Goal: Feedback & Contribution: Submit feedback/report problem

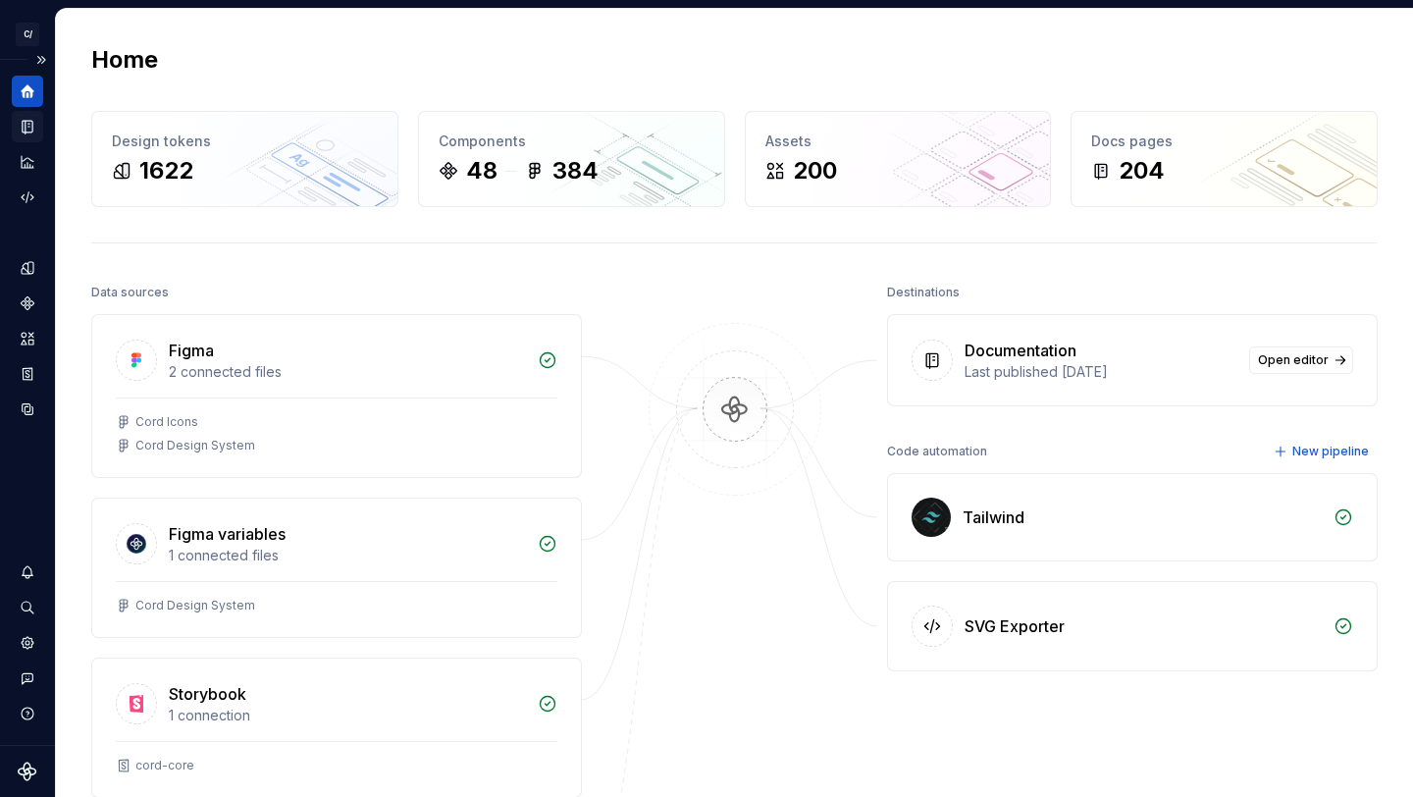
click at [27, 124] on icon "Documentation" at bounding box center [30, 127] width 8 height 11
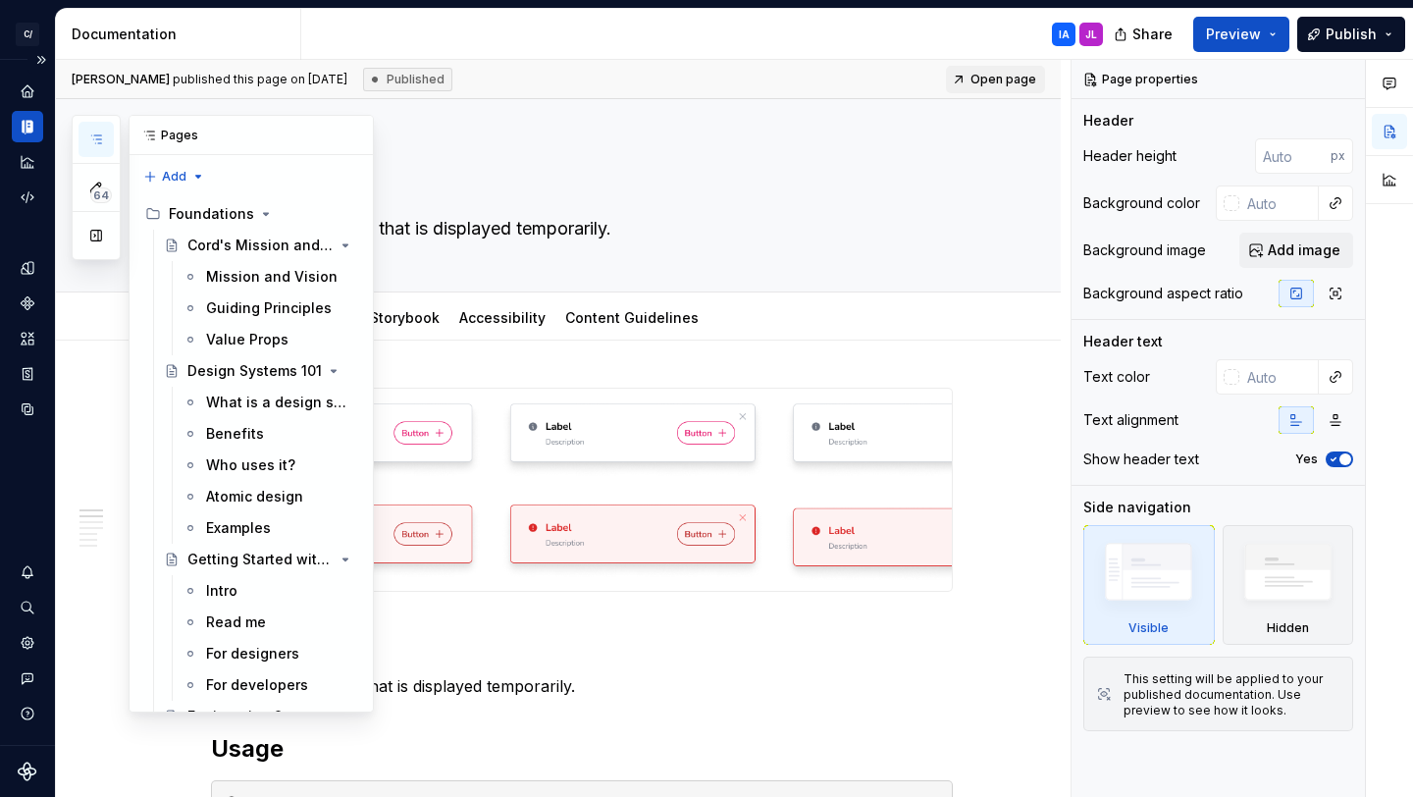
click at [95, 135] on icon "button" at bounding box center [96, 139] width 10 height 8
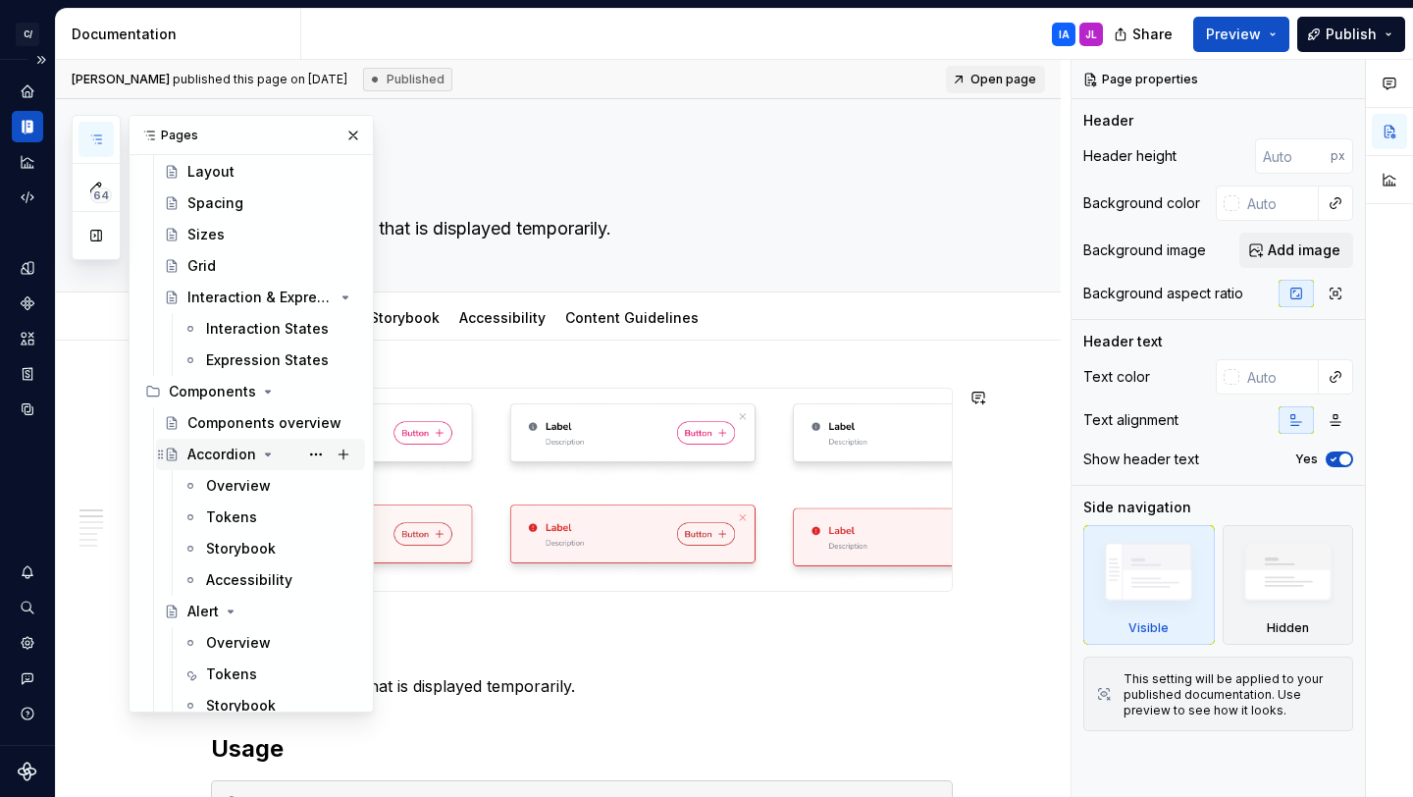
scroll to position [1242, 0]
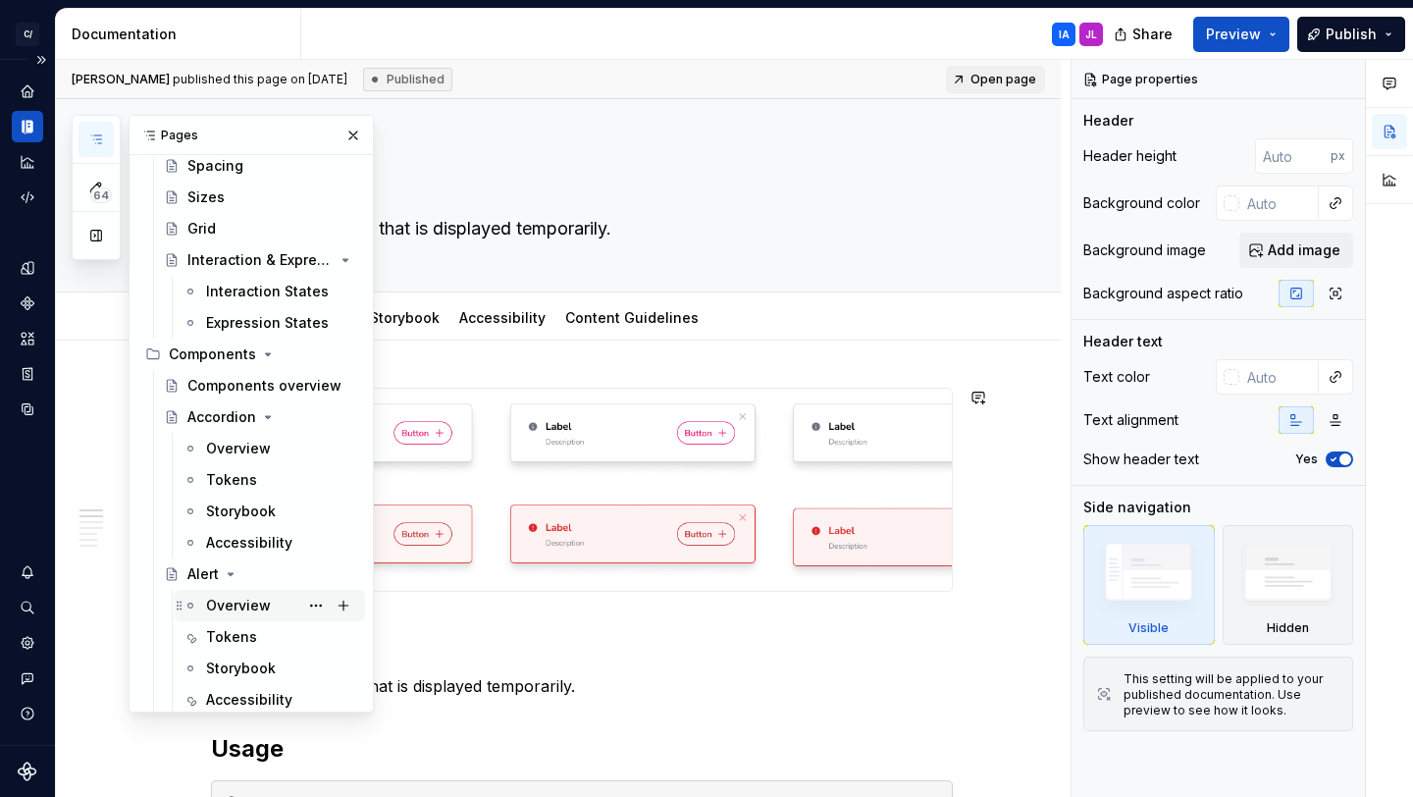
click at [228, 607] on div "Overview" at bounding box center [238, 606] width 65 height 20
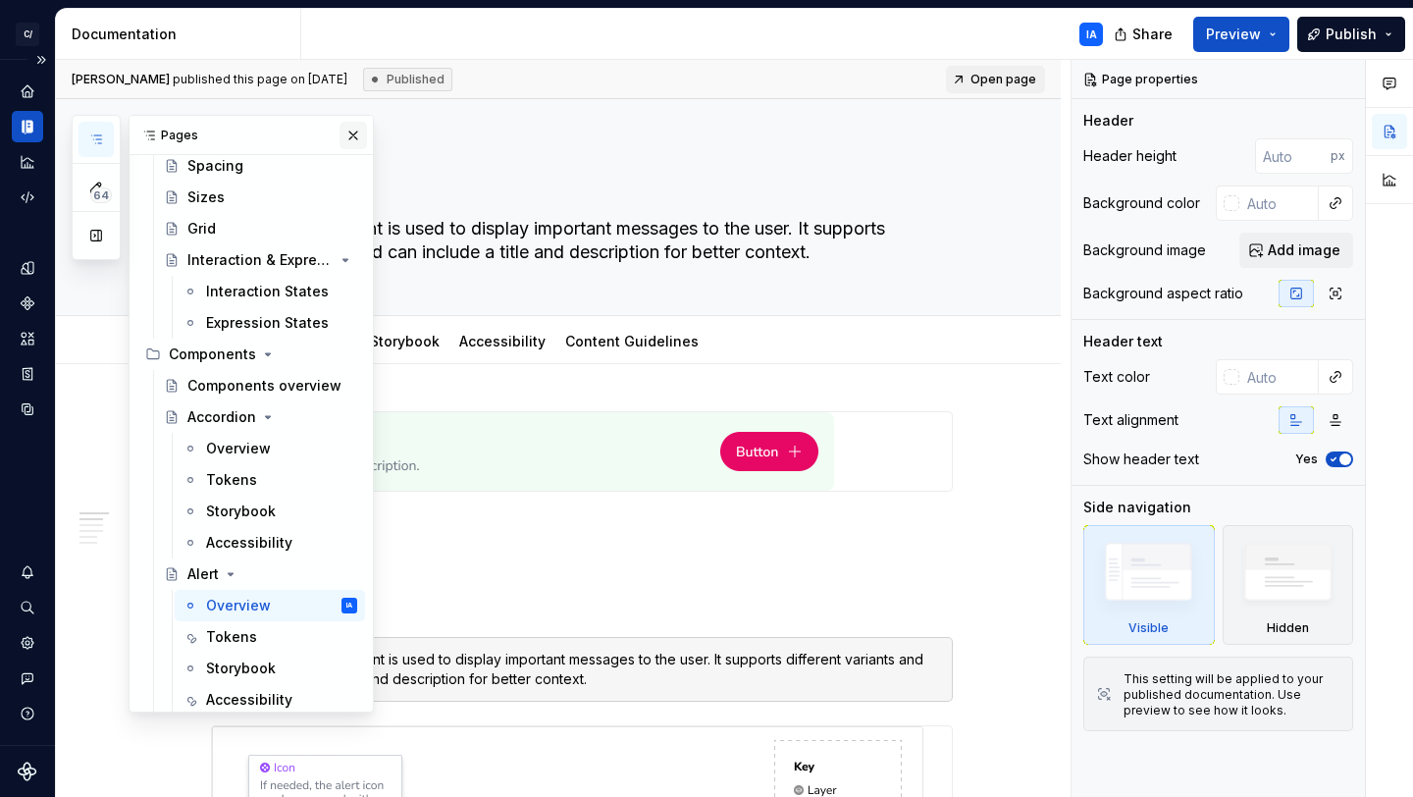
click at [346, 131] on button "button" at bounding box center [353, 135] width 27 height 27
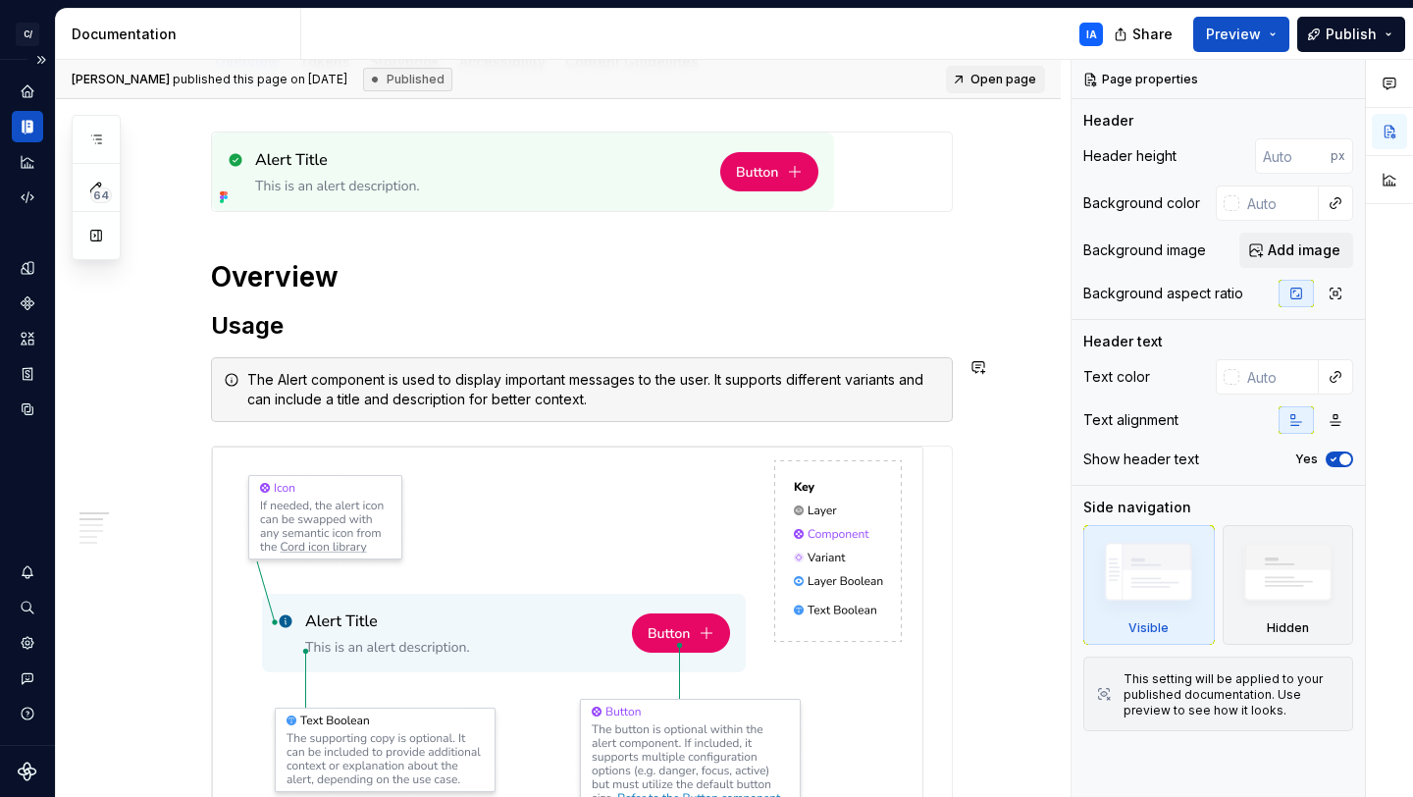
scroll to position [203, 0]
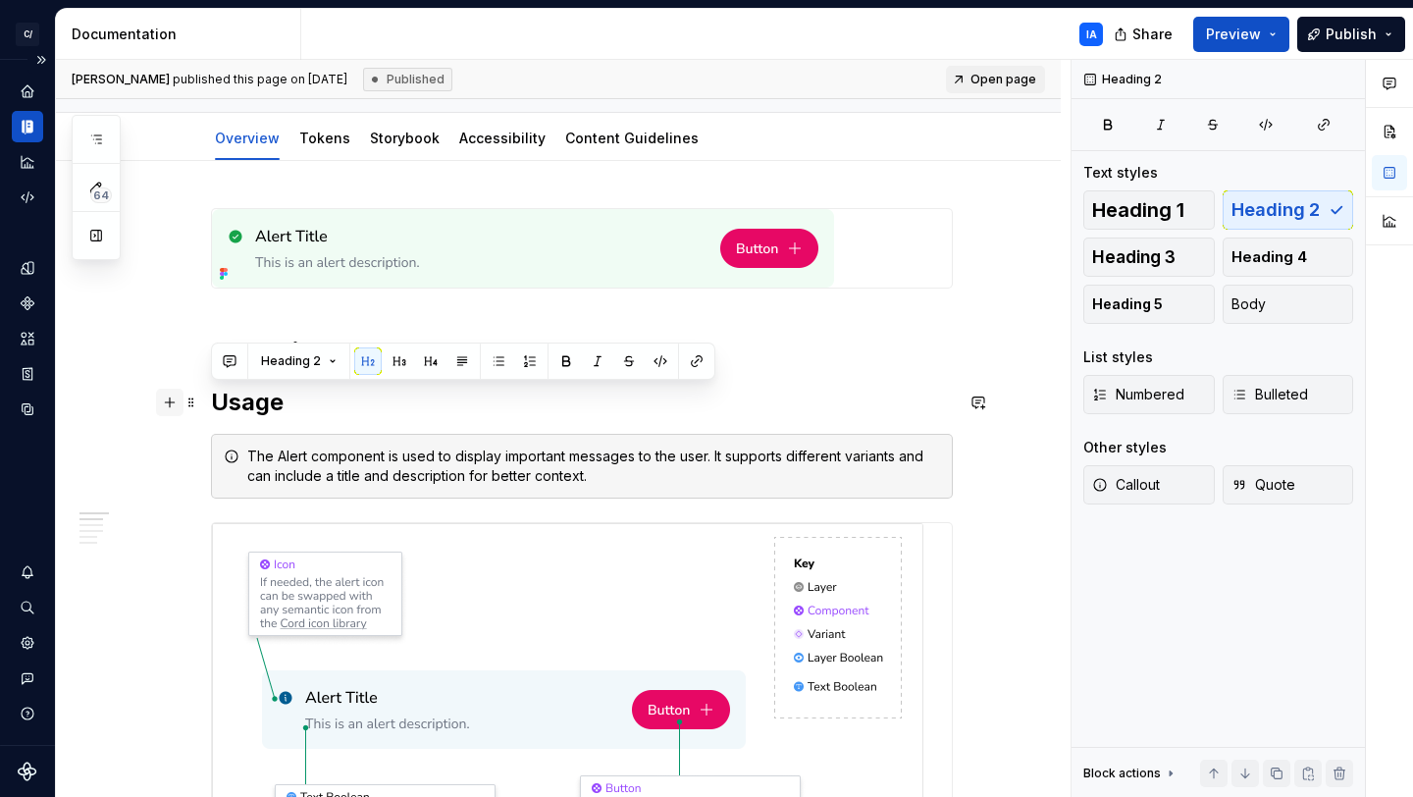
drag, startPoint x: 315, startPoint y: 401, endPoint x: 170, endPoint y: 409, distance: 145.5
click at [374, 405] on h2 "Usage" at bounding box center [582, 402] width 742 height 31
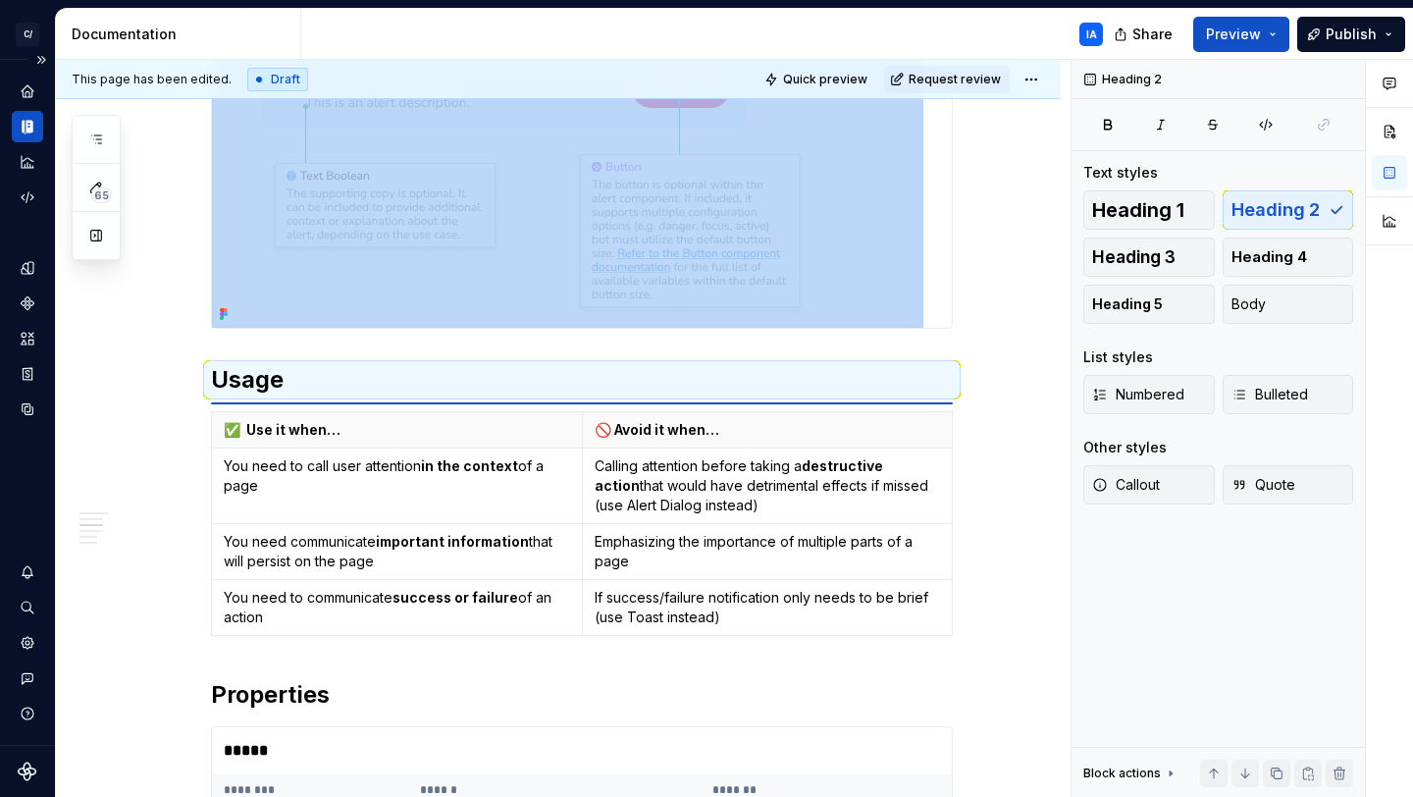
scroll to position [730, 0]
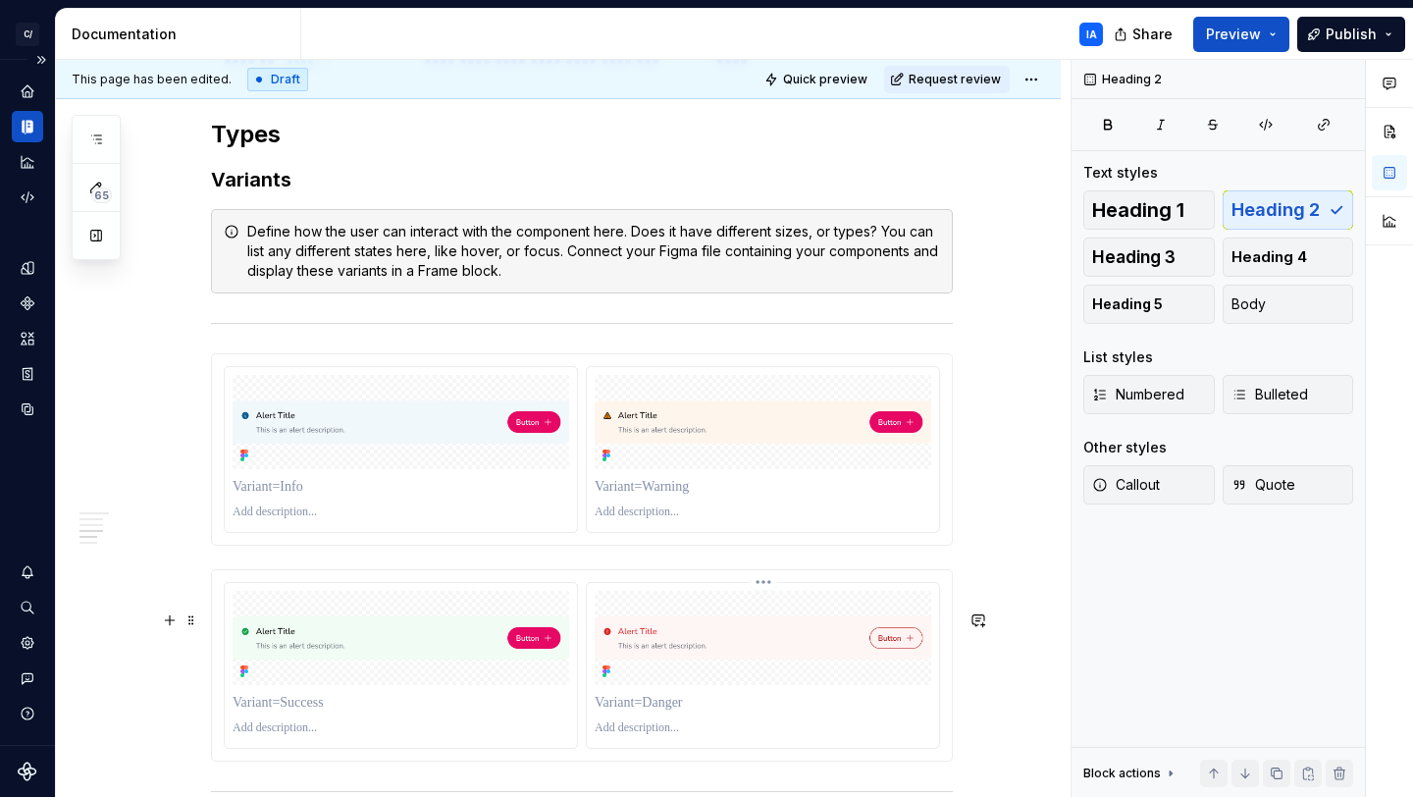
scroll to position [1705, 0]
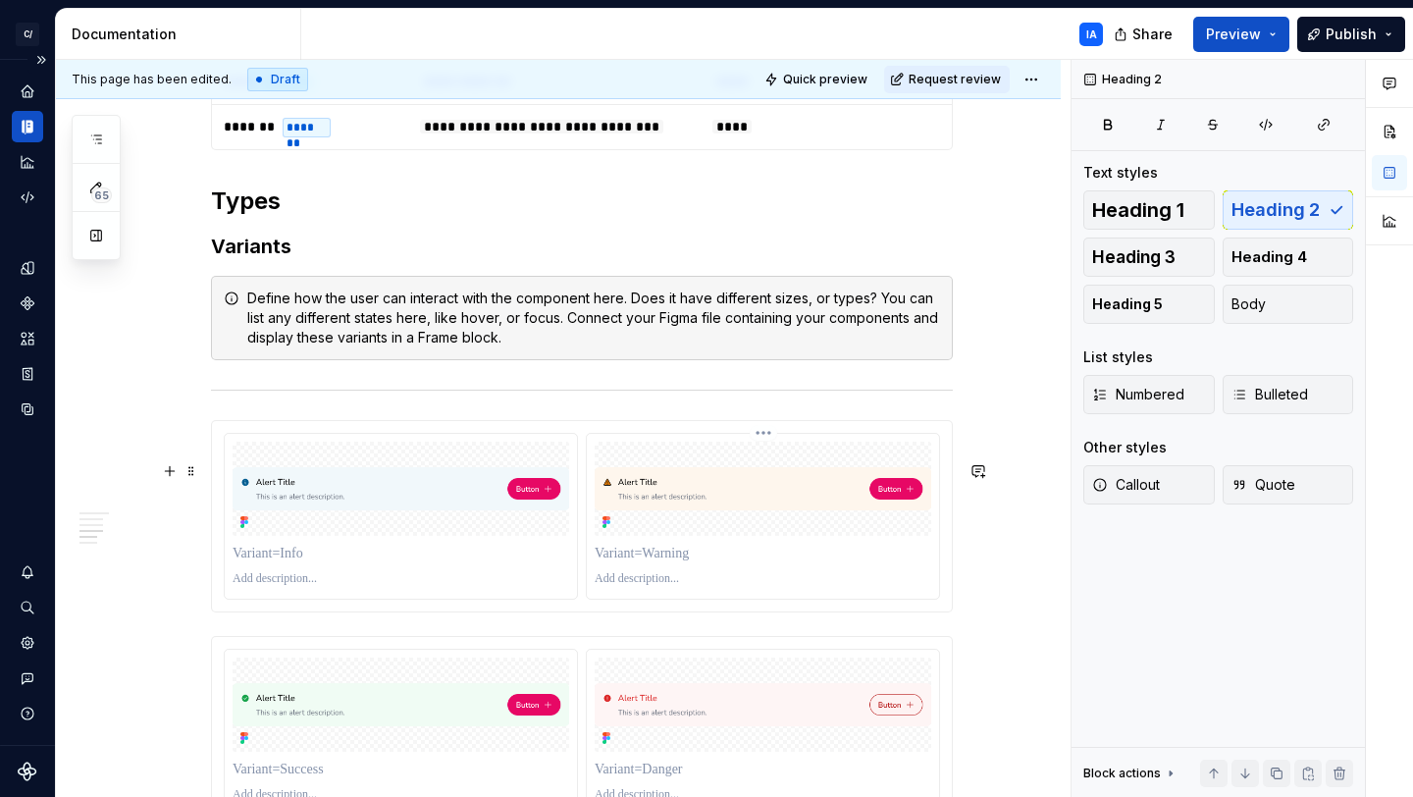
type textarea "*"
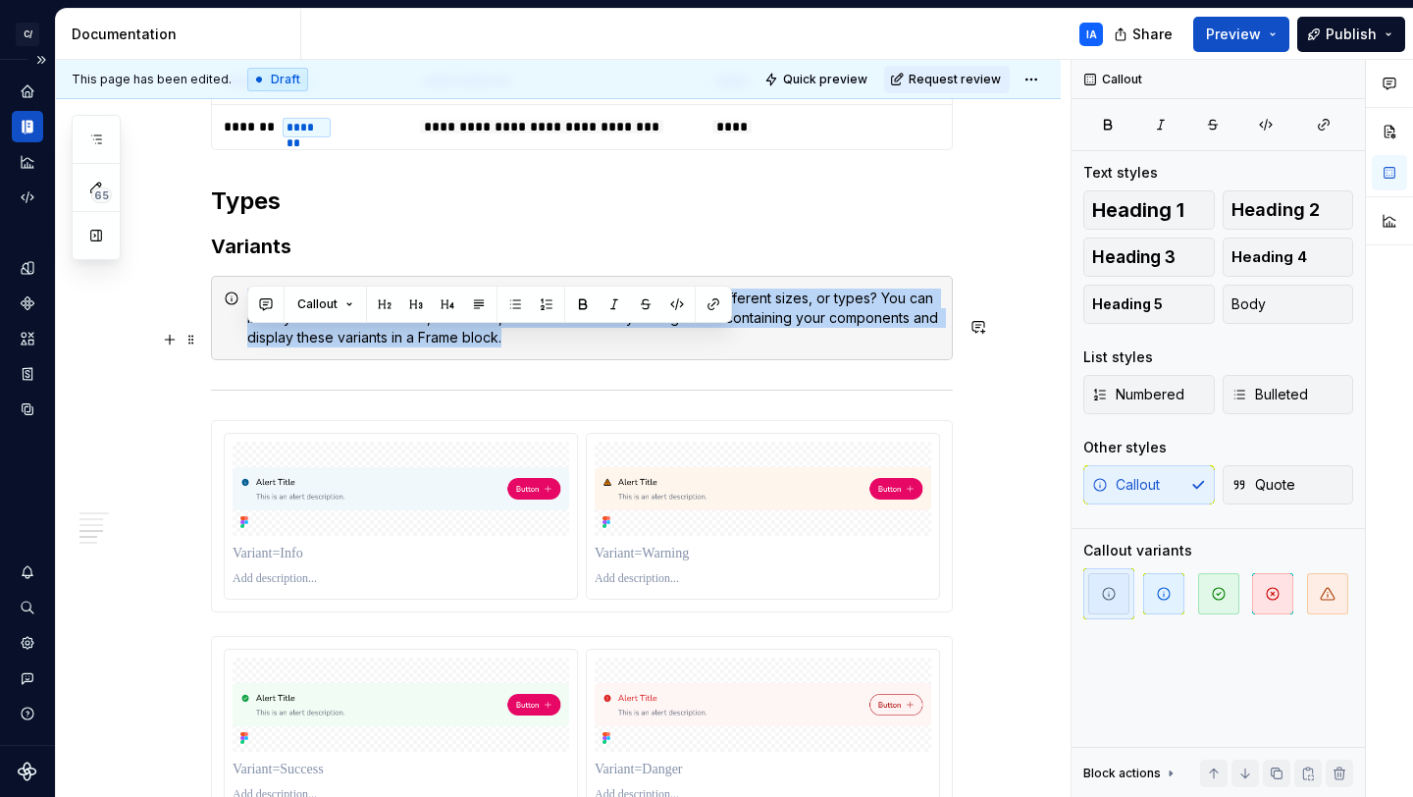
drag, startPoint x: 529, startPoint y: 377, endPoint x: 243, endPoint y: 341, distance: 287.9
click at [243, 341] on div "Define how the user can interact with the component here. Does it have differen…" at bounding box center [582, 318] width 742 height 84
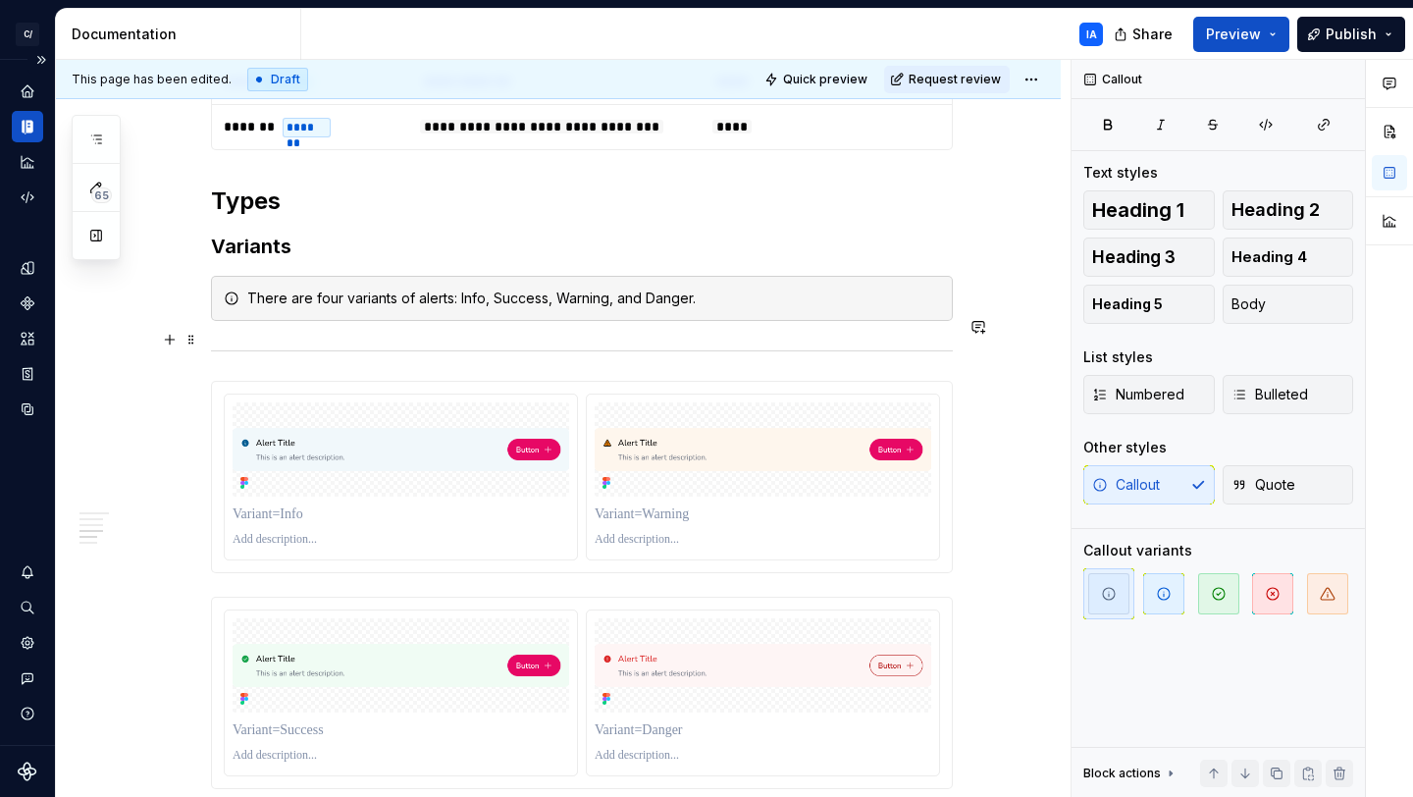
click at [510, 308] on div "There are four variants of alerts: Info, Success, Warning, and Danger." at bounding box center [593, 299] width 693 height 20
click at [741, 308] on div "There are four variants of alerts: Info, Success, Warning, and Danger." at bounding box center [593, 299] width 693 height 20
click at [331, 376] on div "**********" at bounding box center [582, 381] width 742 height 3351
click at [967, 356] on div "**********" at bounding box center [558, 489] width 1005 height 3660
click at [231, 381] on div "**********" at bounding box center [582, 381] width 742 height 3351
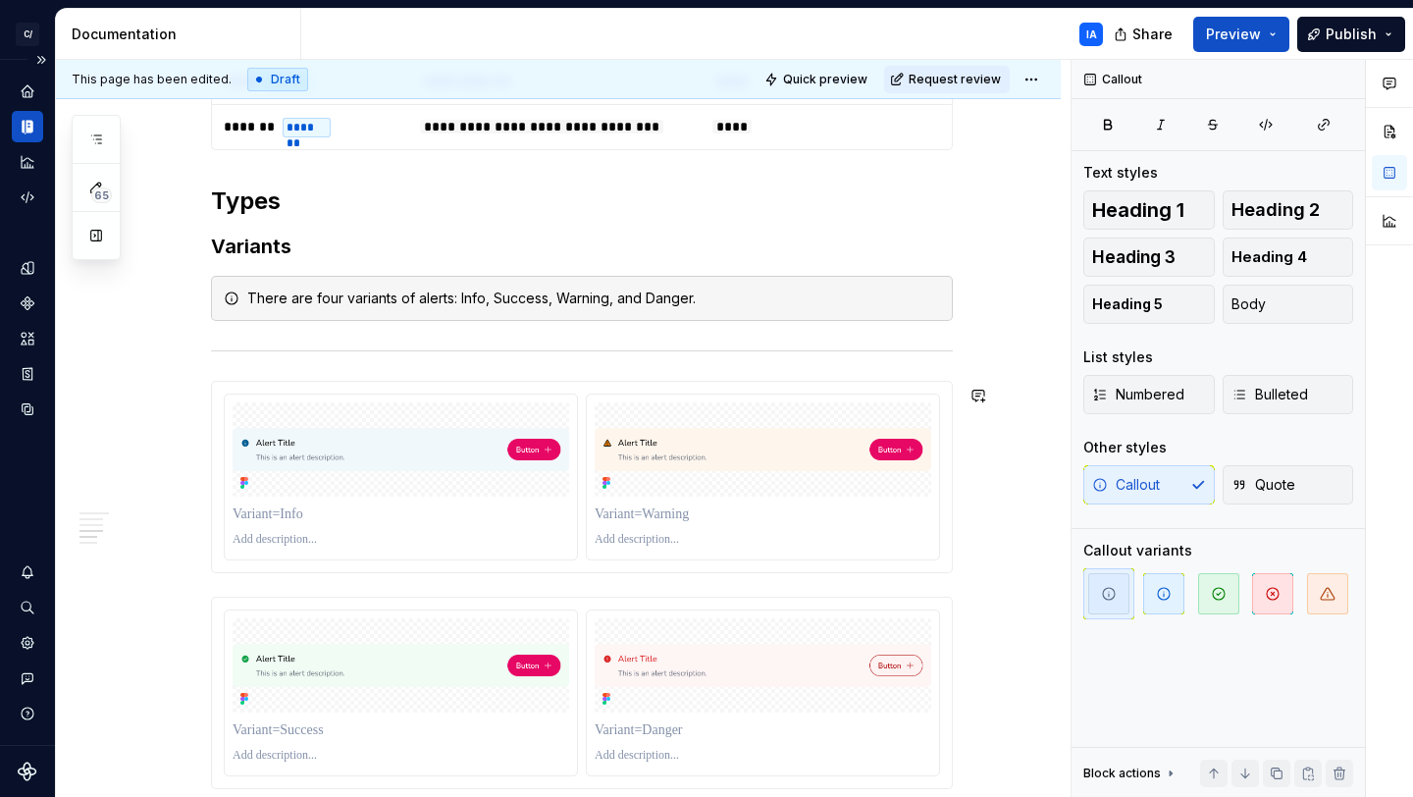
click at [245, 404] on div "**********" at bounding box center [582, 381] width 742 height 3351
click at [243, 376] on div "**********" at bounding box center [582, 381] width 742 height 3351
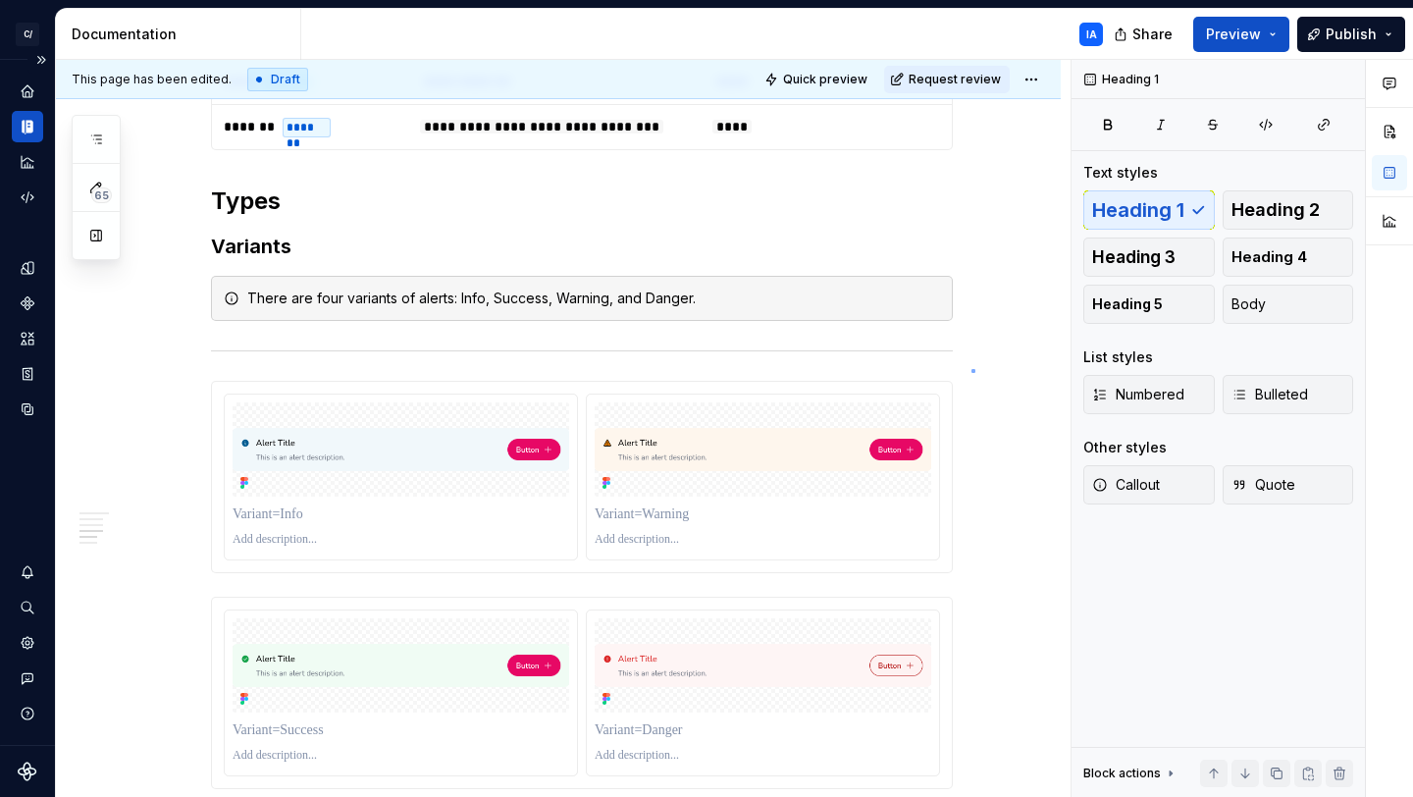
click at [972, 369] on div "This page has been edited. Draft Quick preview Request review Alert The Alert c…" at bounding box center [563, 429] width 1015 height 738
click at [965, 349] on div "This page has been edited. Draft Quick preview Request review Alert The Alert c…" at bounding box center [563, 429] width 1015 height 738
click at [965, 349] on div "**********" at bounding box center [558, 489] width 1005 height 3660
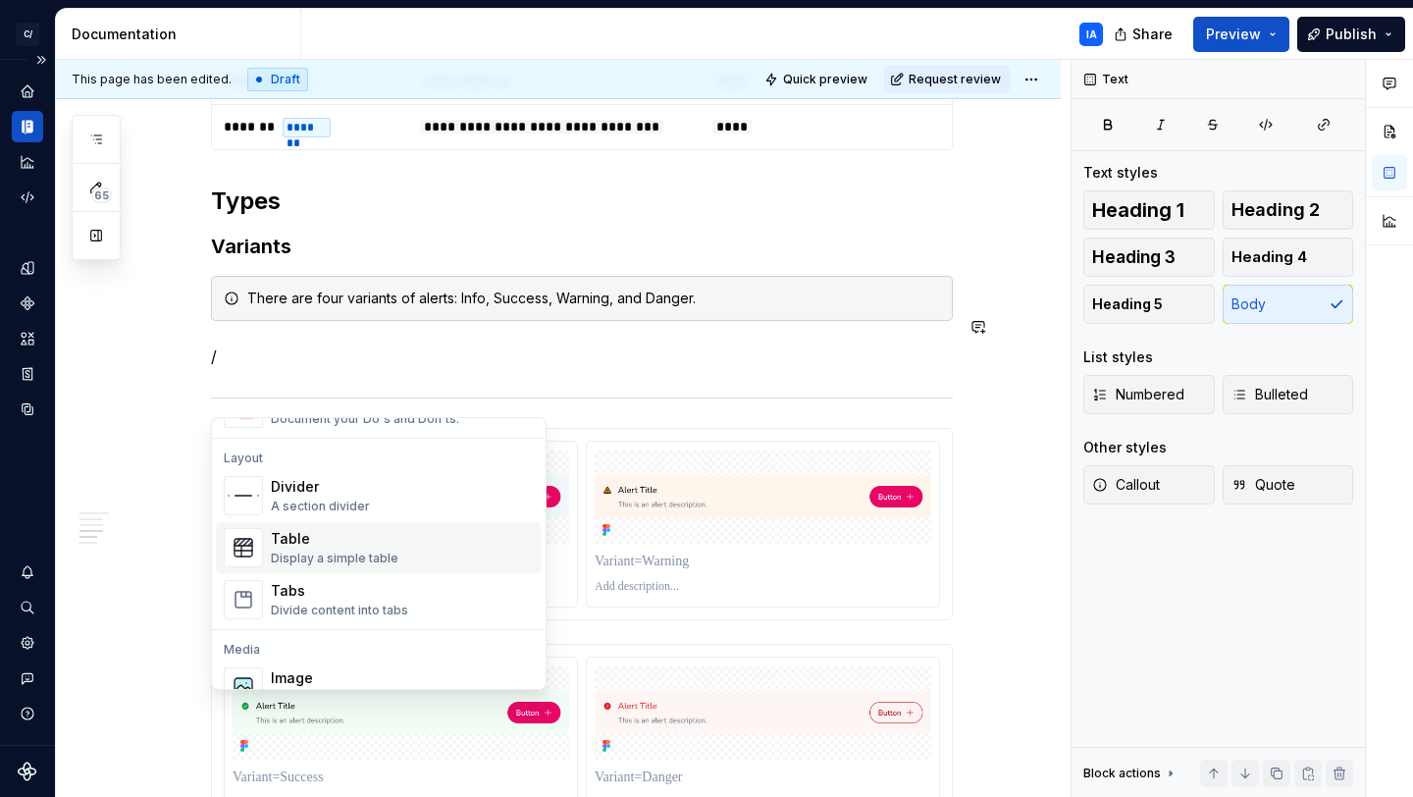
scroll to position [638, 0]
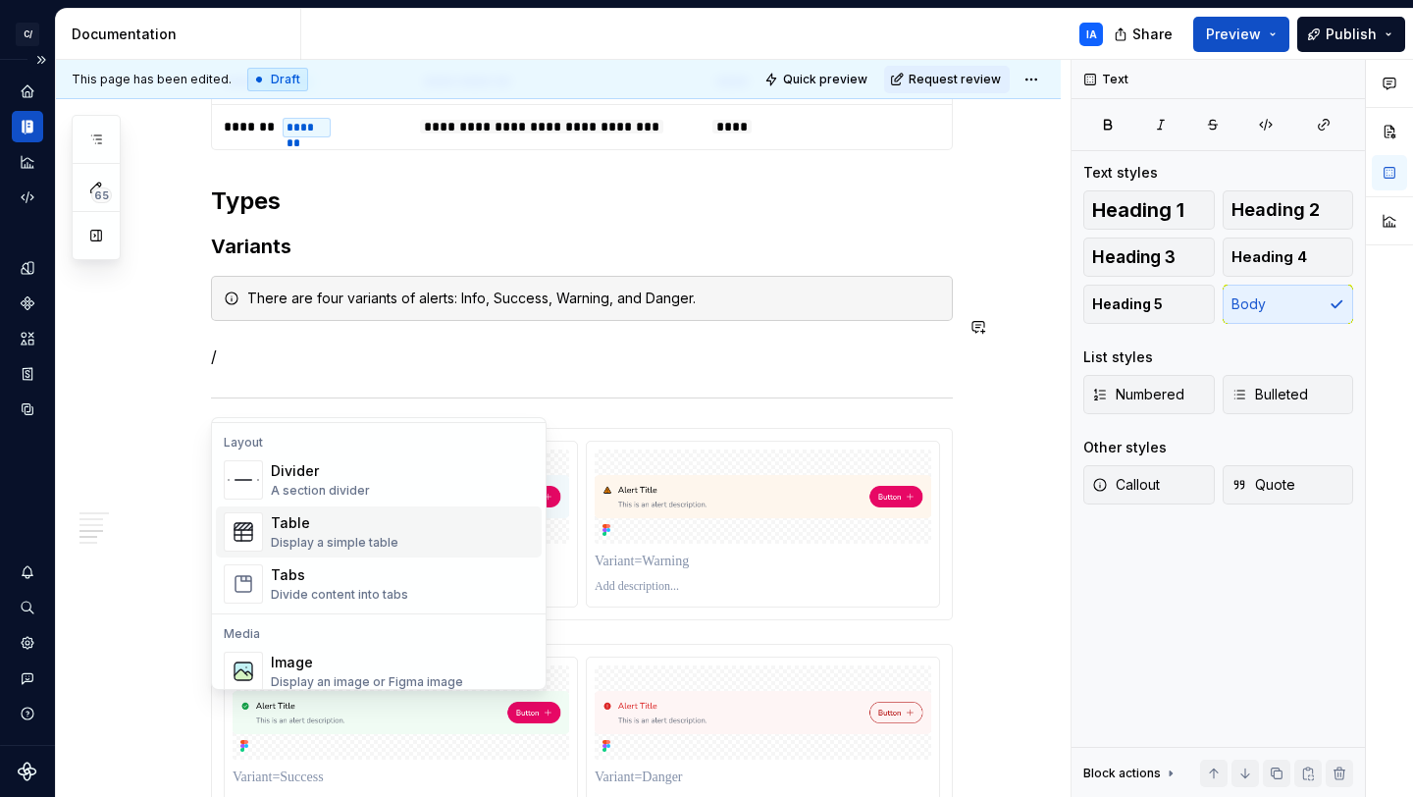
click at [365, 528] on div "Table" at bounding box center [335, 523] width 128 height 20
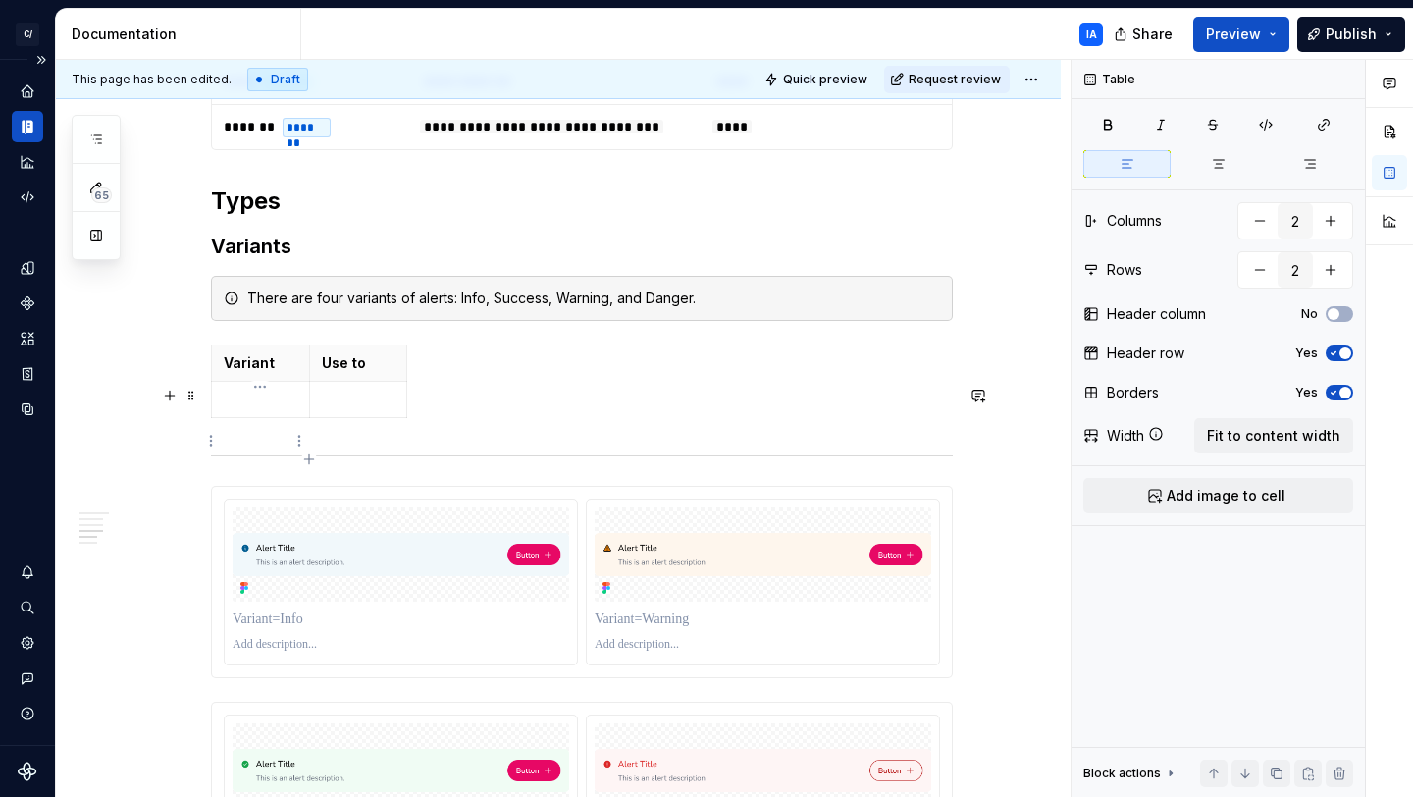
click at [260, 409] on p at bounding box center [261, 400] width 74 height 20
click at [433, 426] on div "Variant Use to Info" at bounding box center [582, 385] width 742 height 81
click at [308, 456] on icon "button" at bounding box center [308, 458] width 9 height 9
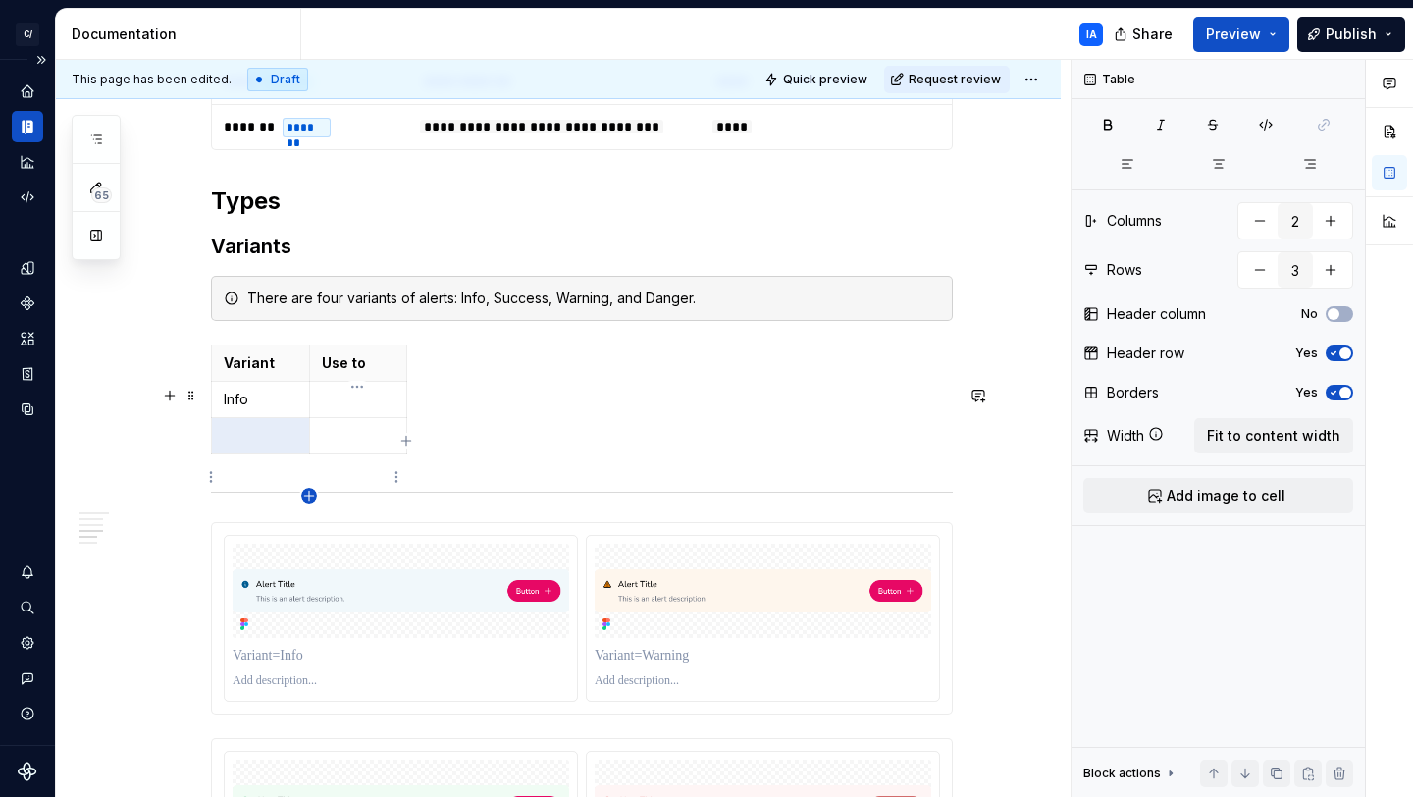
click at [310, 497] on icon "button" at bounding box center [309, 496] width 16 height 16
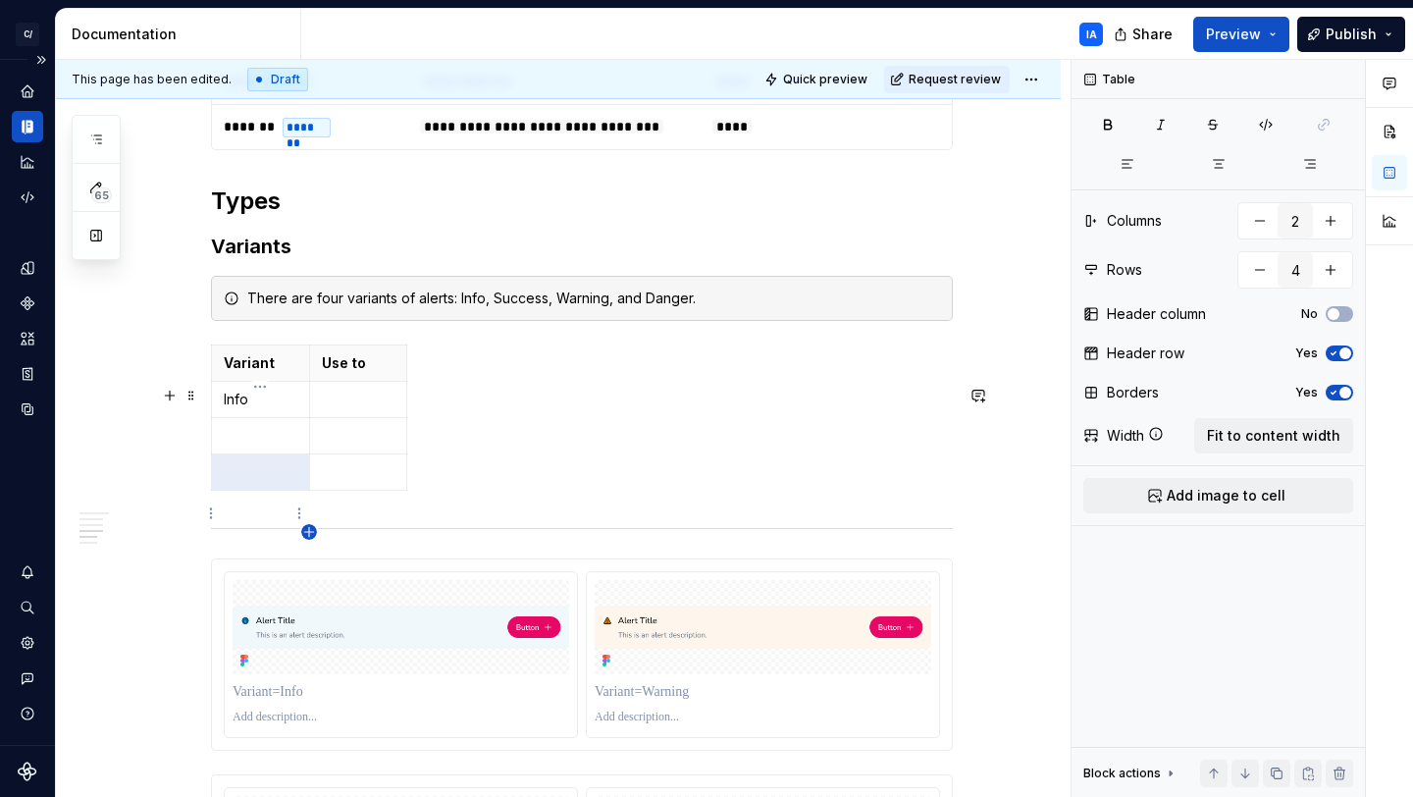
click at [305, 528] on icon "button" at bounding box center [309, 532] width 16 height 16
type input "5"
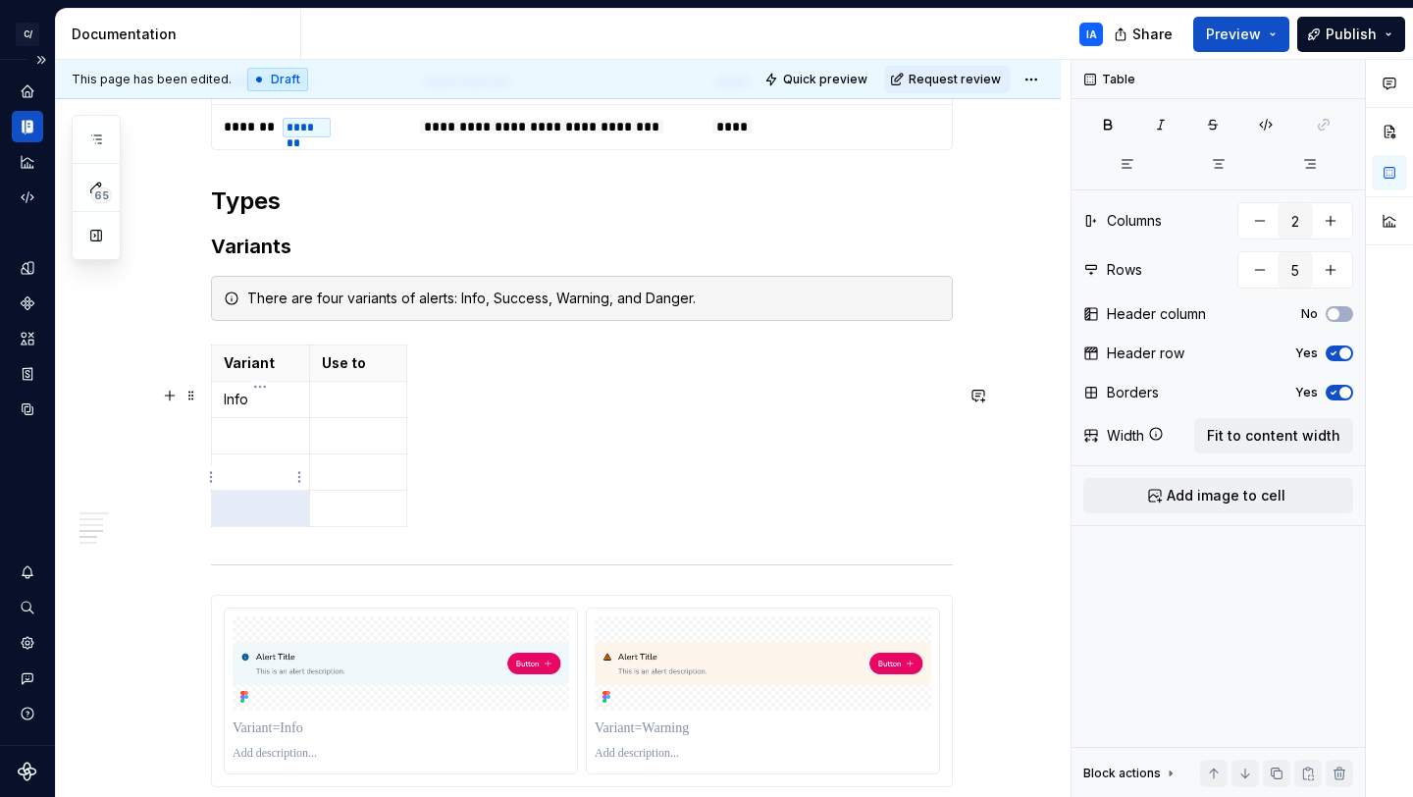
click at [245, 446] on p at bounding box center [261, 436] width 74 height 20
click at [249, 491] on td at bounding box center [261, 472] width 98 height 36
click at [272, 518] on p at bounding box center [261, 509] width 74 height 20
click at [356, 409] on p at bounding box center [359, 400] width 74 height 20
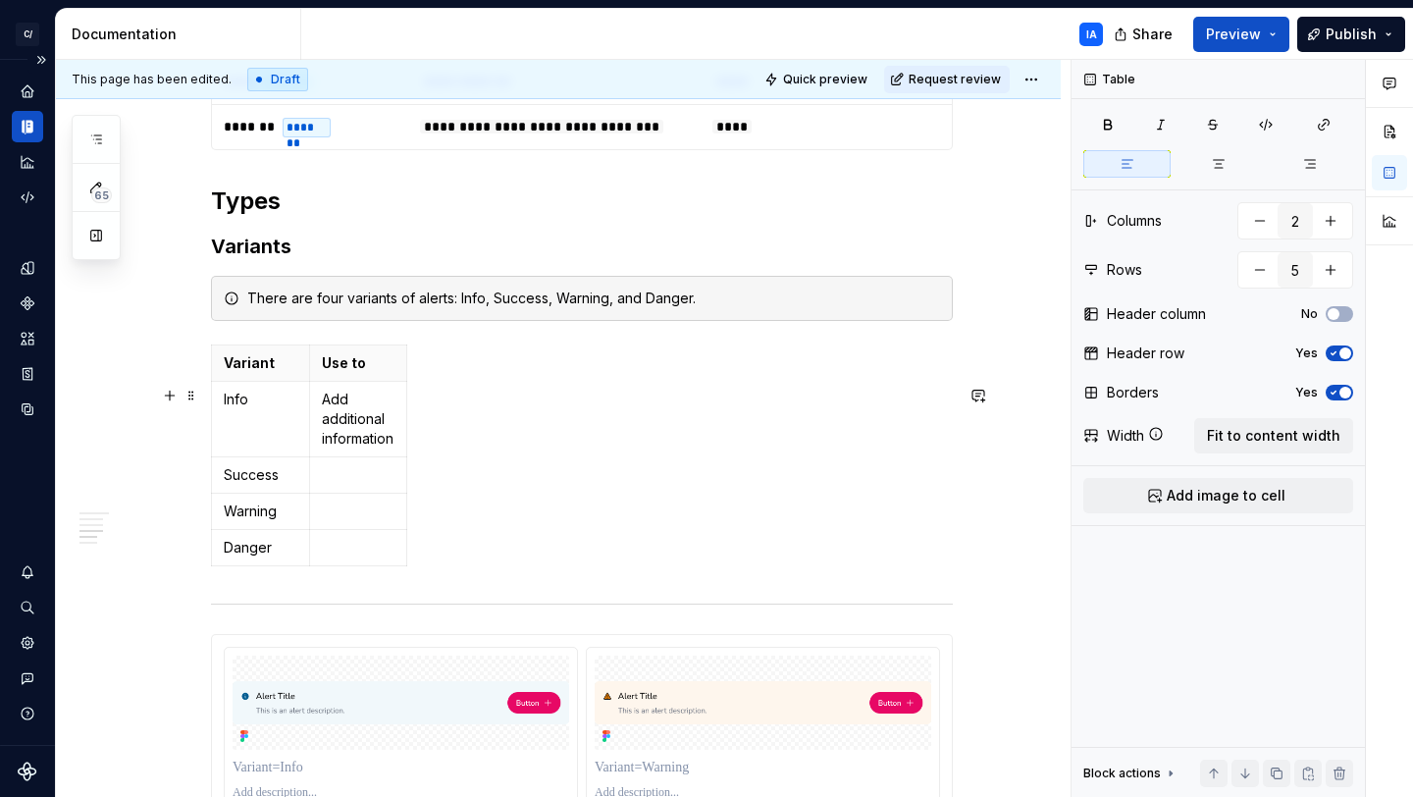
click at [520, 457] on div "Variant Use to Info Add additional information Success Warning Danger" at bounding box center [582, 460] width 742 height 230
click at [405, 382] on th "Use to" at bounding box center [358, 364] width 98 height 36
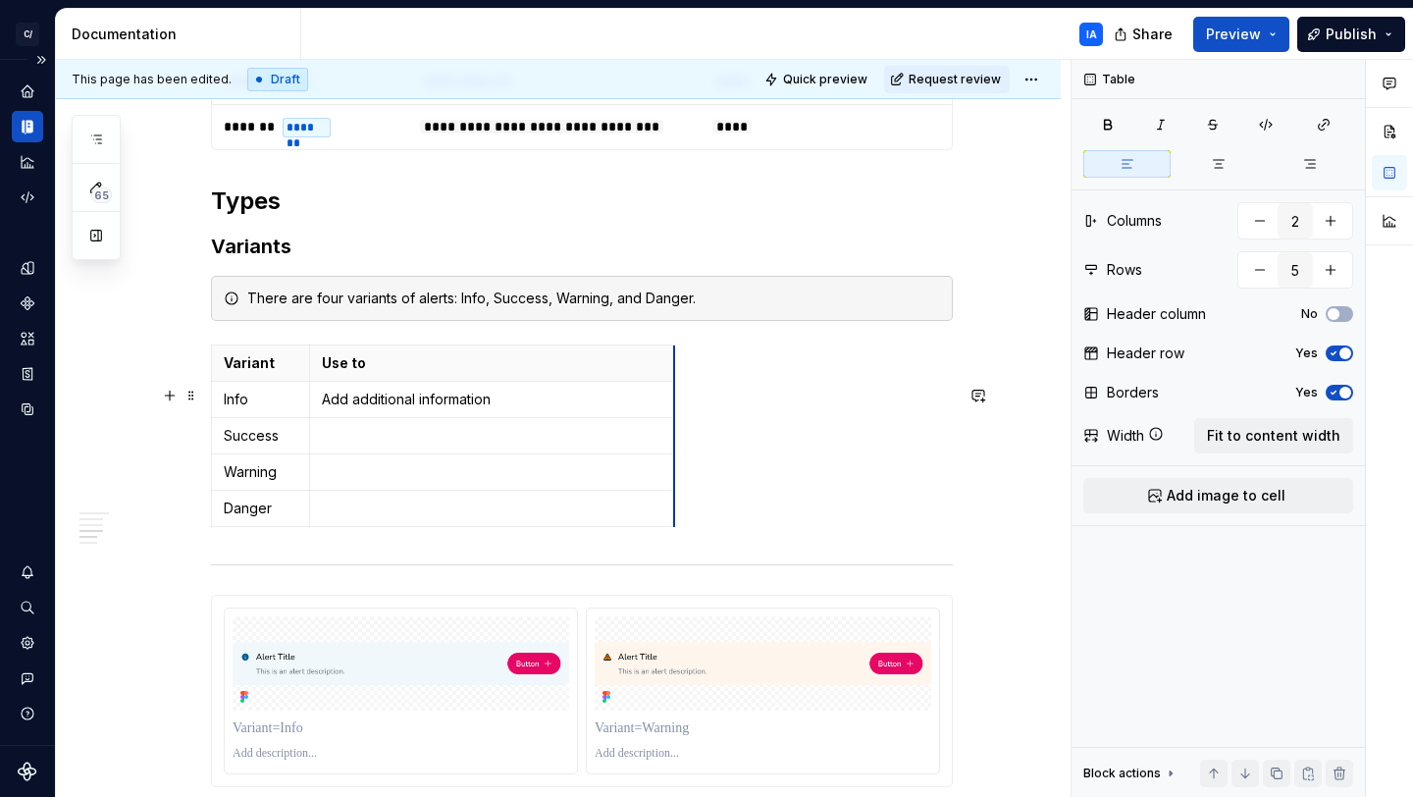
drag, startPoint x: 405, startPoint y: 410, endPoint x: 673, endPoint y: 421, distance: 268.2
click at [480, 409] on p "Add additional information" at bounding box center [492, 400] width 341 height 20
drag, startPoint x: 497, startPoint y: 440, endPoint x: 417, endPoint y: 448, distance: 79.9
click at [417, 409] on p "Add additional information" at bounding box center [492, 400] width 341 height 20
click at [501, 446] on p at bounding box center [492, 436] width 341 height 20
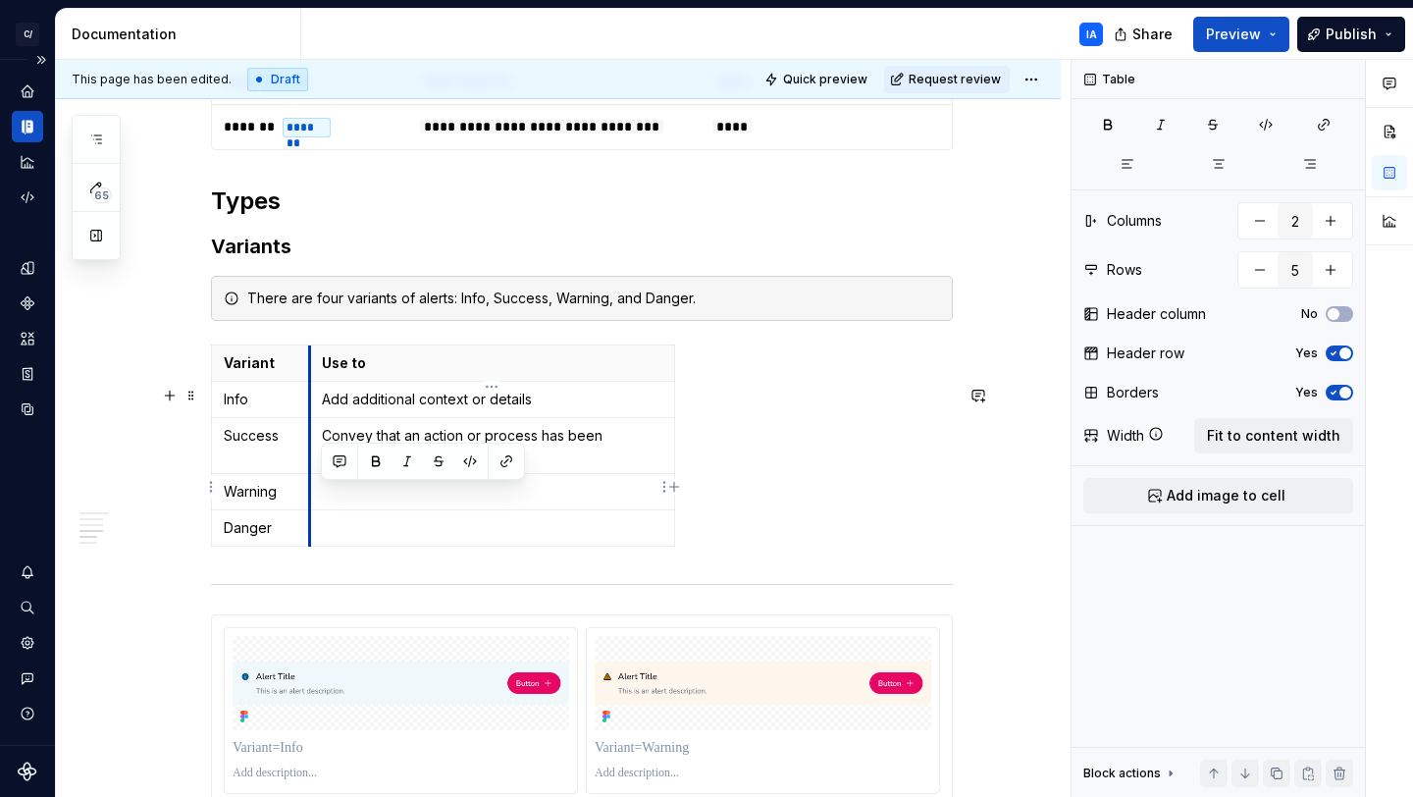
drag, startPoint x: 360, startPoint y: 496, endPoint x: 308, endPoint y: 496, distance: 52.0
click at [309, 474] on td "Convey that an action or process has been successfully" at bounding box center [491, 446] width 365 height 56
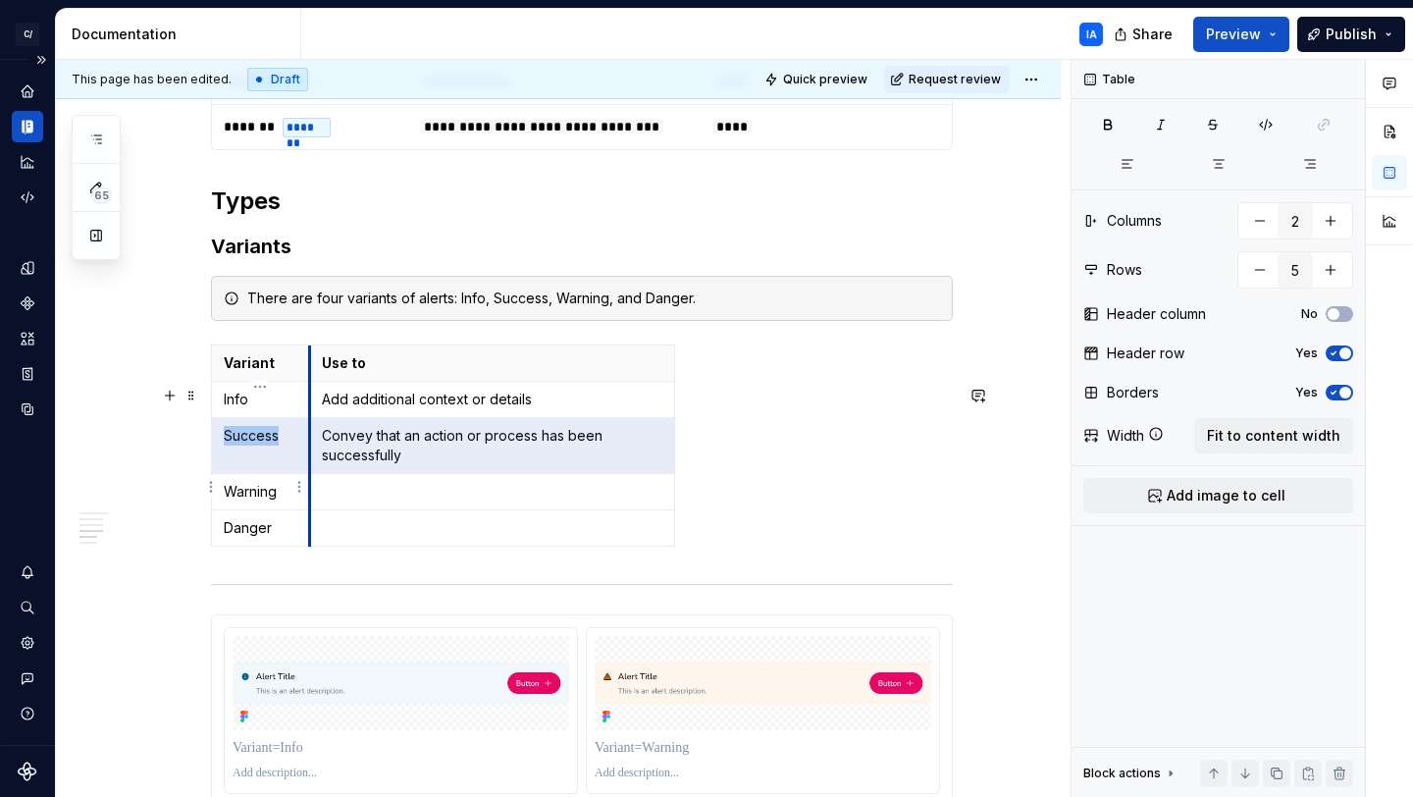
drag, startPoint x: 447, startPoint y: 495, endPoint x: 307, endPoint y: 499, distance: 139.4
click at [307, 474] on tr "Success Convey that an action or process has been successfully" at bounding box center [443, 446] width 463 height 56
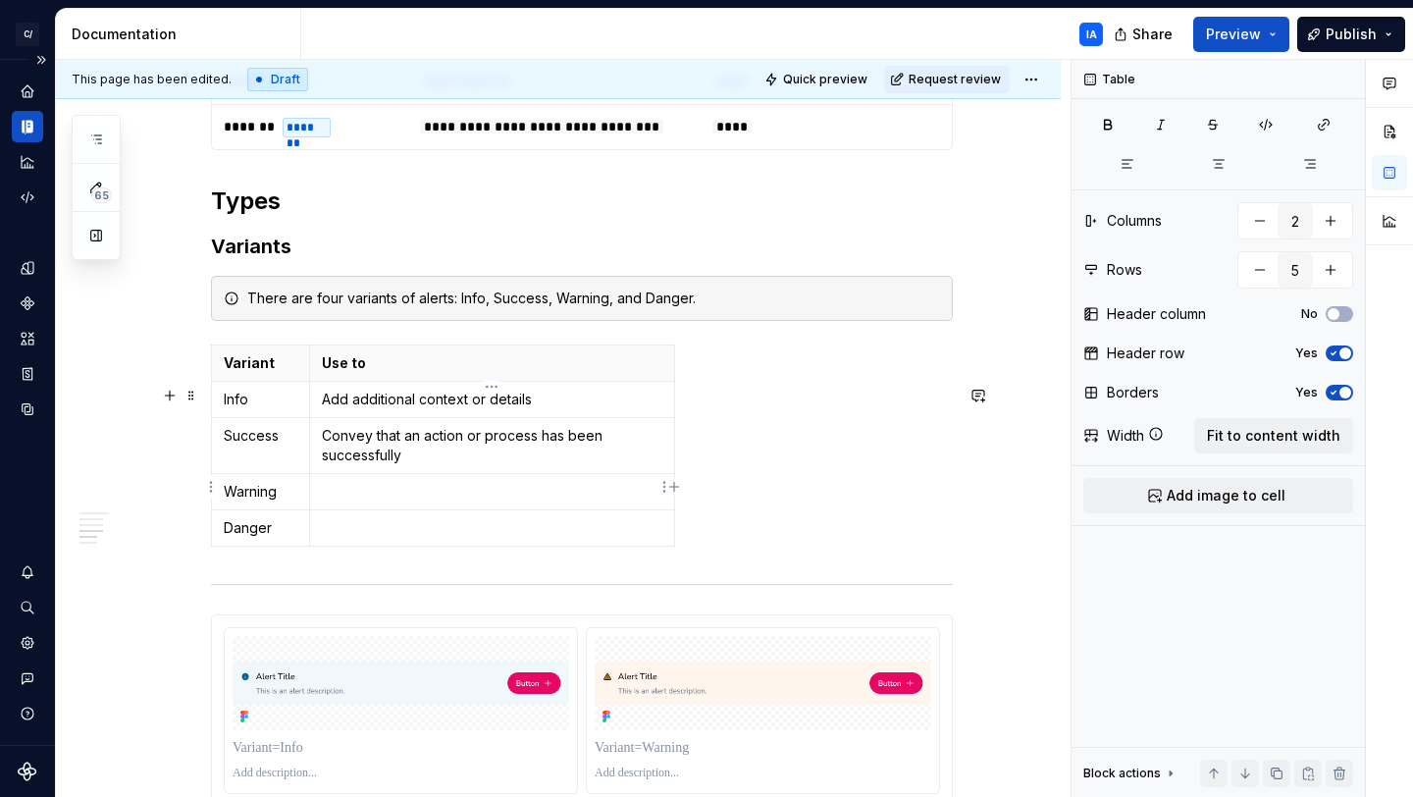
click at [383, 465] on p "Convey that an action or process has been successfully" at bounding box center [492, 445] width 341 height 39
drag, startPoint x: 414, startPoint y: 500, endPoint x: 319, endPoint y: 498, distance: 95.2
click at [319, 474] on td "Convey that an action or process has been successfully" at bounding box center [491, 446] width 365 height 56
click at [495, 502] on p at bounding box center [492, 492] width 341 height 20
click at [368, 502] on p "informs users about potential problems or errors" at bounding box center [492, 492] width 341 height 20
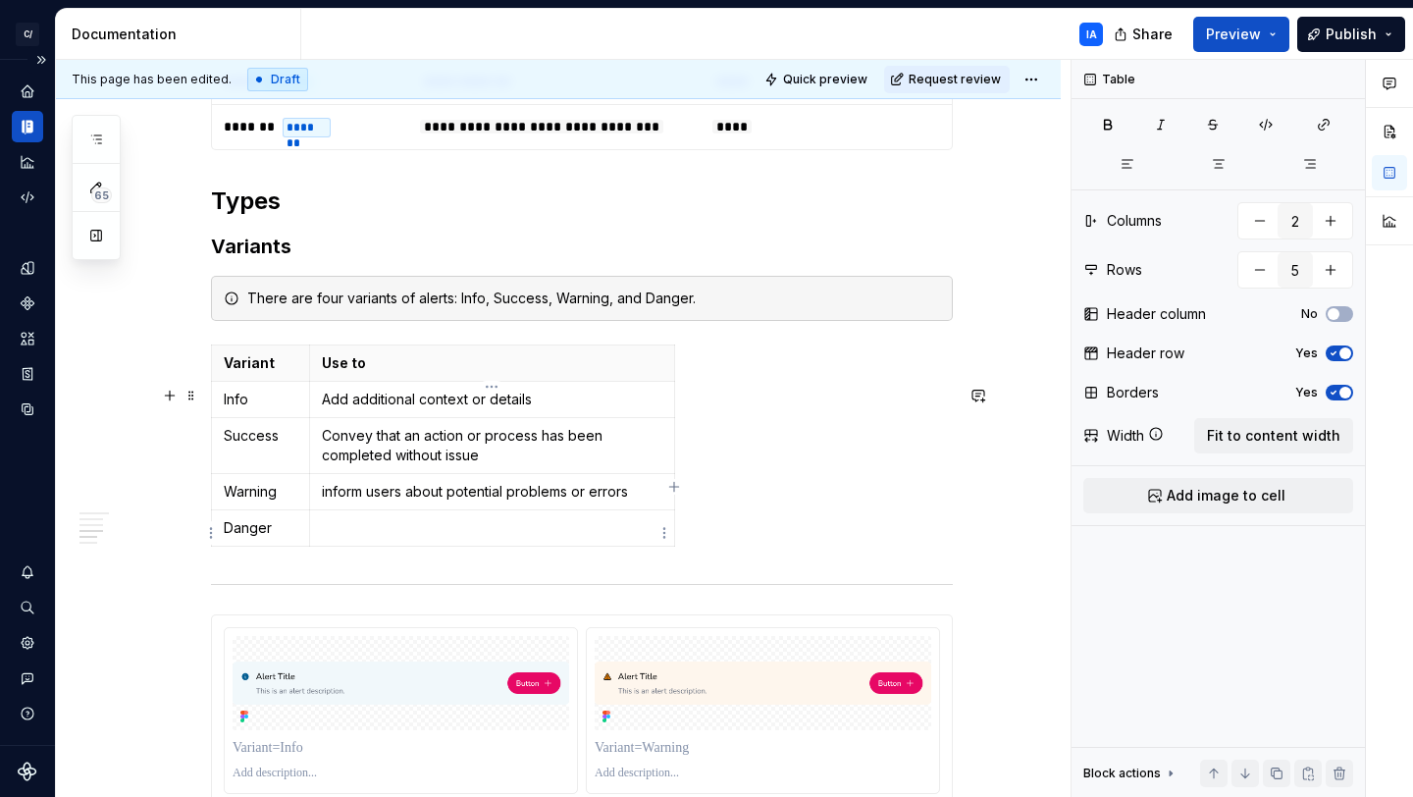
click at [327, 502] on p "inform users about potential problems or errors" at bounding box center [492, 492] width 341 height 20
click at [510, 538] on p at bounding box center [492, 528] width 341 height 20
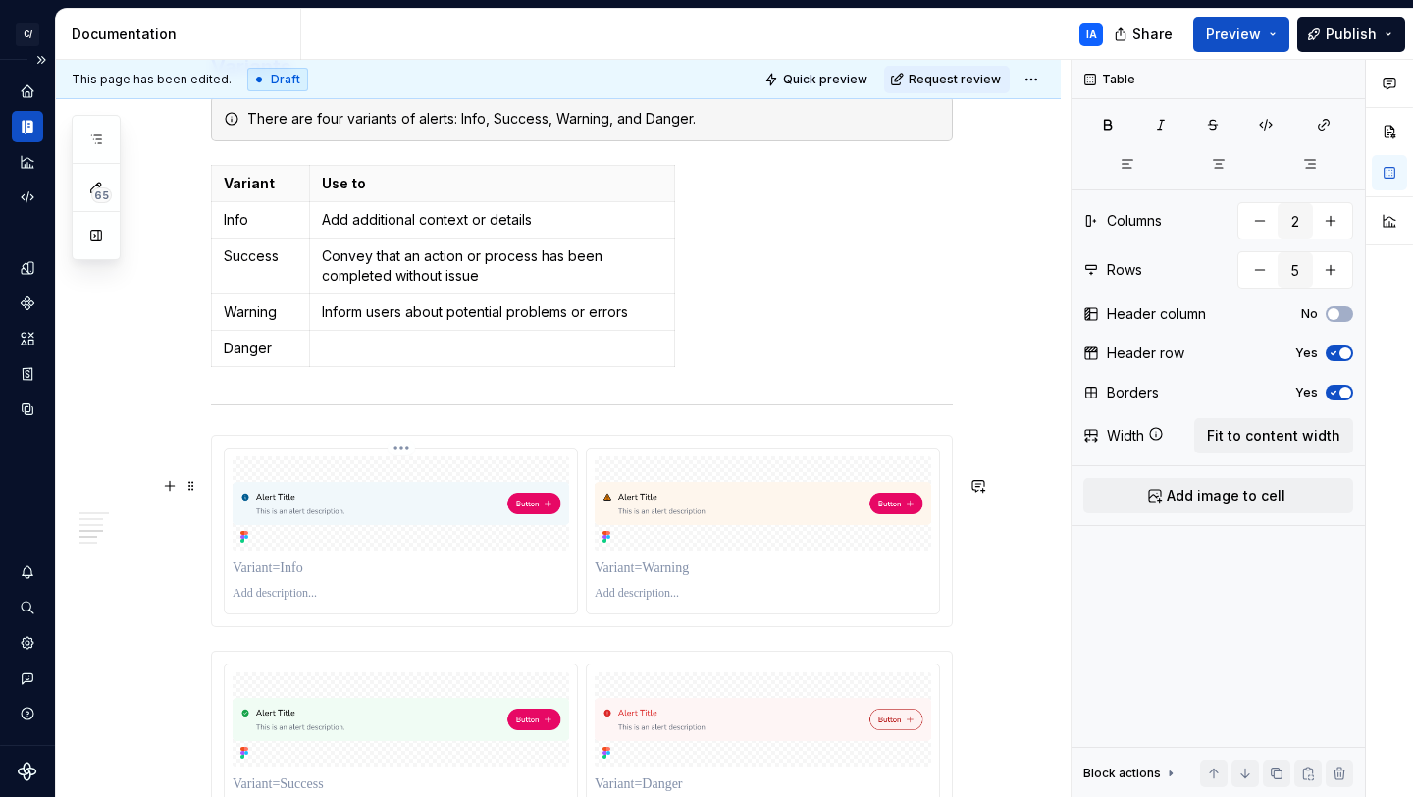
scroll to position [1866, 0]
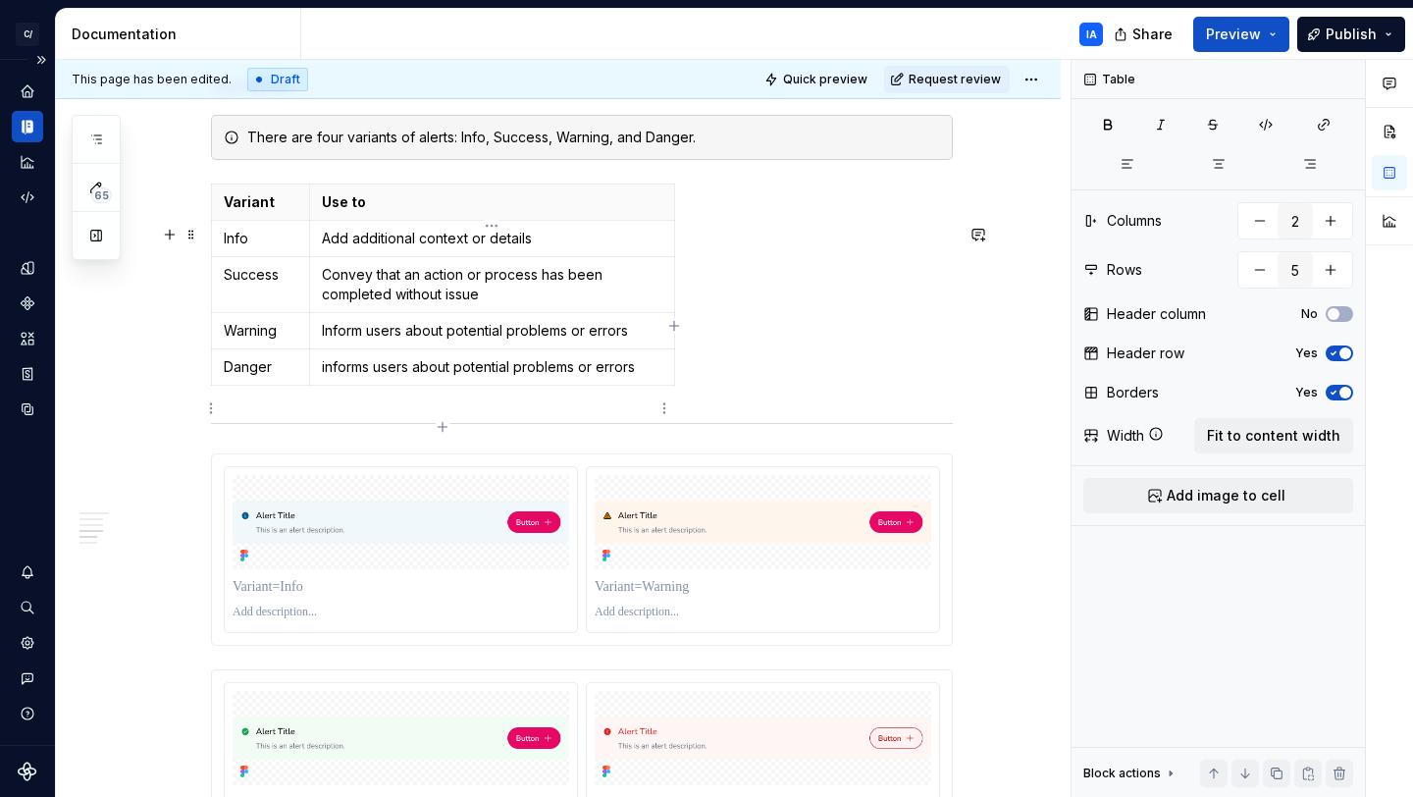
click at [326, 377] on p "informs users about potential problems or errors" at bounding box center [492, 367] width 341 height 20
drag, startPoint x: 516, startPoint y: 409, endPoint x: 418, endPoint y: 407, distance: 98.2
click at [418, 377] on p "Informs users about potential problems or errors" at bounding box center [492, 367] width 341 height 20
click at [518, 377] on p "Informs users that a problems or errors" at bounding box center [492, 367] width 341 height 20
click at [604, 377] on p "Informs users that a problem or errors" at bounding box center [492, 367] width 341 height 20
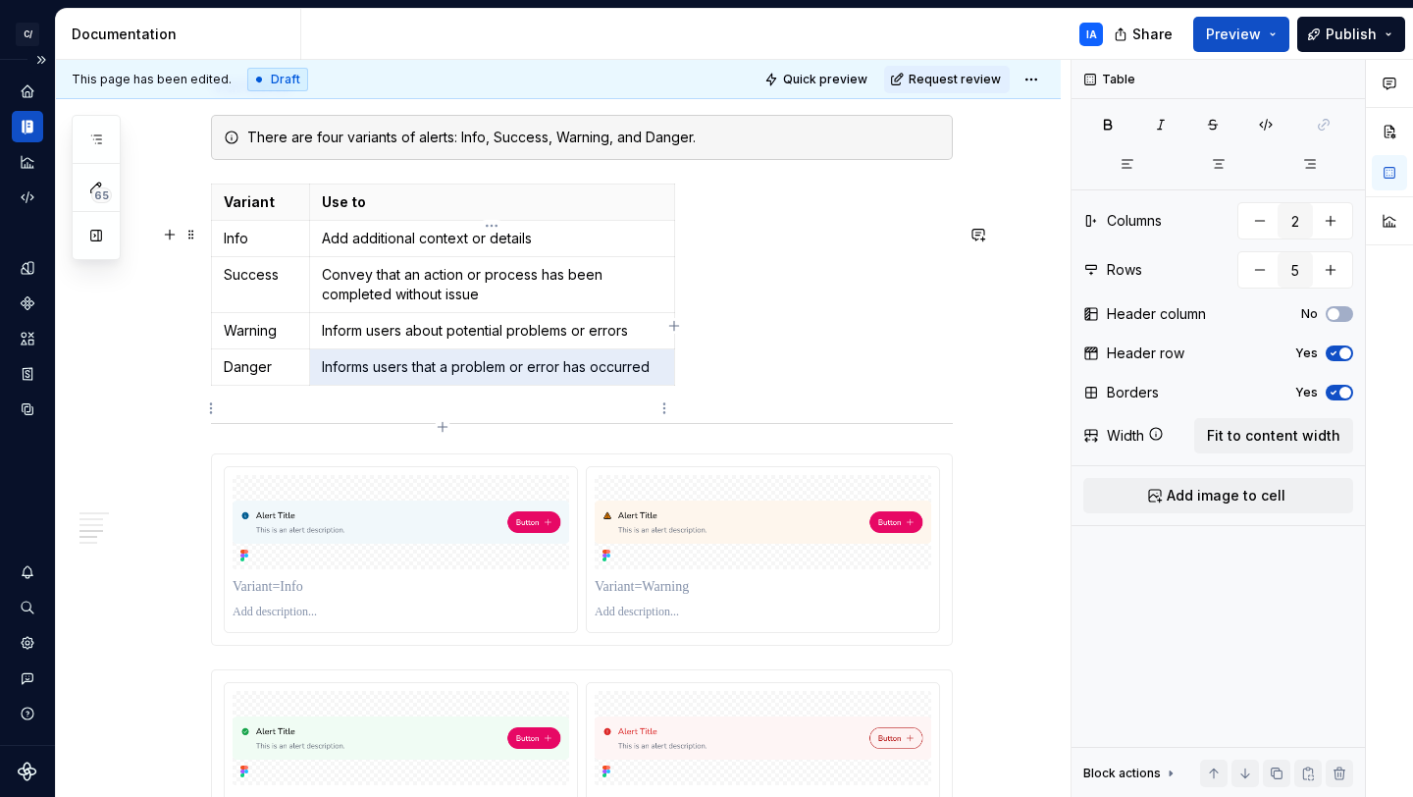
click at [649, 377] on p "Informs users that a problem or error has occurred" at bounding box center [492, 367] width 341 height 20
click at [925, 354] on div "Variant Use to Info Add additional context or details Success Convey that an ac…" at bounding box center [582, 289] width 742 height 210
click at [276, 248] on p "Info" at bounding box center [261, 239] width 74 height 20
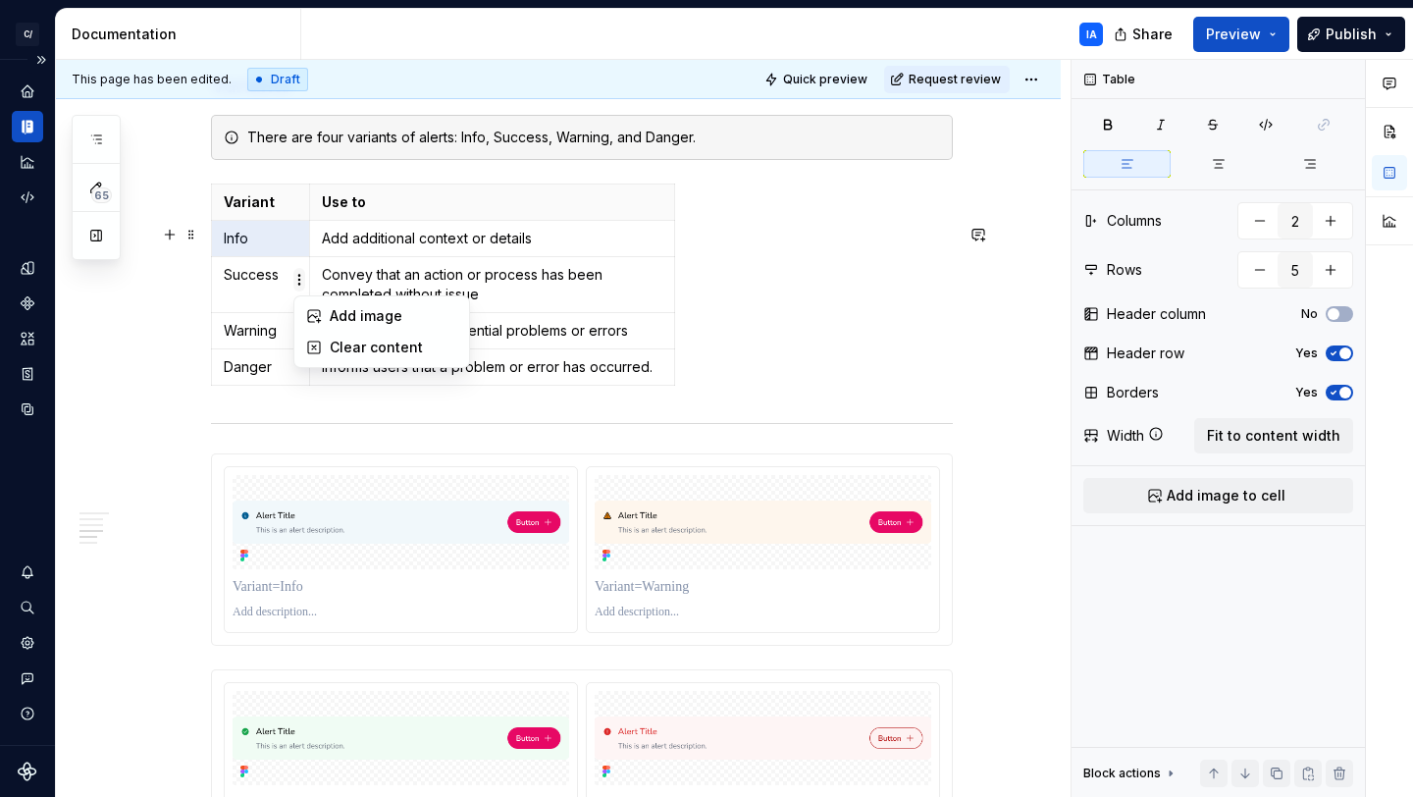
click at [304, 282] on html "C/ Cord IA Design system data Documentation IA Share Preview Publish 65 Pages A…" at bounding box center [706, 398] width 1413 height 797
click at [287, 281] on html "C/ Cord IA Design system data Documentation IA Share Preview Publish 65 Pages A…" at bounding box center [706, 398] width 1413 height 797
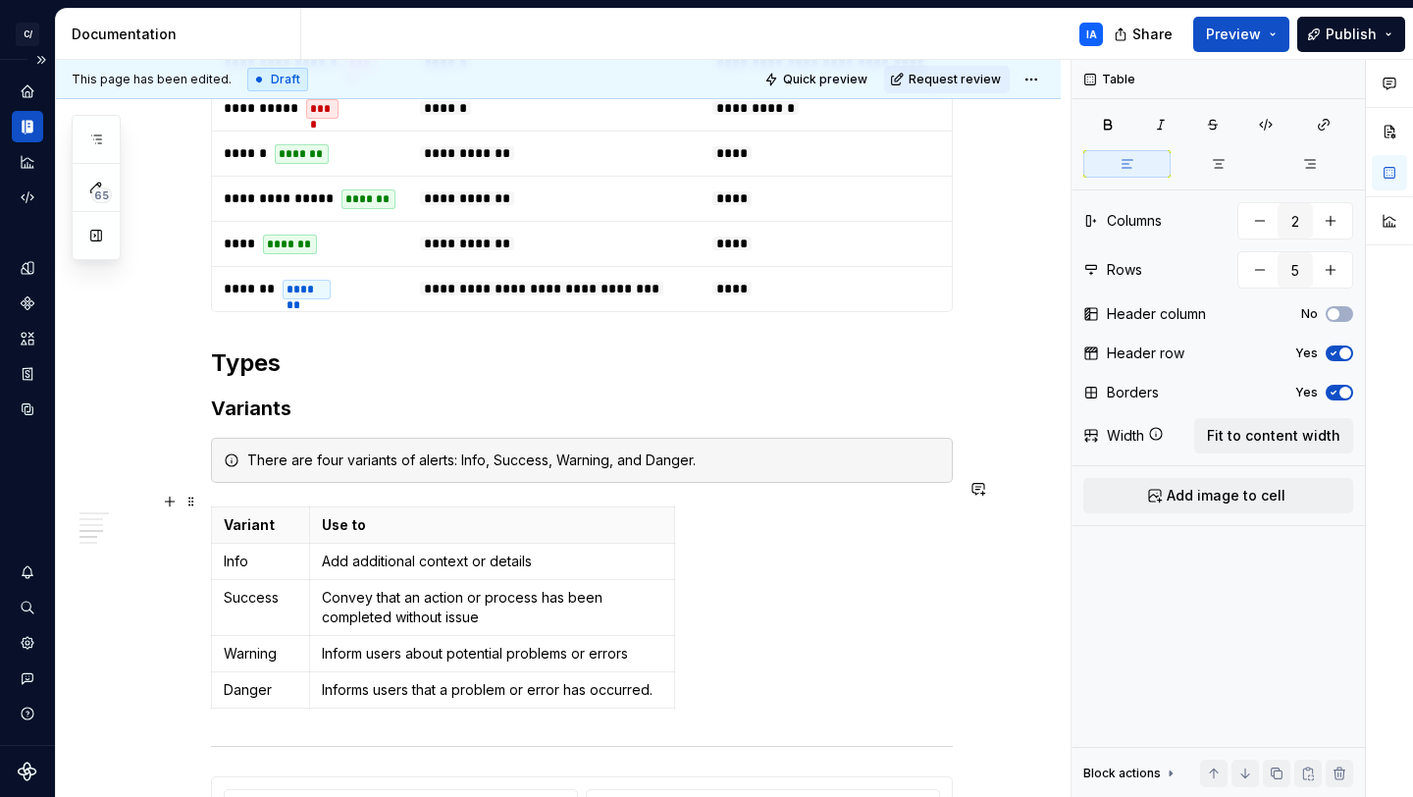
scroll to position [1573, 0]
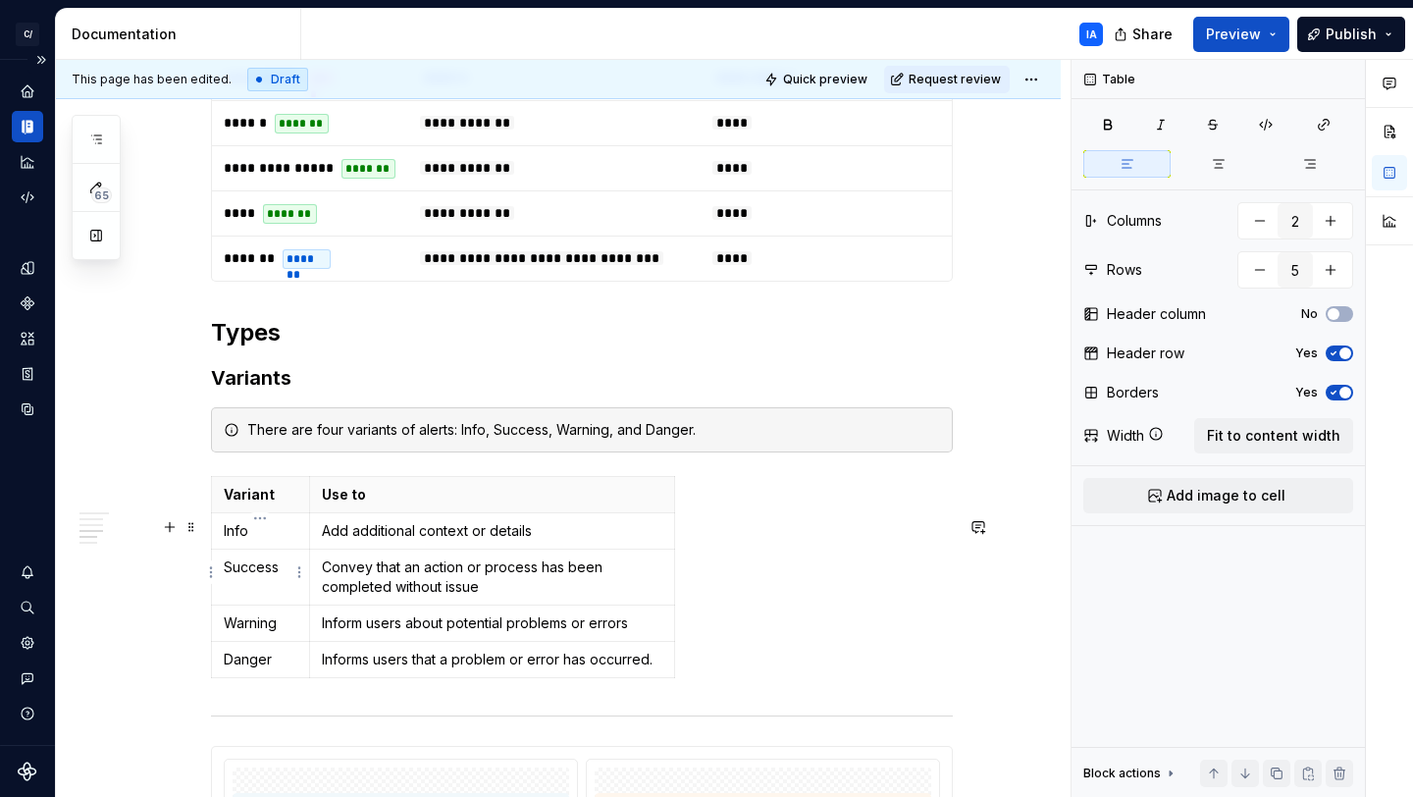
click at [276, 541] on p "Info" at bounding box center [261, 531] width 74 height 20
click at [299, 571] on html "C/ Cord IA Design system data Documentation IA Share Preview Publish 65 Pages A…" at bounding box center [706, 398] width 1413 height 797
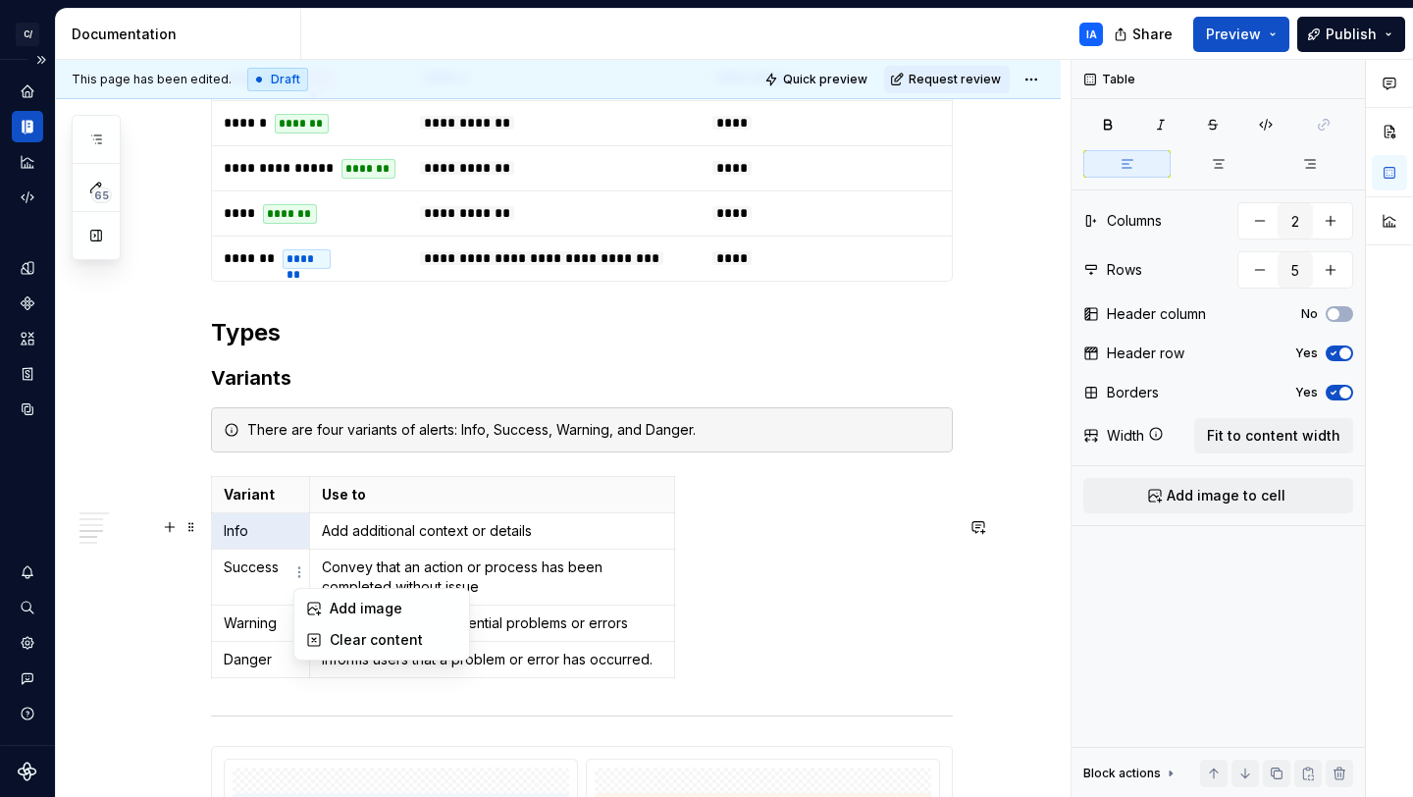
click at [284, 572] on html "C/ Cord IA Design system data Documentation IA Share Preview Publish 65 Pages A…" at bounding box center [706, 398] width 1413 height 797
click at [806, 603] on div "Variant Use to Info Add additional context or details Success Convey that an ac…" at bounding box center [582, 581] width 742 height 210
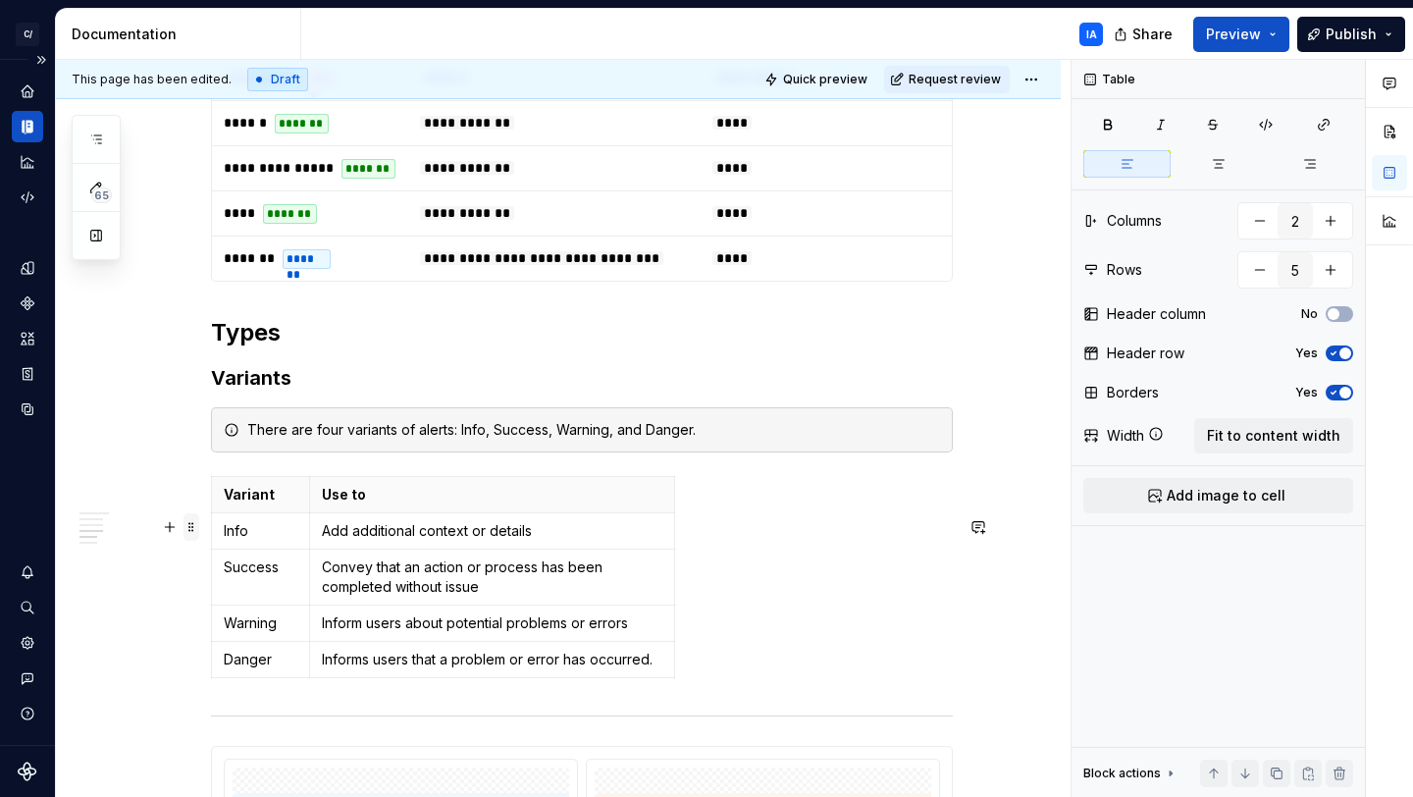
click at [188, 532] on span at bounding box center [192, 526] width 16 height 27
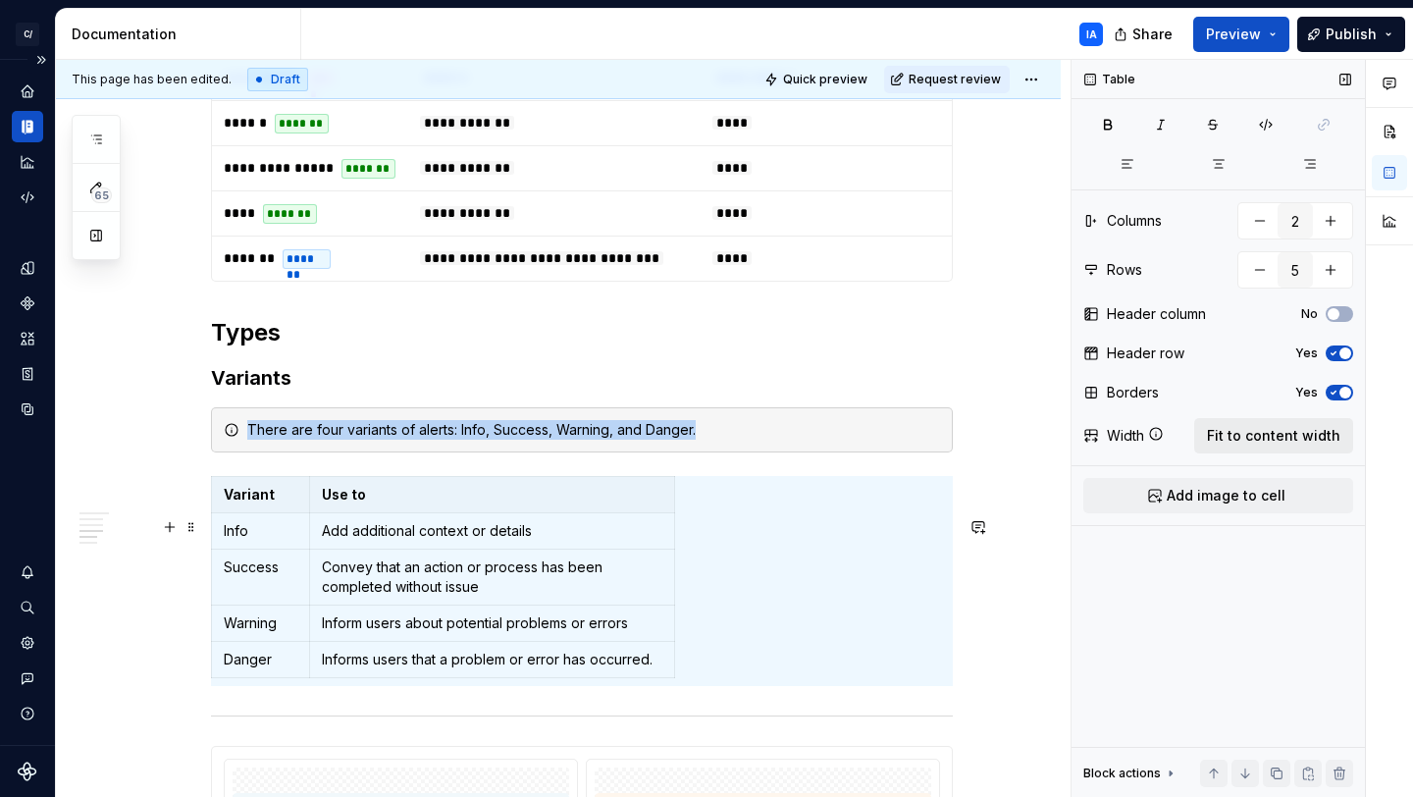
click at [1277, 441] on span "Fit to content width" at bounding box center [1273, 436] width 133 height 20
drag, startPoint x: 580, startPoint y: 531, endPoint x: 322, endPoint y: 538, distance: 258.2
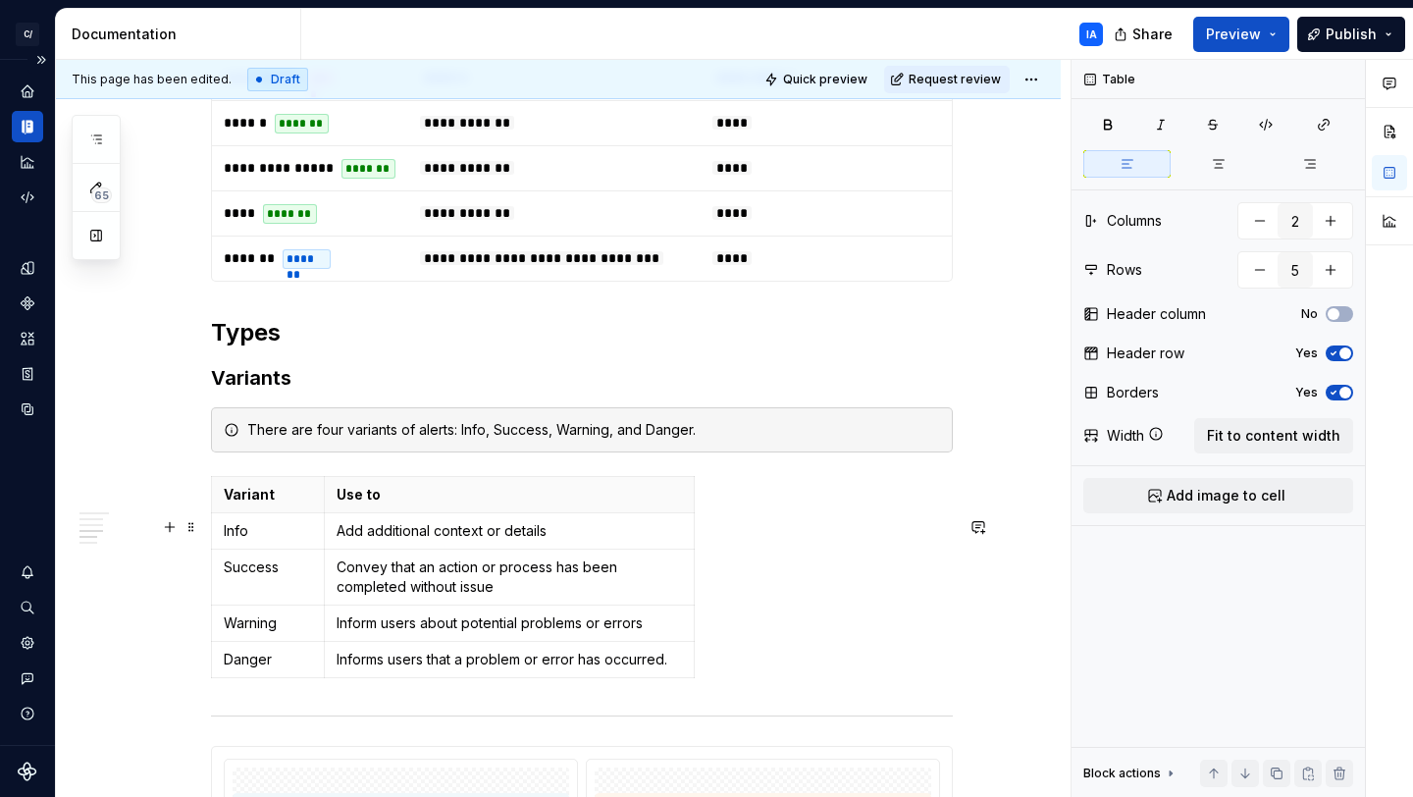
click at [730, 551] on div "Variant Use to Info Add additional context or details Success Convey that an ac…" at bounding box center [582, 581] width 742 height 210
click at [681, 536] on html "C/ Cord IA Design system data Documentation IA Share Preview Publish 65 Pages A…" at bounding box center [706, 398] width 1413 height 797
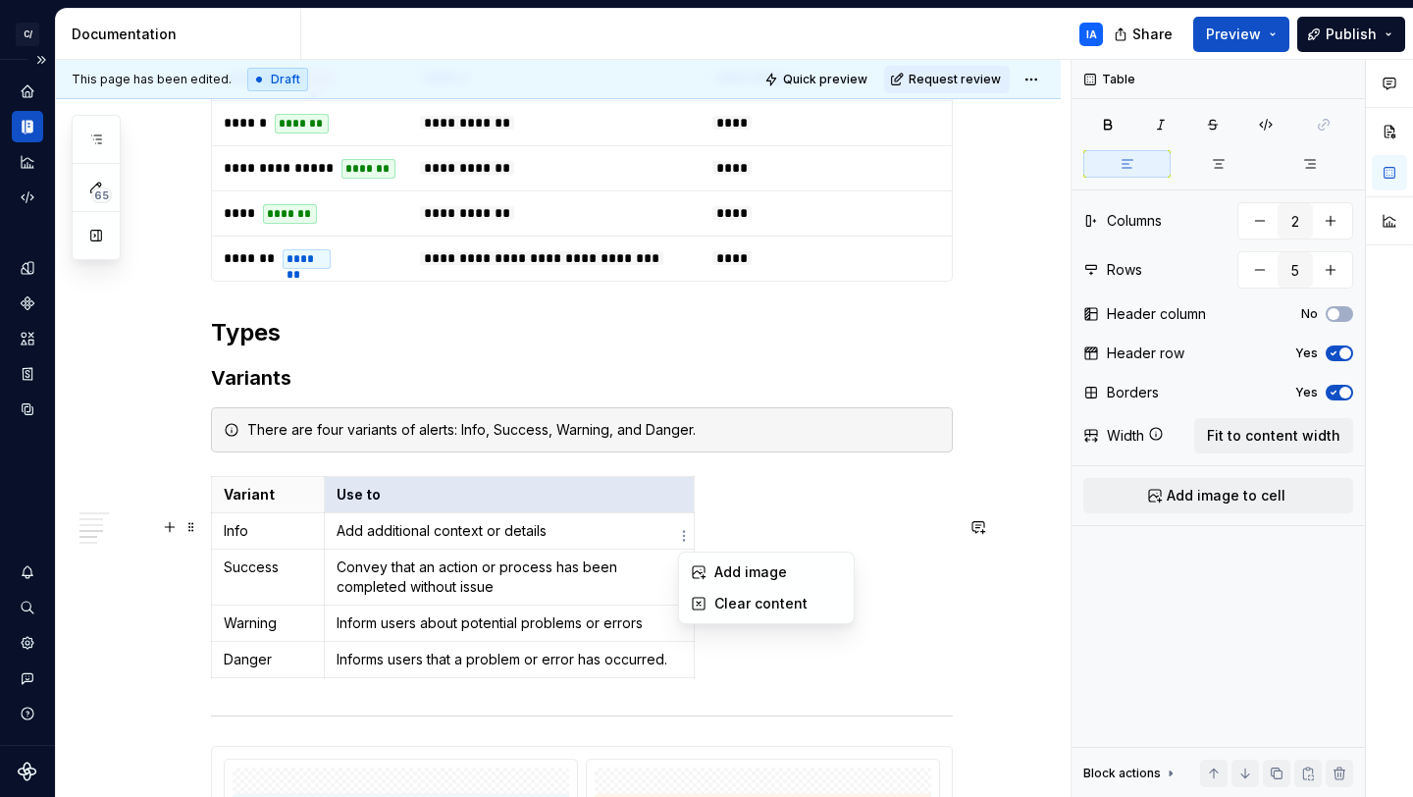
click at [547, 645] on html "C/ Cord IA Design system data Documentation IA Share Preview Publish 65 Pages A…" at bounding box center [706, 398] width 1413 height 797
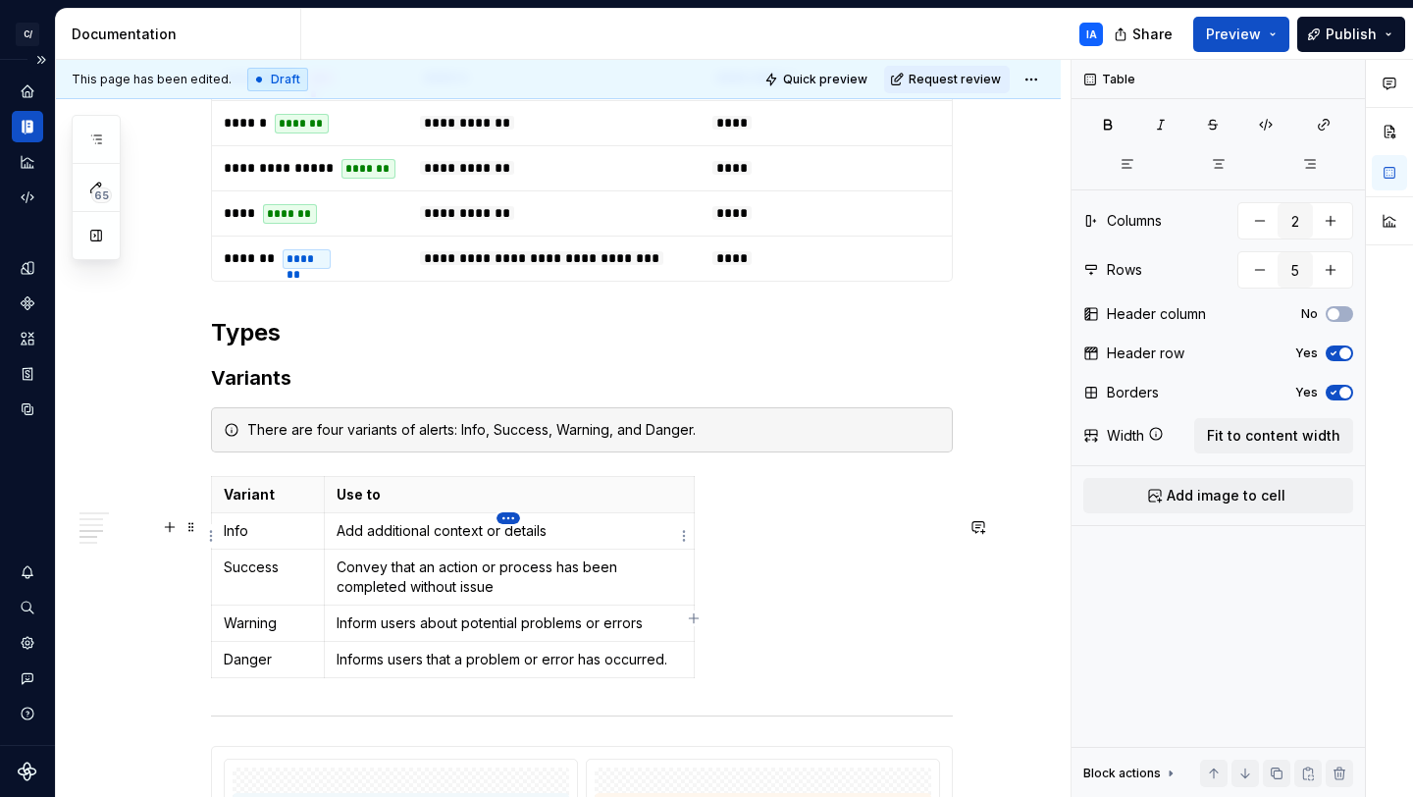
click at [510, 521] on html "C/ Cord IA Design system data Documentation IA Share Preview Publish 65 Pages A…" at bounding box center [706, 398] width 1413 height 797
drag, startPoint x: 694, startPoint y: 548, endPoint x: 754, endPoint y: 555, distance: 60.3
click at [754, 555] on html "C/ Cord IA Design system data Documentation IA Share Preview Publish 65 Pages A…" at bounding box center [706, 398] width 1413 height 797
click at [835, 615] on div "Variant Use to Info Add additional context or details Success Convey that an ac…" at bounding box center [582, 581] width 742 height 210
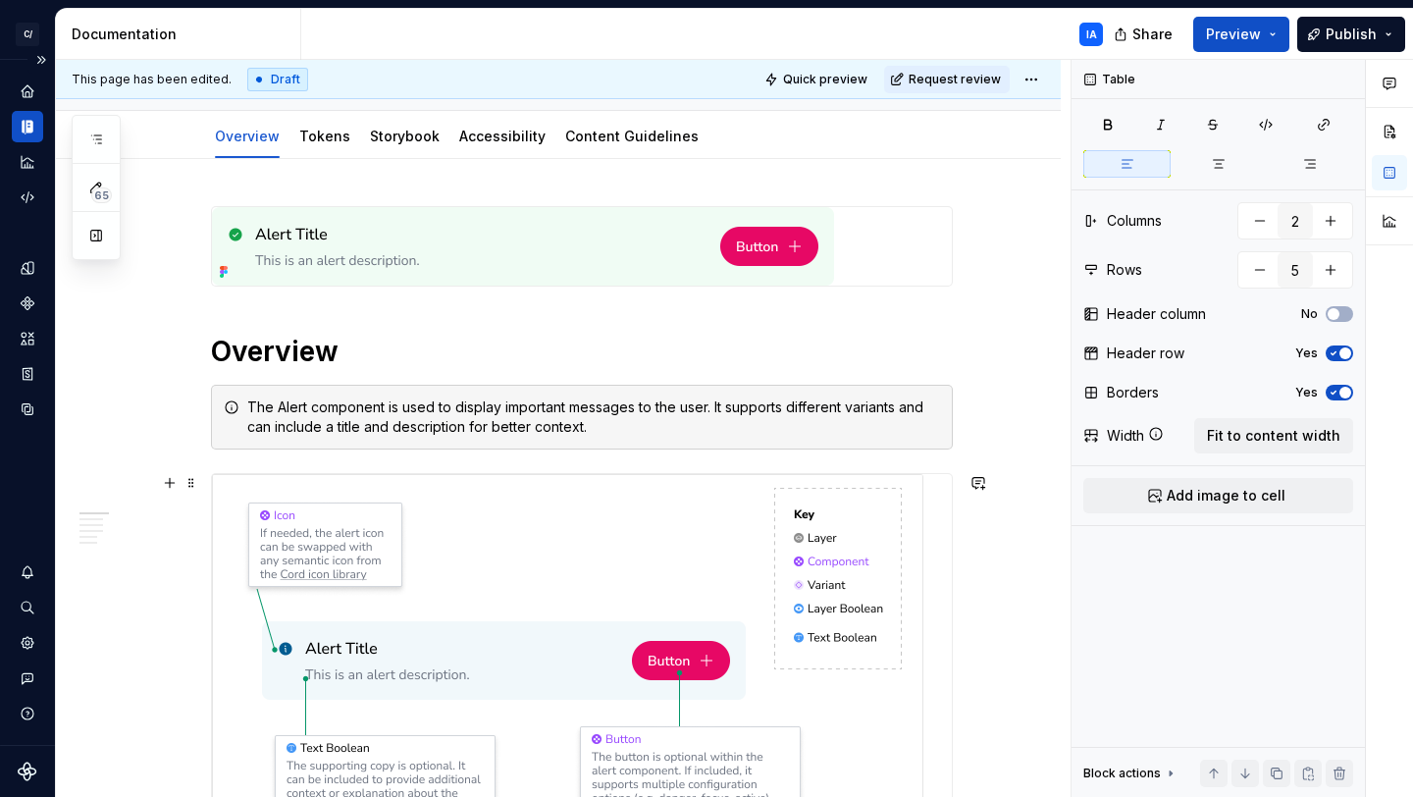
scroll to position [0, 0]
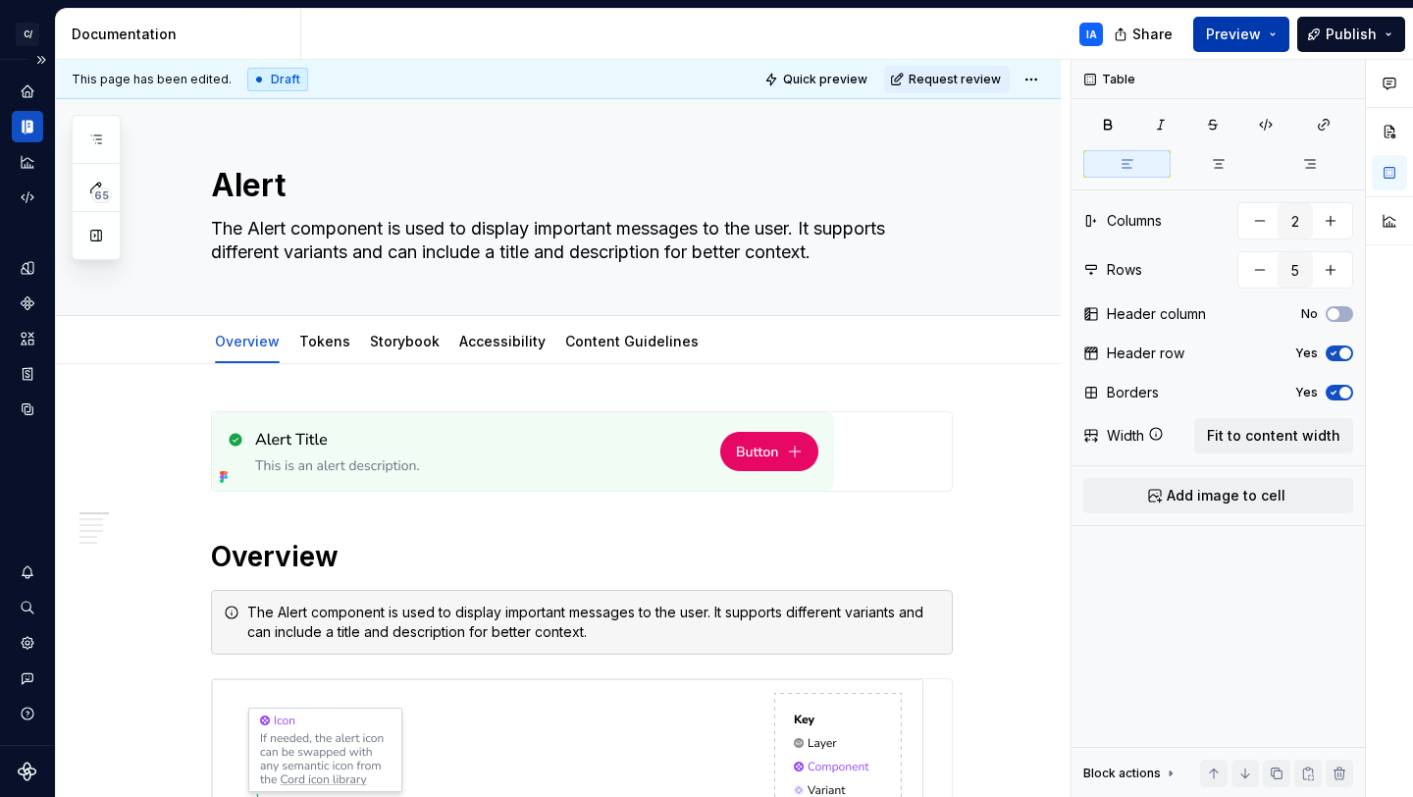
click at [1238, 37] on span "Preview" at bounding box center [1233, 35] width 55 height 20
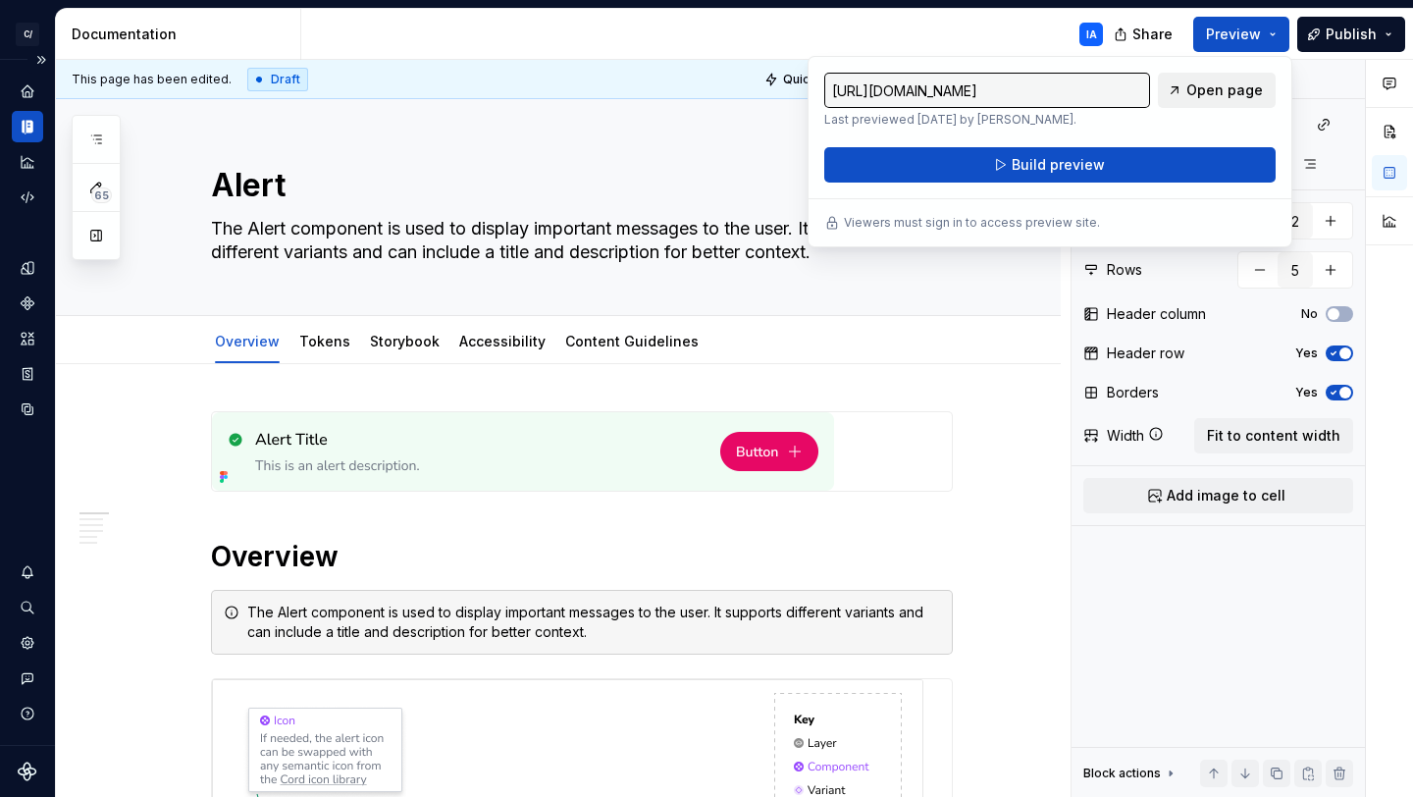
click at [1242, 76] on link "Open page" at bounding box center [1217, 90] width 118 height 35
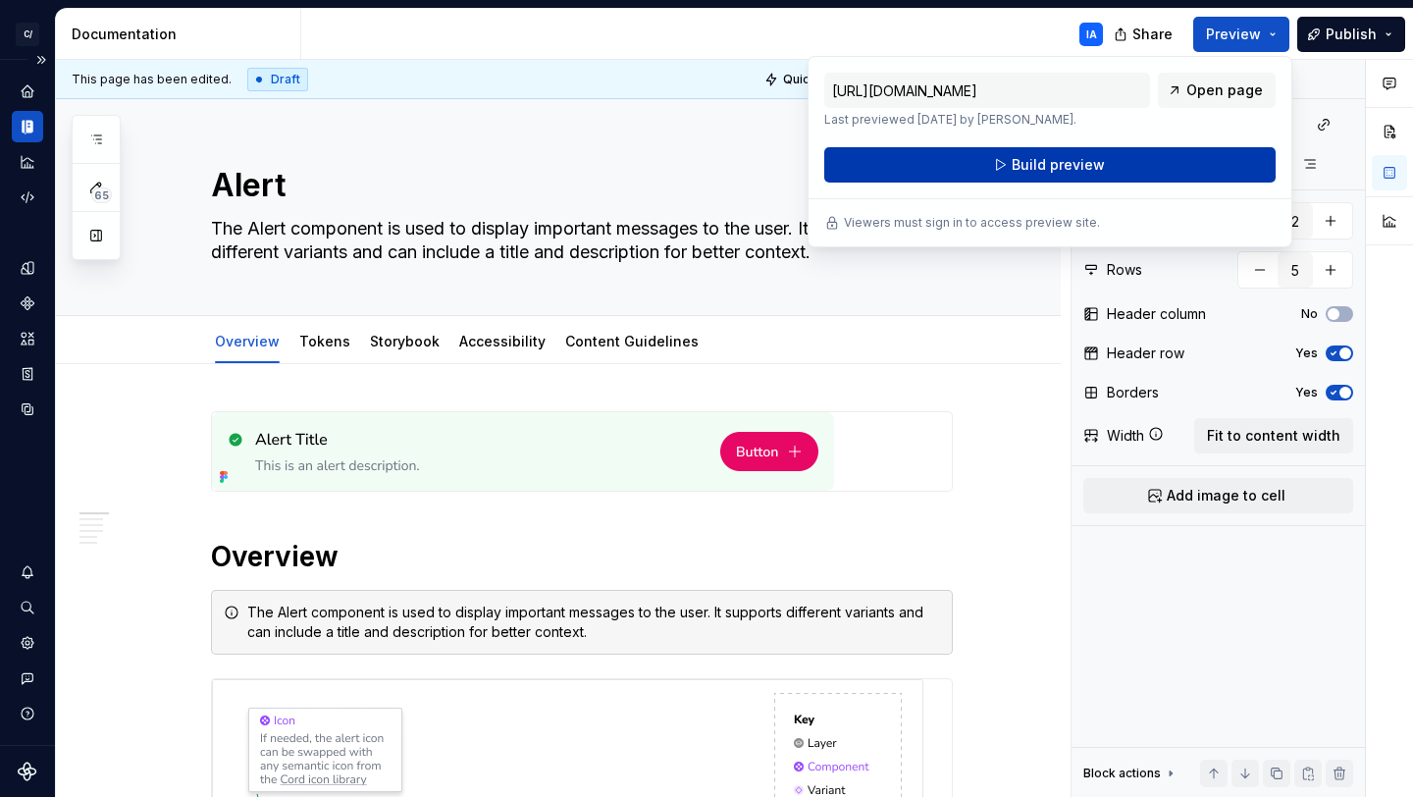
click at [1005, 167] on button "Build preview" at bounding box center [1051, 164] width 452 height 35
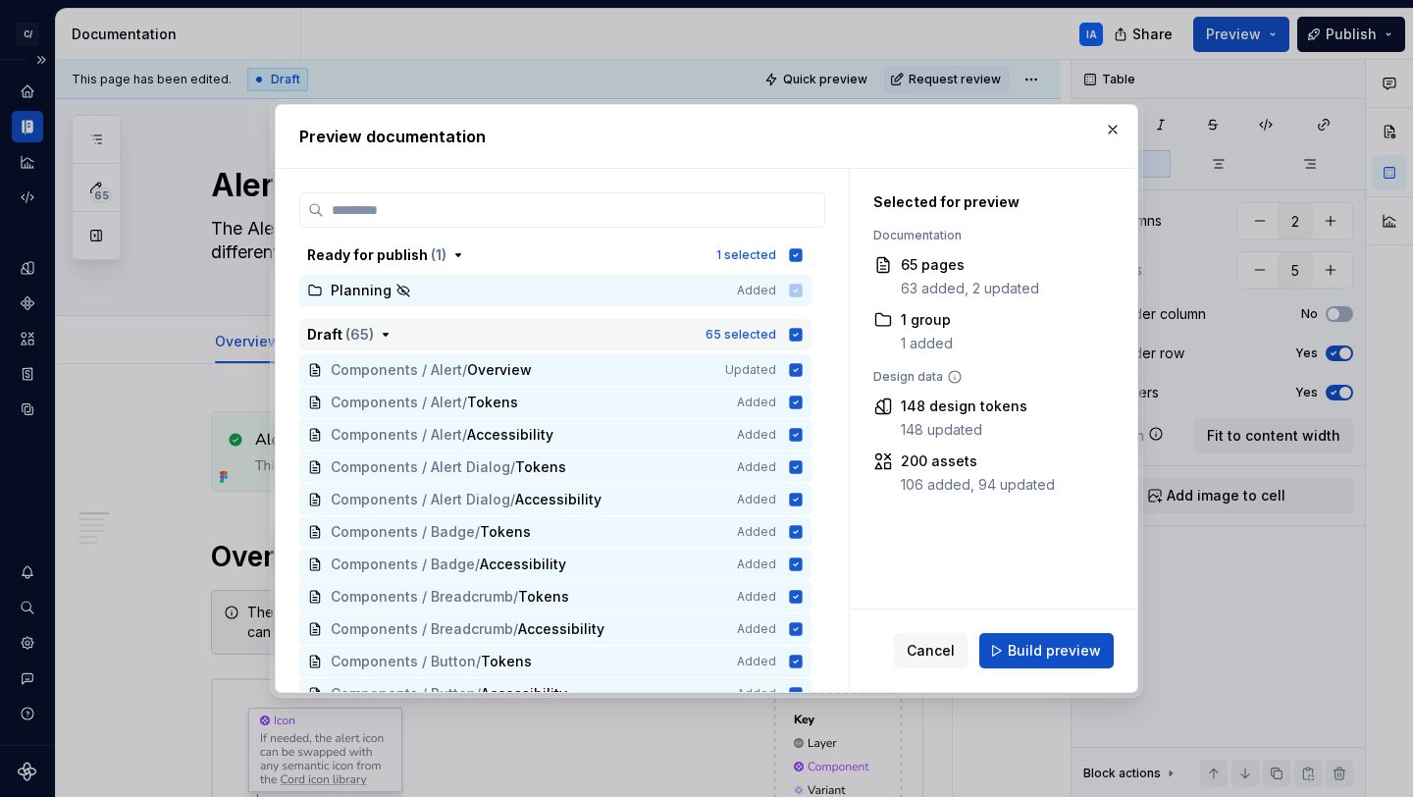
click at [791, 333] on icon "button" at bounding box center [796, 334] width 13 height 13
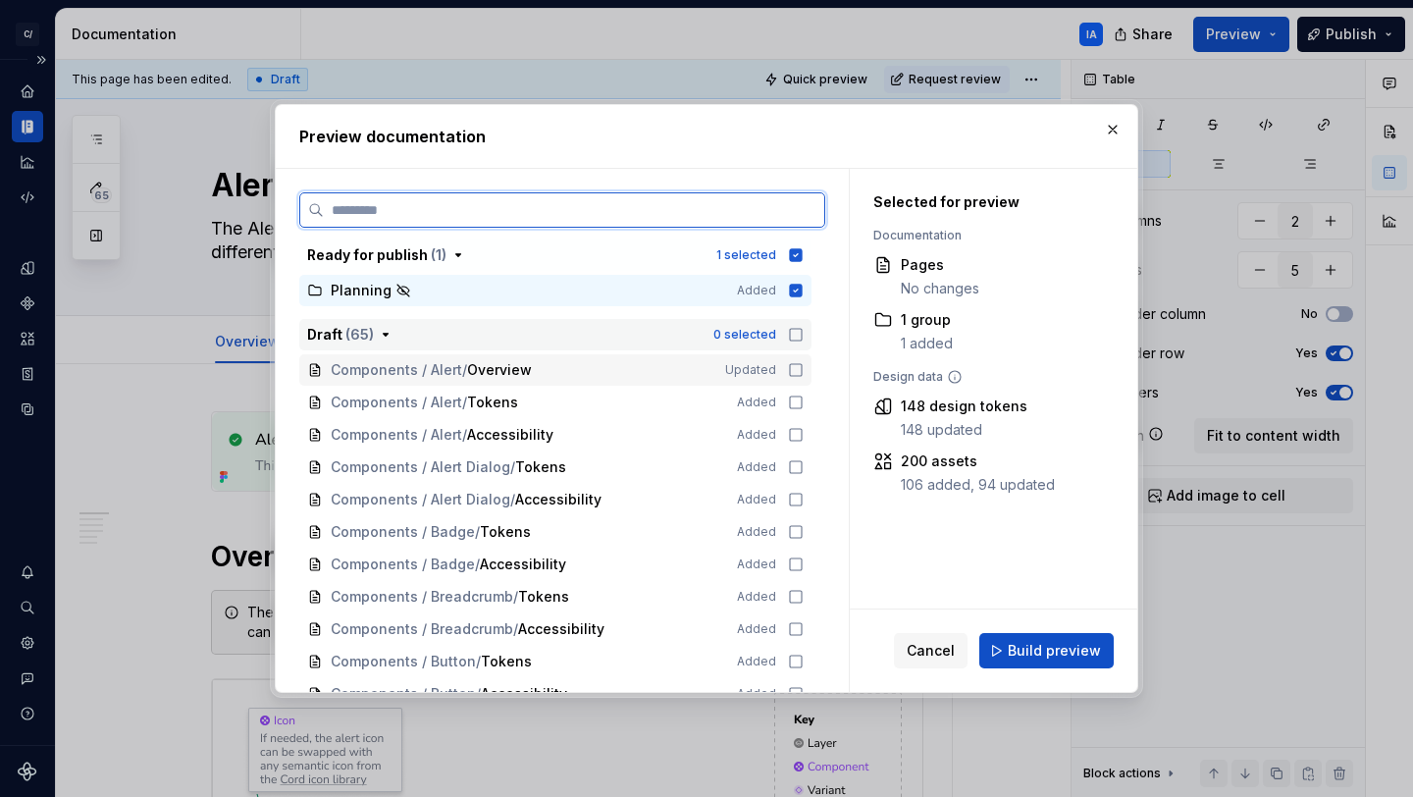
click at [779, 365] on div "Components / Alert / Overview Updated" at bounding box center [555, 369] width 512 height 31
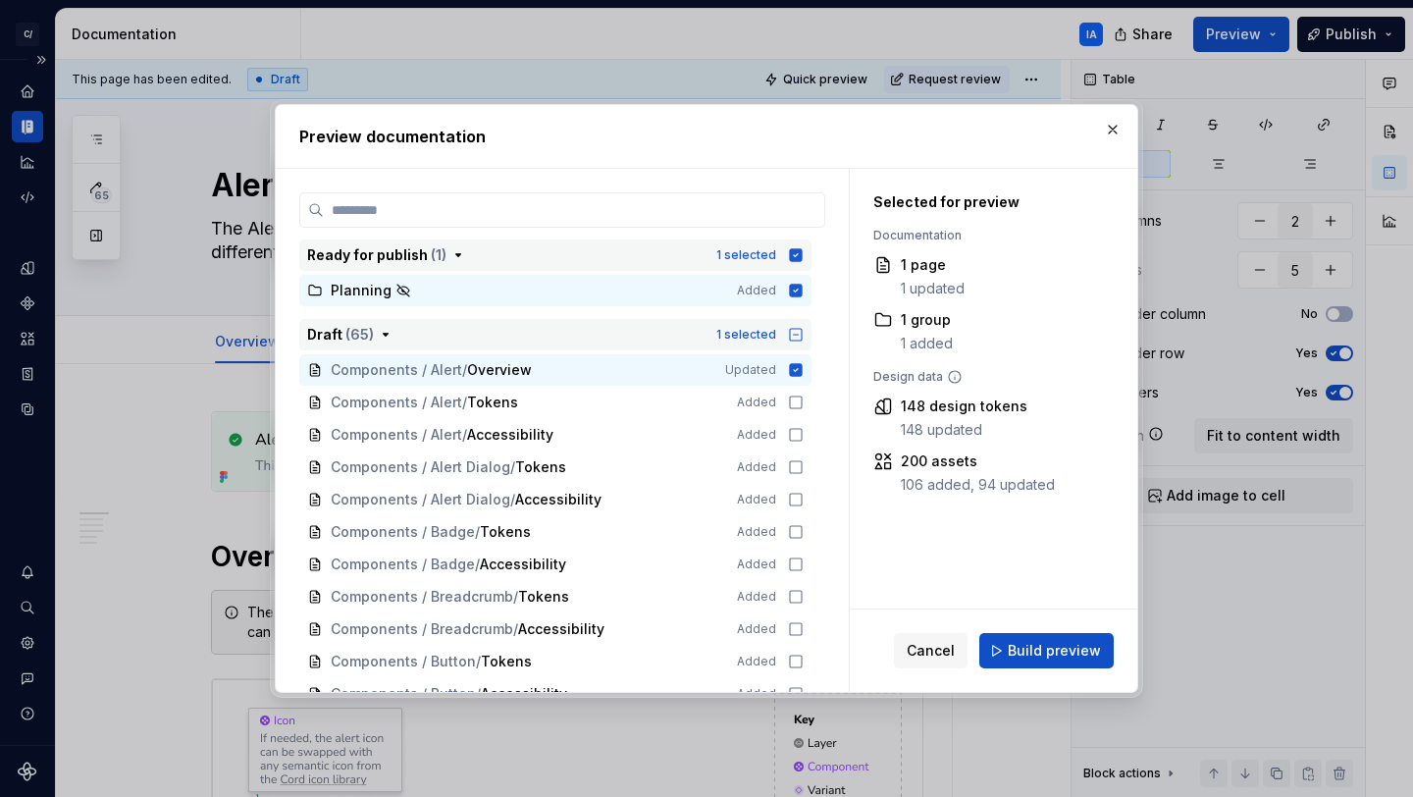
click at [795, 256] on icon "button" at bounding box center [796, 254] width 13 height 13
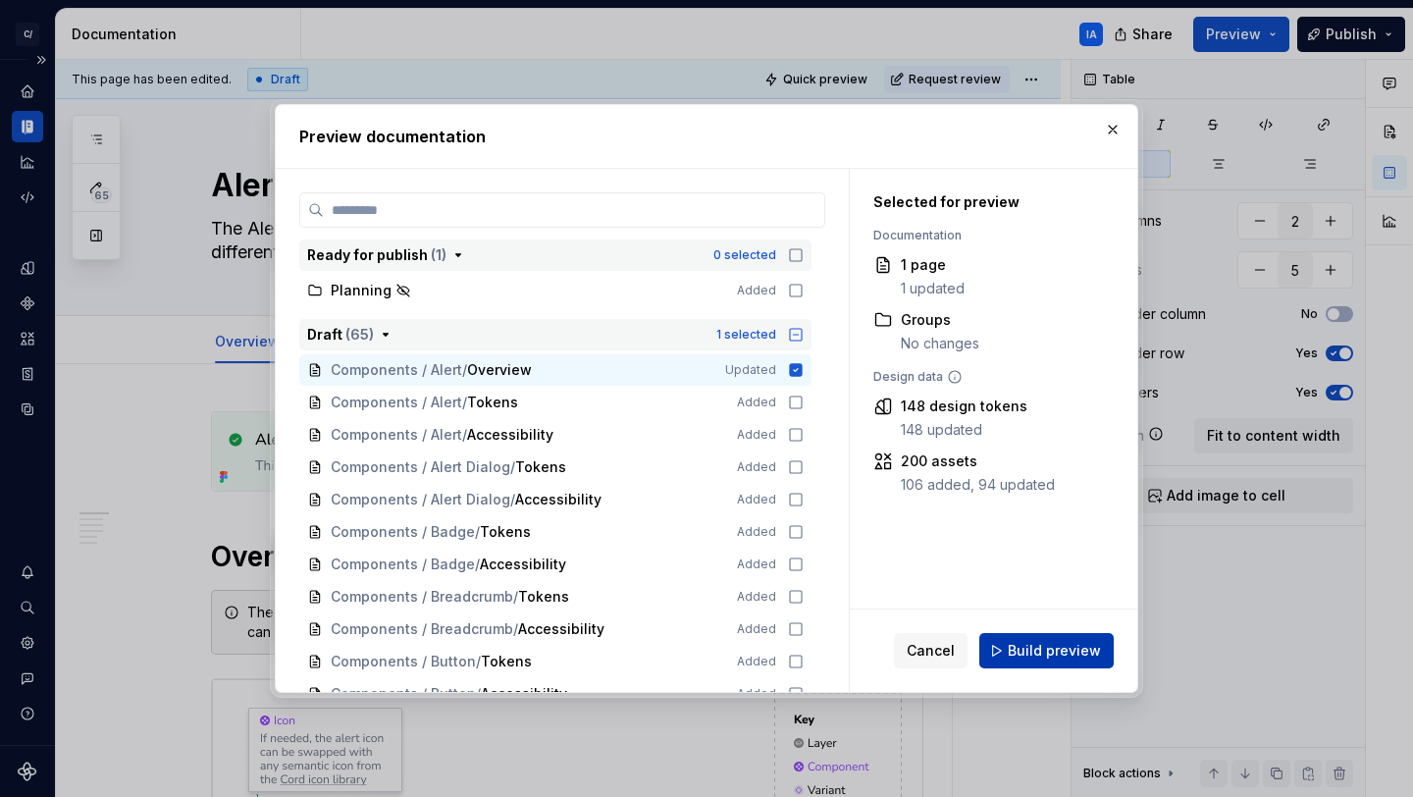
click at [1067, 656] on span "Build preview" at bounding box center [1054, 651] width 93 height 20
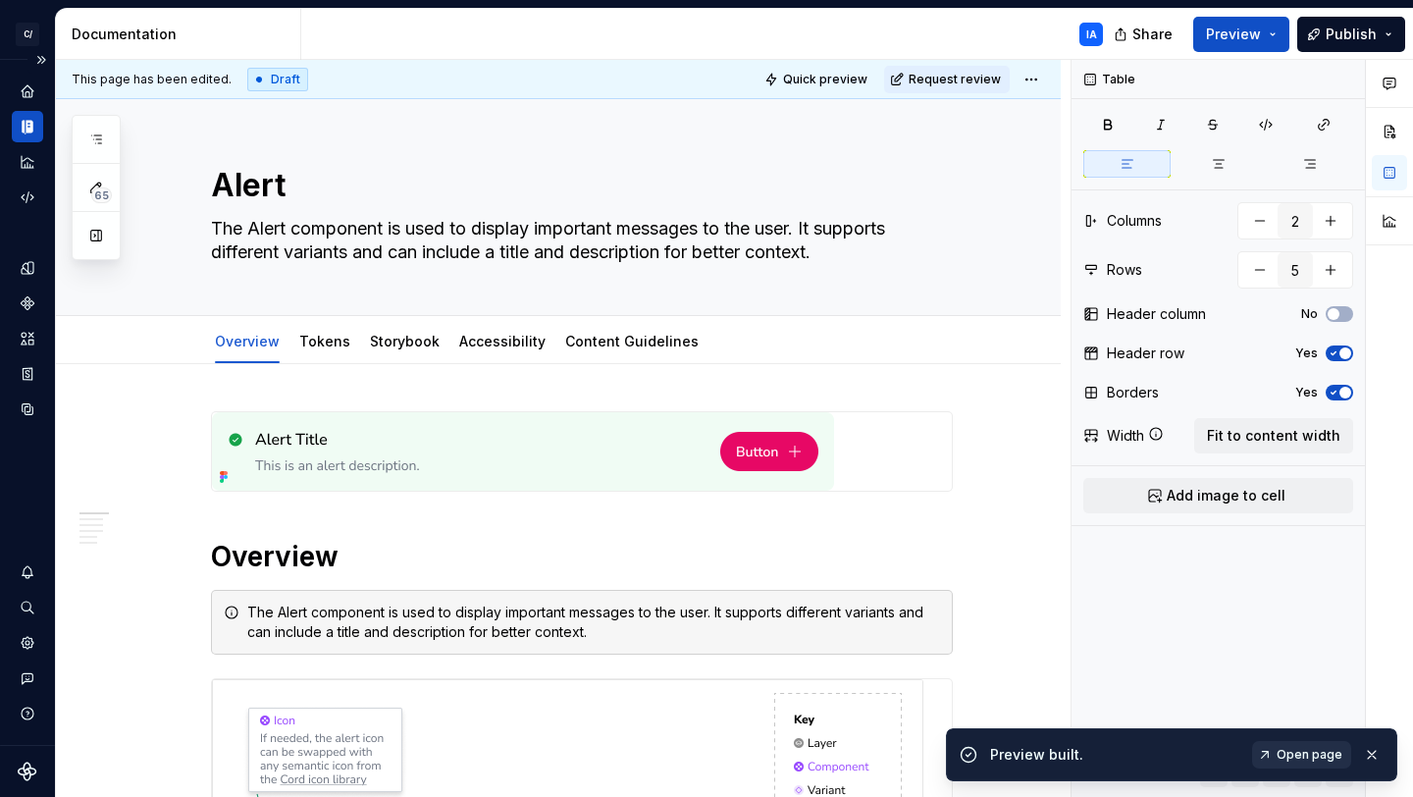
click at [1295, 754] on span "Open page" at bounding box center [1310, 755] width 66 height 16
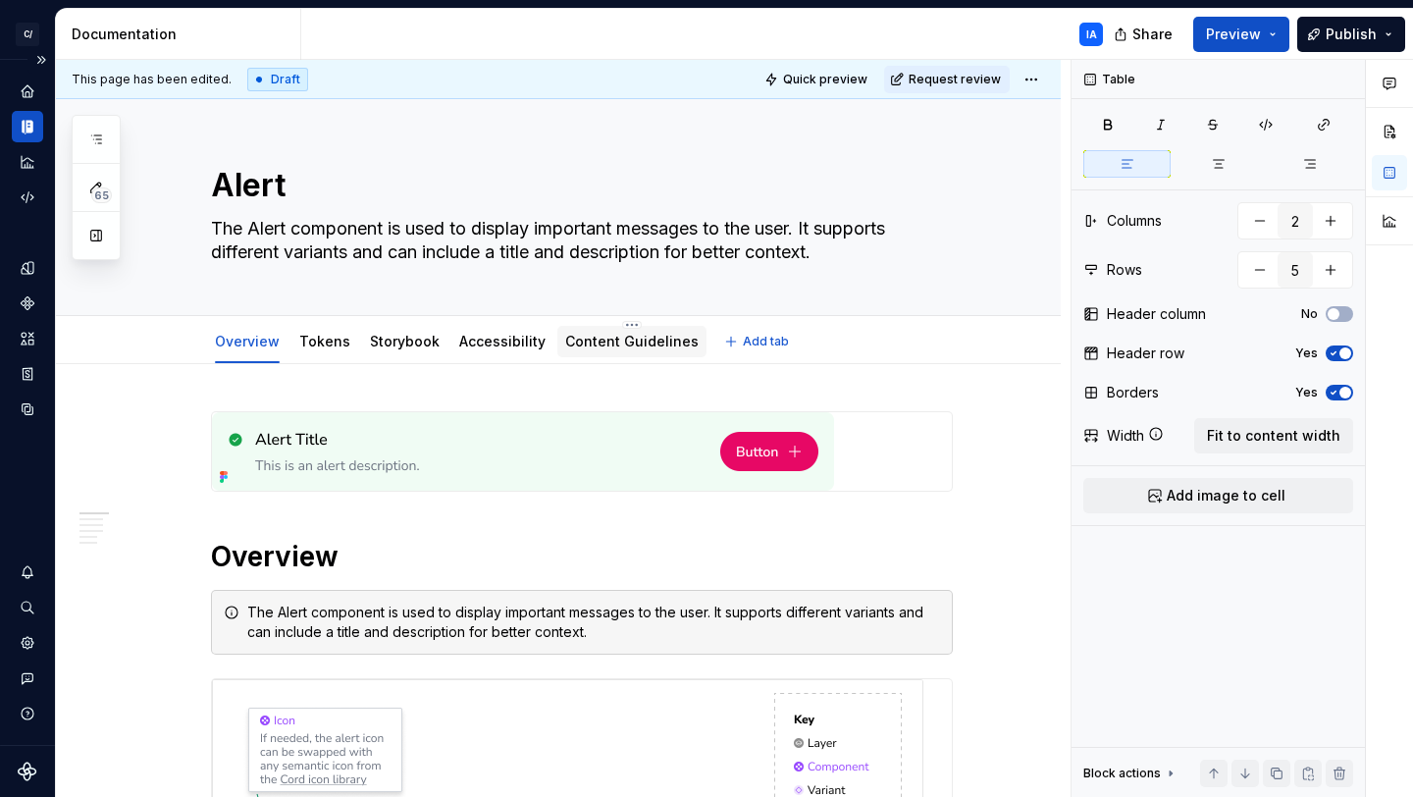
click at [648, 343] on link "Content Guidelines" at bounding box center [631, 341] width 133 height 17
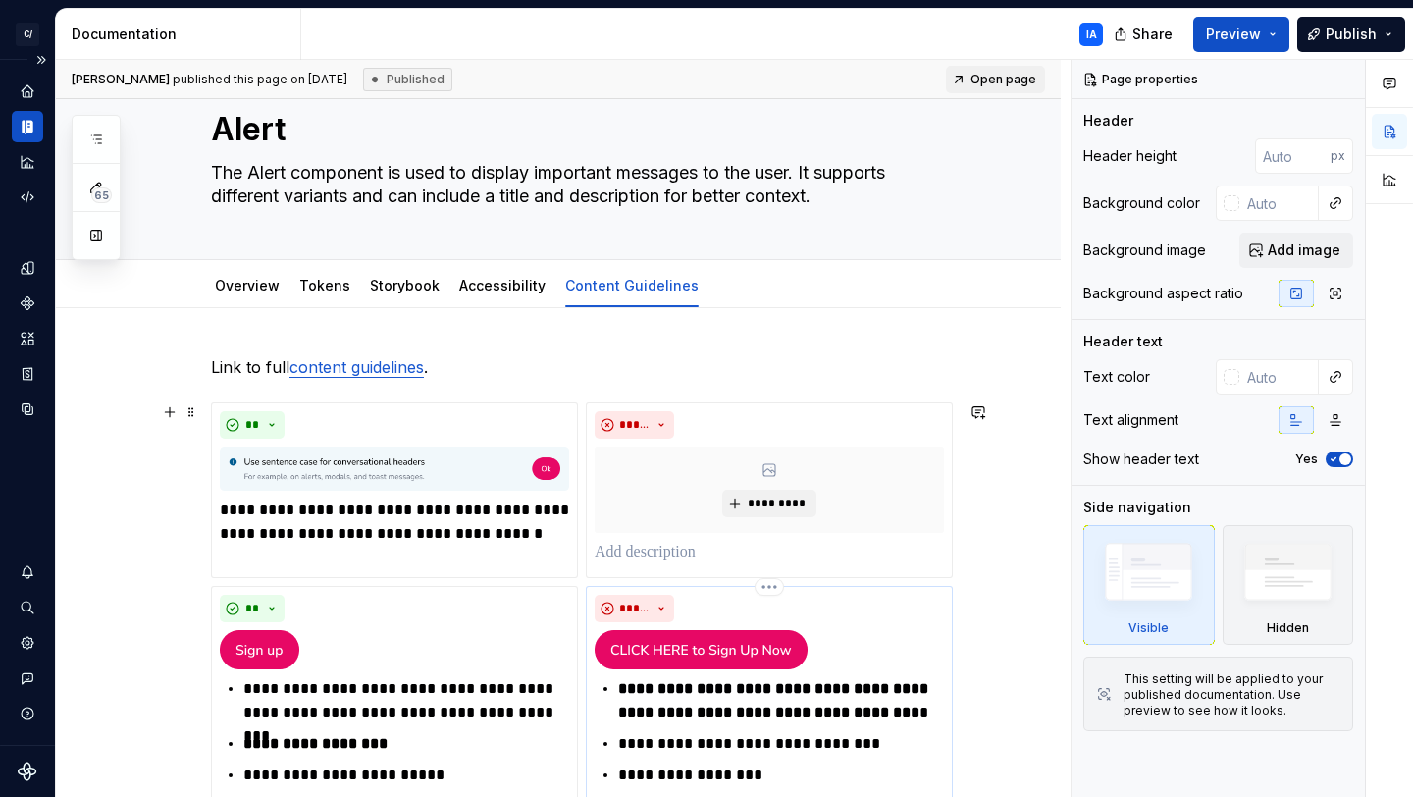
scroll to position [188, 0]
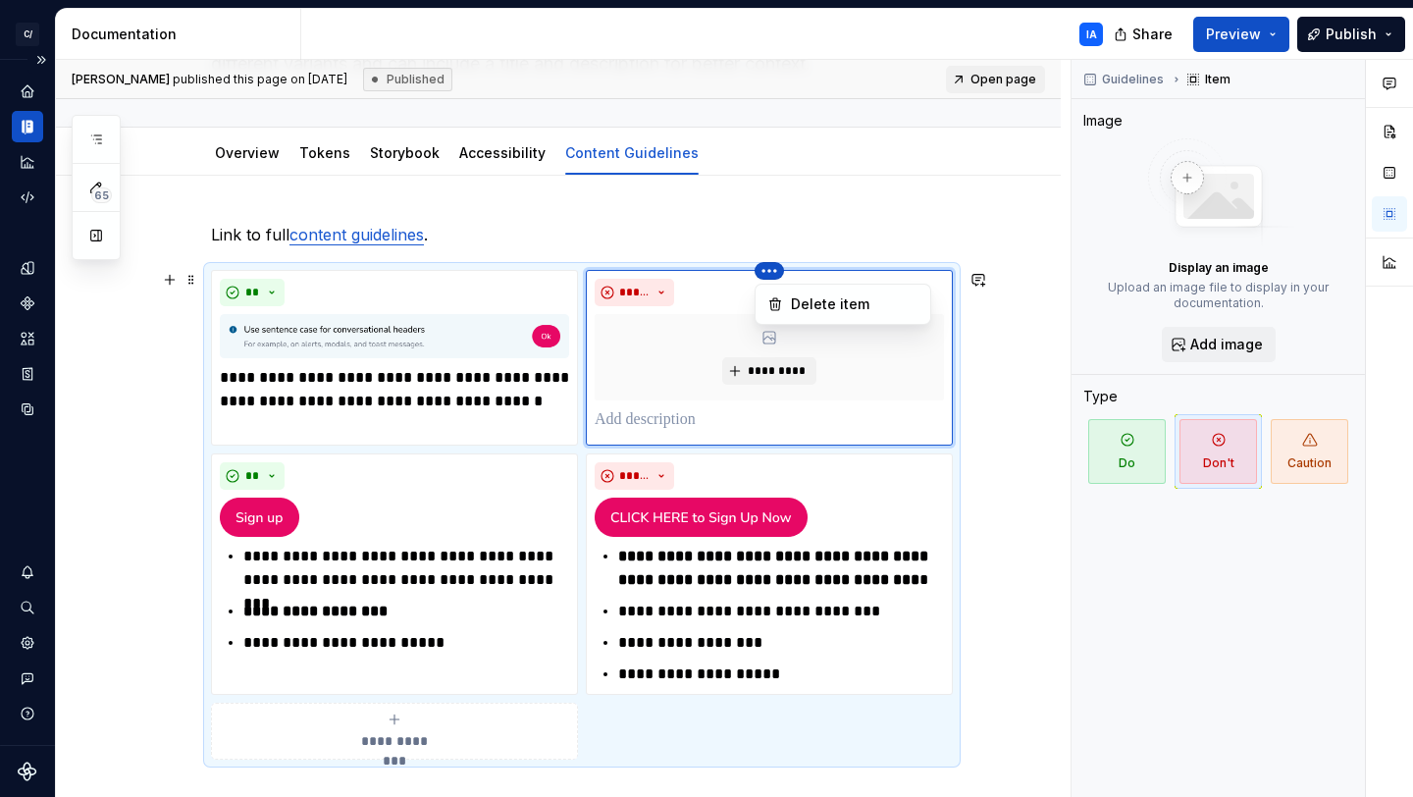
click at [771, 273] on html "C/ Cord IA Design system data Documentation IA Share Preview Publish 65 Pages A…" at bounding box center [706, 398] width 1413 height 797
click at [850, 298] on div "Delete item" at bounding box center [855, 304] width 128 height 20
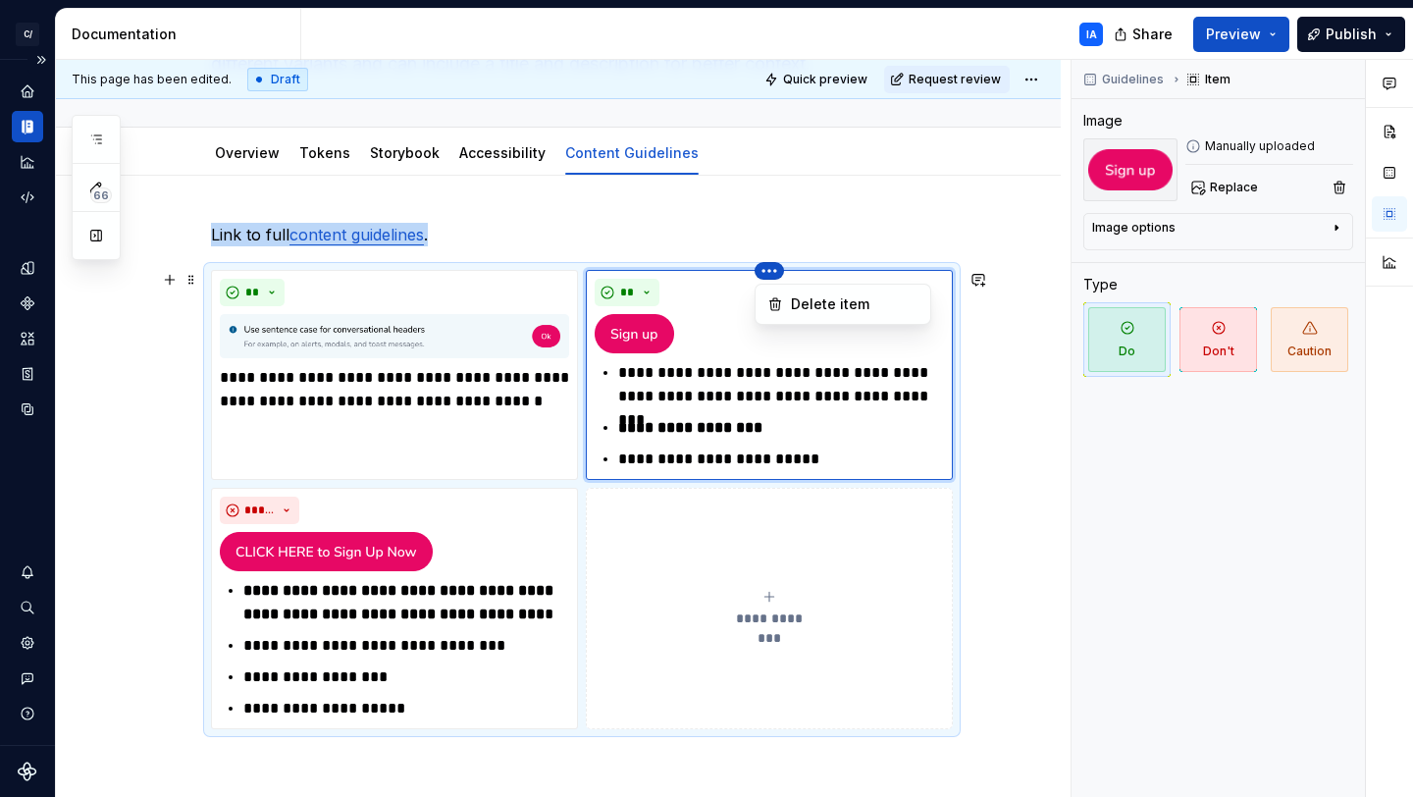
click at [770, 397] on html "C/ Cord IA Design system data Documentation IA Share Preview Publish 66 Pages A…" at bounding box center [706, 398] width 1413 height 797
click at [997, 489] on html "C/ Cord IA Design system data Documentation IA Share Preview Publish 66 Pages A…" at bounding box center [706, 398] width 1413 height 797
click at [190, 281] on span at bounding box center [192, 279] width 16 height 27
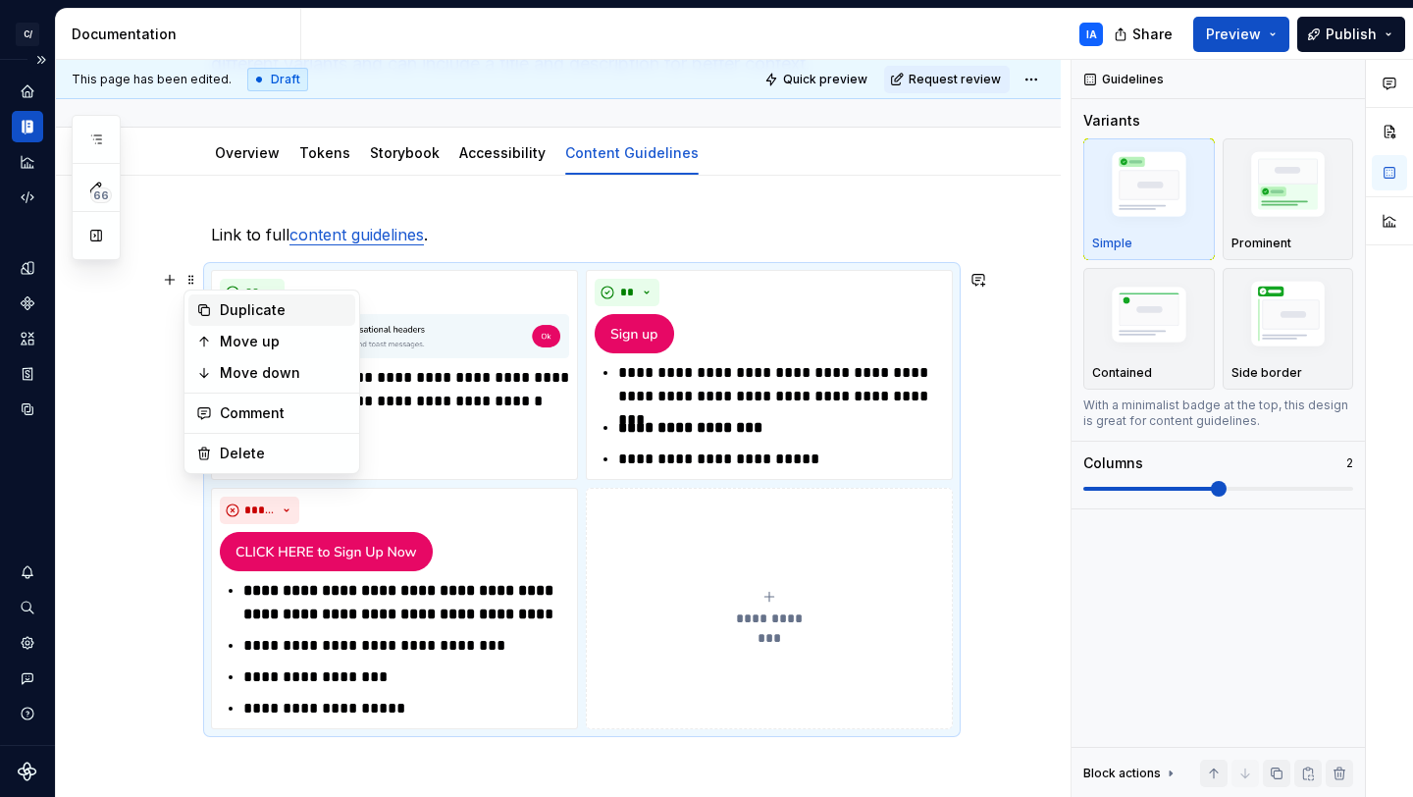
click at [229, 313] on div "Duplicate" at bounding box center [284, 310] width 128 height 20
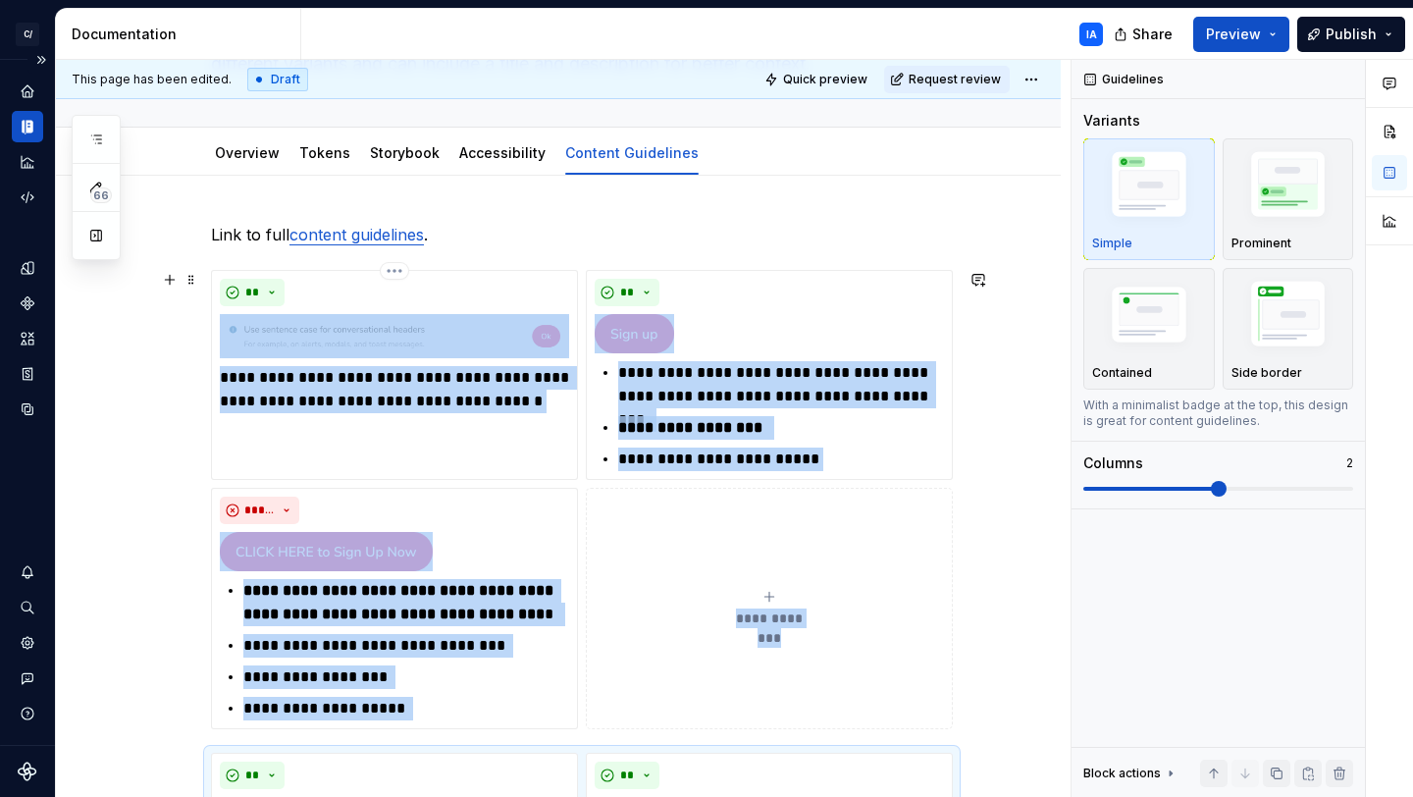
scroll to position [568, 0]
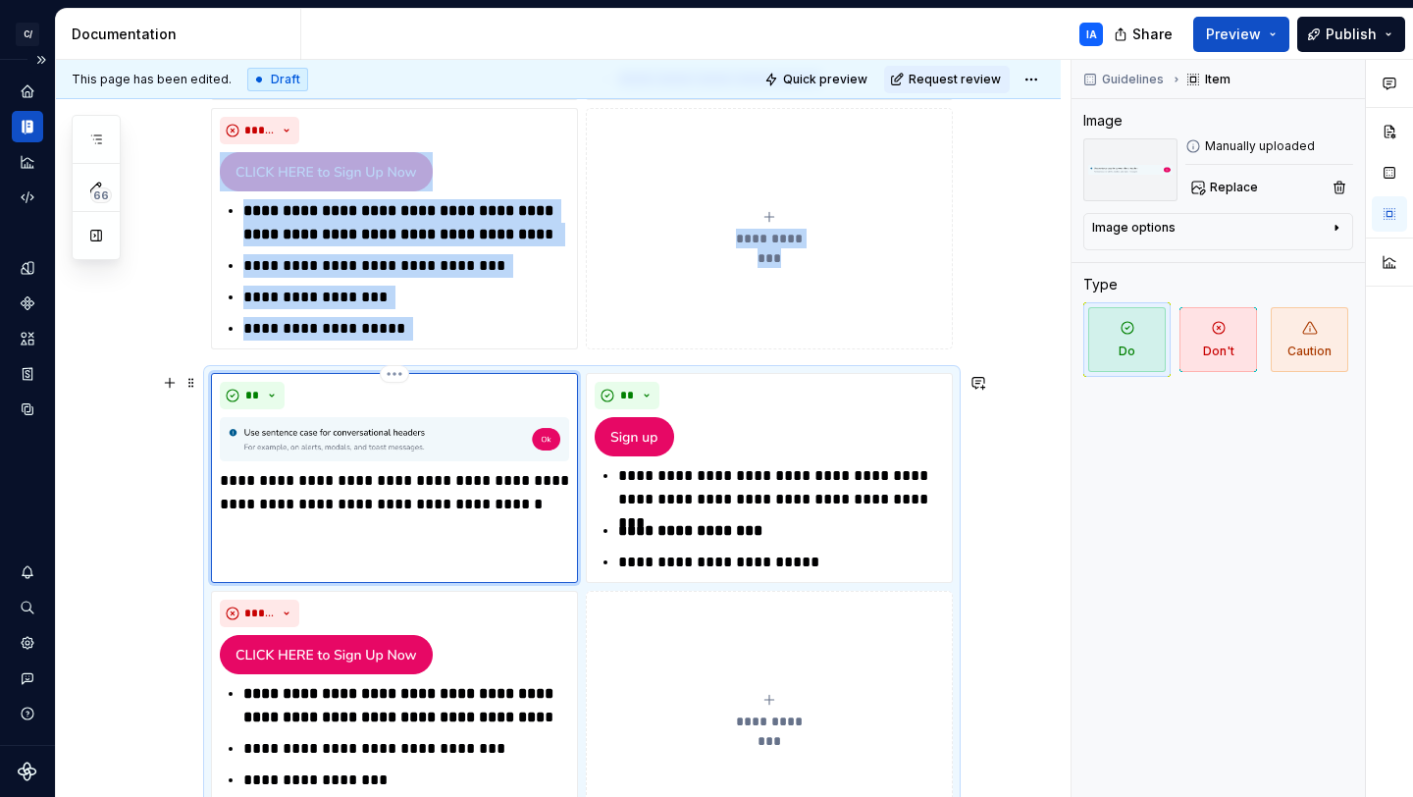
click at [379, 401] on div "**" at bounding box center [394, 395] width 349 height 27
click at [391, 375] on html "C/ Cord IA Design system data Documentation IA Share Preview Publish 66 Pages A…" at bounding box center [706, 398] width 1413 height 797
click at [401, 399] on icon at bounding box center [401, 407] width 16 height 16
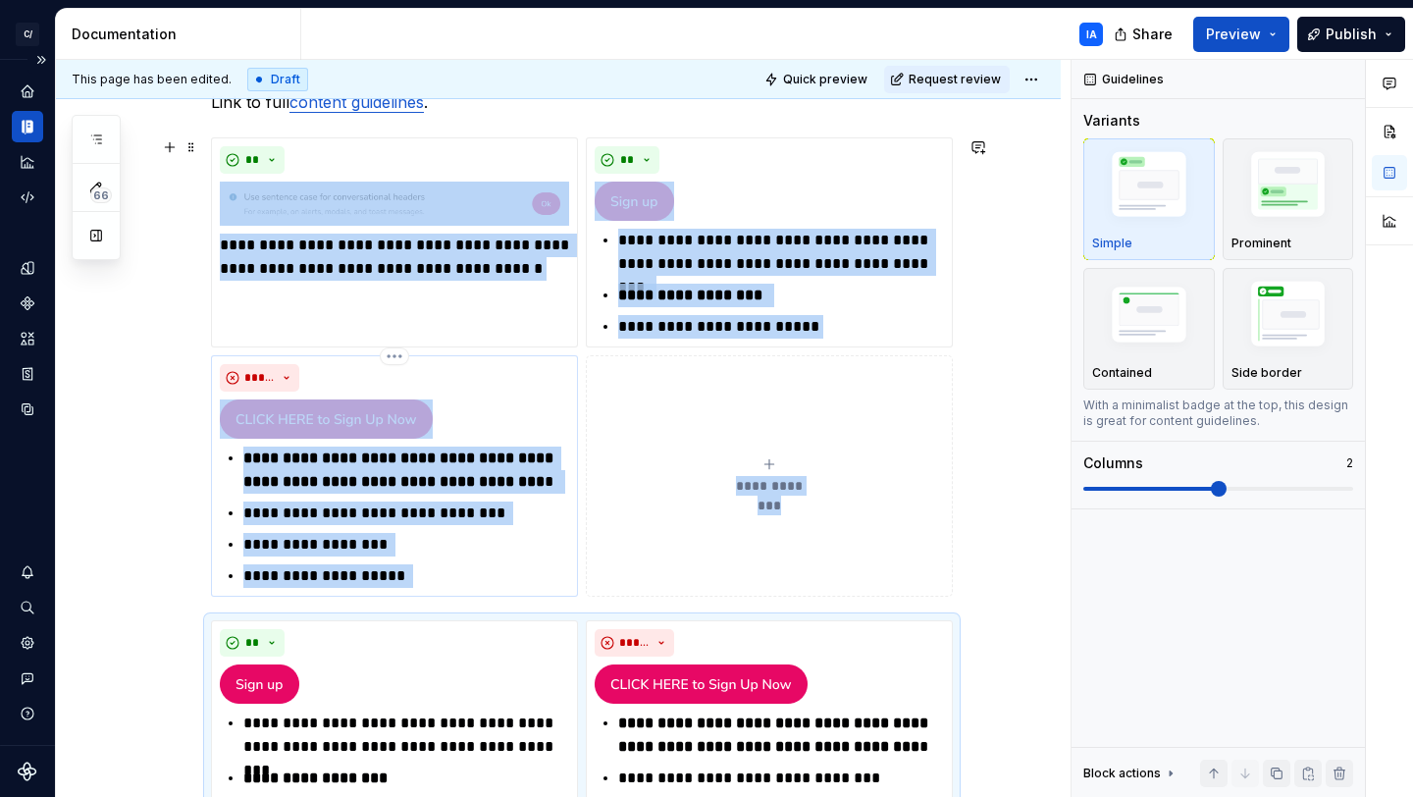
scroll to position [232, 0]
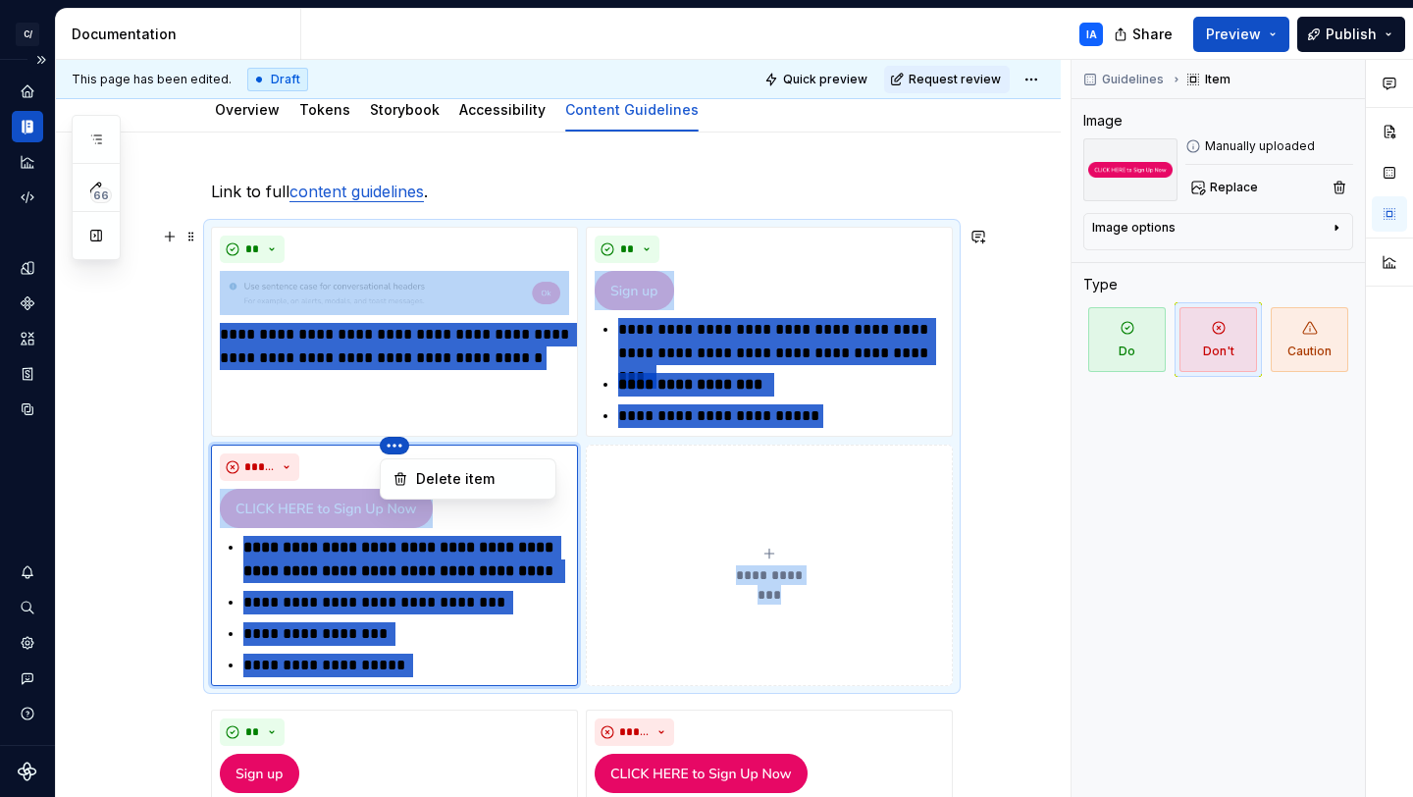
click at [396, 443] on html "C/ Cord IA Design system data Documentation IA Share Preview Publish 66 Pages A…" at bounding box center [706, 398] width 1413 height 797
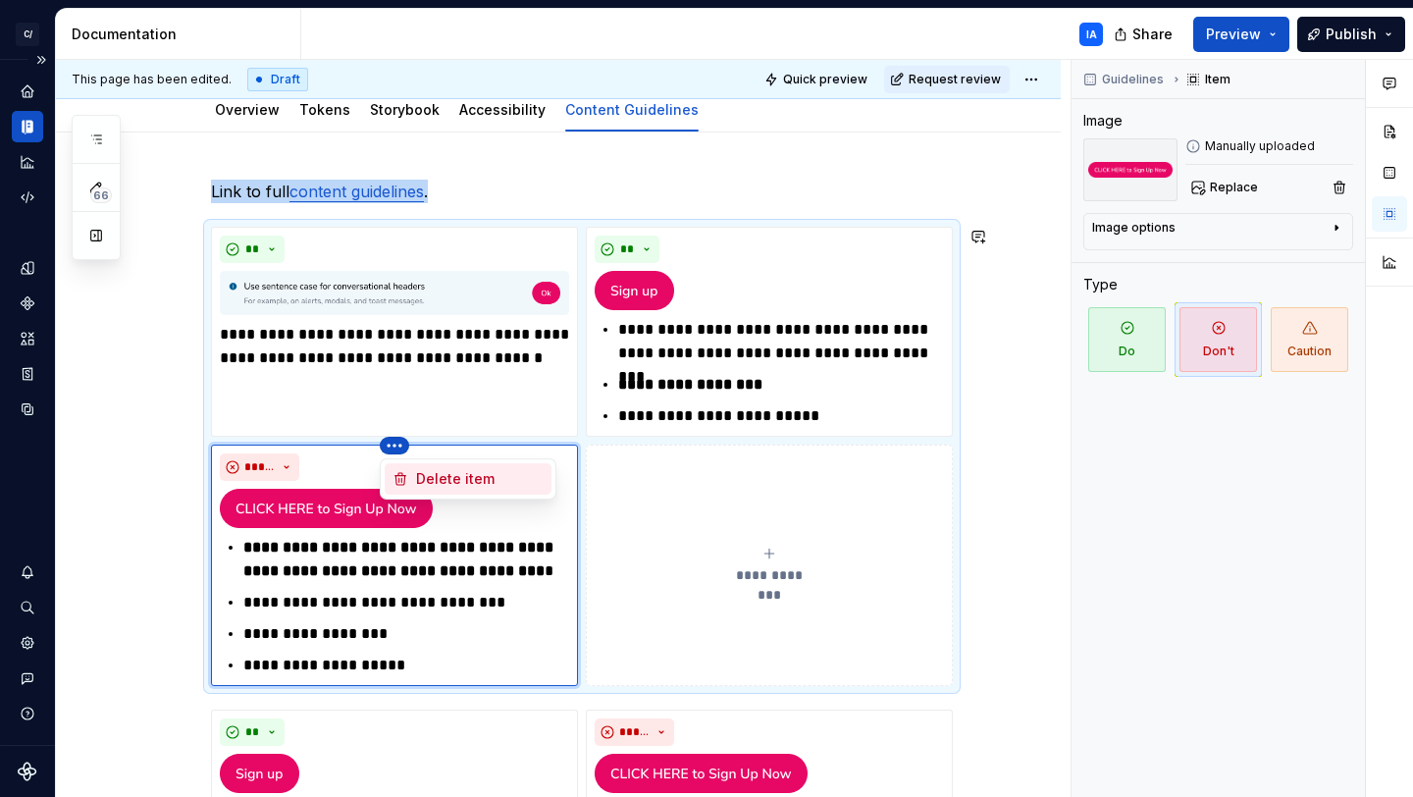
click at [416, 472] on div "Delete item" at bounding box center [480, 479] width 128 height 20
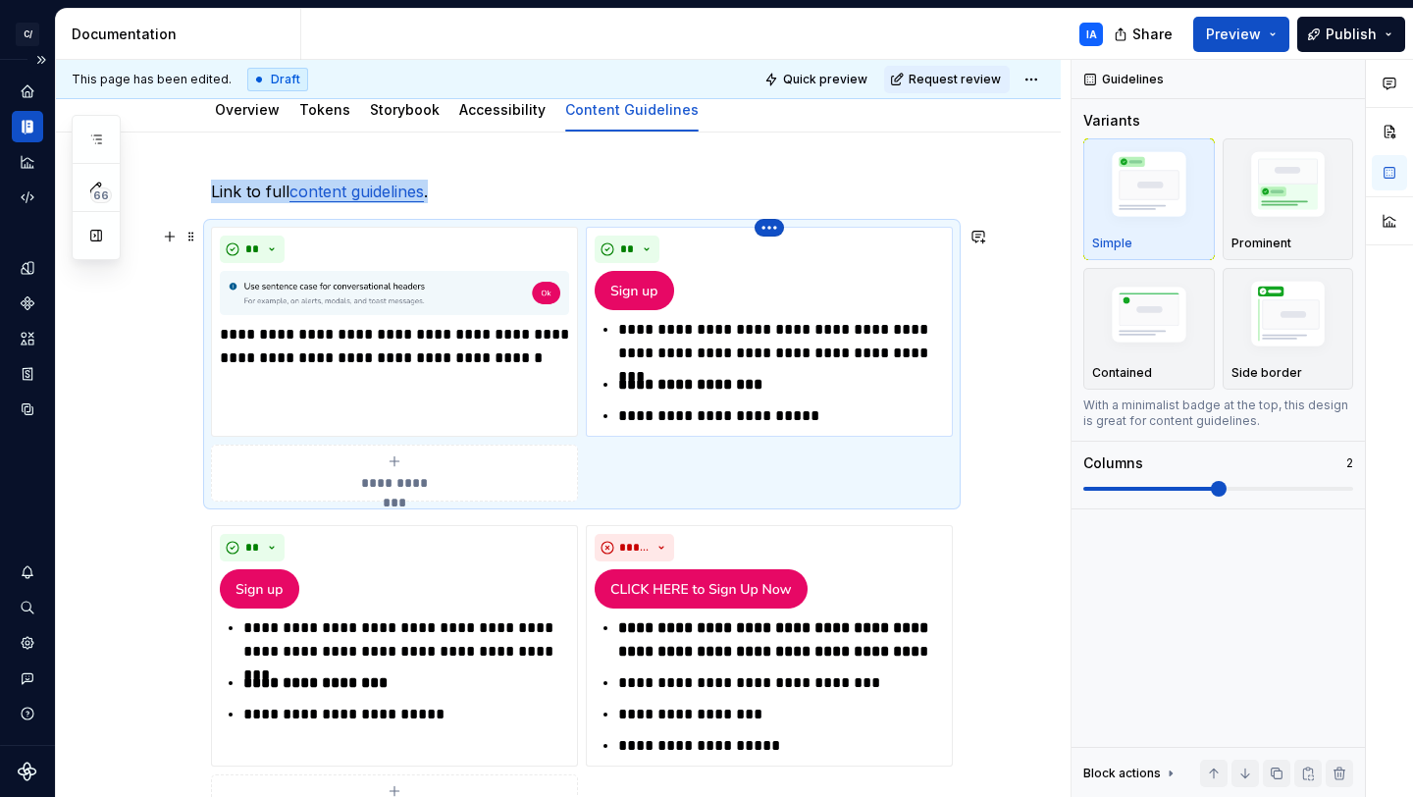
click at [772, 222] on html "C/ Cord IA Design system data Documentation IA Share Preview Publish 66 Pages A…" at bounding box center [706, 398] width 1413 height 797
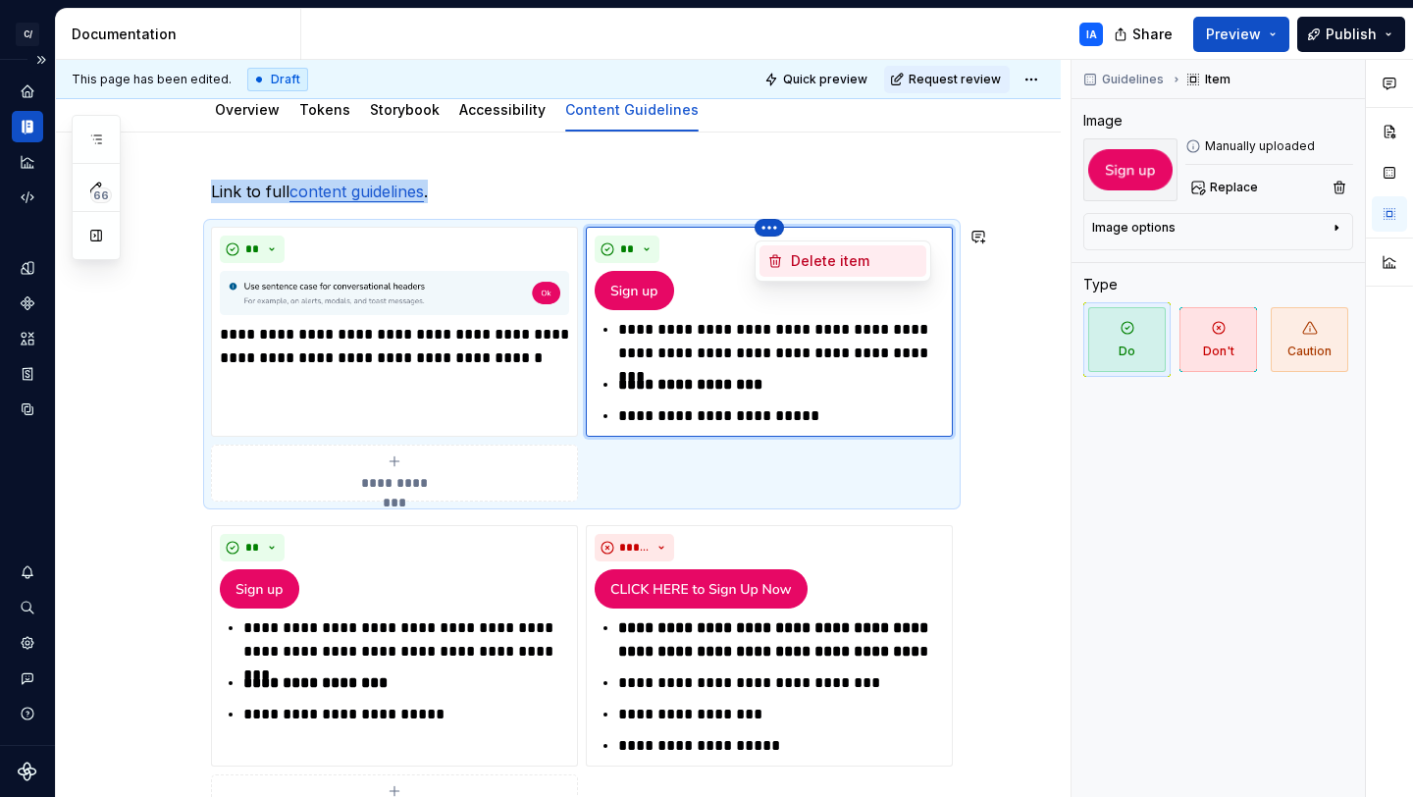
click at [809, 266] on div "Delete item" at bounding box center [855, 261] width 128 height 20
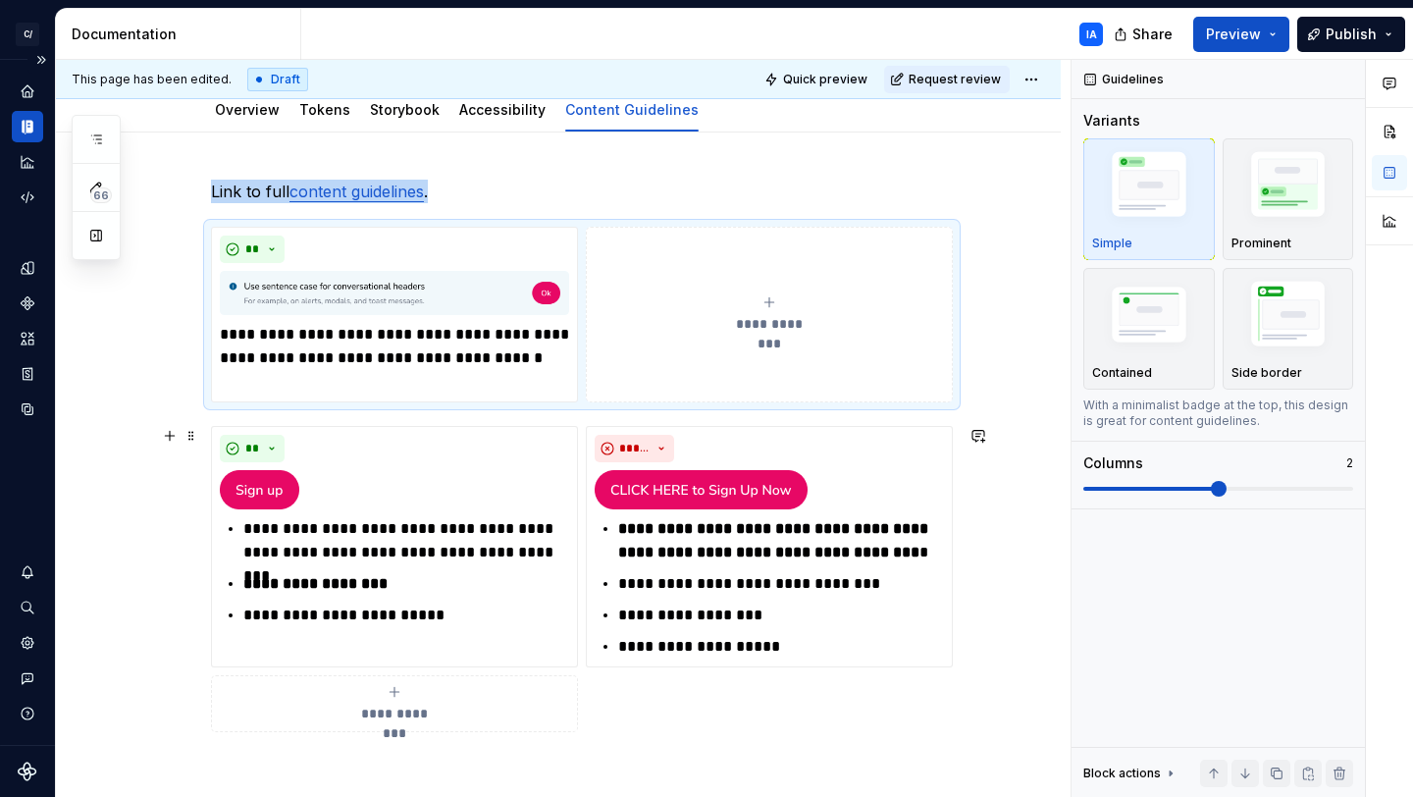
click at [1018, 467] on div "**********" at bounding box center [558, 564] width 1005 height 863
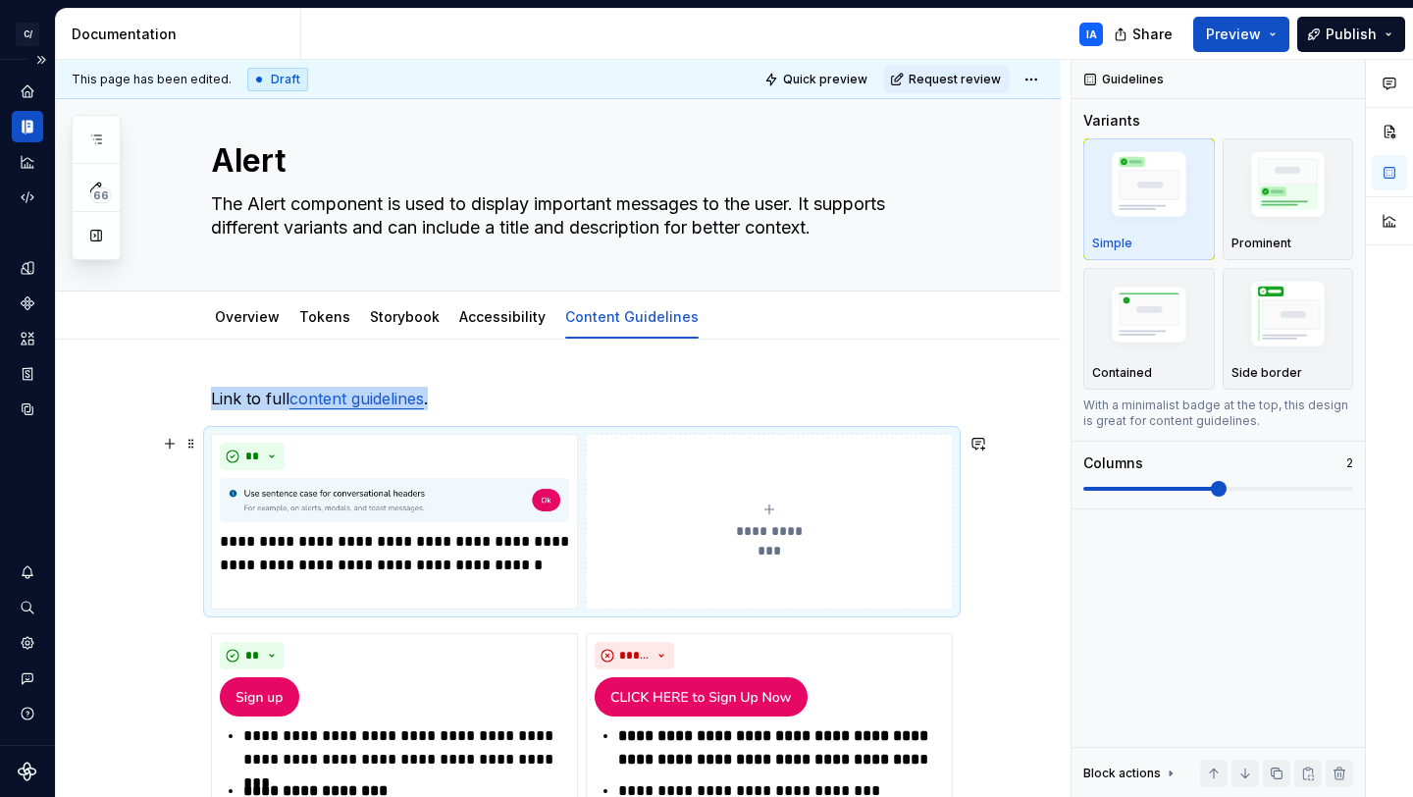
scroll to position [0, 0]
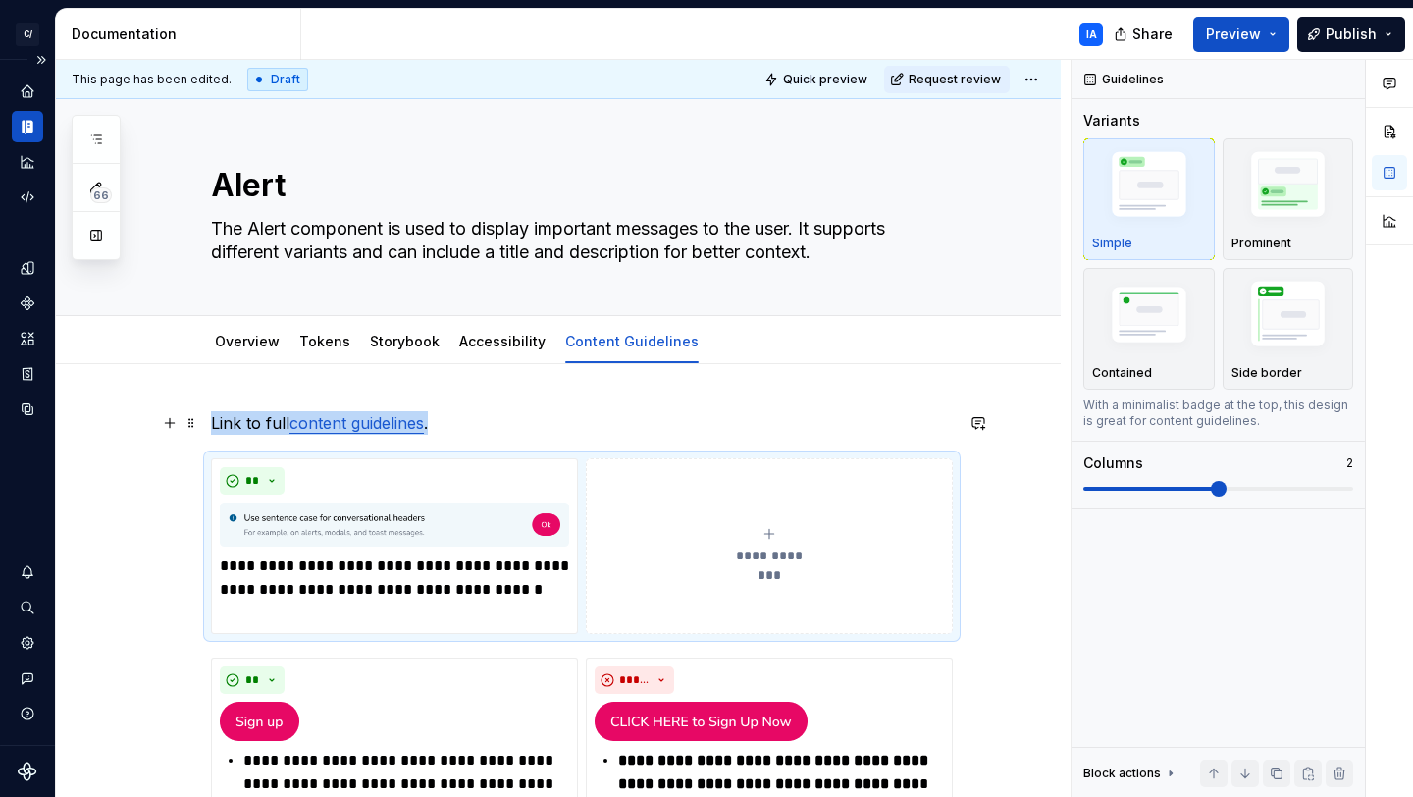
click at [995, 420] on div "**********" at bounding box center [558, 795] width 1005 height 863
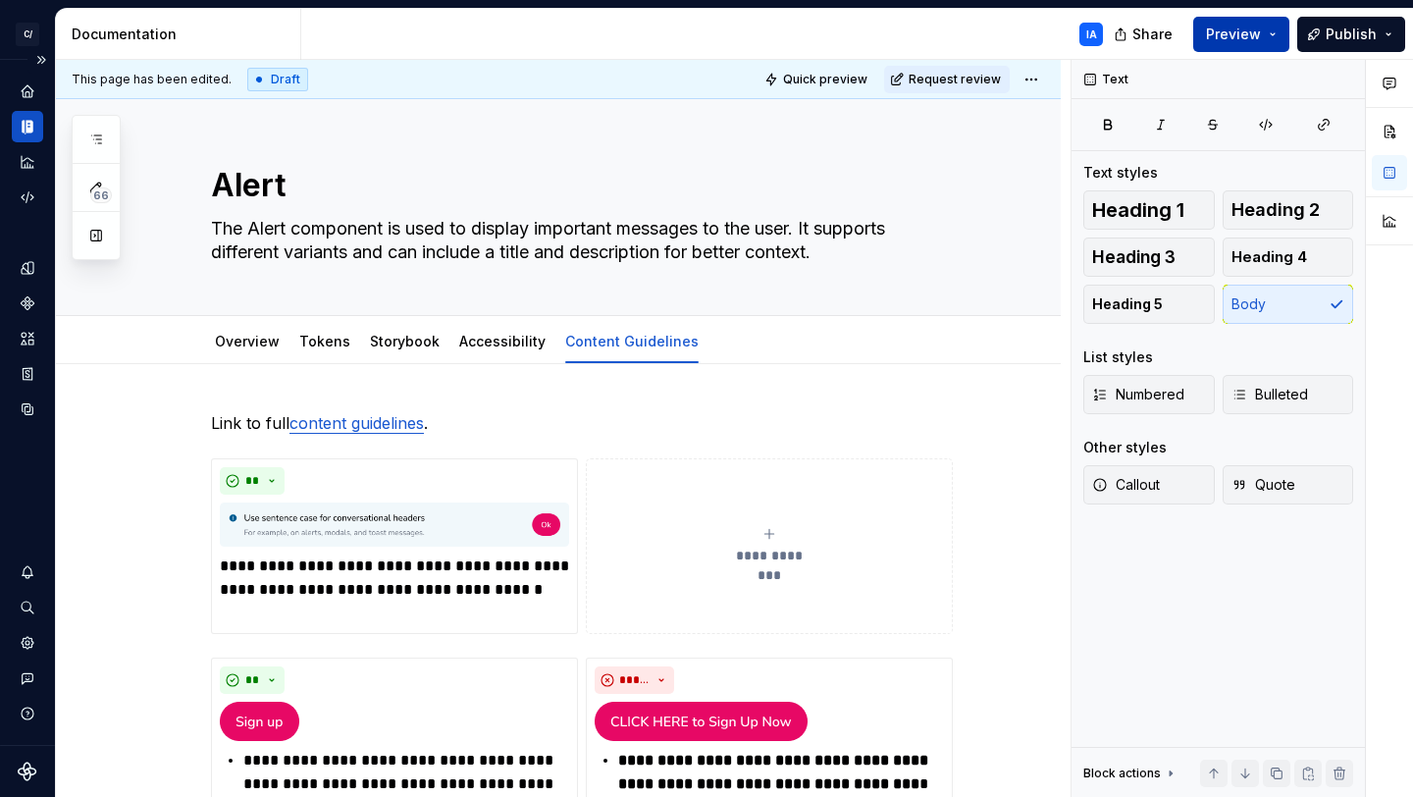
click at [1247, 38] on span "Preview" at bounding box center [1233, 35] width 55 height 20
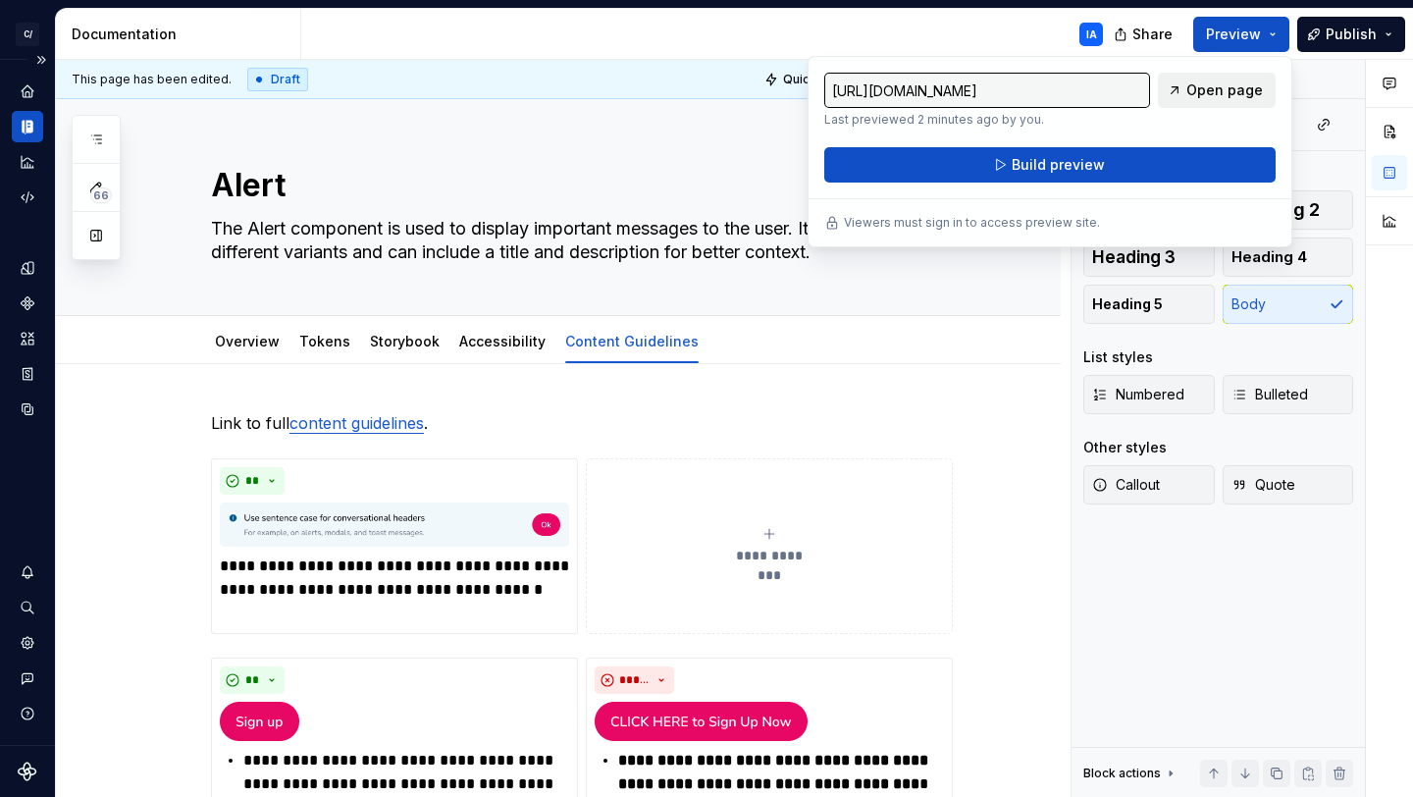
click at [1227, 83] on span "Open page" at bounding box center [1225, 90] width 77 height 20
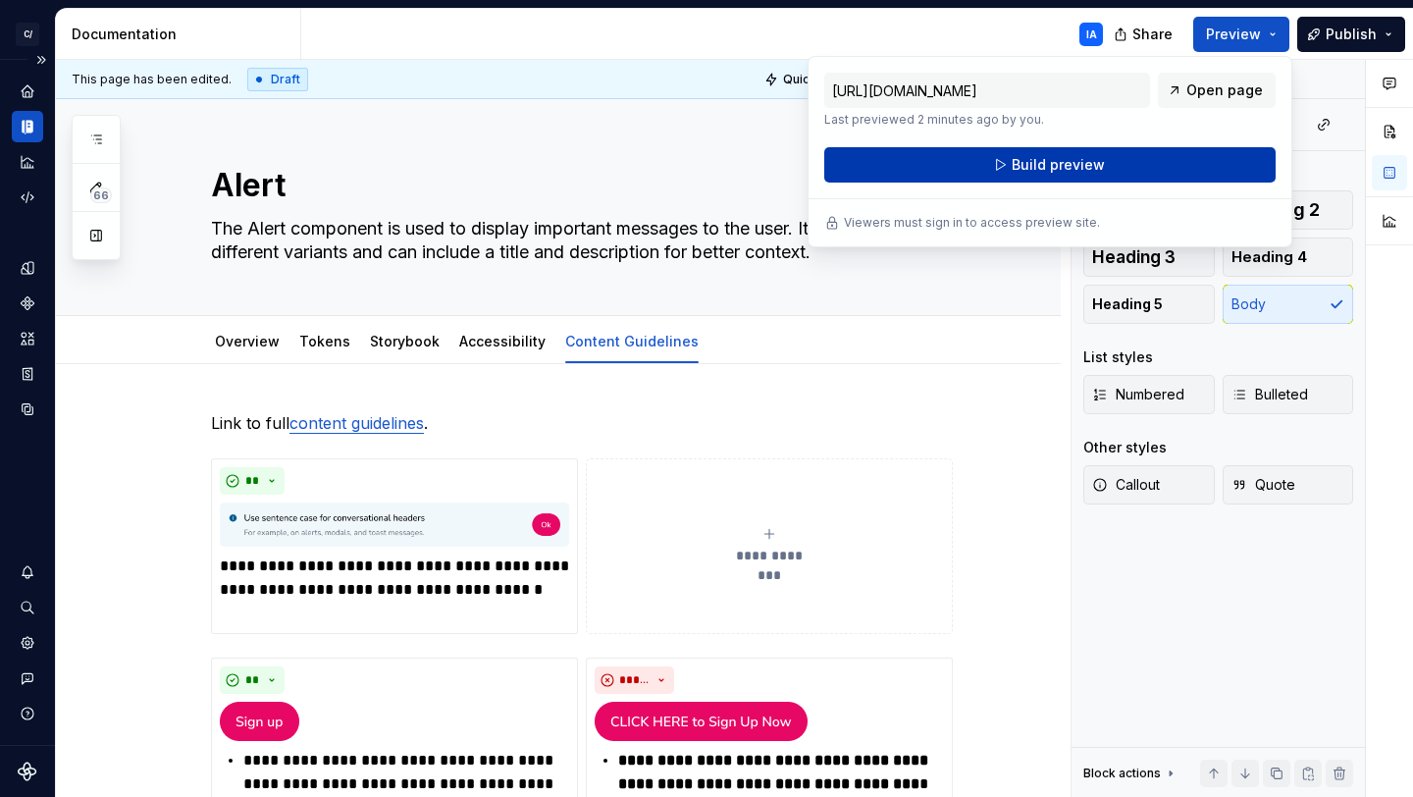
click at [968, 171] on button "Build preview" at bounding box center [1051, 164] width 452 height 35
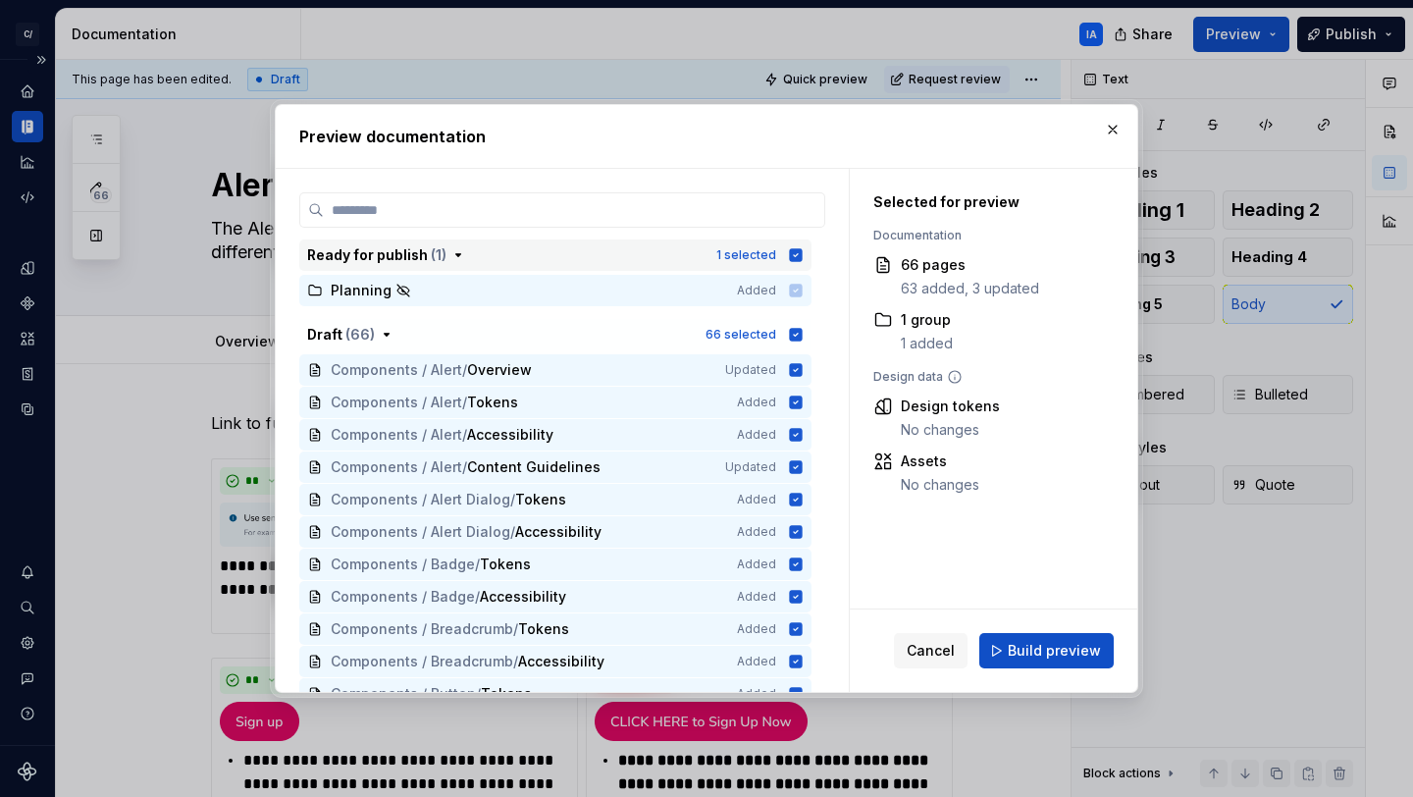
click at [792, 250] on icon "button" at bounding box center [796, 254] width 13 height 13
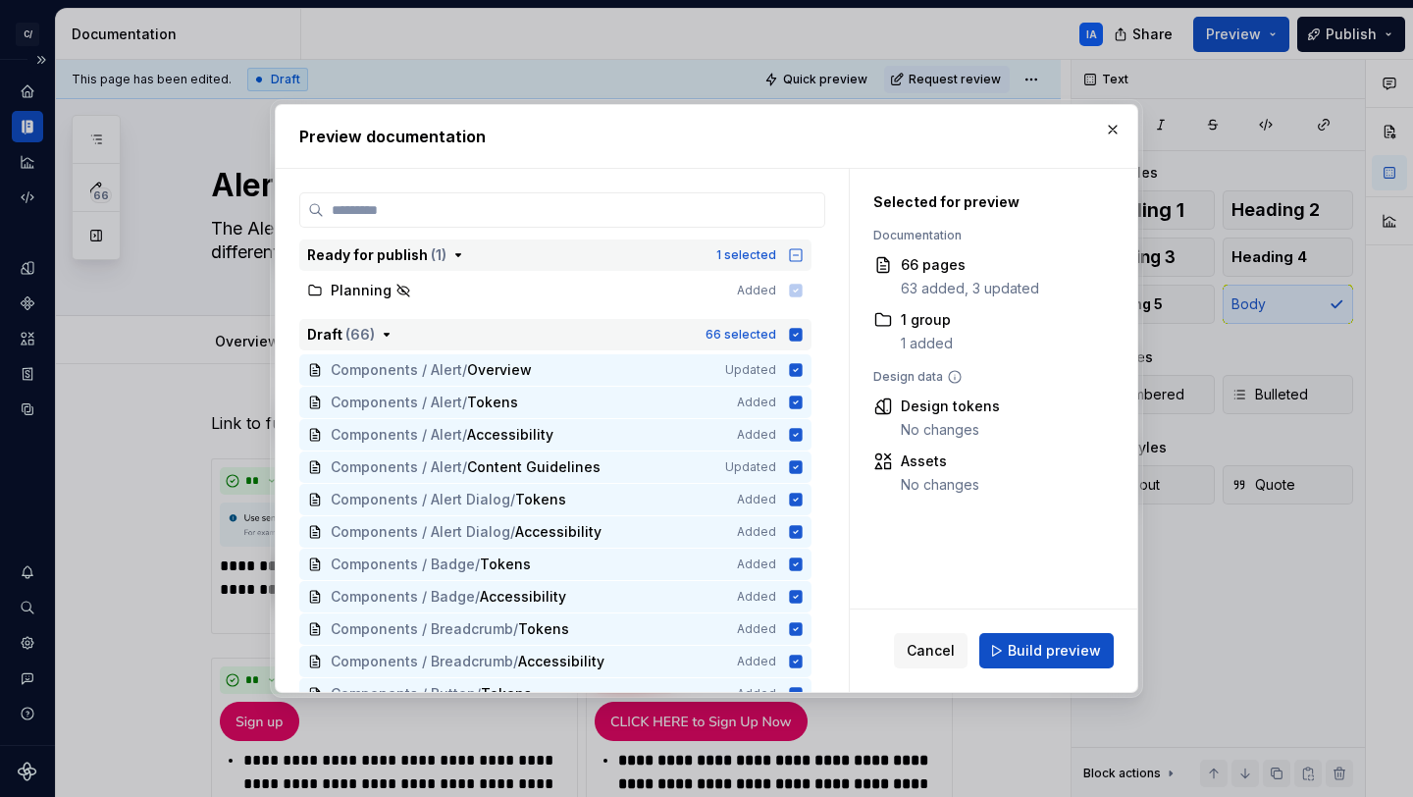
click at [798, 332] on icon "button" at bounding box center [796, 334] width 13 height 13
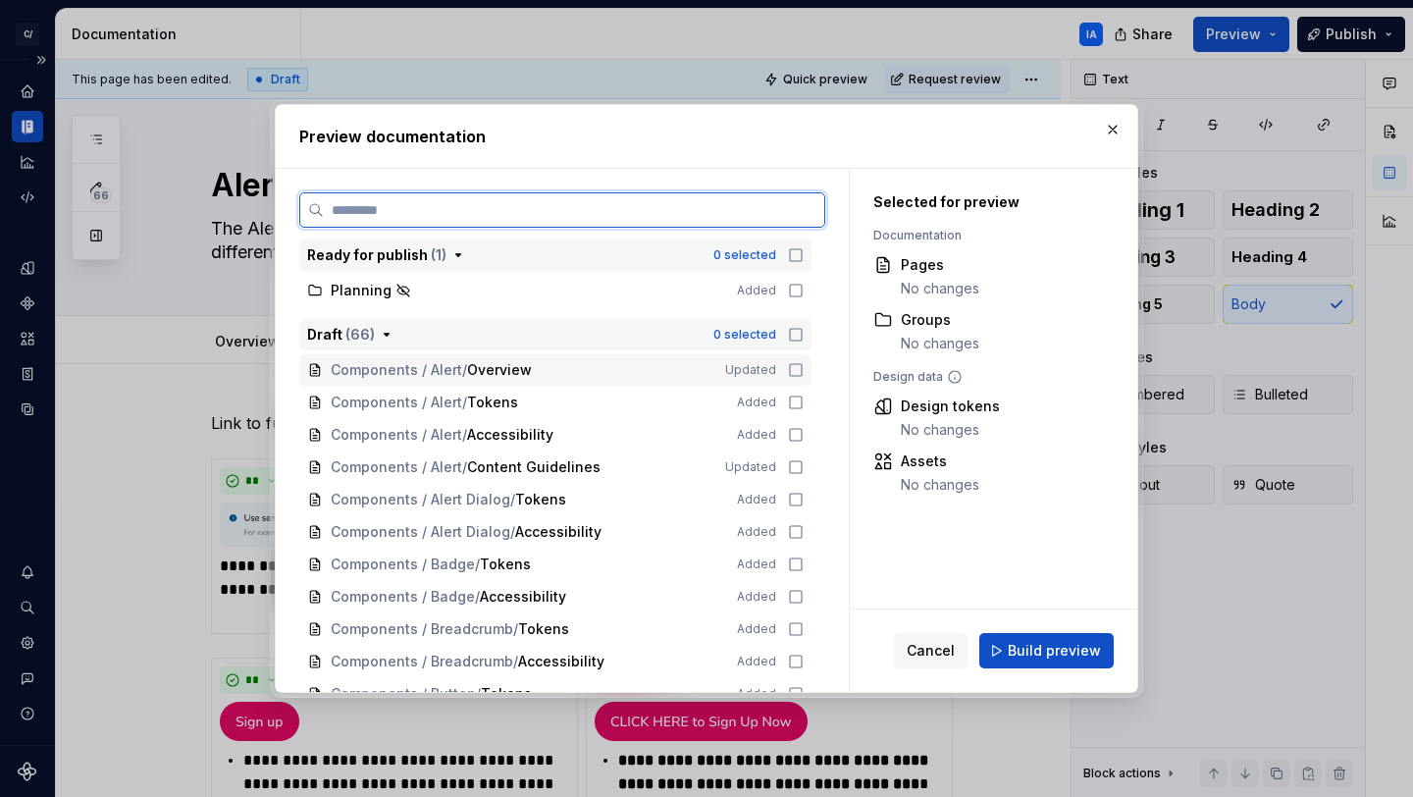
click at [791, 369] on icon at bounding box center [796, 370] width 16 height 16
click at [791, 401] on icon at bounding box center [796, 403] width 16 height 16
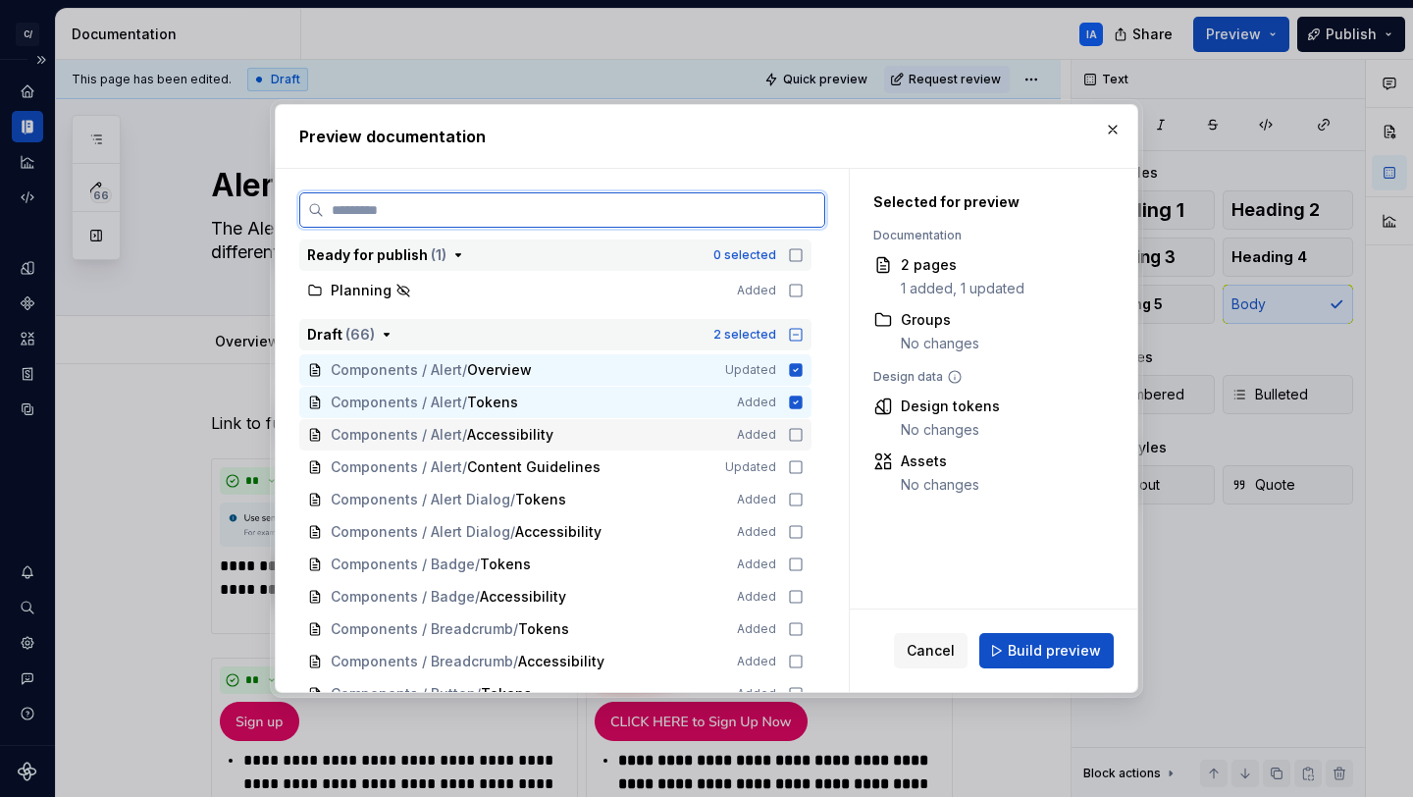
click at [791, 435] on icon at bounding box center [796, 435] width 16 height 16
click at [793, 463] on icon at bounding box center [796, 467] width 16 height 16
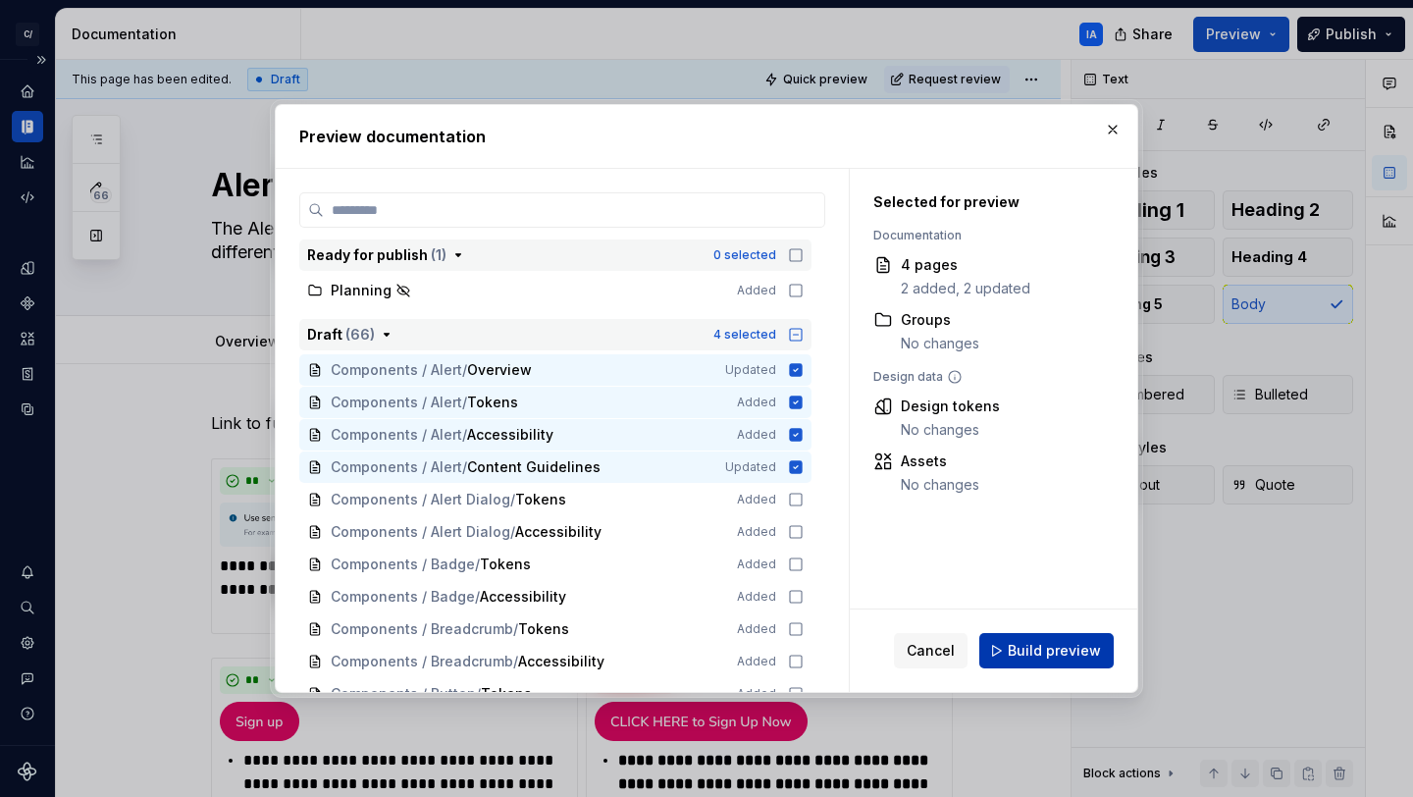
click at [1076, 653] on span "Build preview" at bounding box center [1054, 651] width 93 height 20
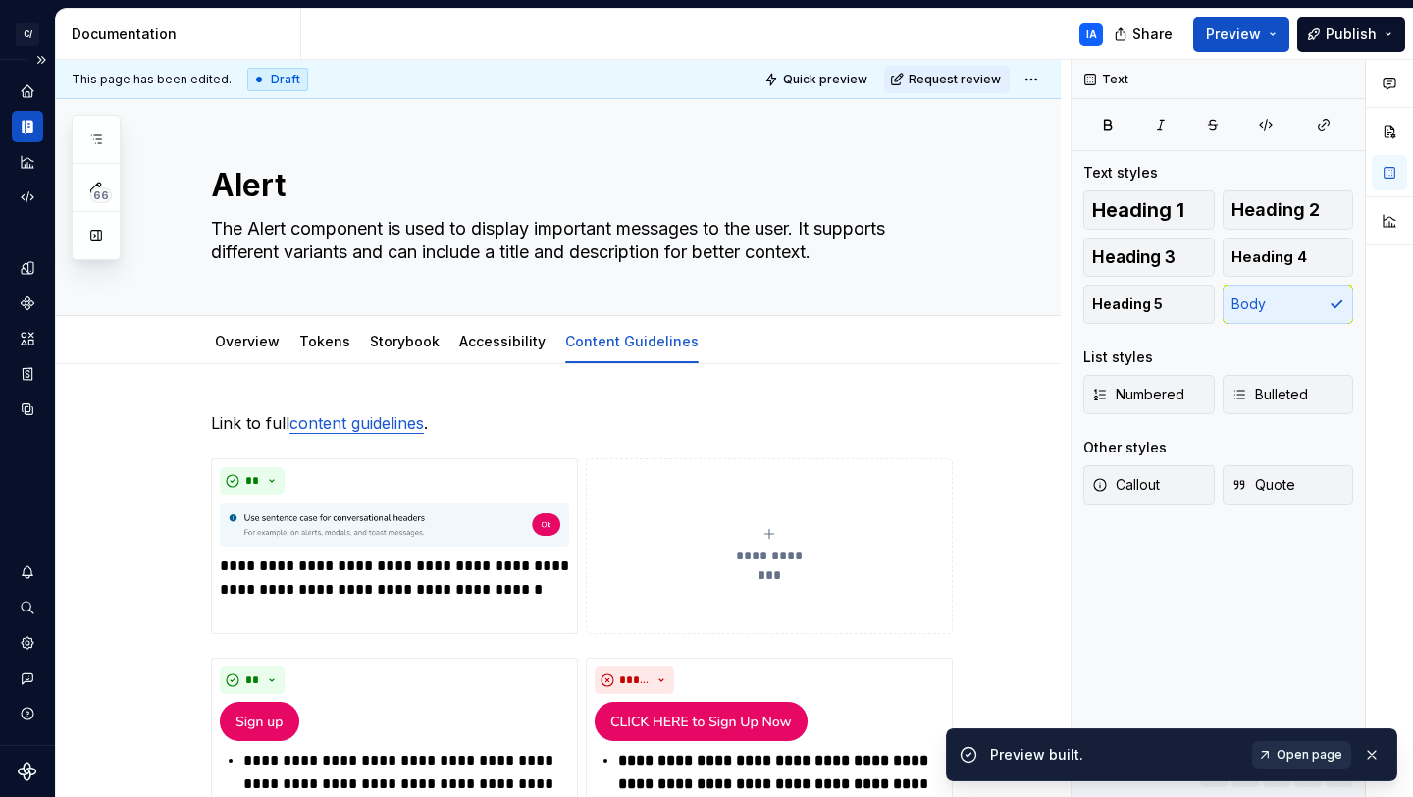
click at [1296, 751] on span "Open page" at bounding box center [1310, 755] width 66 height 16
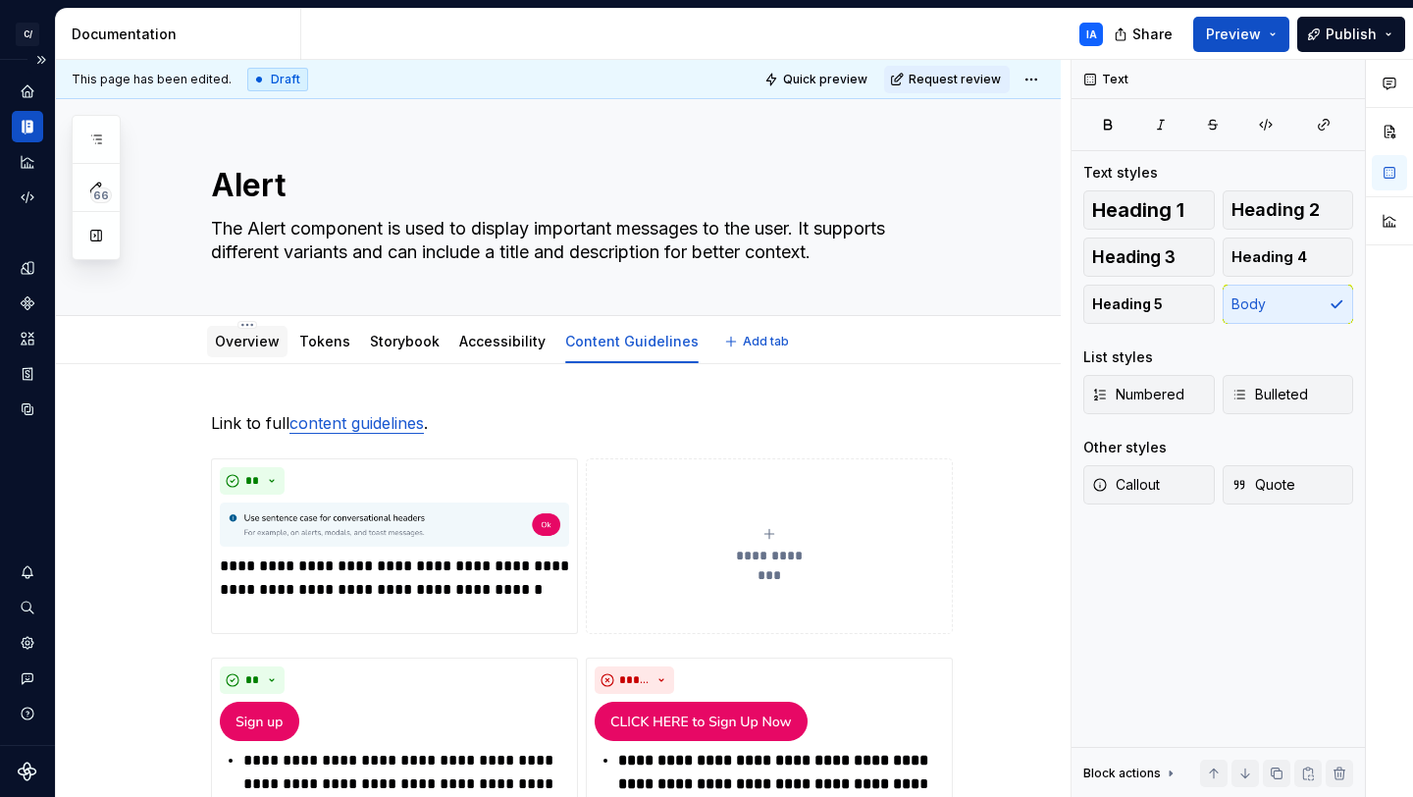
click at [254, 342] on link "Overview" at bounding box center [247, 341] width 65 height 17
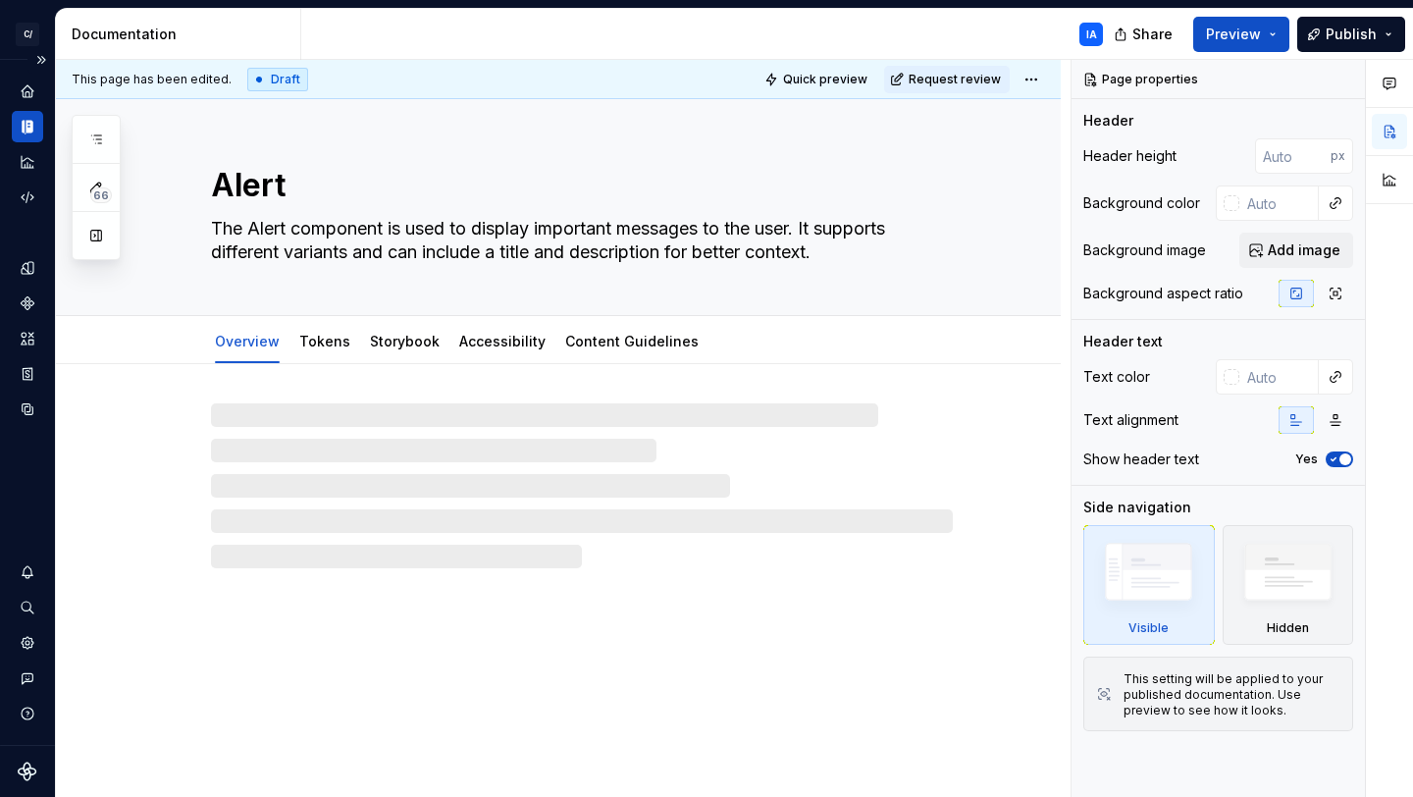
type textarea "*"
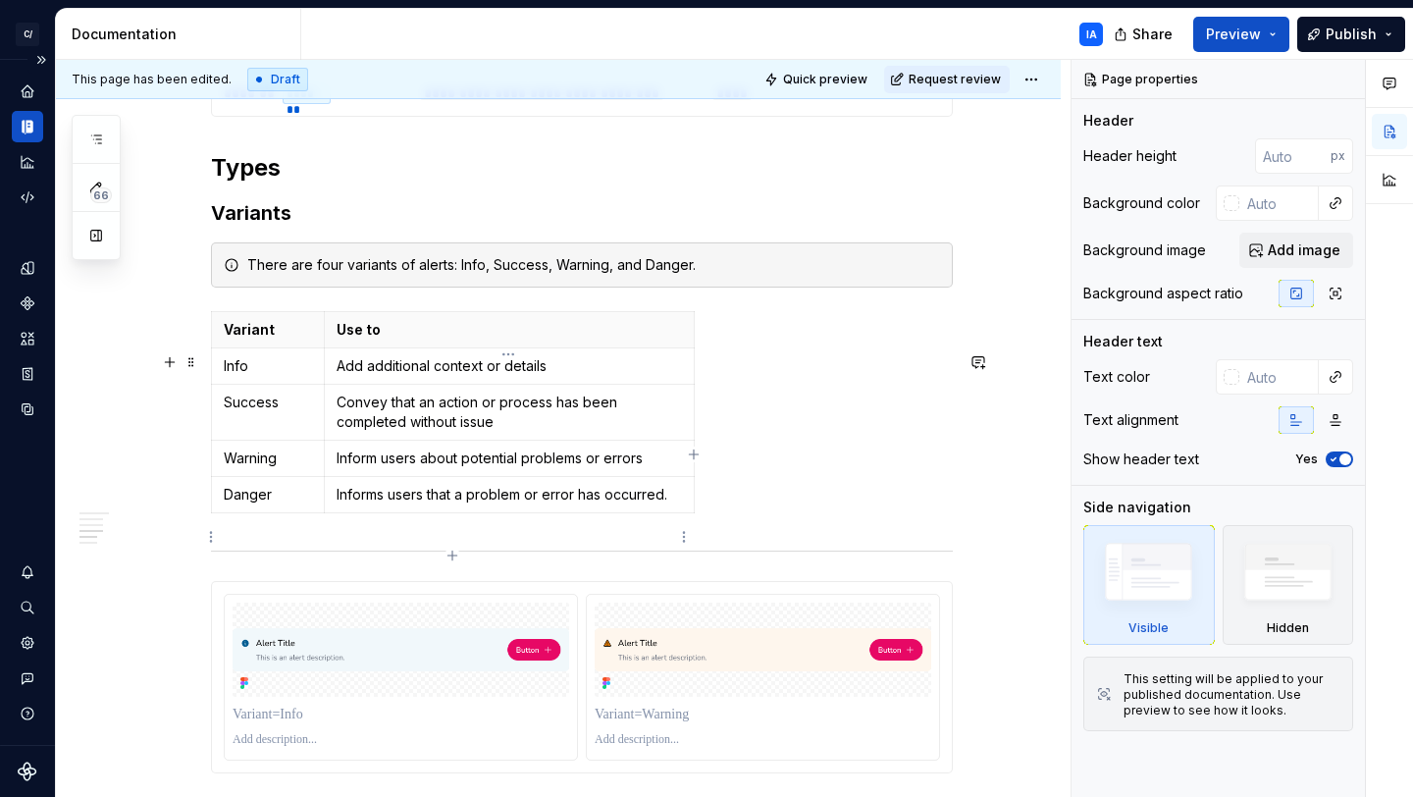
scroll to position [1737, 0]
click at [382, 506] on p "Informs users that a problem or error has occurred." at bounding box center [510, 496] width 346 height 20
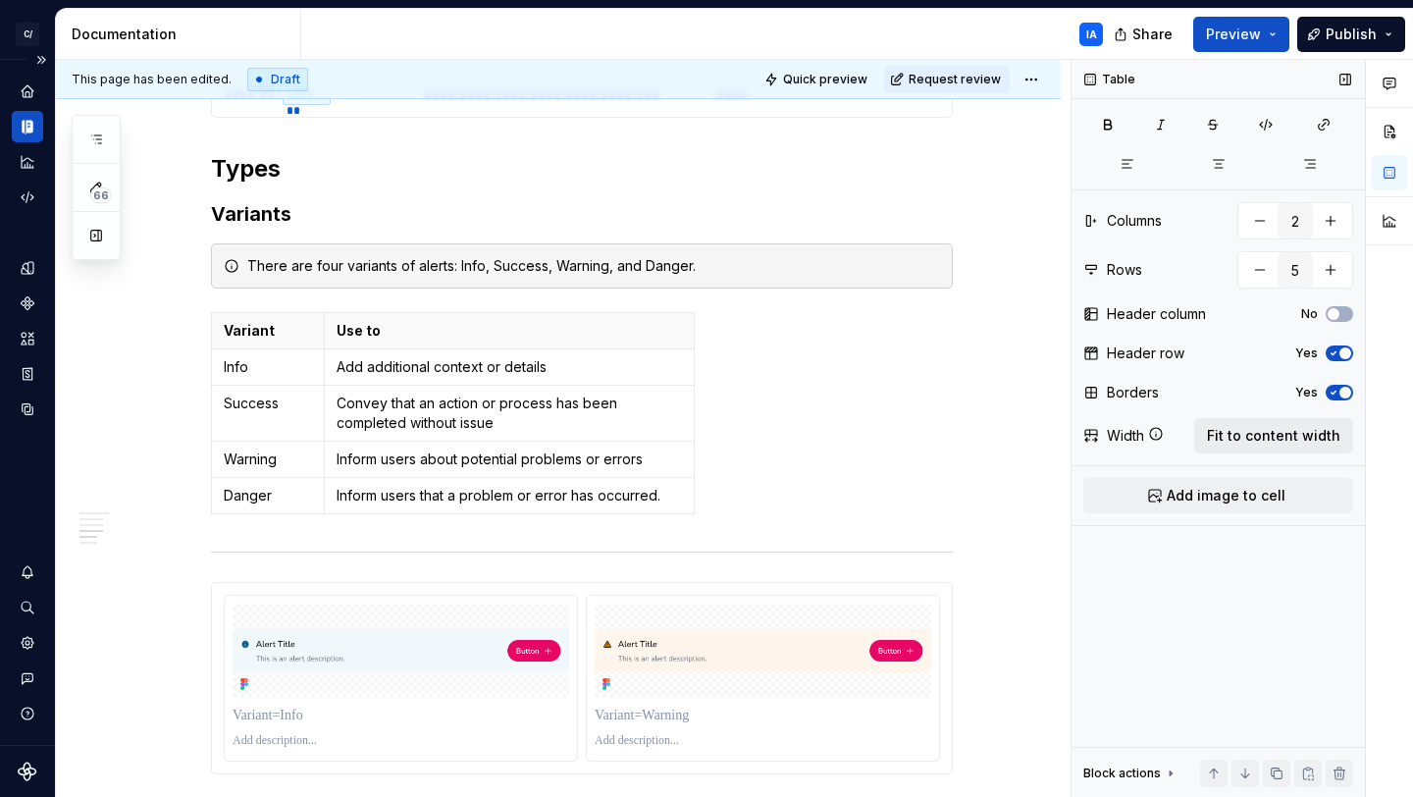
click at [1246, 437] on span "Fit to content width" at bounding box center [1273, 436] width 133 height 20
drag, startPoint x: 578, startPoint y: 373, endPoint x: 331, endPoint y: 399, distance: 248.8
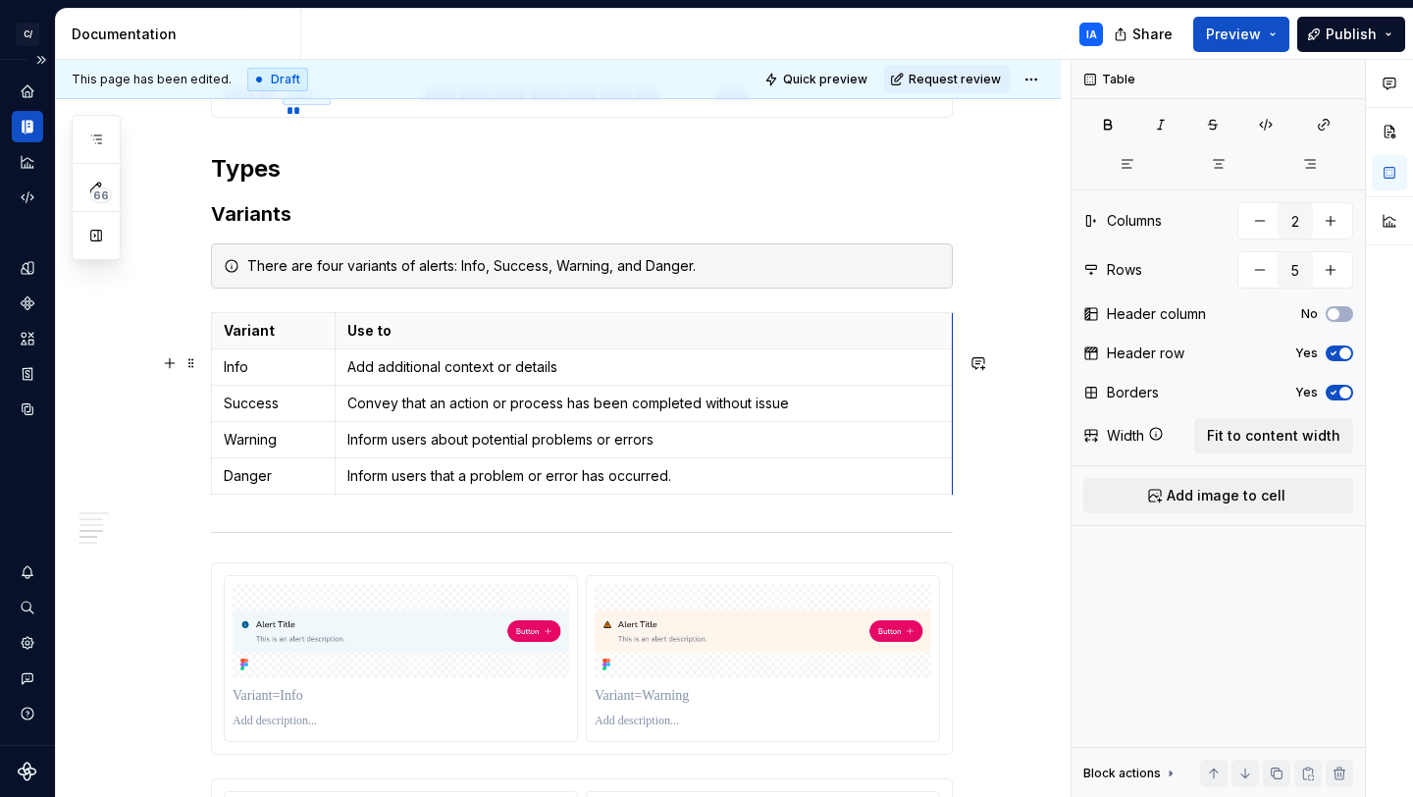
drag, startPoint x: 702, startPoint y: 382, endPoint x: 950, endPoint y: 386, distance: 248.4
click at [991, 497] on div "**********" at bounding box center [558, 564] width 1005 height 3874
click at [961, 492] on div "**********" at bounding box center [558, 564] width 1005 height 3874
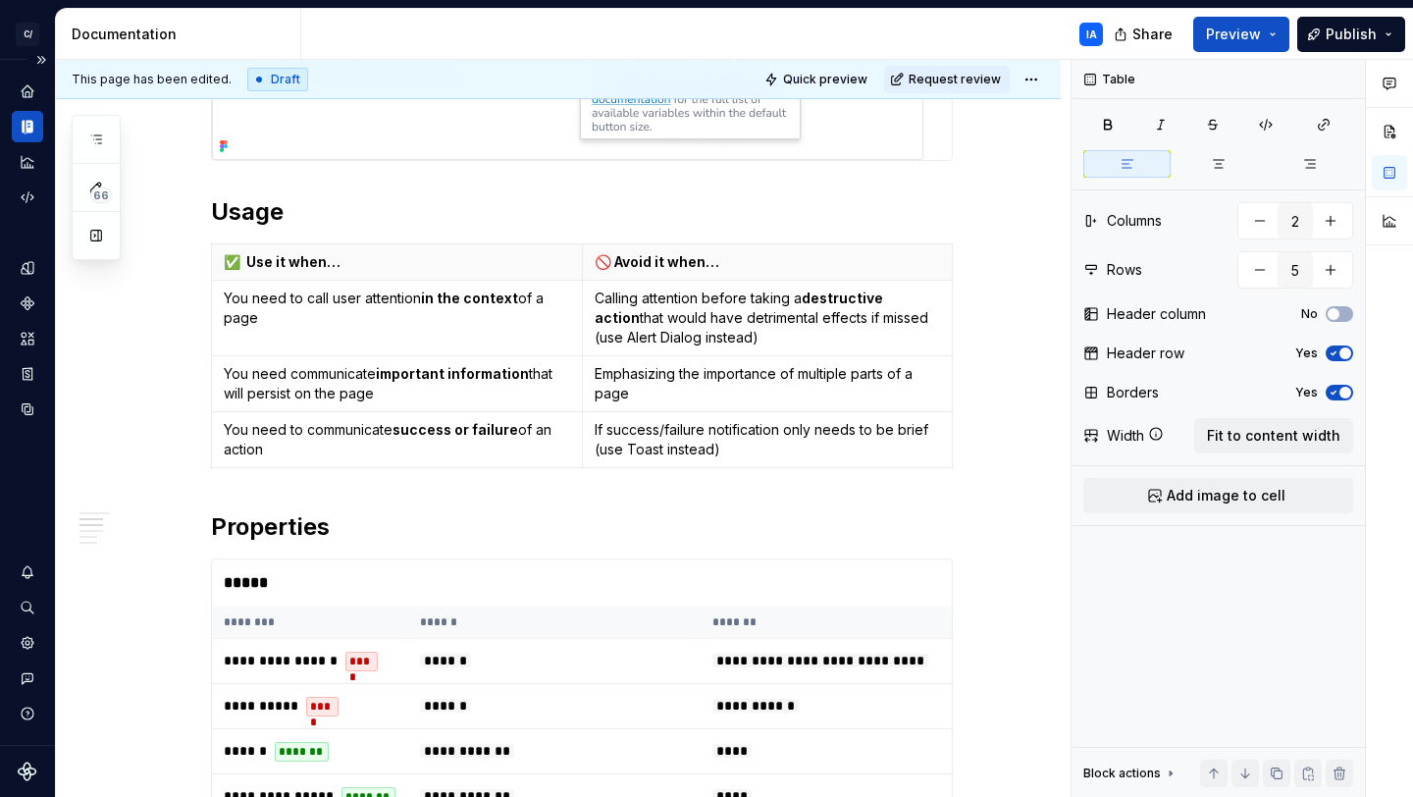
scroll to position [0, 0]
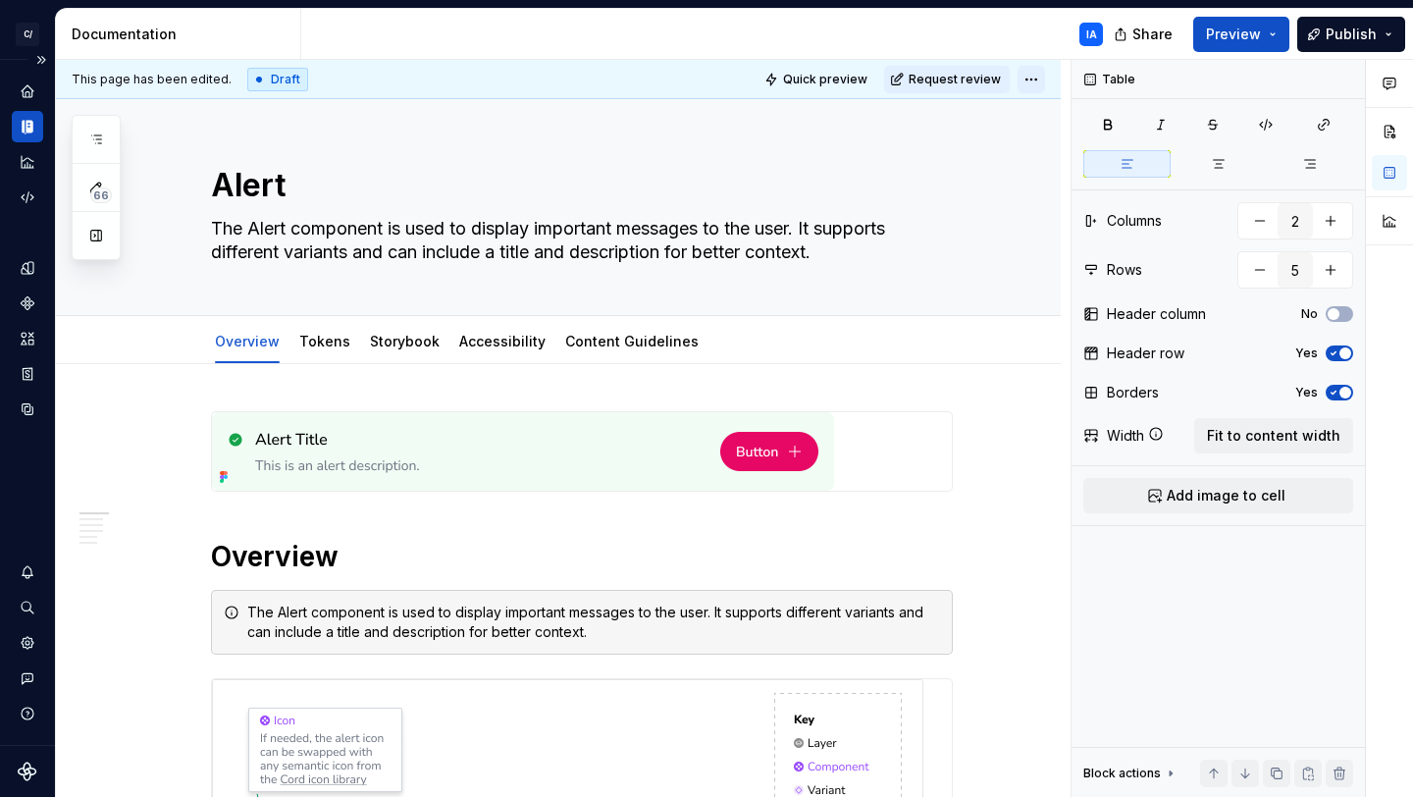
click at [1029, 75] on html "C/ Cord IA Design system data Documentation IA Share Preview Publish 66 Pages A…" at bounding box center [706, 398] width 1413 height 797
drag, startPoint x: 757, startPoint y: 133, endPoint x: 774, endPoint y: 102, distance: 36.0
click at [757, 133] on html "C/ Cord IA Design system data Documentation IA Share Preview Publish 66 Pages A…" at bounding box center [706, 398] width 1413 height 797
click at [797, 72] on span "Quick preview" at bounding box center [825, 80] width 84 height 16
click at [957, 78] on span "Request review" at bounding box center [955, 80] width 92 height 16
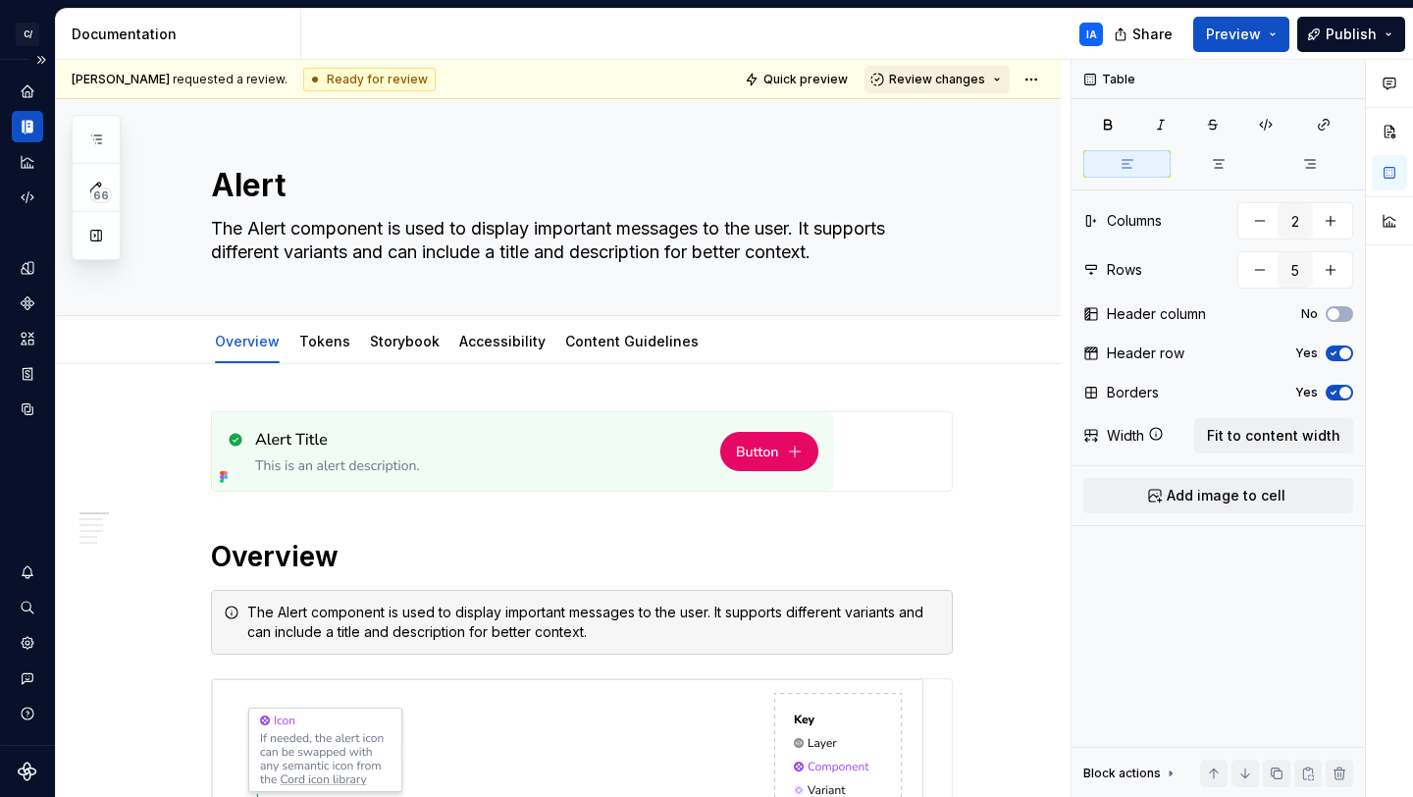
click at [984, 78] on button "Review changes" at bounding box center [937, 79] width 145 height 27
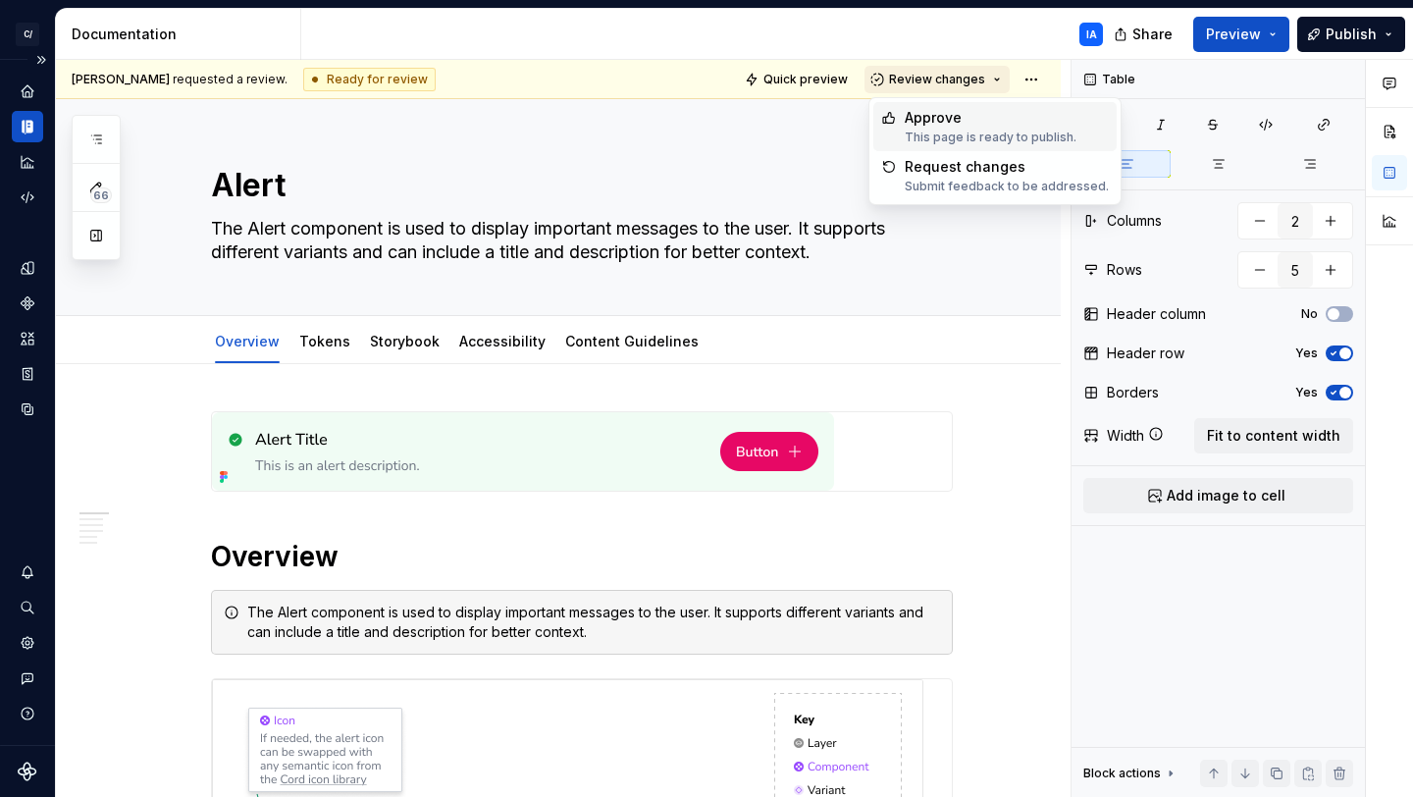
click at [994, 77] on button "Review changes" at bounding box center [937, 79] width 145 height 27
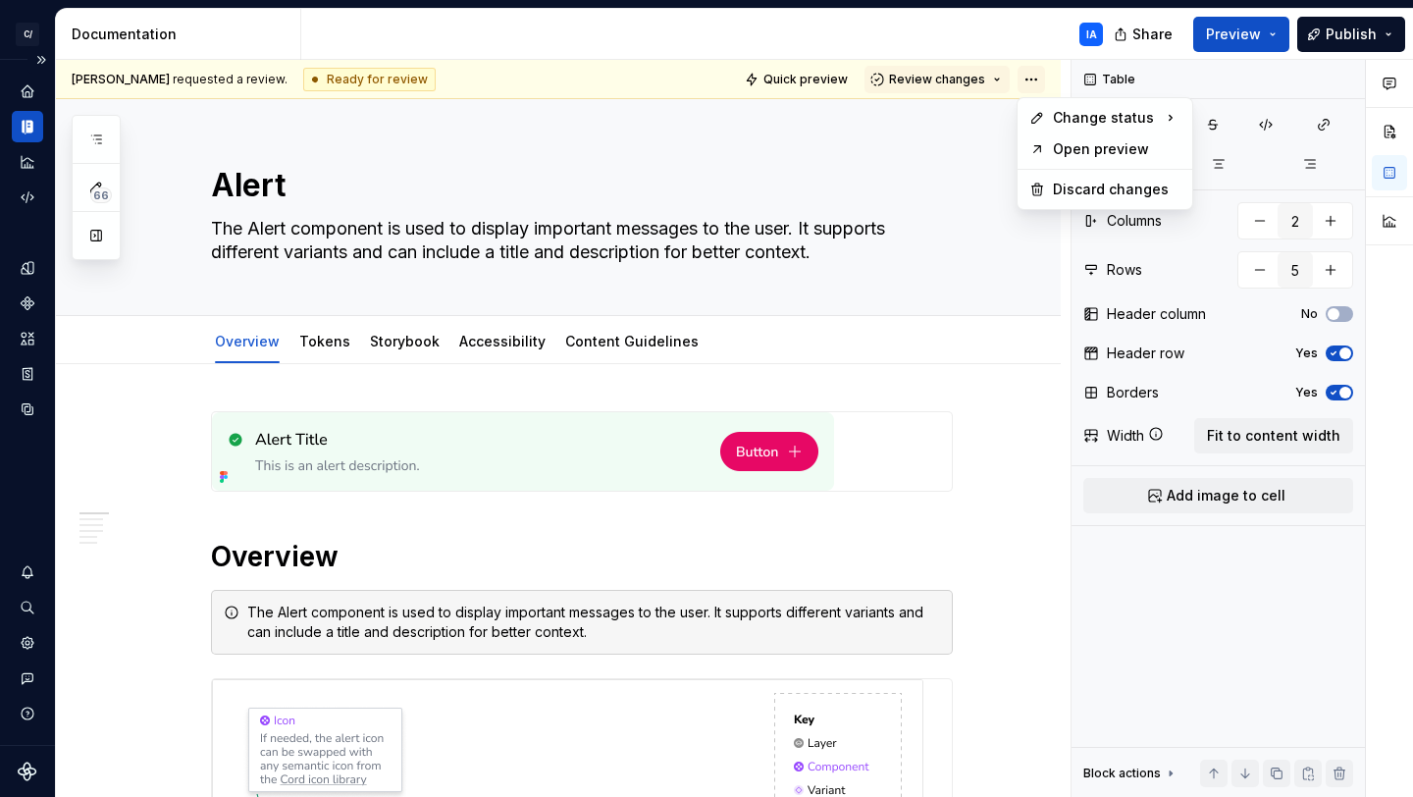
click at [1030, 78] on html "C/ Cord IA Design system data Documentation IA Share Preview Publish 66 Pages A…" at bounding box center [706, 398] width 1413 height 797
click at [975, 80] on span "Review changes" at bounding box center [937, 80] width 96 height 16
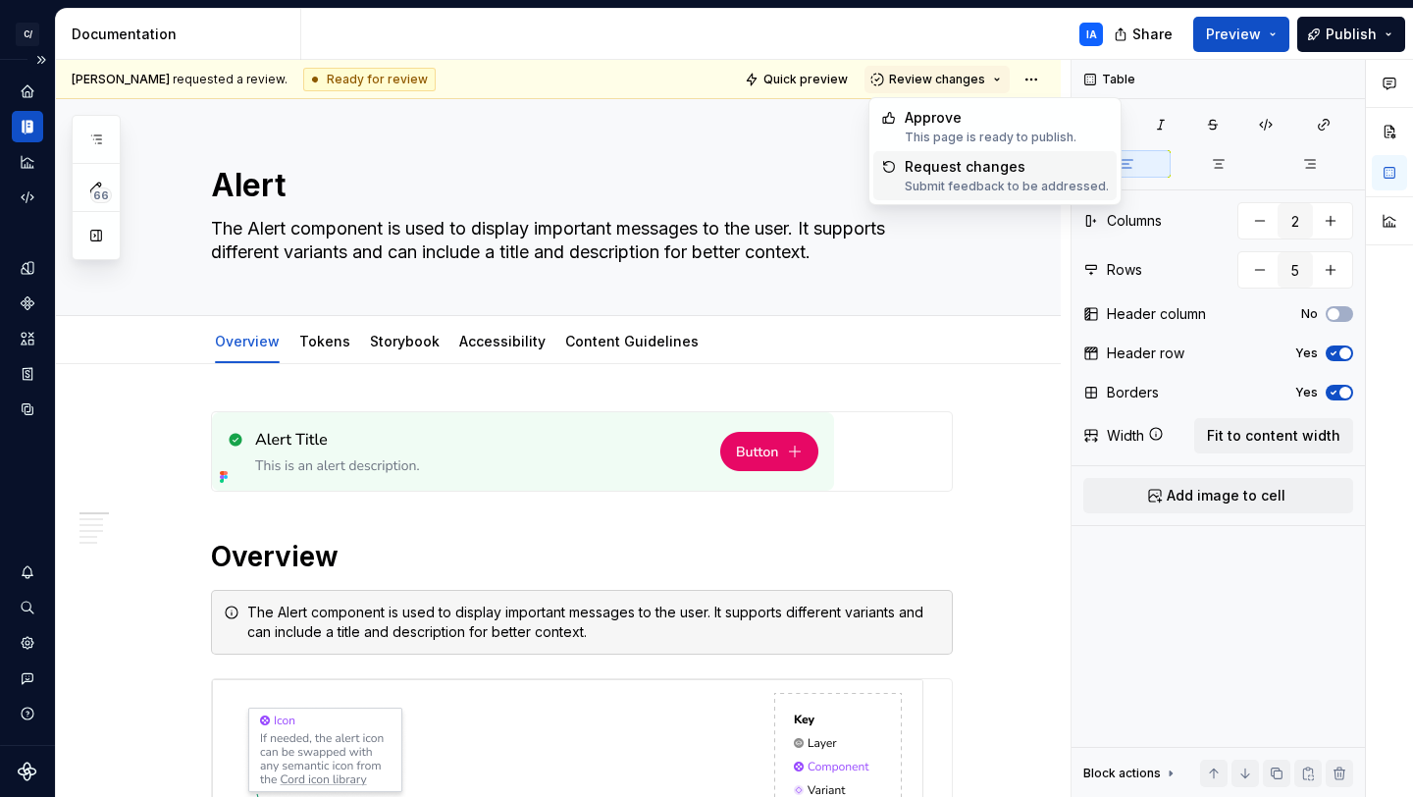
click at [957, 177] on div "Request changes Submit feedback to be addressed." at bounding box center [1007, 175] width 204 height 37
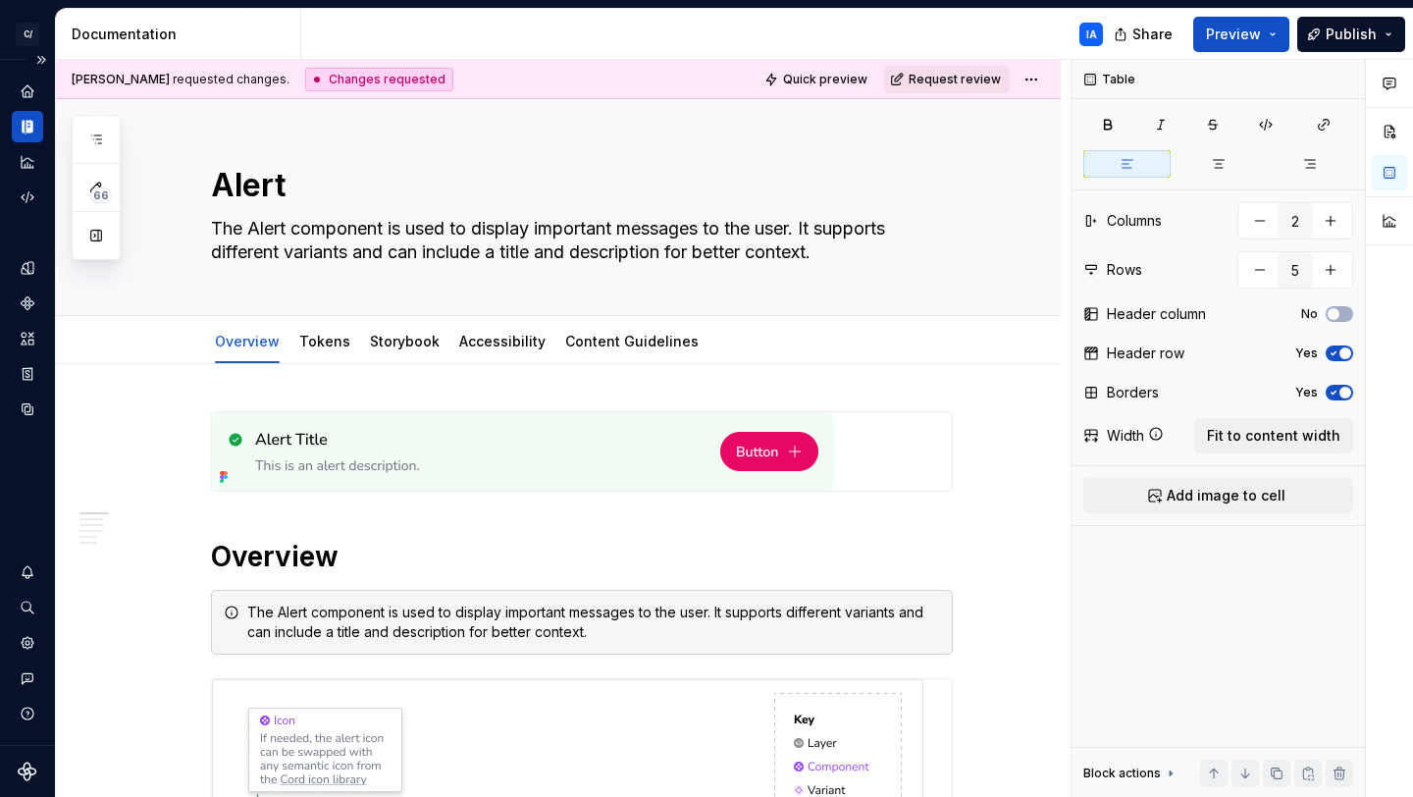
click at [929, 84] on span "Request review" at bounding box center [955, 80] width 92 height 16
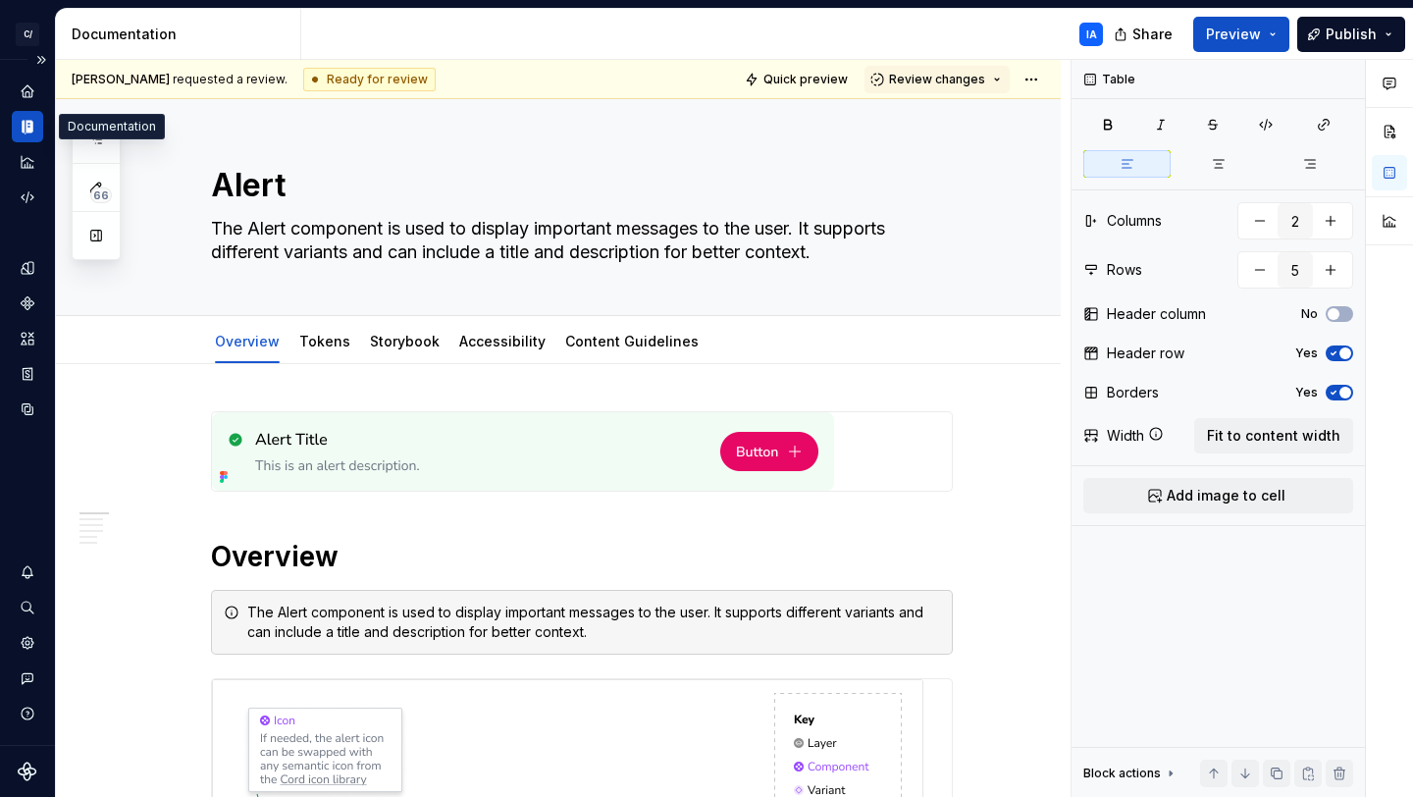
click at [31, 130] on icon "Documentation" at bounding box center [29, 127] width 7 height 13
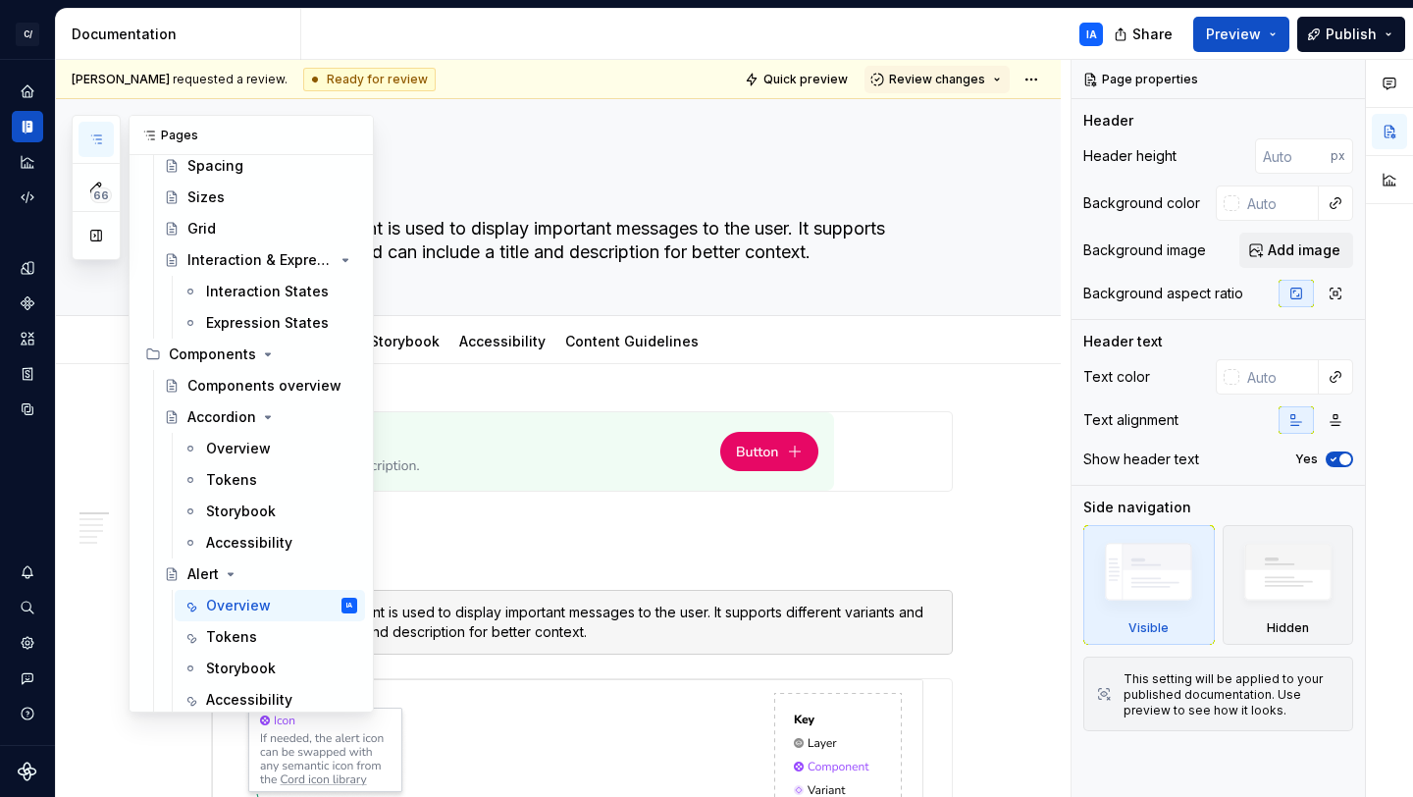
click at [85, 134] on button "button" at bounding box center [96, 139] width 35 height 35
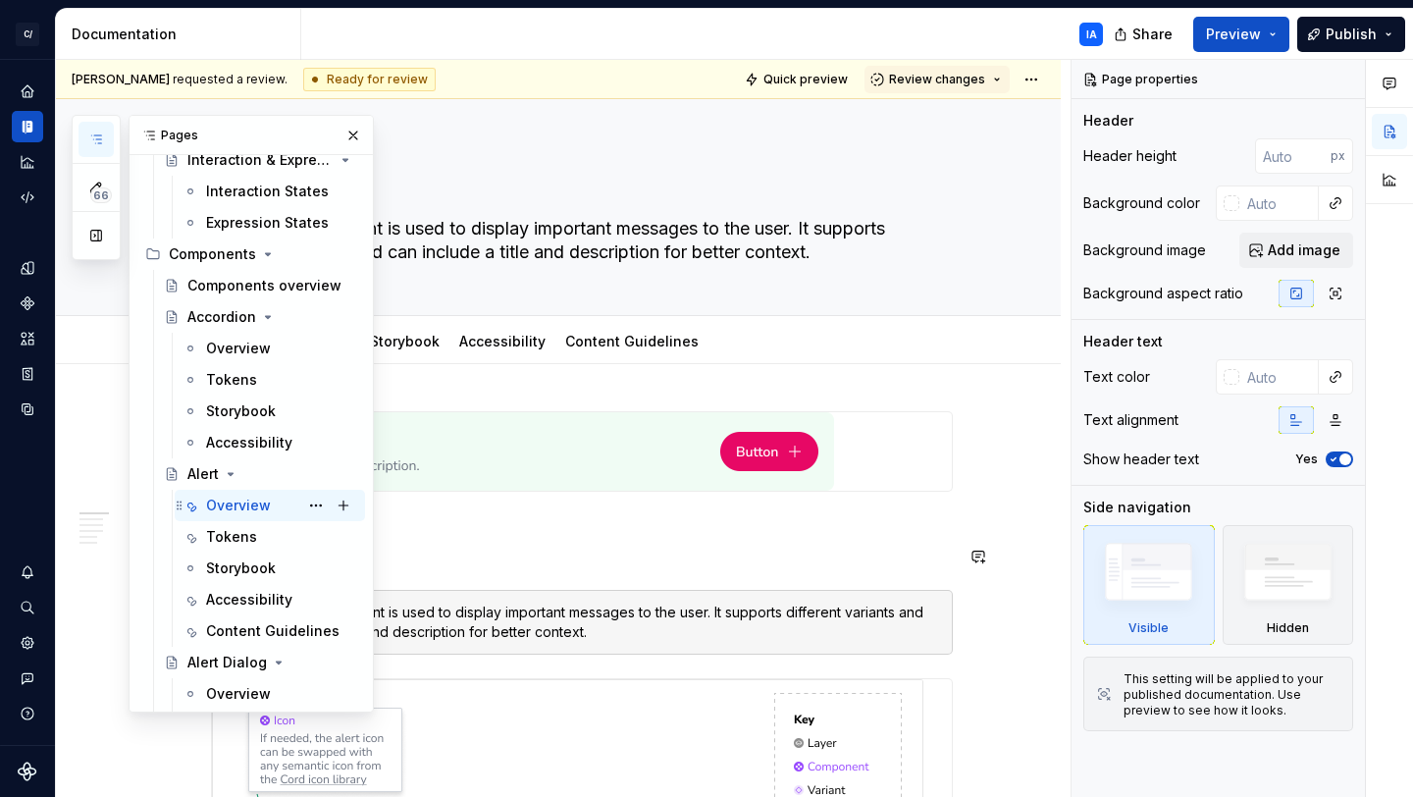
scroll to position [1429, 0]
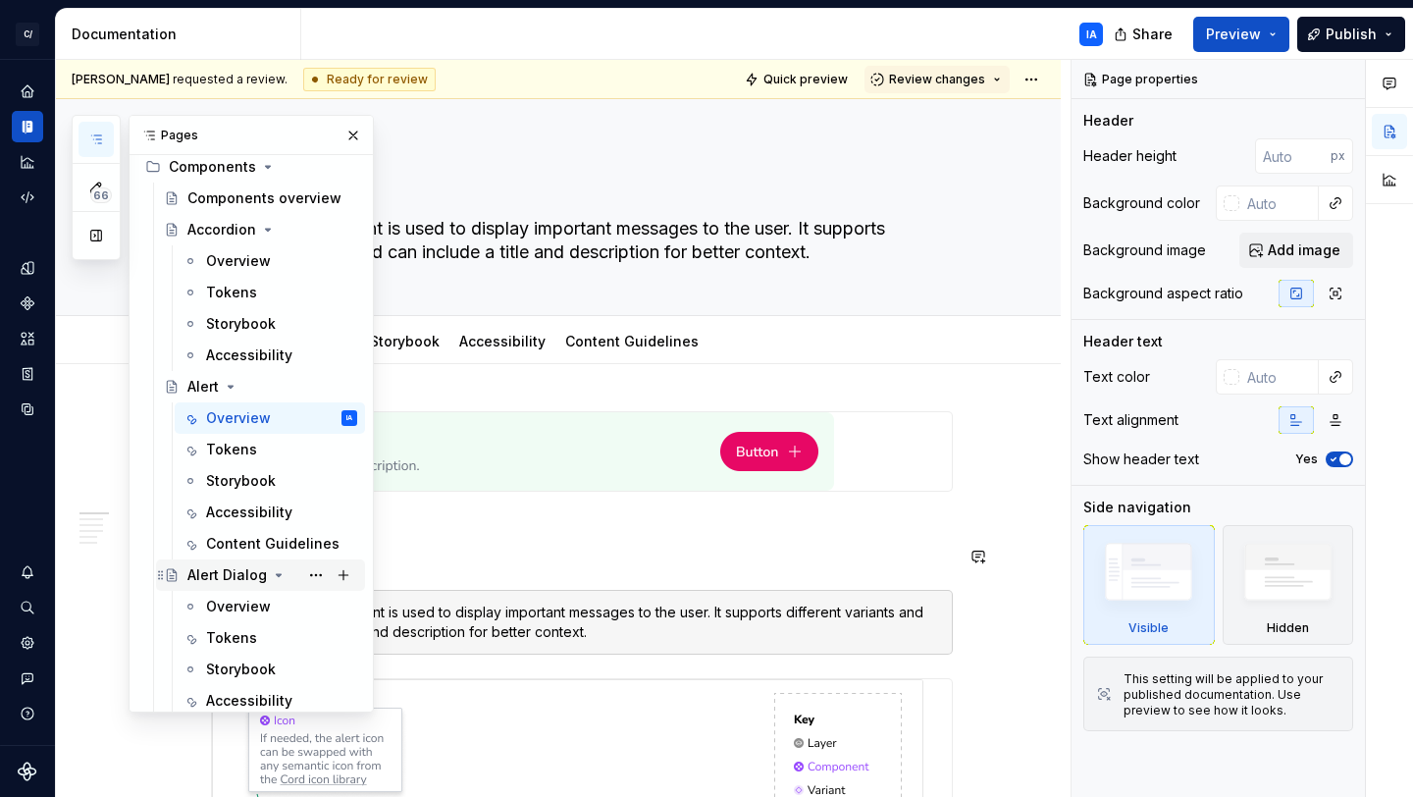
click at [231, 569] on div "Alert Dialog" at bounding box center [227, 575] width 80 height 20
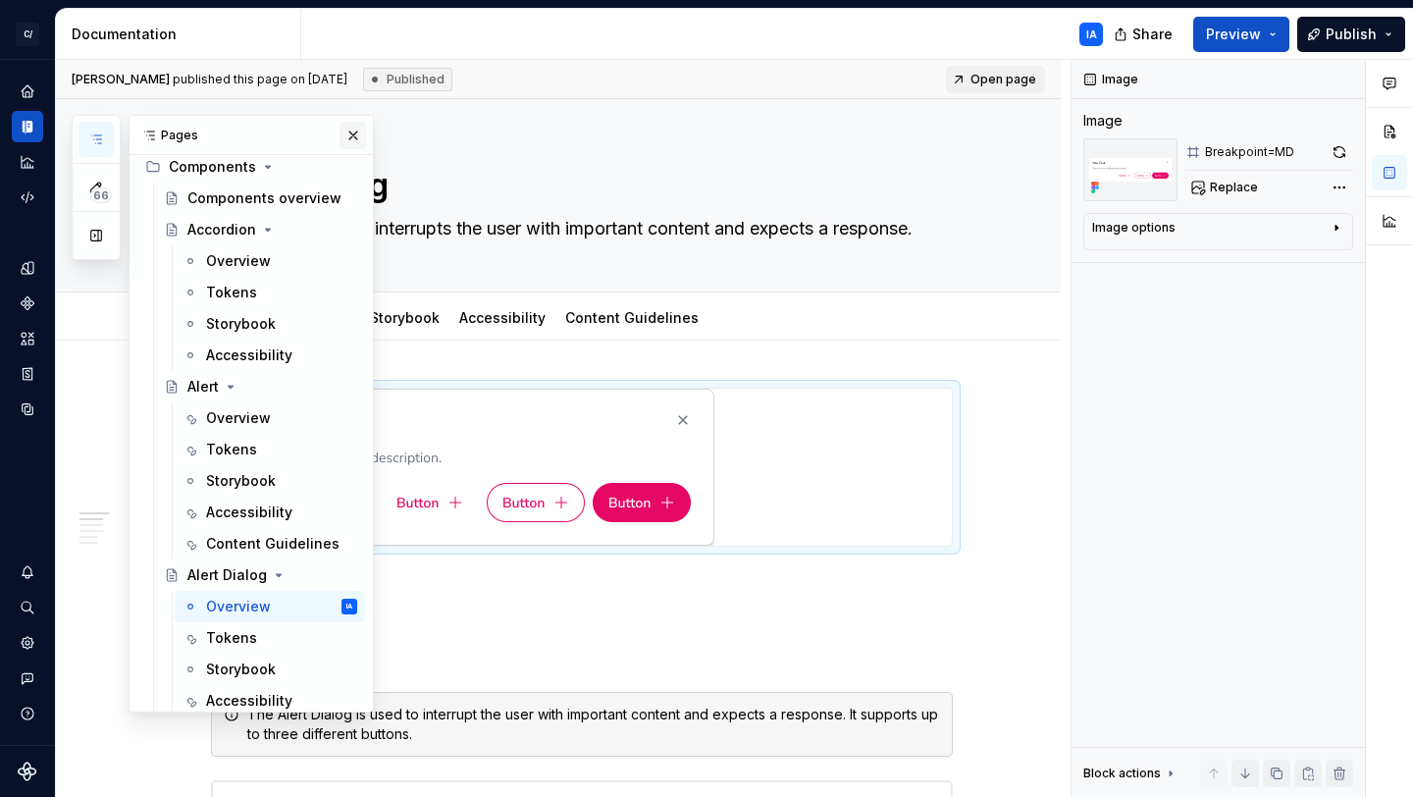
click at [340, 139] on button "button" at bounding box center [353, 135] width 27 height 27
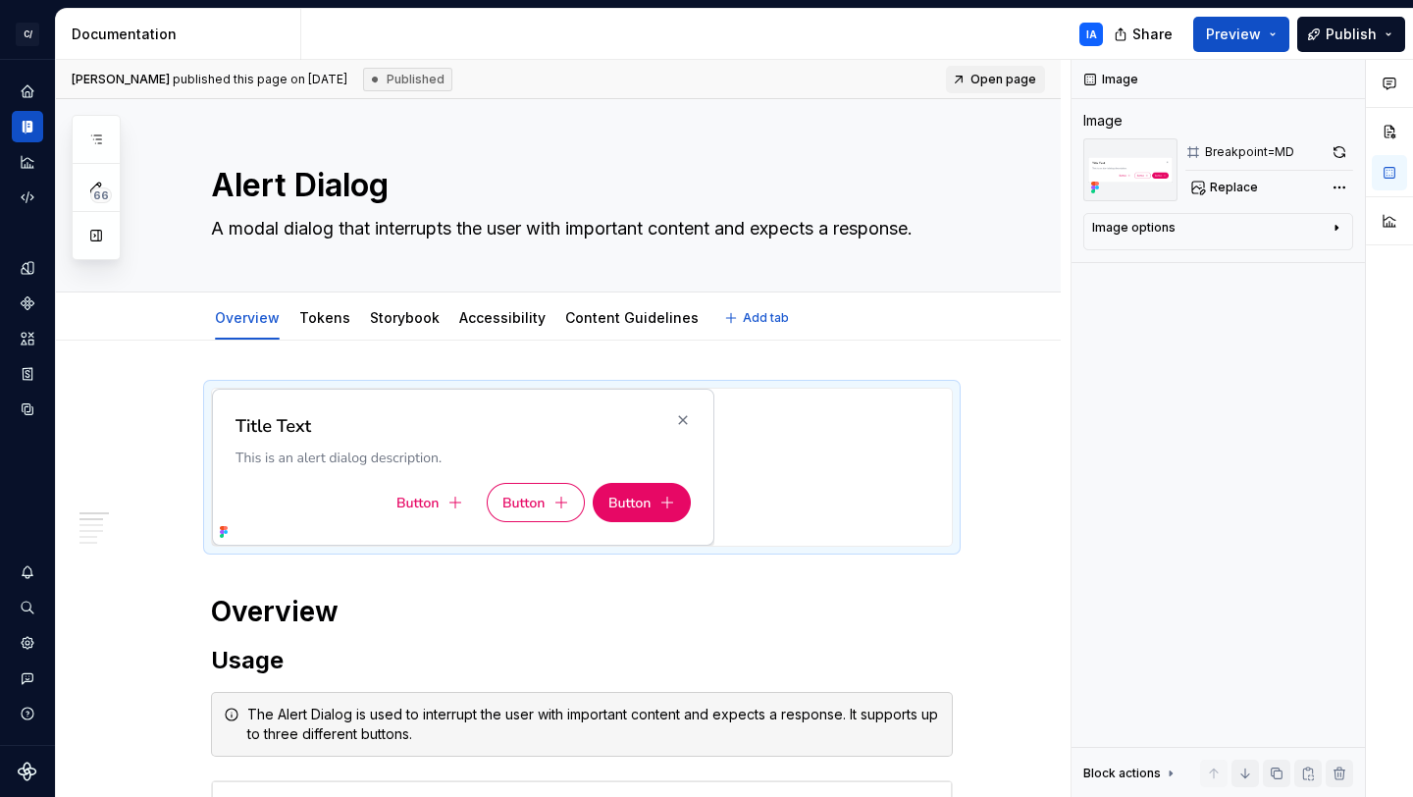
type textarea "*"
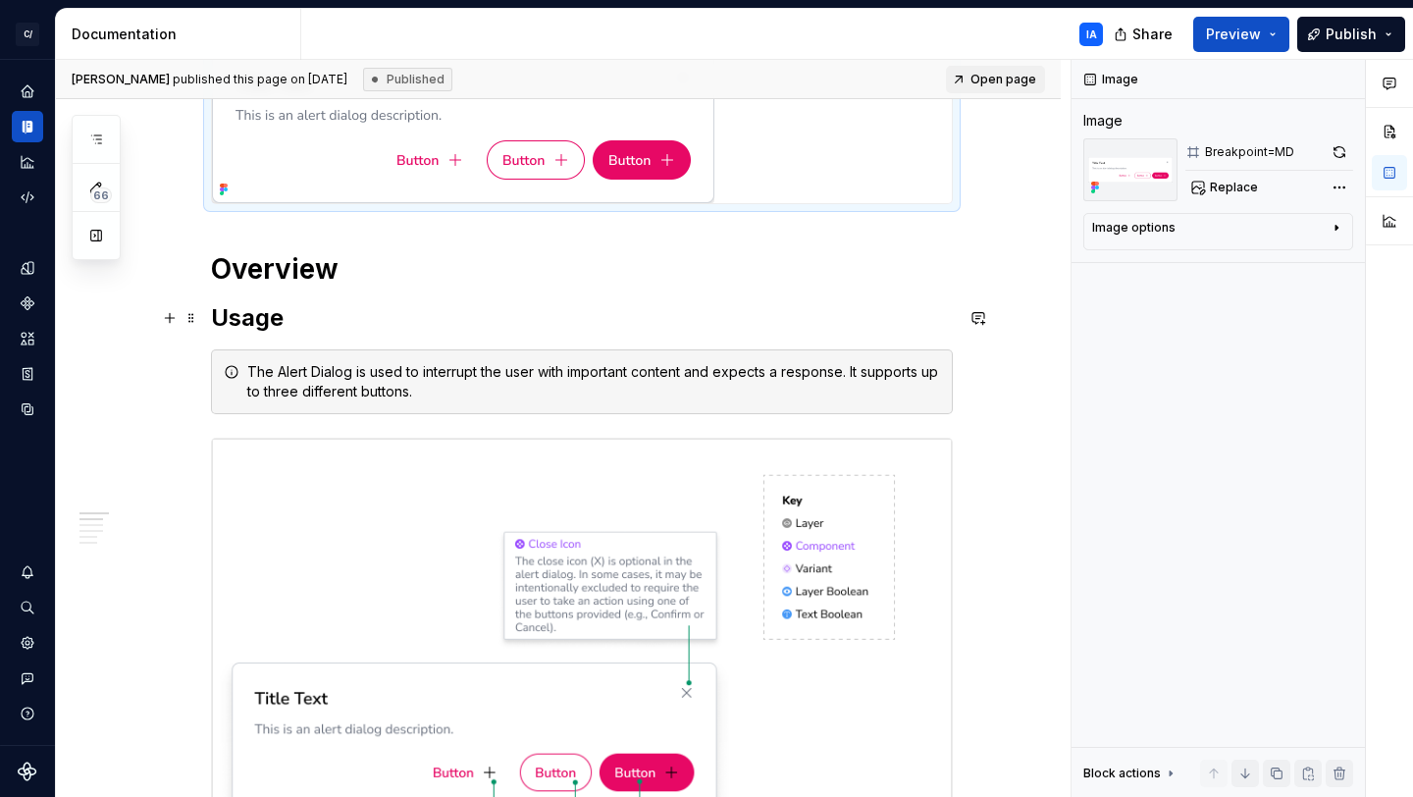
scroll to position [345, 0]
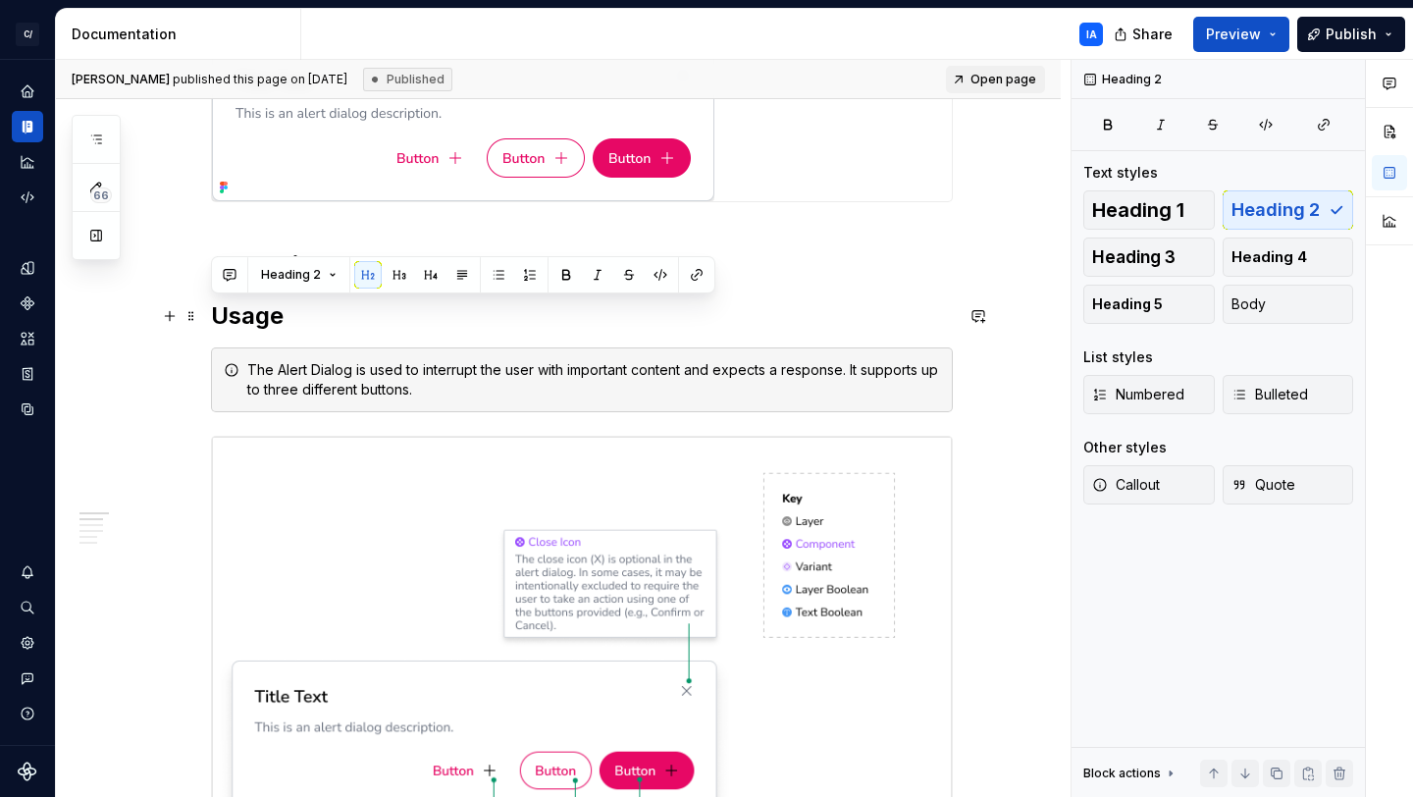
drag, startPoint x: 317, startPoint y: 320, endPoint x: 228, endPoint y: 315, distance: 89.5
click at [228, 315] on h2 "Usage" at bounding box center [582, 315] width 742 height 31
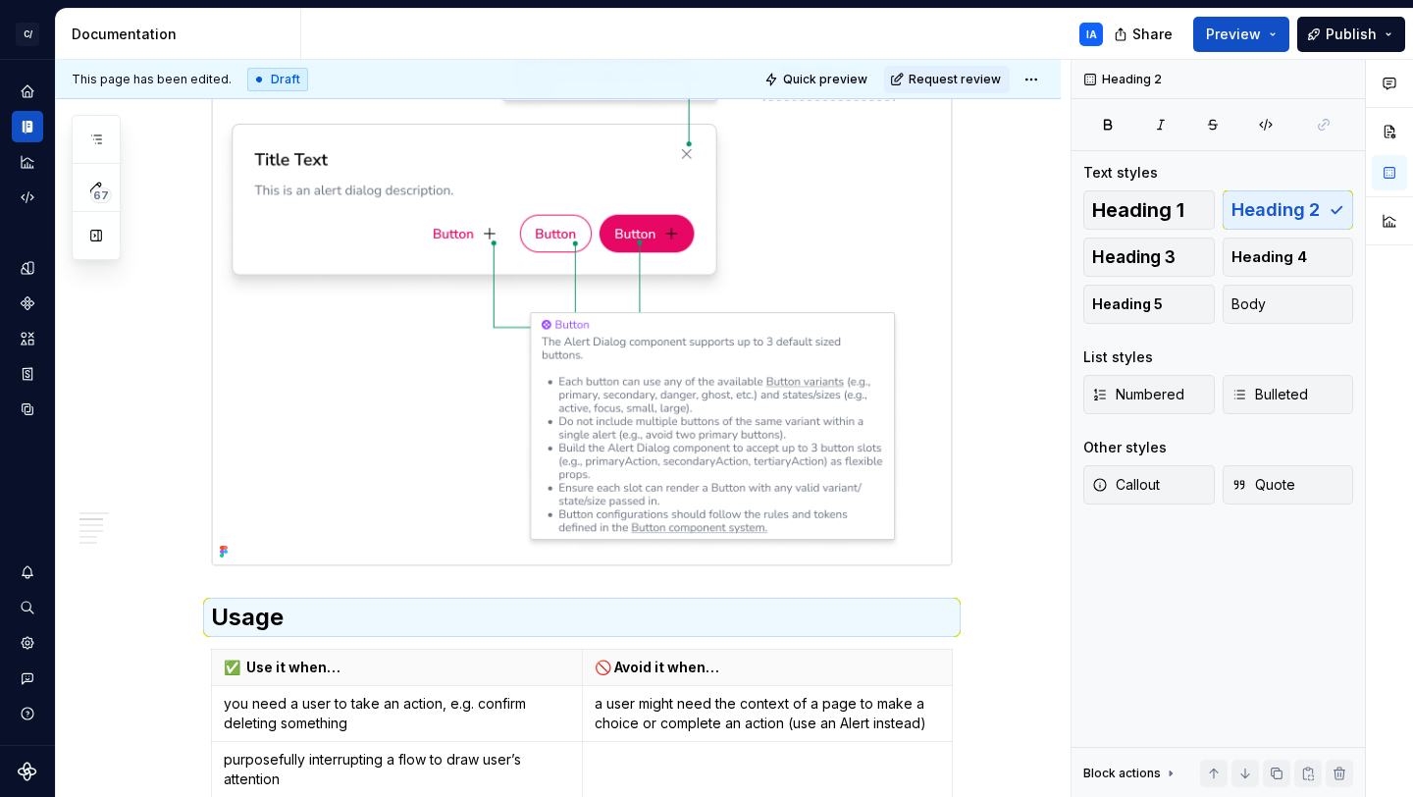
scroll to position [1008, 0]
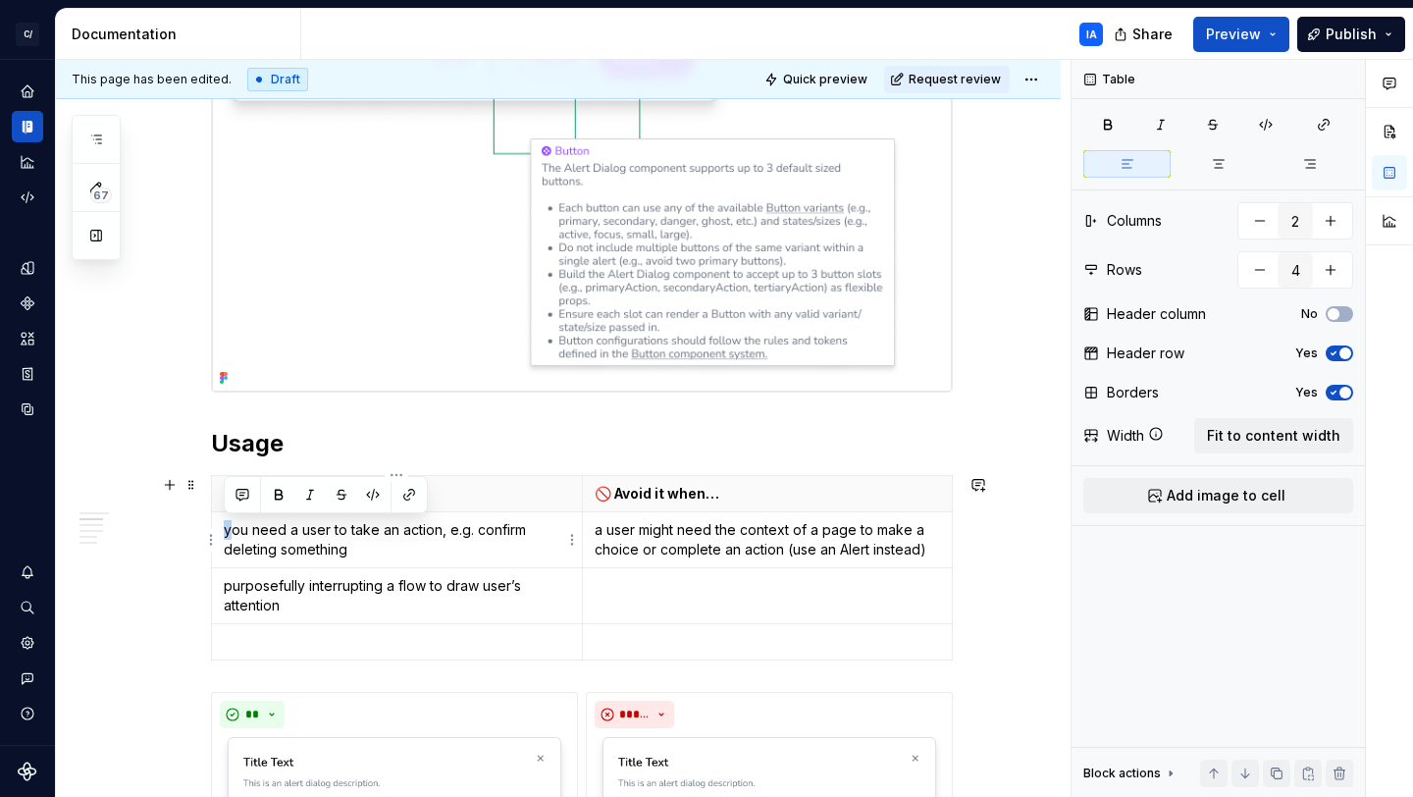
click at [221, 533] on td "you need a user to take an action, e.g. confirm deleting something" at bounding box center [397, 539] width 371 height 56
click at [221, 588] on td "purposefully interrupting a flow to draw user’s attention" at bounding box center [397, 595] width 371 height 56
click at [597, 532] on p "a user might need the context of a page to make a choice or complete an action …" at bounding box center [768, 539] width 346 height 39
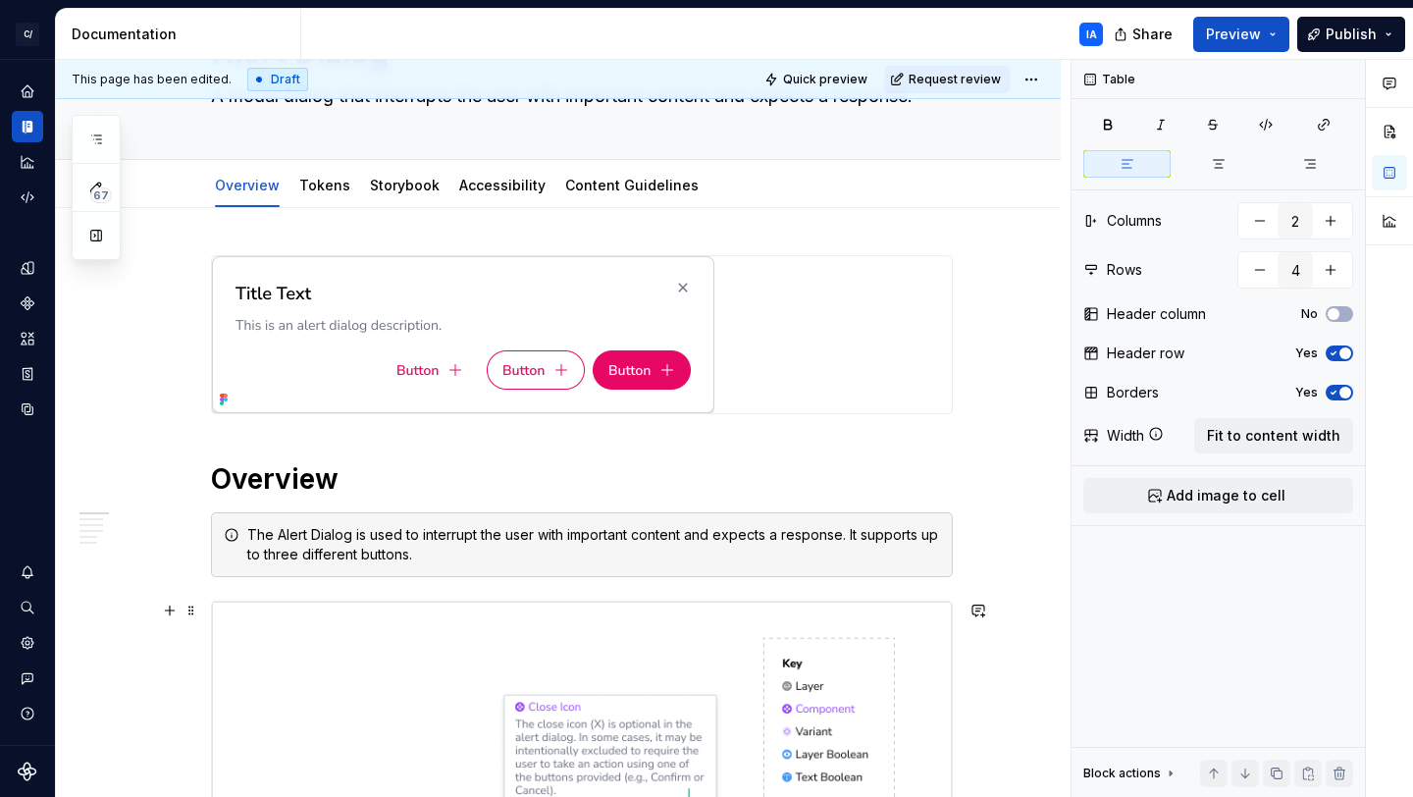
scroll to position [0, 0]
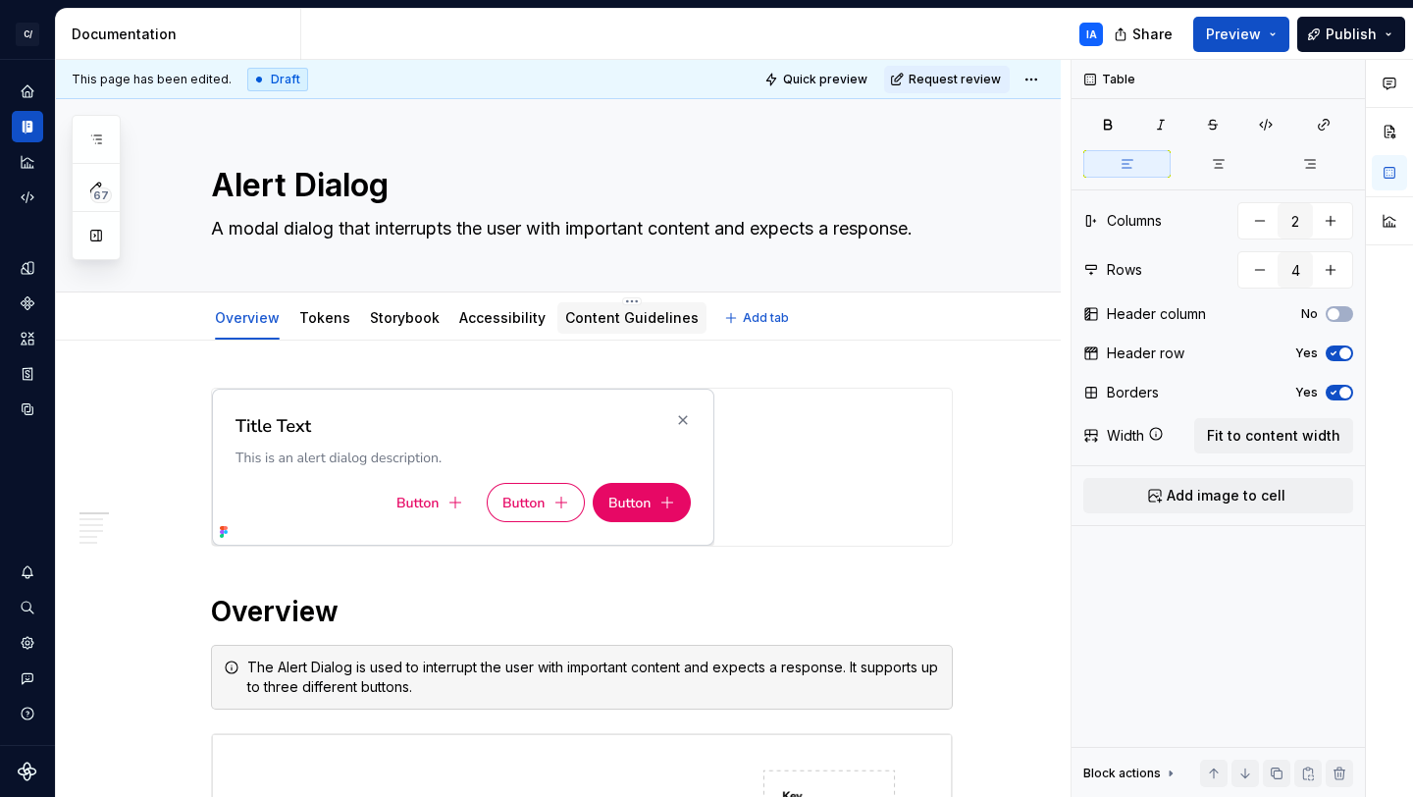
click at [604, 317] on link "Content Guidelines" at bounding box center [631, 317] width 133 height 17
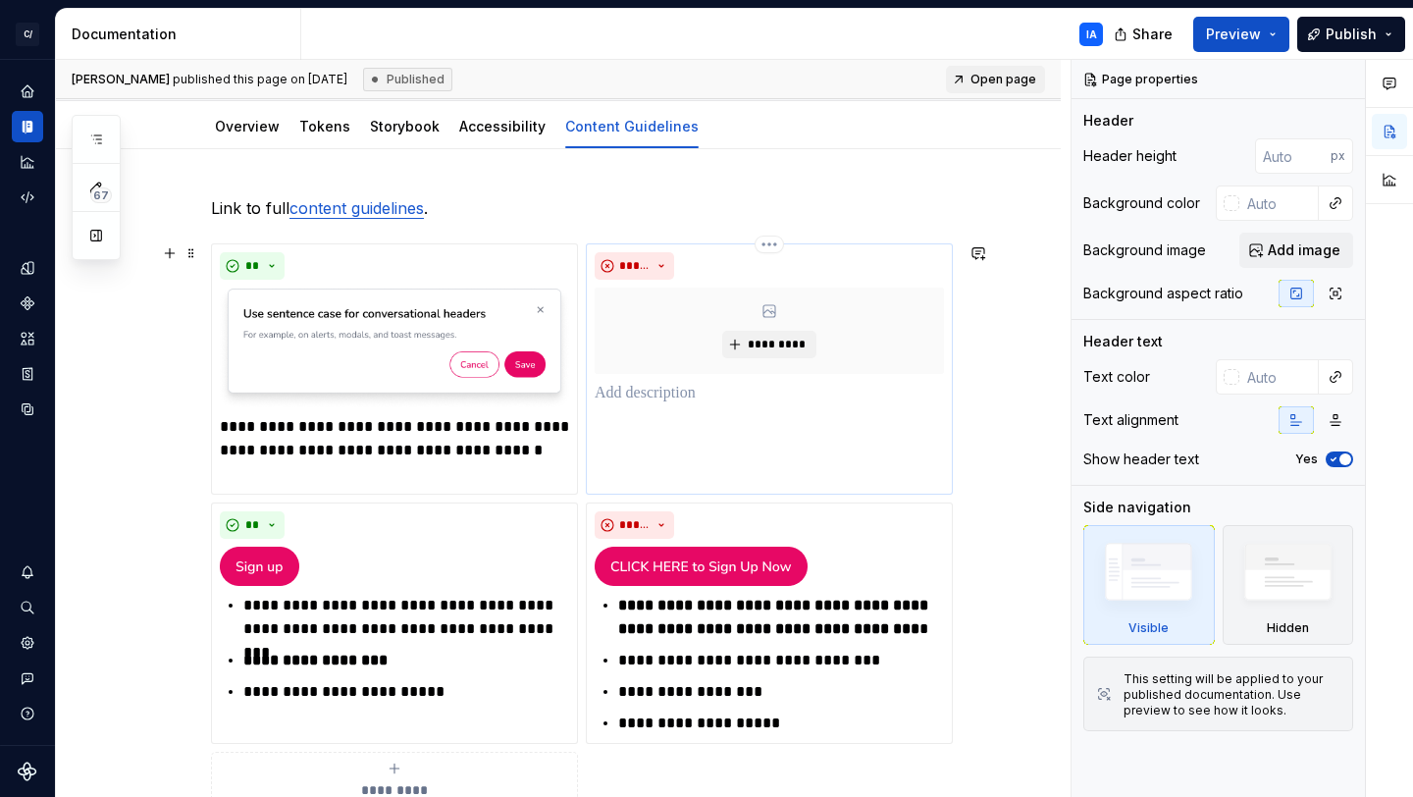
scroll to position [189, 0]
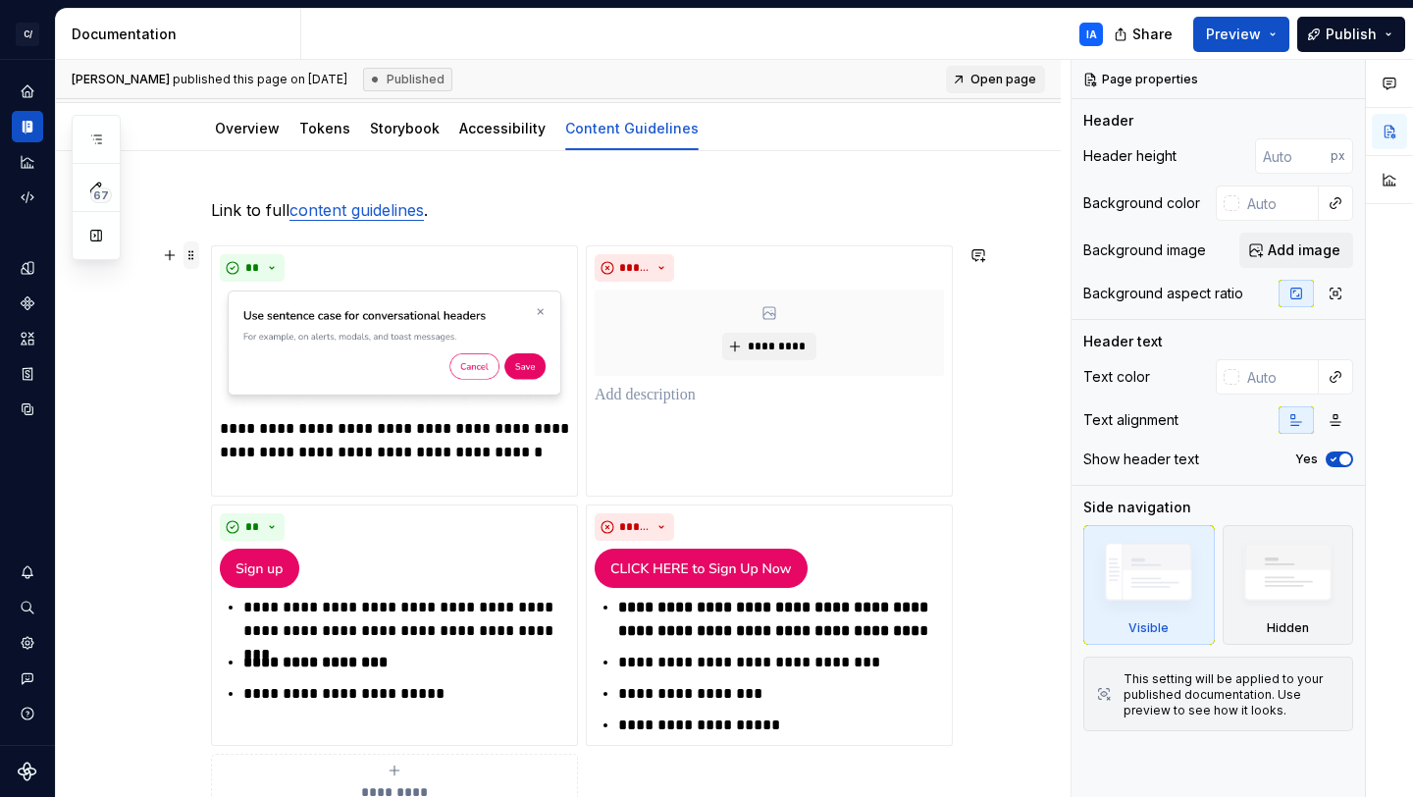
click at [193, 259] on span at bounding box center [192, 254] width 16 height 27
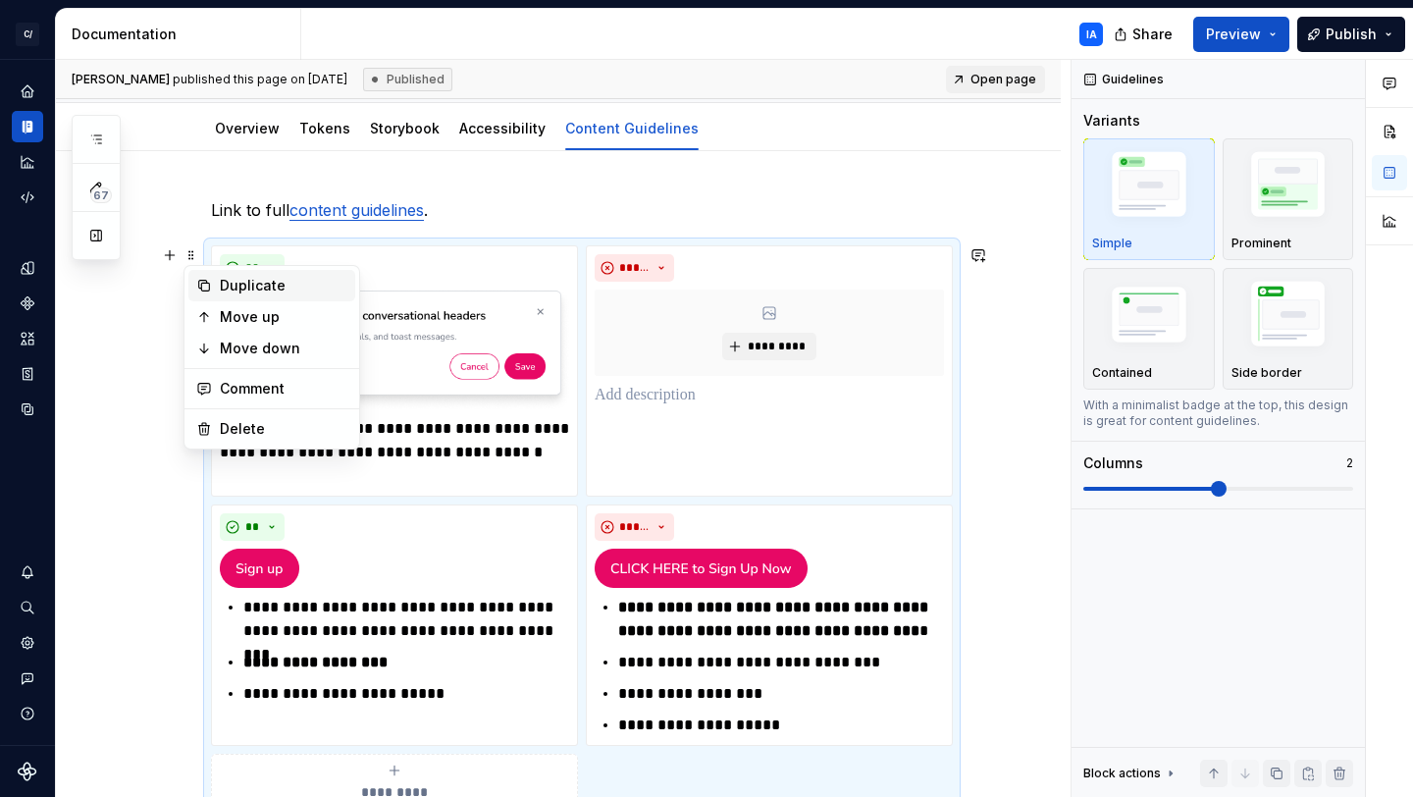
click at [251, 289] on div "Duplicate" at bounding box center [284, 286] width 128 height 20
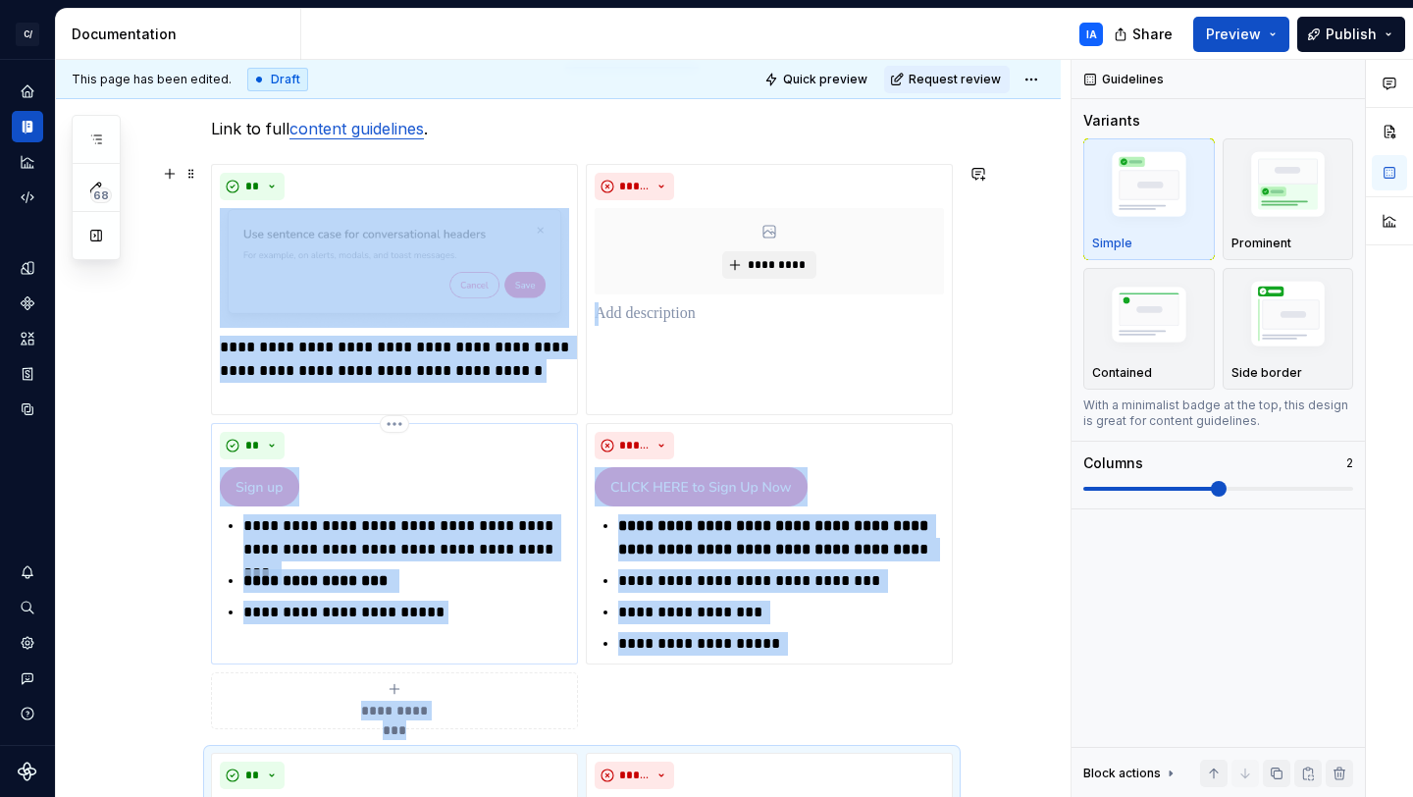
scroll to position [174, 0]
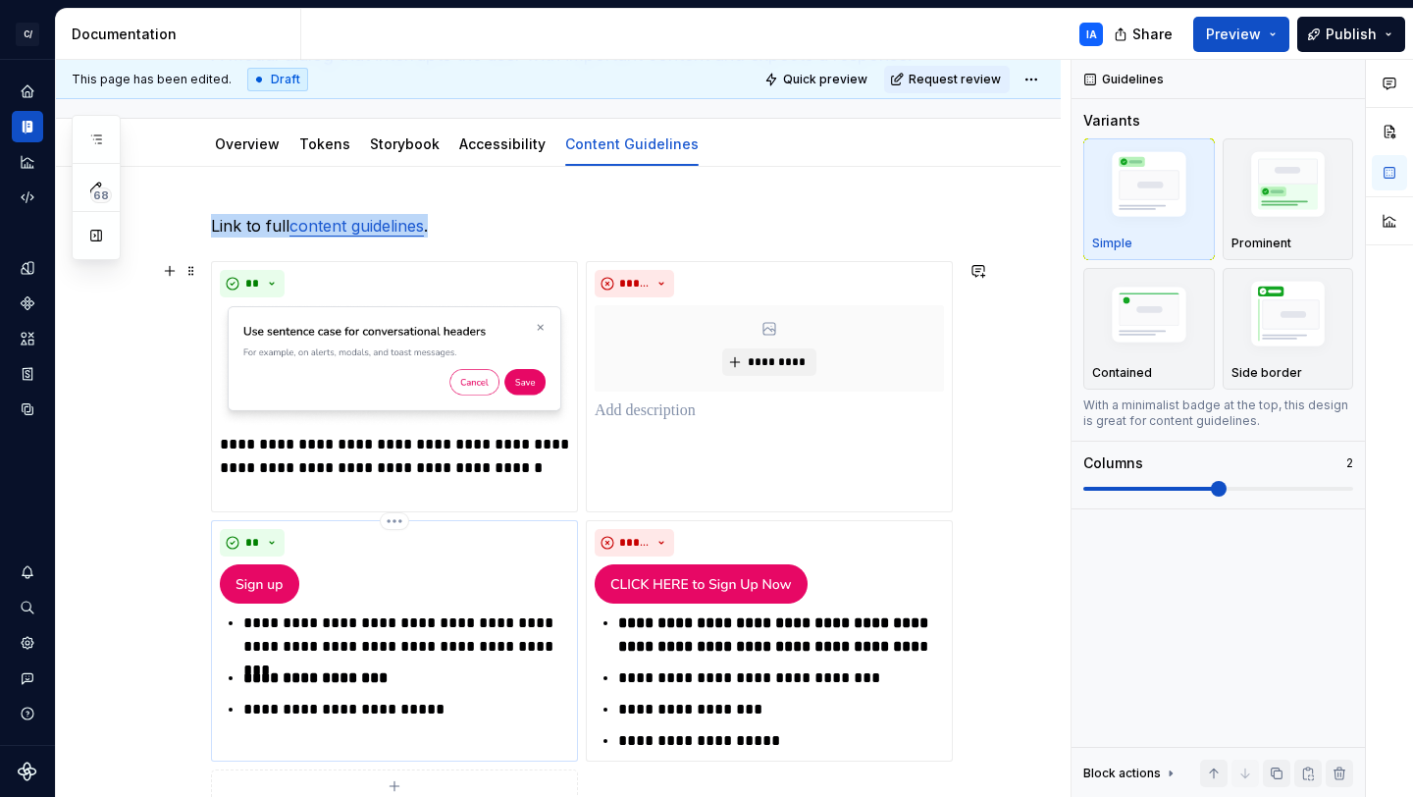
click at [380, 559] on div "**********" at bounding box center [394, 625] width 349 height 192
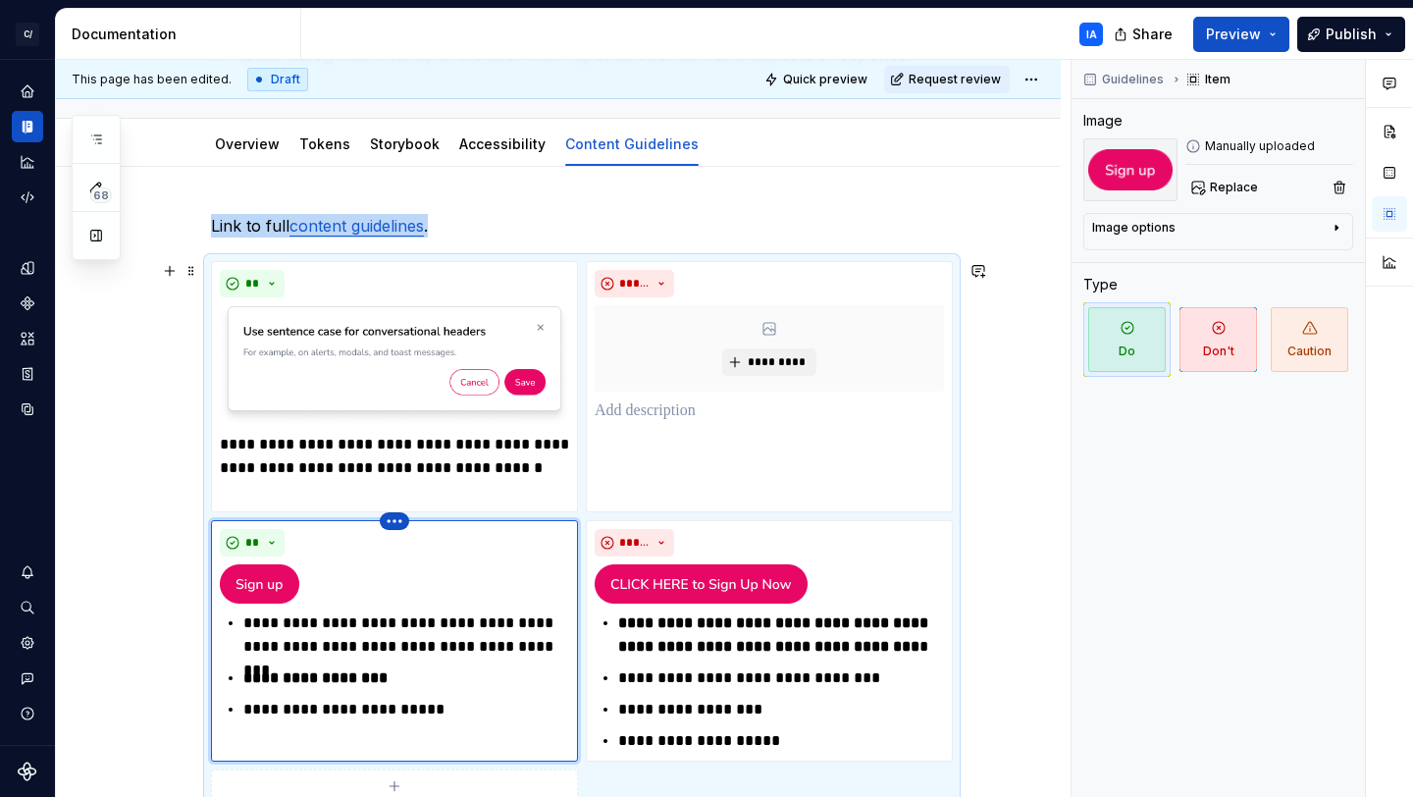
click at [399, 515] on html "C/ Cord IA Design system data Documentation IA Share Preview Publish 68 Pages A…" at bounding box center [706, 398] width 1413 height 797
click at [414, 554] on div "Delete item" at bounding box center [468, 554] width 167 height 31
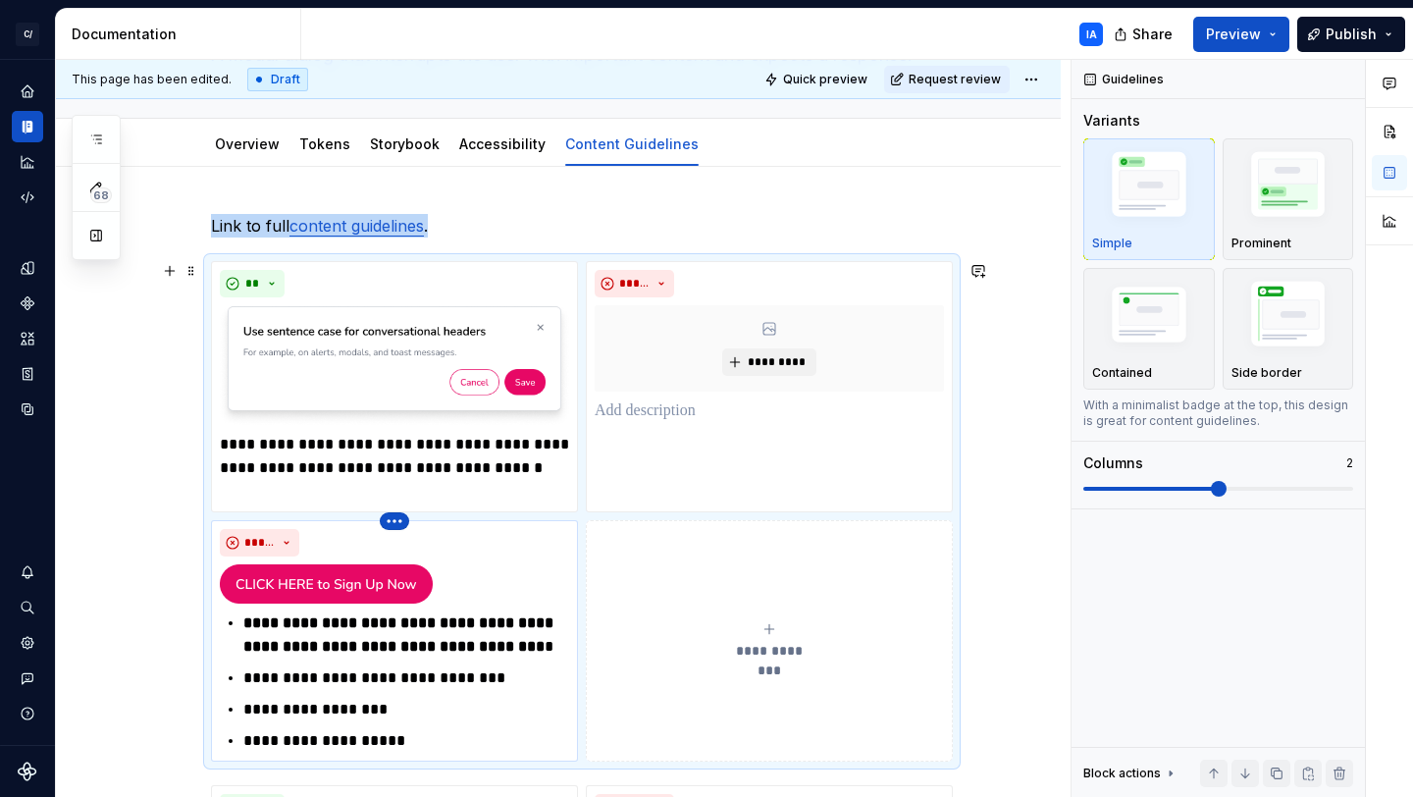
click at [389, 522] on html "C/ Cord IA Design system data Documentation IA Share Preview Publish 68 Pages A…" at bounding box center [706, 398] width 1413 height 797
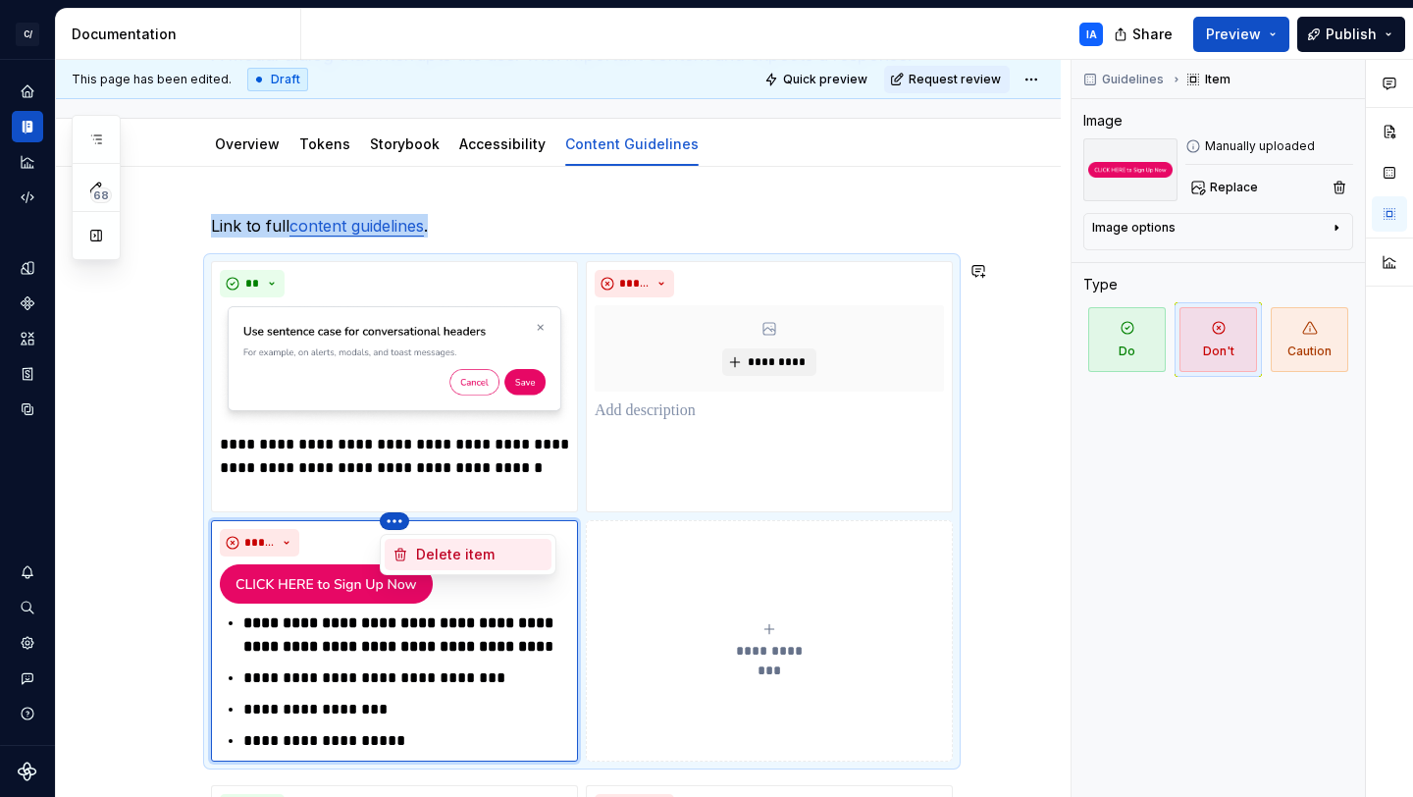
click at [419, 550] on div "Delete item" at bounding box center [480, 555] width 128 height 20
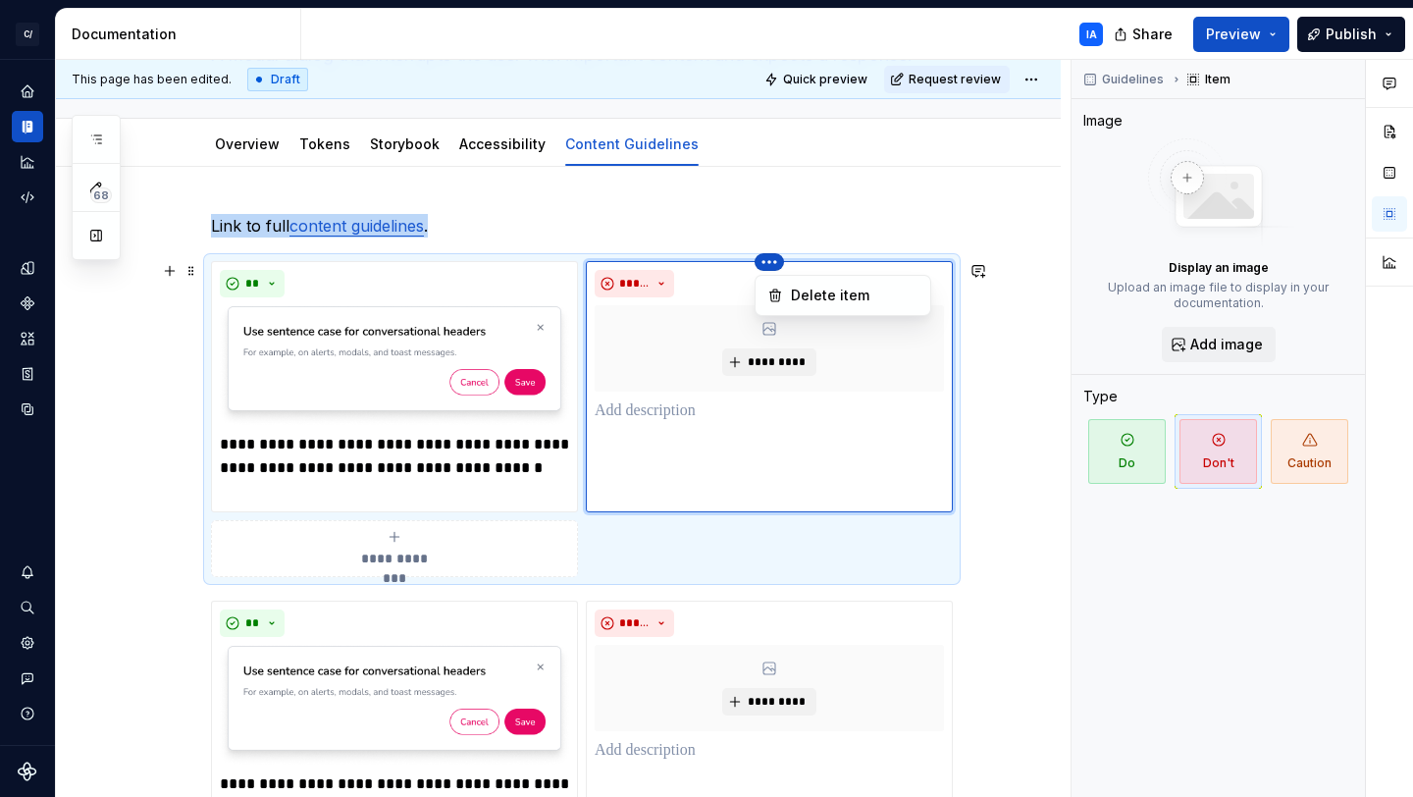
click at [768, 265] on html "C/ Cord IA Design system data Documentation IA Share Preview Publish 68 Pages A…" at bounding box center [706, 398] width 1413 height 797
click at [791, 288] on div "Delete item" at bounding box center [855, 296] width 128 height 20
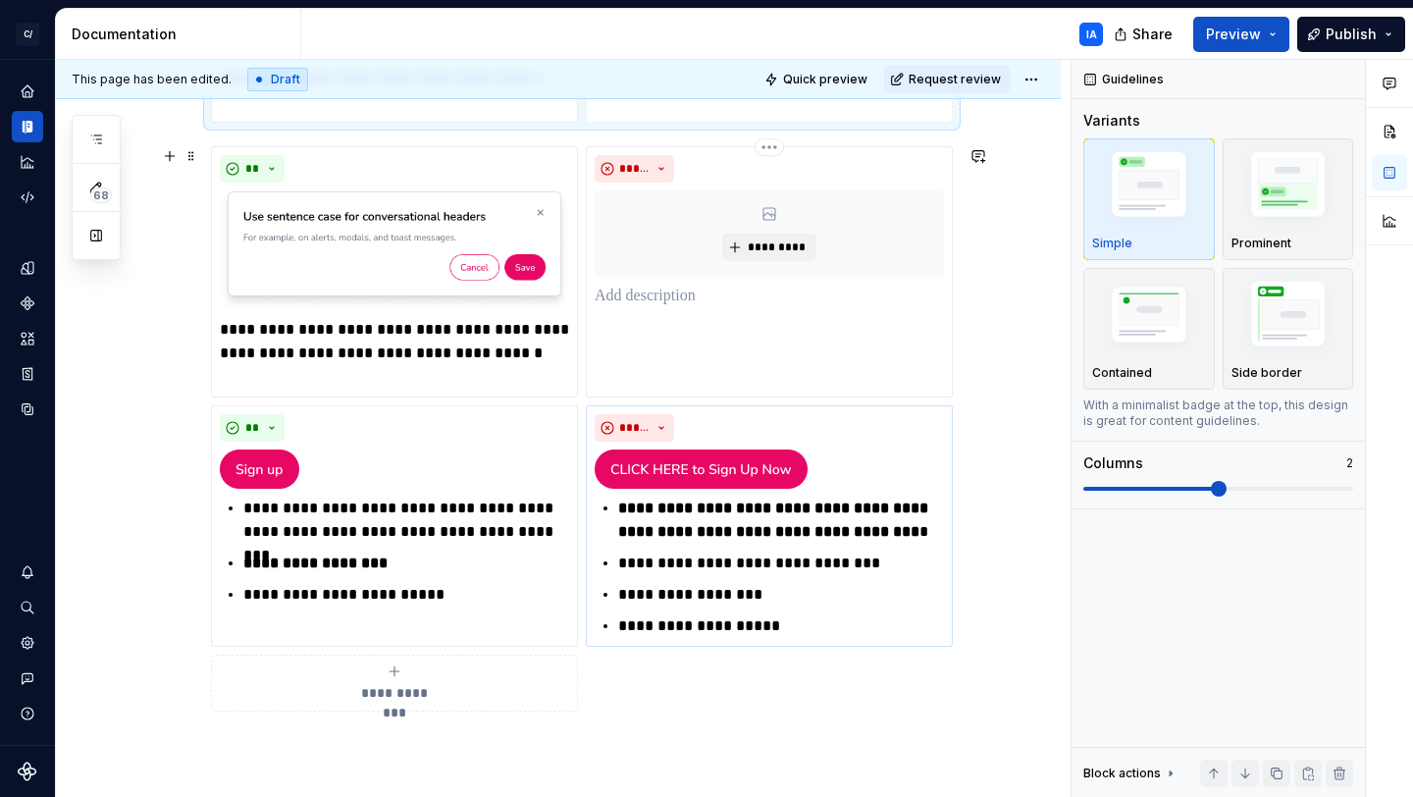
scroll to position [567, 0]
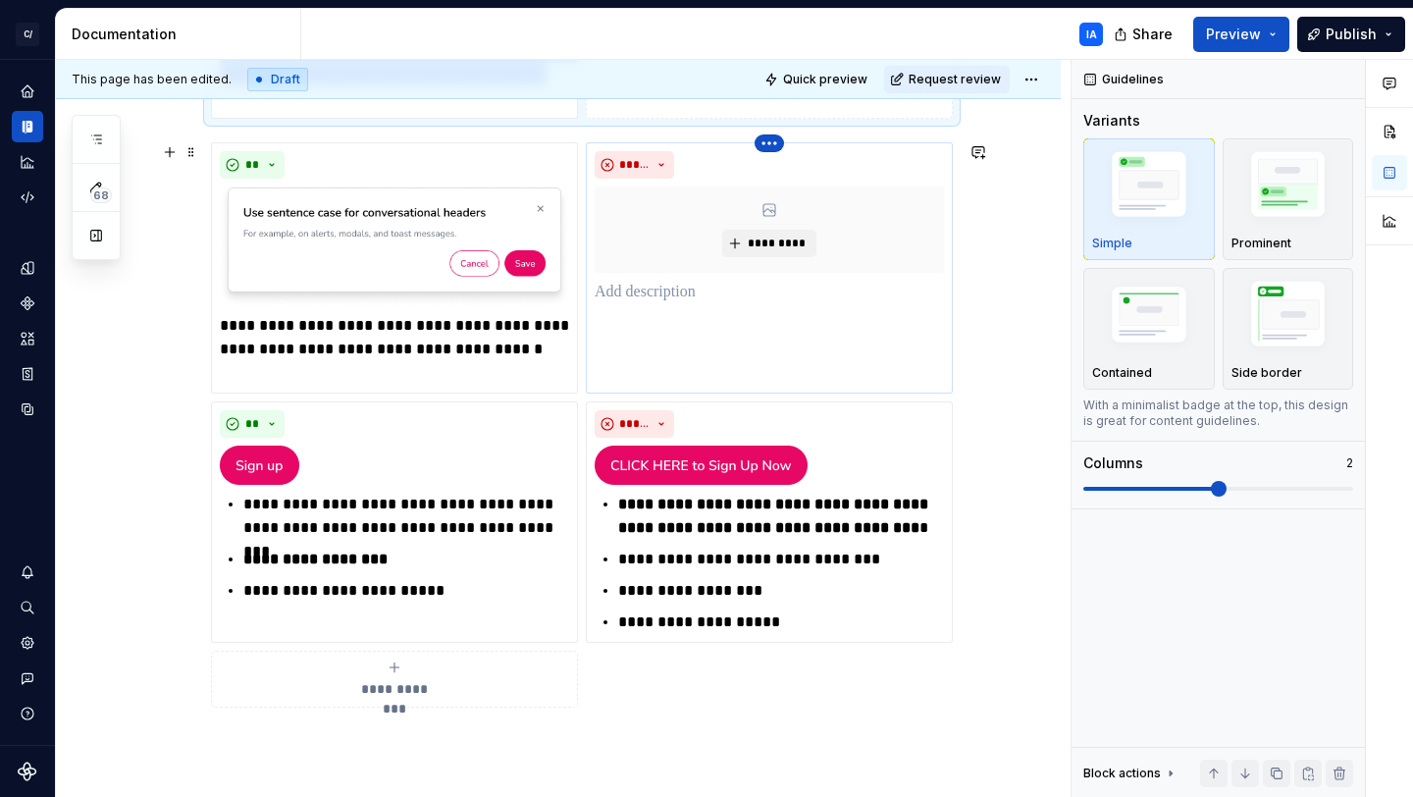
click at [768, 146] on html "C/ Cord IA Design system data Documentation IA Share Preview Publish 68 Pages A…" at bounding box center [706, 398] width 1413 height 797
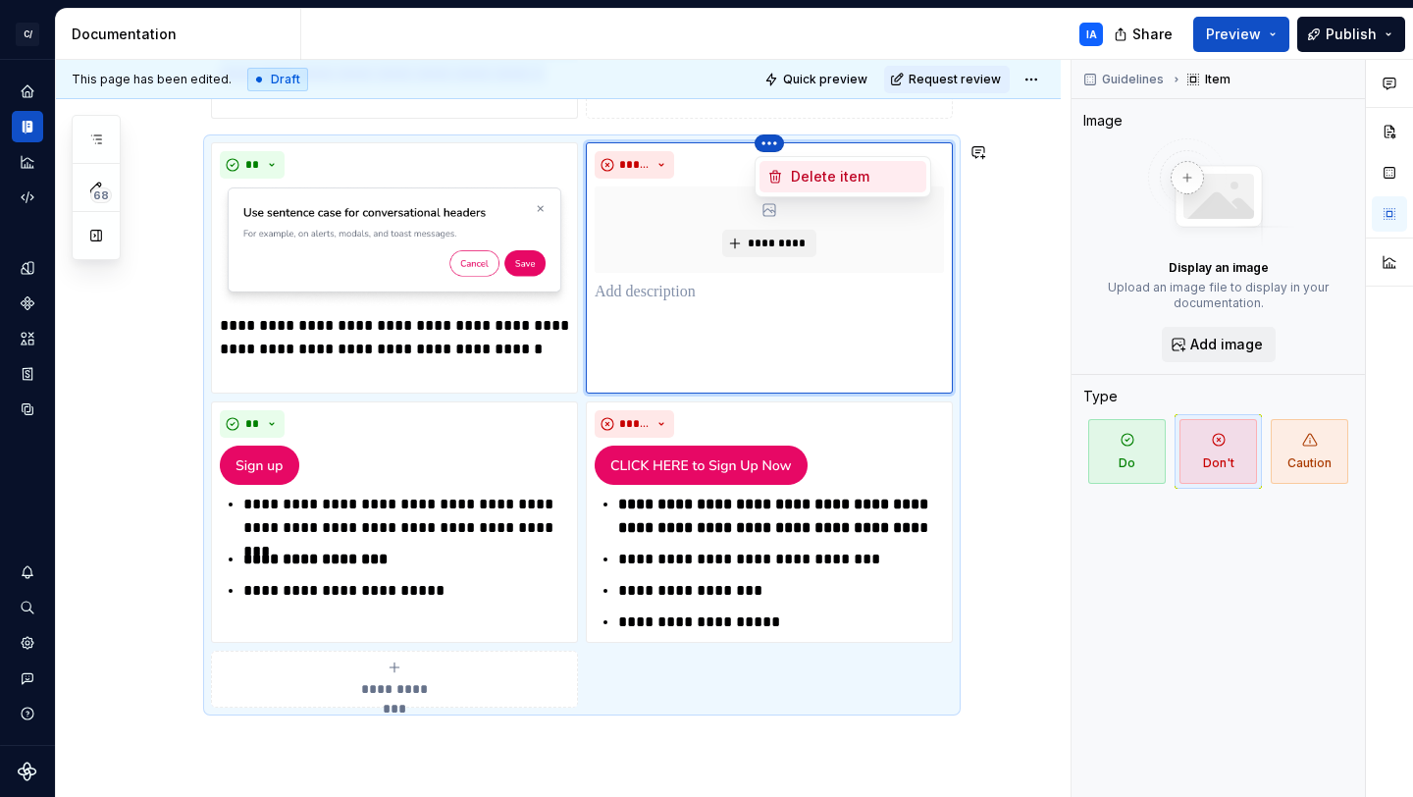
click at [803, 182] on div "Delete item" at bounding box center [855, 177] width 128 height 20
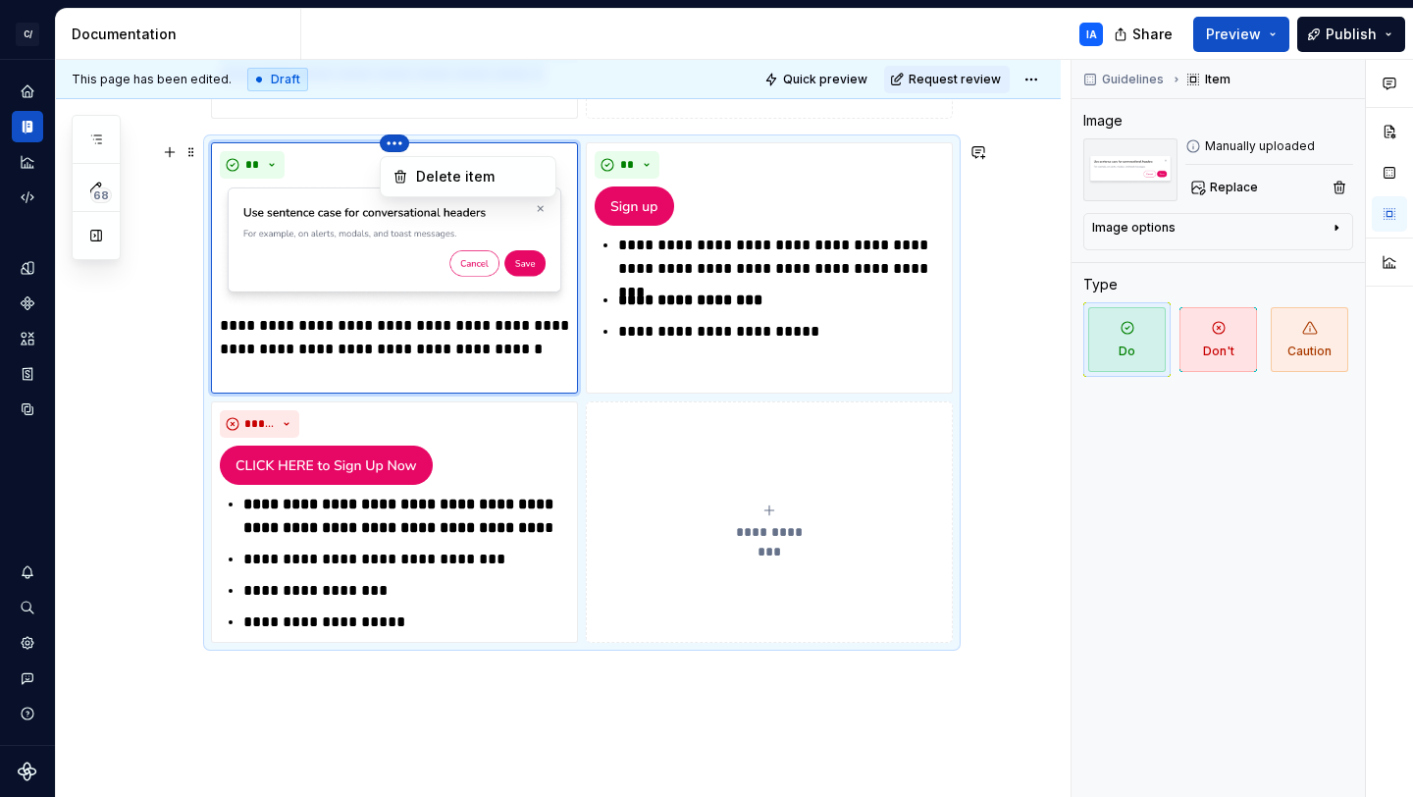
click at [403, 142] on html "C/ Cord IA Design system data Documentation IA Share Preview Publish 68 Pages A…" at bounding box center [706, 398] width 1413 height 797
click at [431, 174] on div "Delete item" at bounding box center [480, 177] width 128 height 20
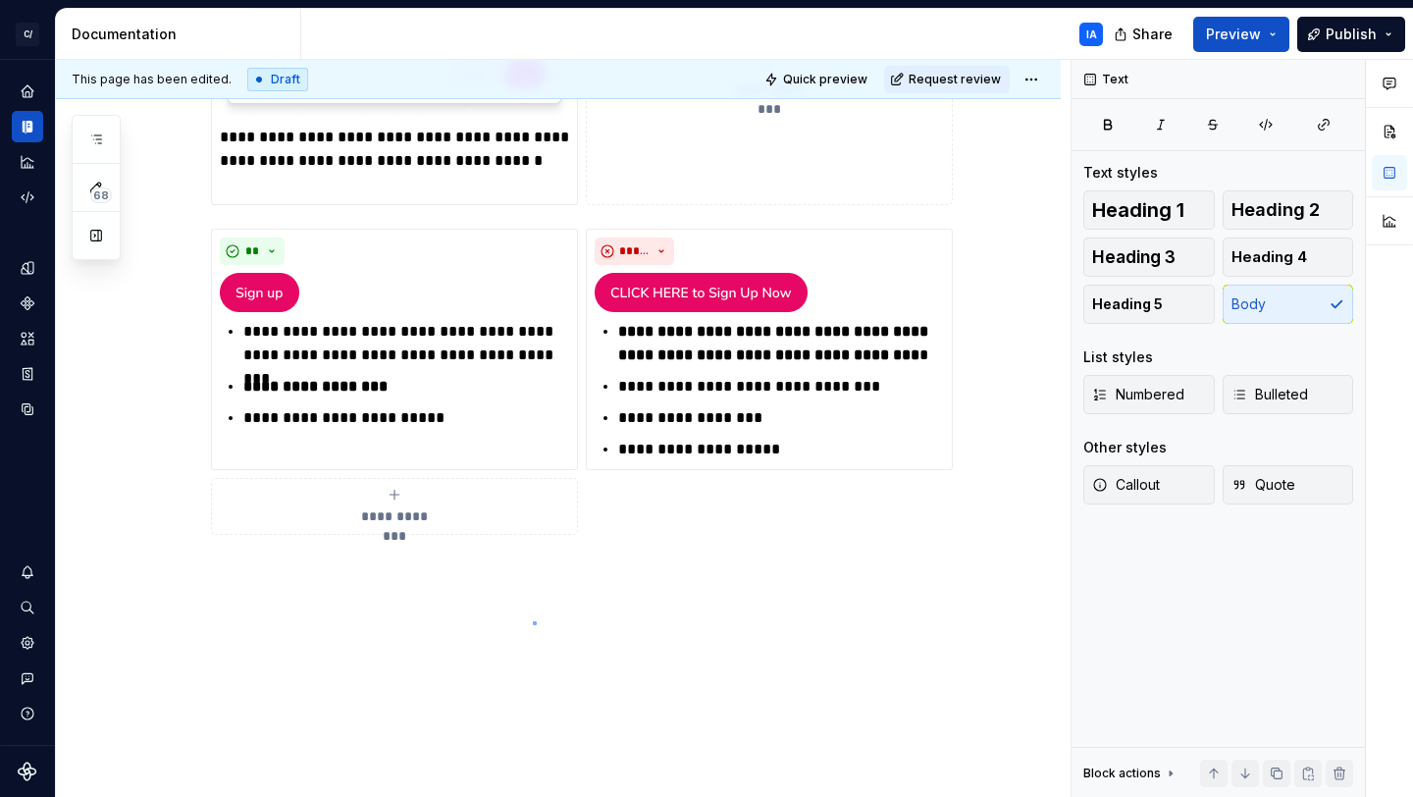
click at [533, 622] on div "**********" at bounding box center [563, 429] width 1015 height 738
click at [439, 513] on span "**********" at bounding box center [394, 516] width 90 height 20
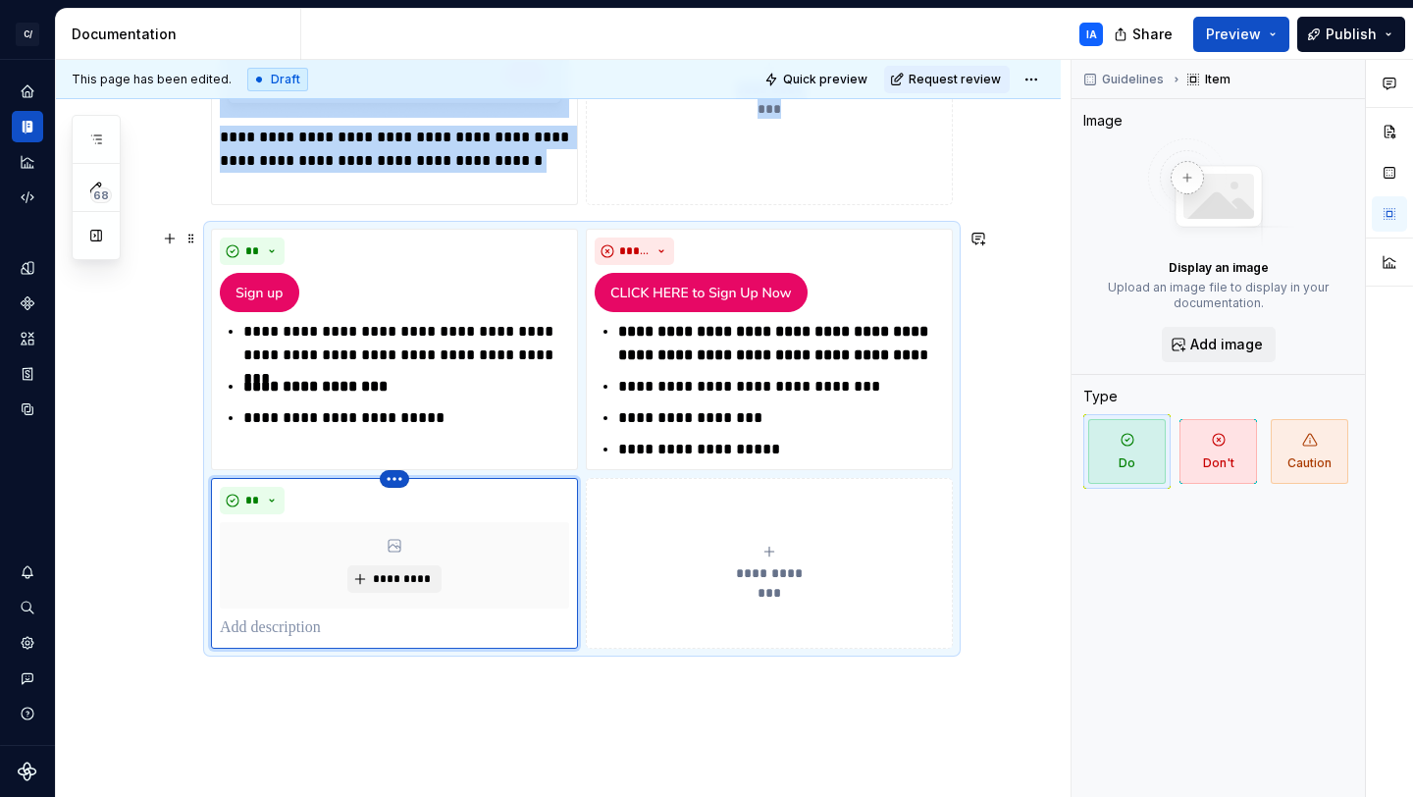
click at [393, 480] on html "C/ Cord IA Design system data Documentation IA Share Preview Publish 68 Pages A…" at bounding box center [706, 398] width 1413 height 797
click at [425, 511] on div "Delete item" at bounding box center [480, 513] width 128 height 20
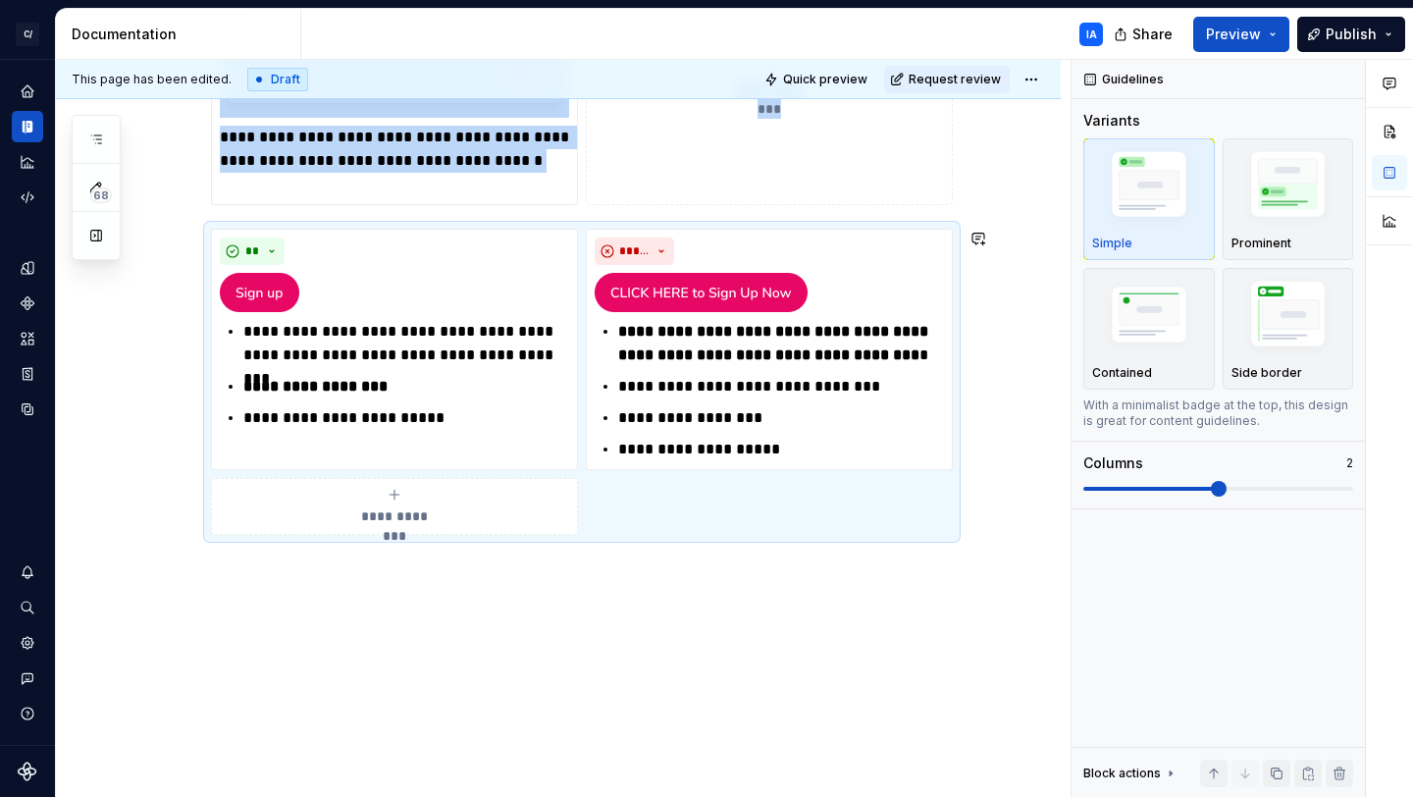
drag, startPoint x: 491, startPoint y: 672, endPoint x: 506, endPoint y: 669, distance: 15.0
click at [491, 672] on div "**********" at bounding box center [558, 329] width 1005 height 938
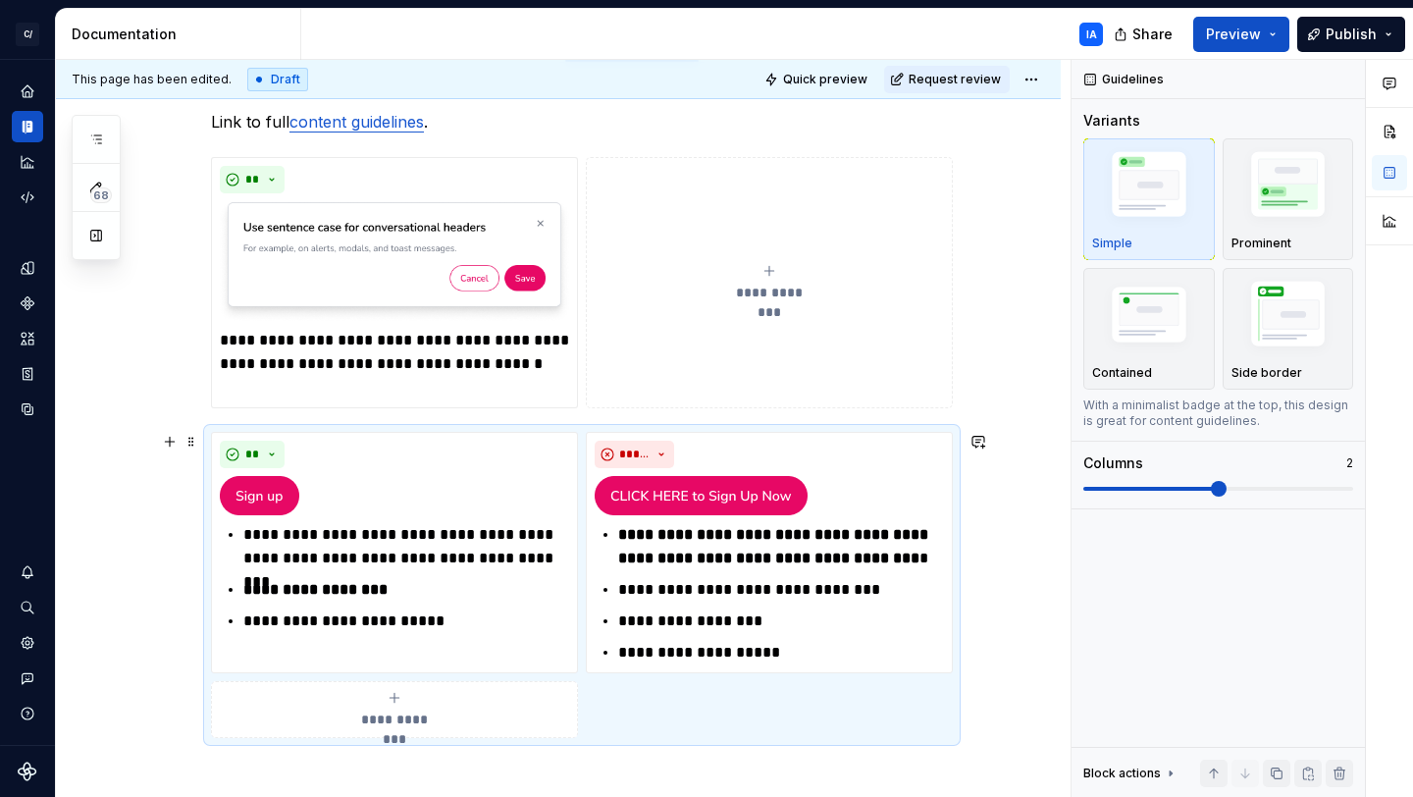
click at [1011, 632] on div "**********" at bounding box center [558, 532] width 1005 height 938
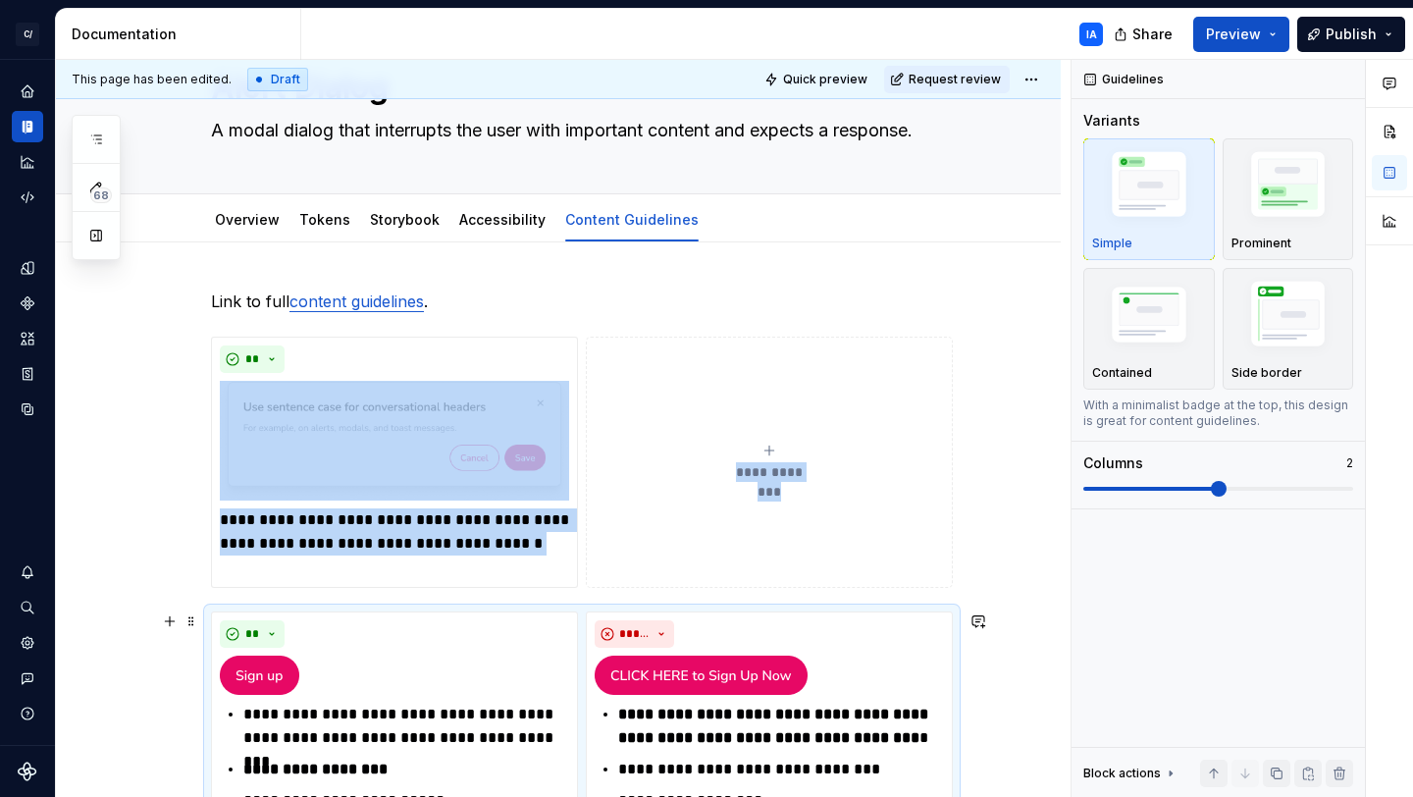
scroll to position [0, 0]
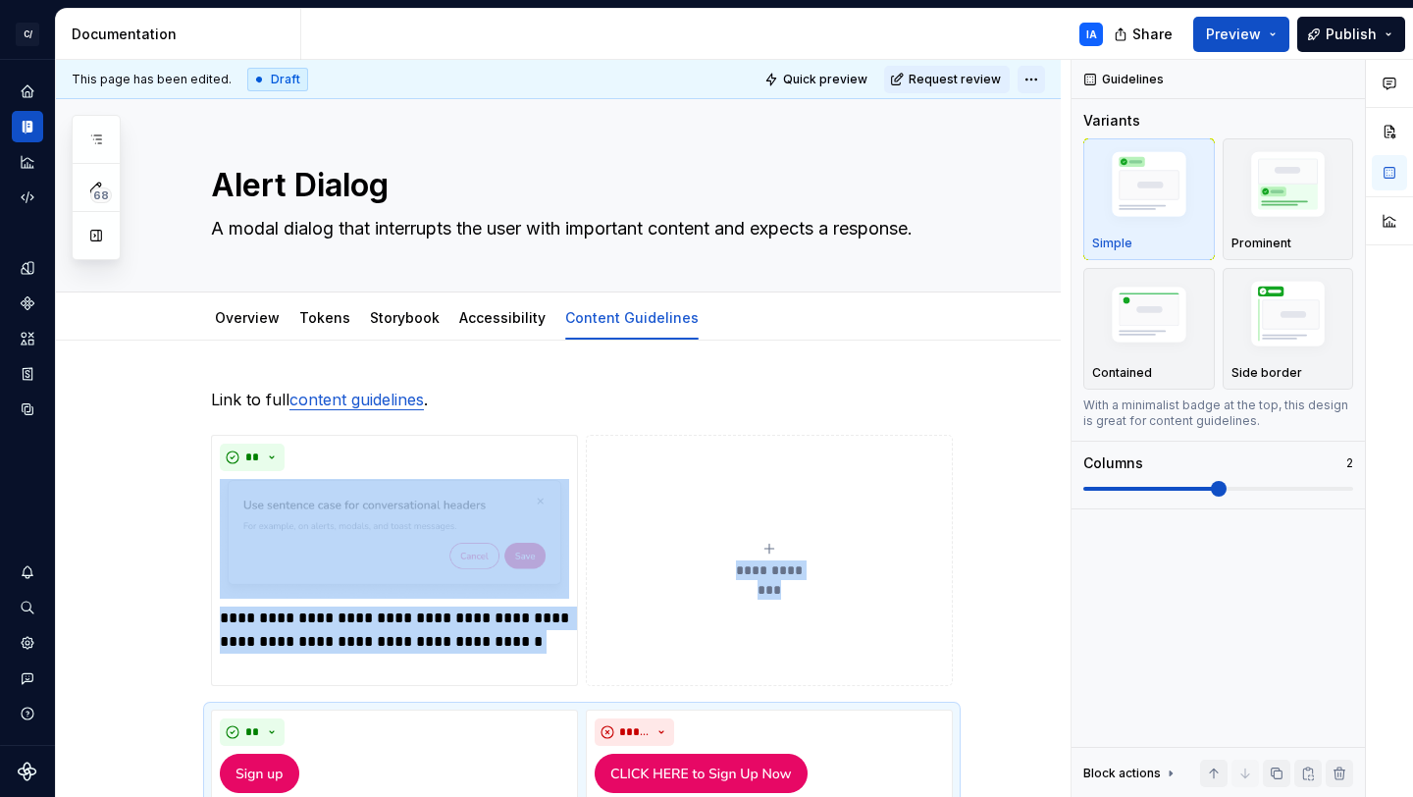
click at [1032, 77] on html "C/ Cord IA Design system data Documentation IA Share Preview Publish 68 Pages A…" at bounding box center [706, 398] width 1413 height 797
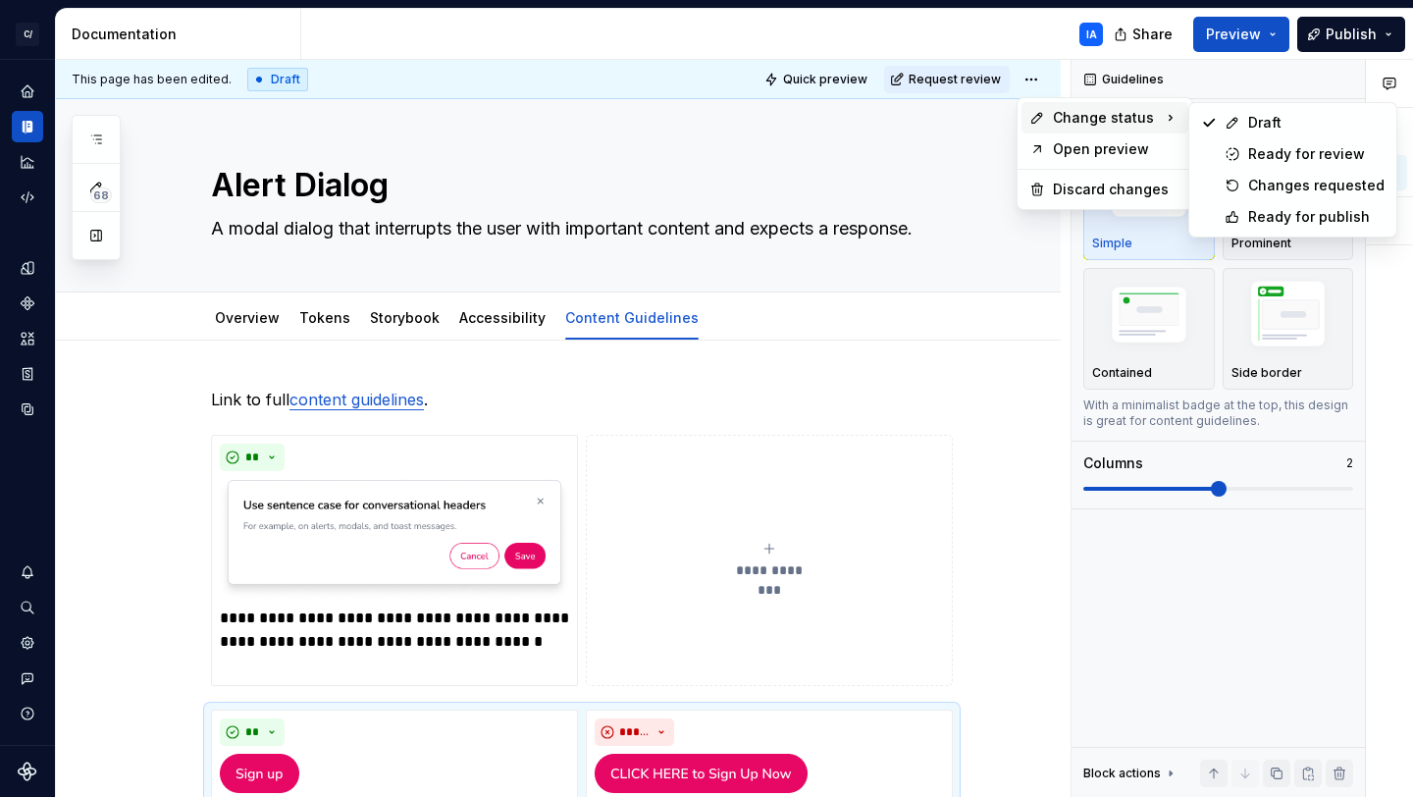
click at [1265, 38] on html "C/ Cord IA Design system data Documentation IA Share Preview Publish 68 Pages A…" at bounding box center [706, 398] width 1413 height 797
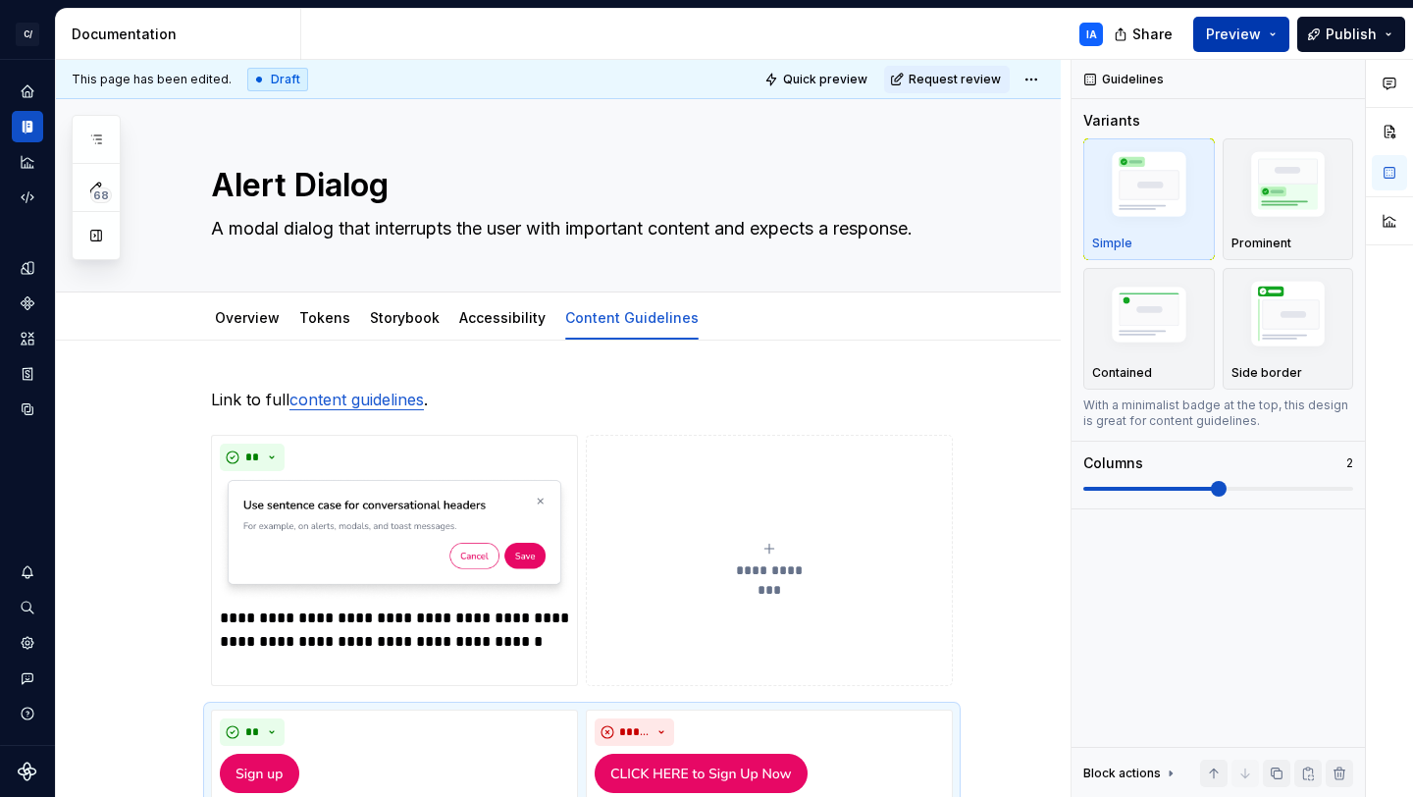
click at [1273, 36] on button "Preview" at bounding box center [1242, 34] width 96 height 35
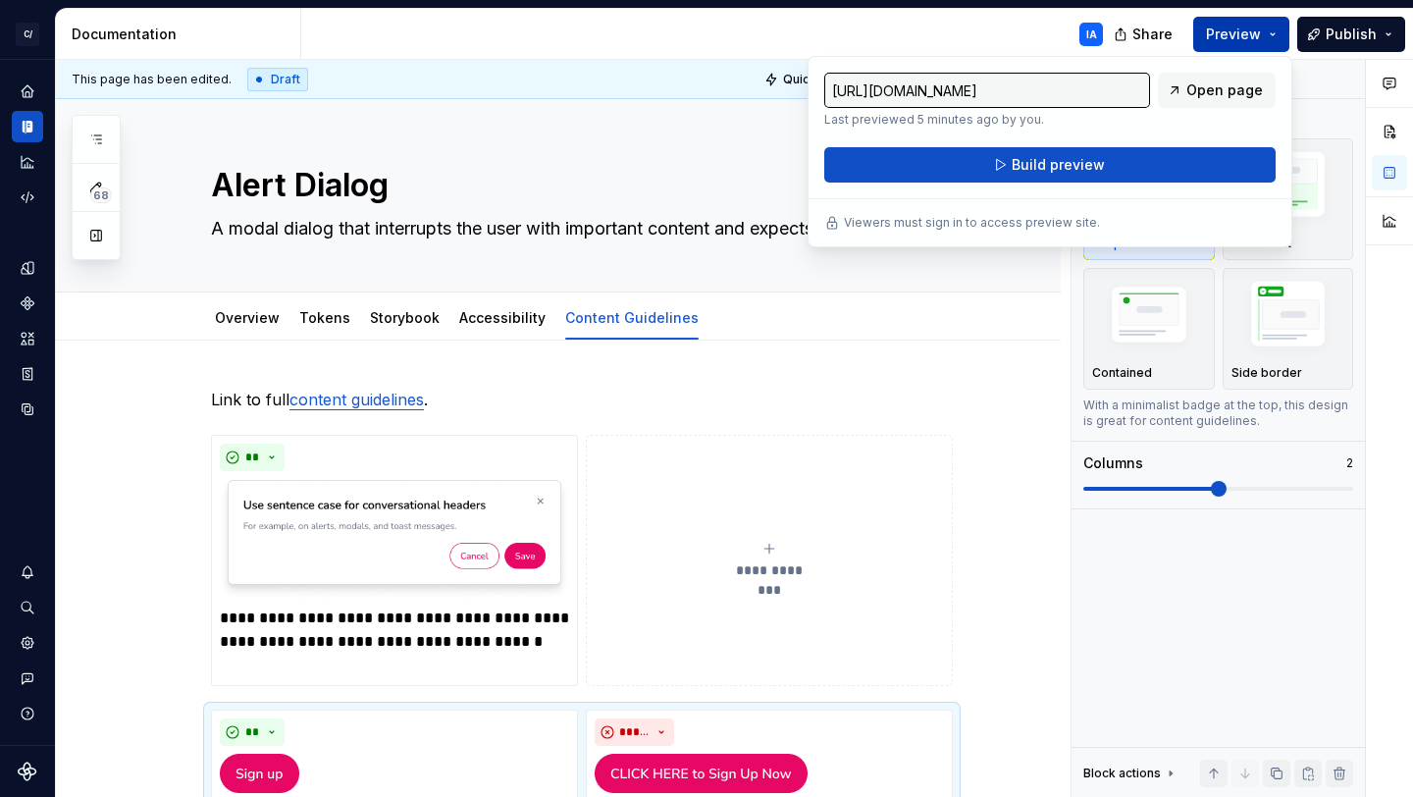
click at [1273, 36] on button "Preview" at bounding box center [1242, 34] width 96 height 35
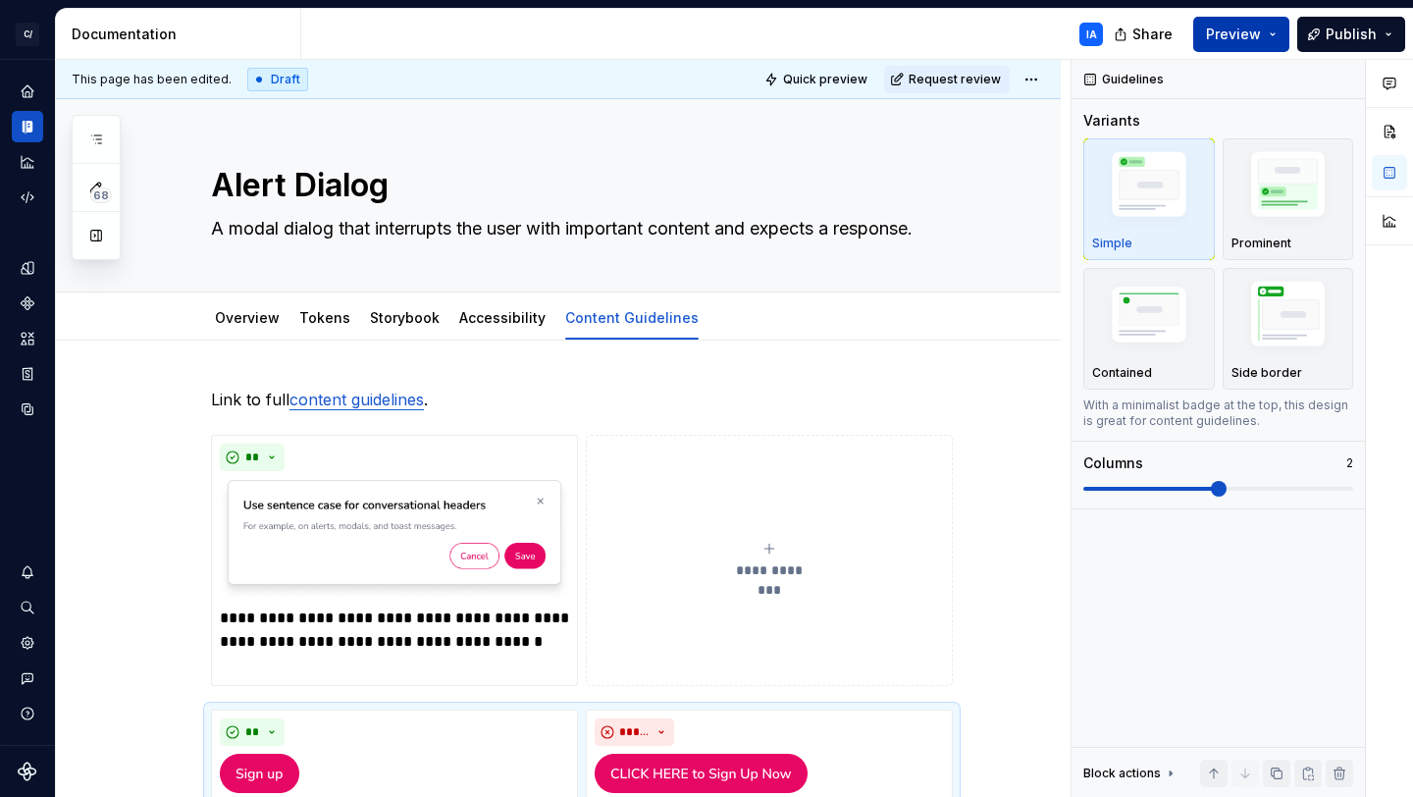
click at [1268, 32] on button "Preview" at bounding box center [1242, 34] width 96 height 35
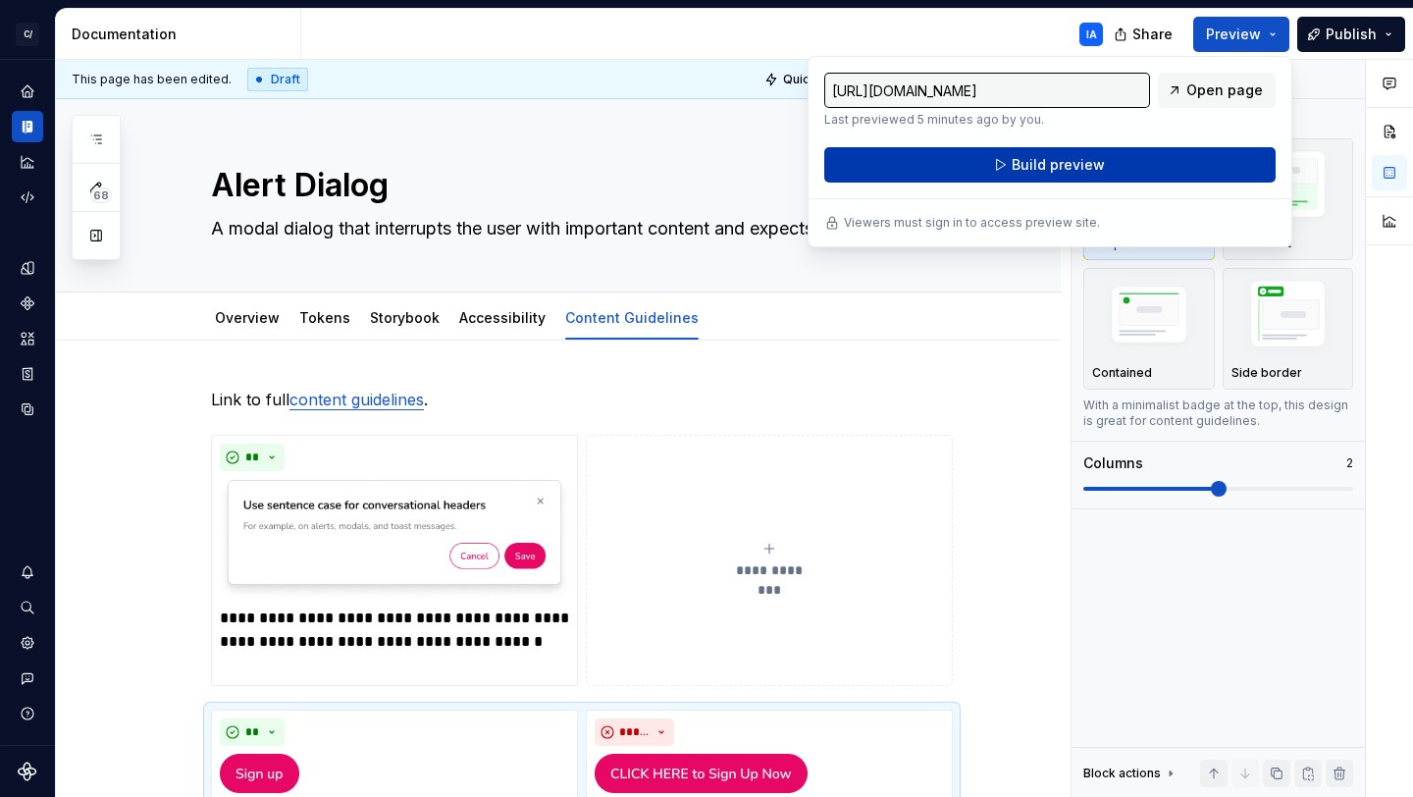
click at [1144, 155] on button "Build preview" at bounding box center [1051, 164] width 452 height 35
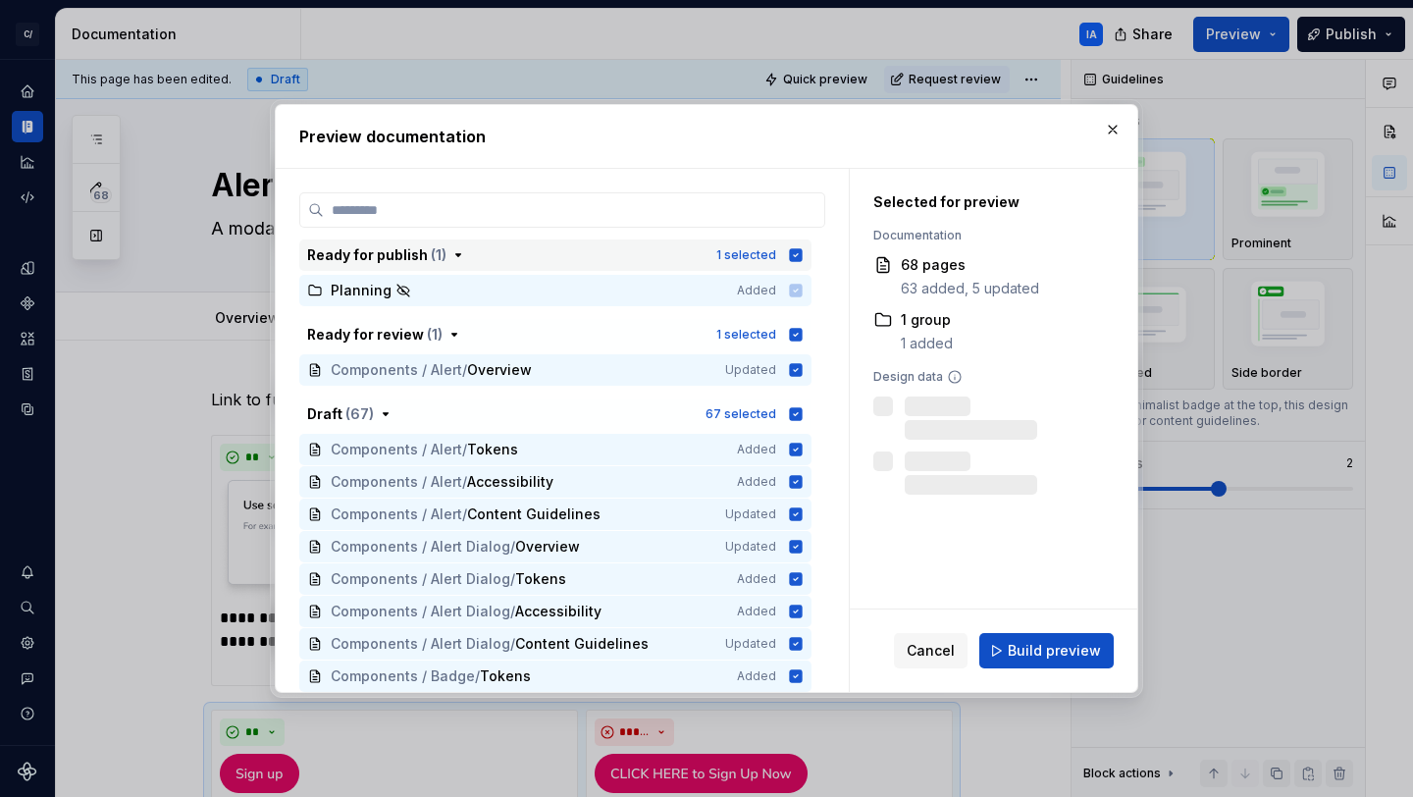
click at [796, 256] on icon "button" at bounding box center [796, 254] width 13 height 13
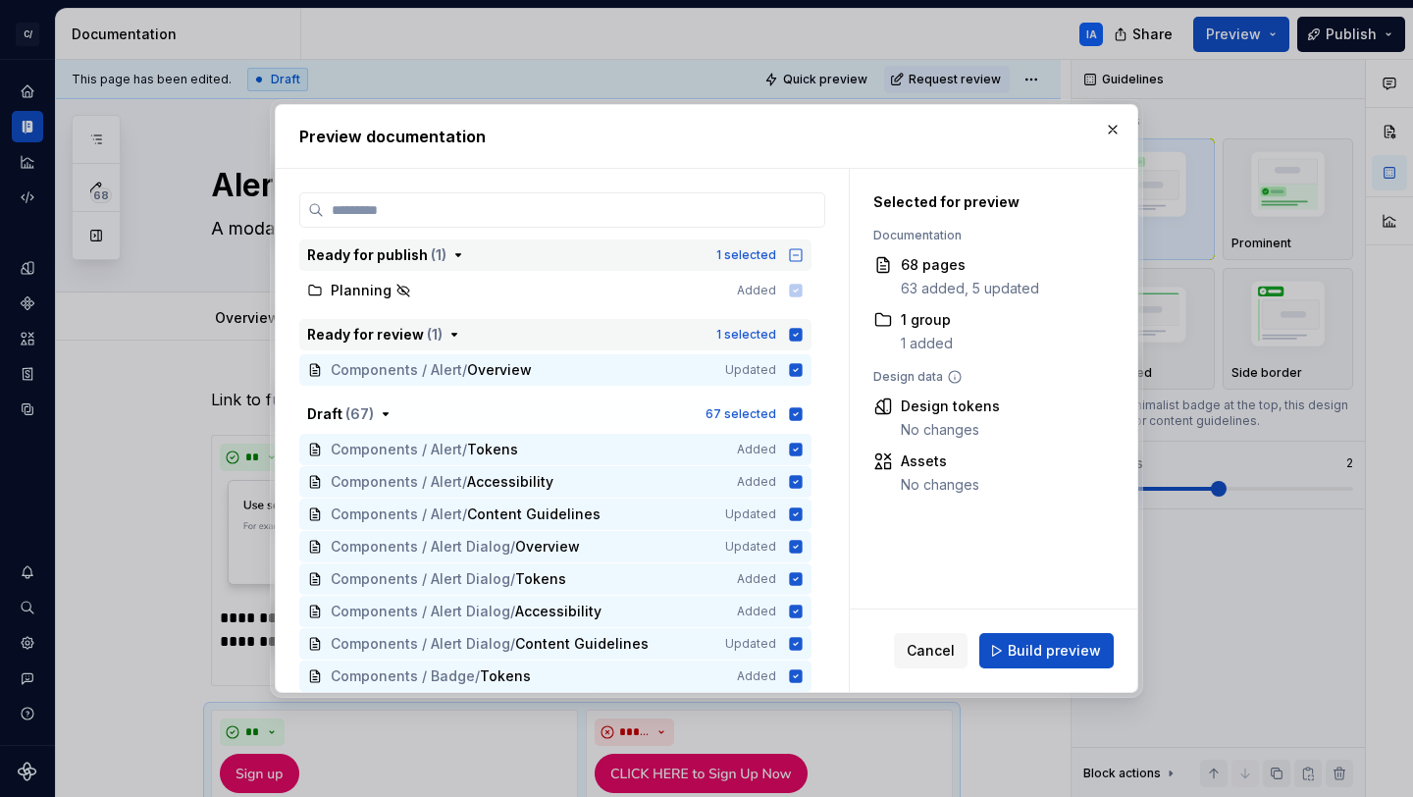
click at [790, 333] on icon "button" at bounding box center [796, 334] width 13 height 13
click at [797, 412] on icon "button" at bounding box center [796, 414] width 16 height 16
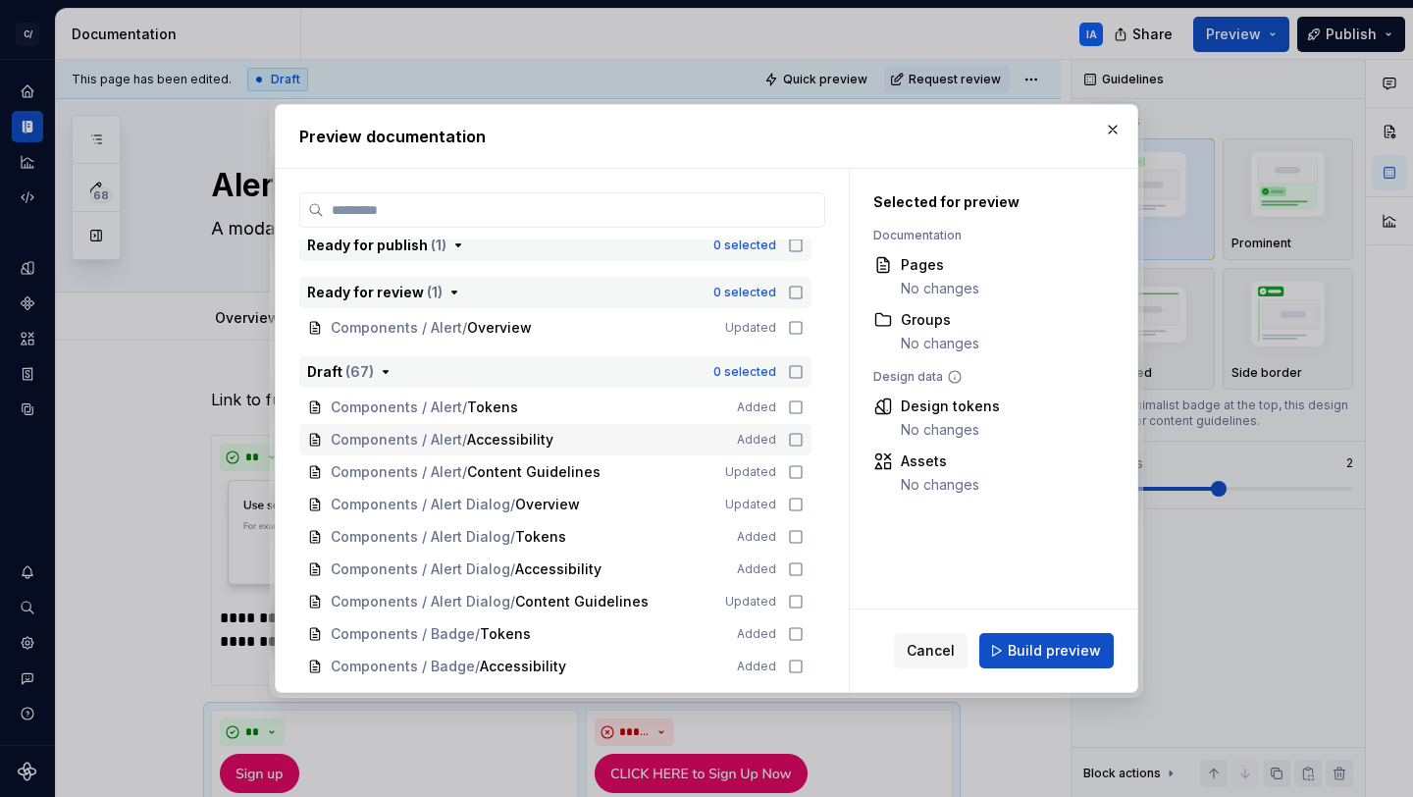
scroll to position [77, 0]
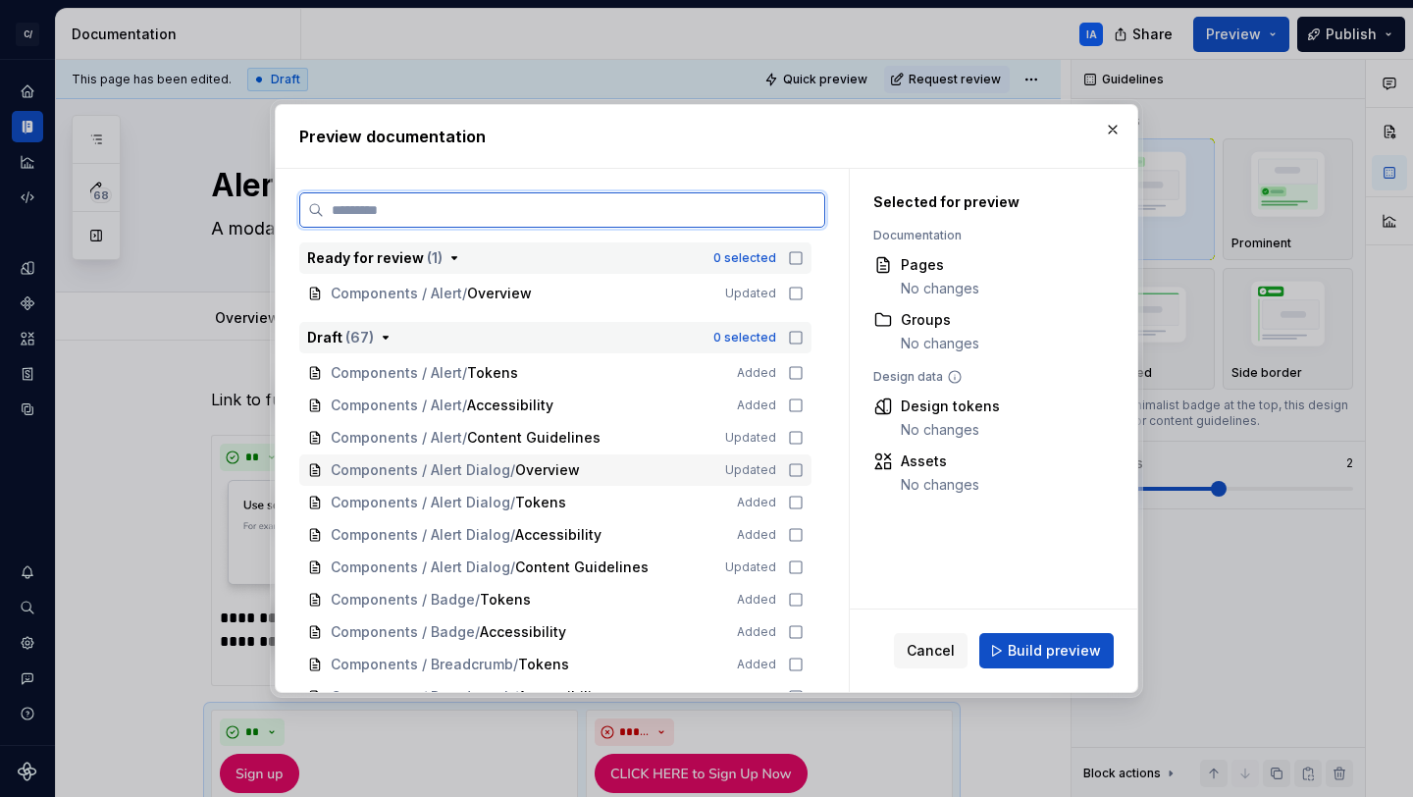
click at [792, 468] on icon at bounding box center [796, 470] width 16 height 16
click at [790, 500] on icon at bounding box center [796, 503] width 16 height 16
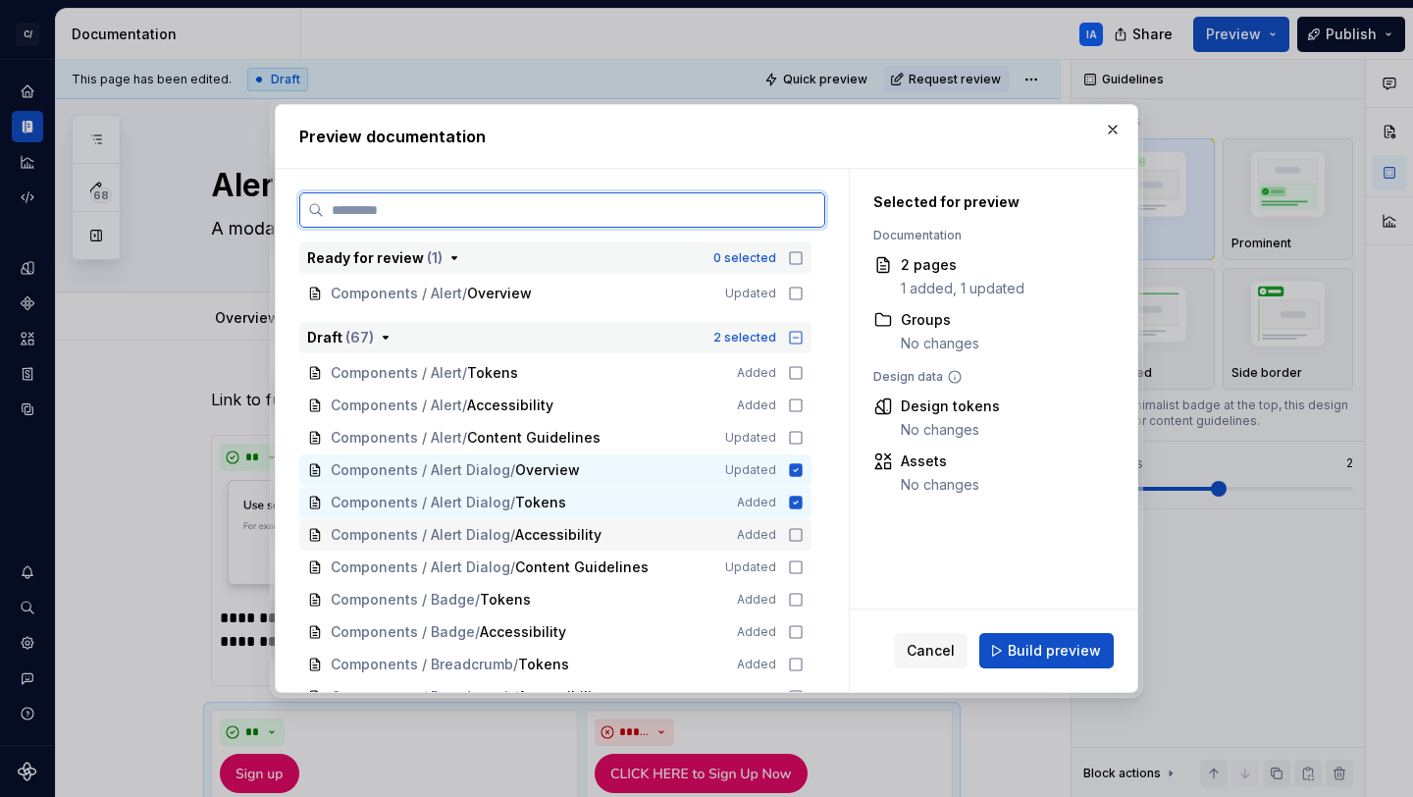
click at [795, 536] on icon at bounding box center [796, 535] width 16 height 16
click at [794, 568] on icon at bounding box center [796, 567] width 16 height 16
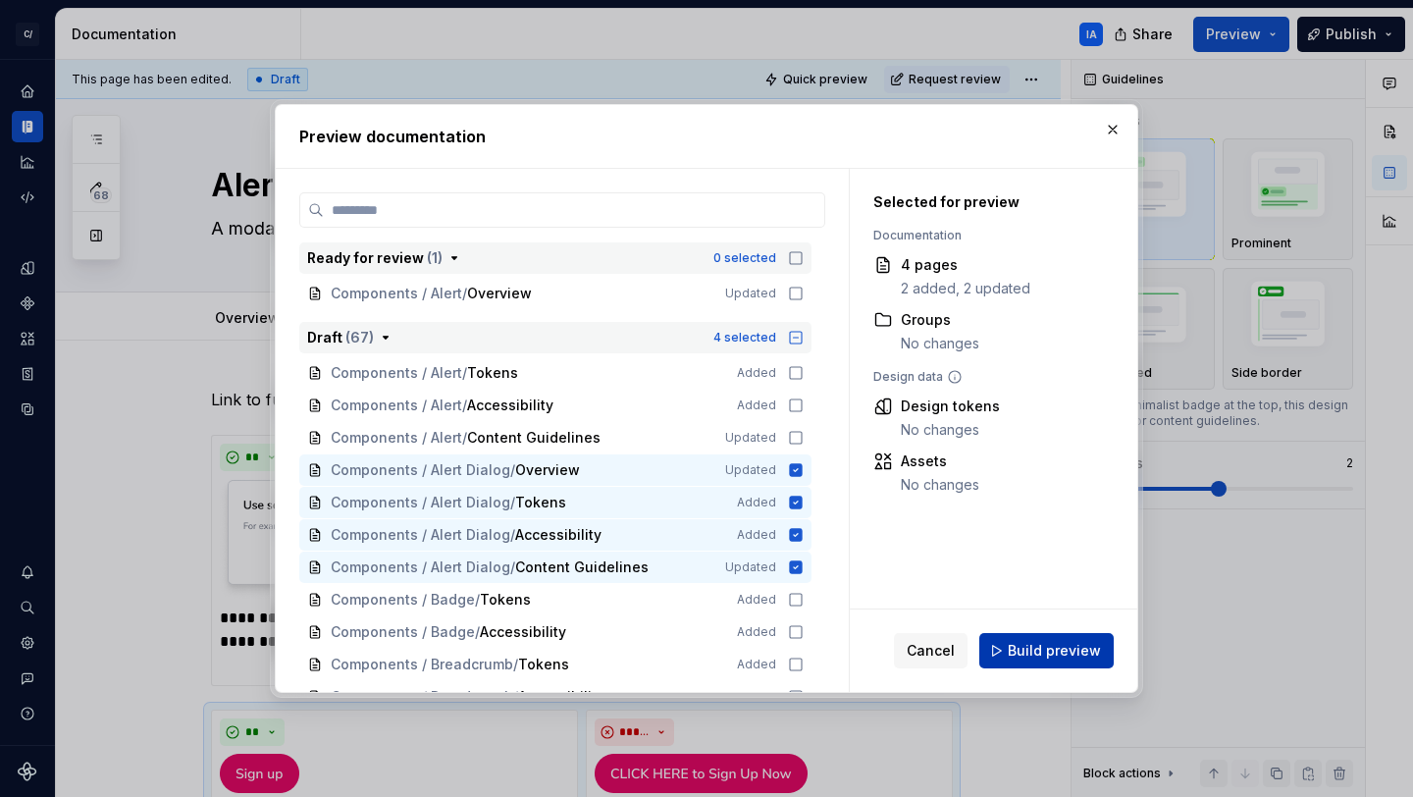
click at [1070, 654] on span "Build preview" at bounding box center [1054, 651] width 93 height 20
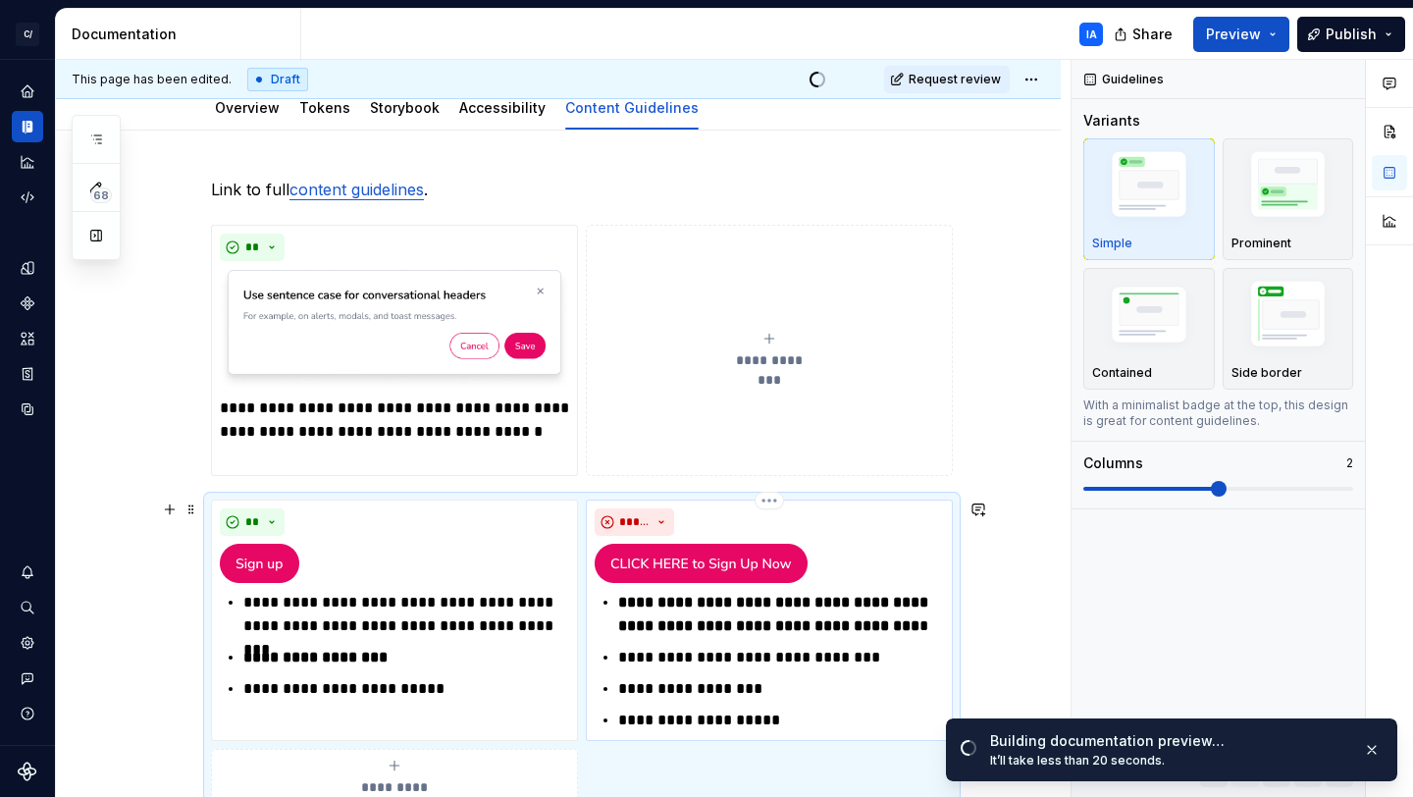
scroll to position [202, 0]
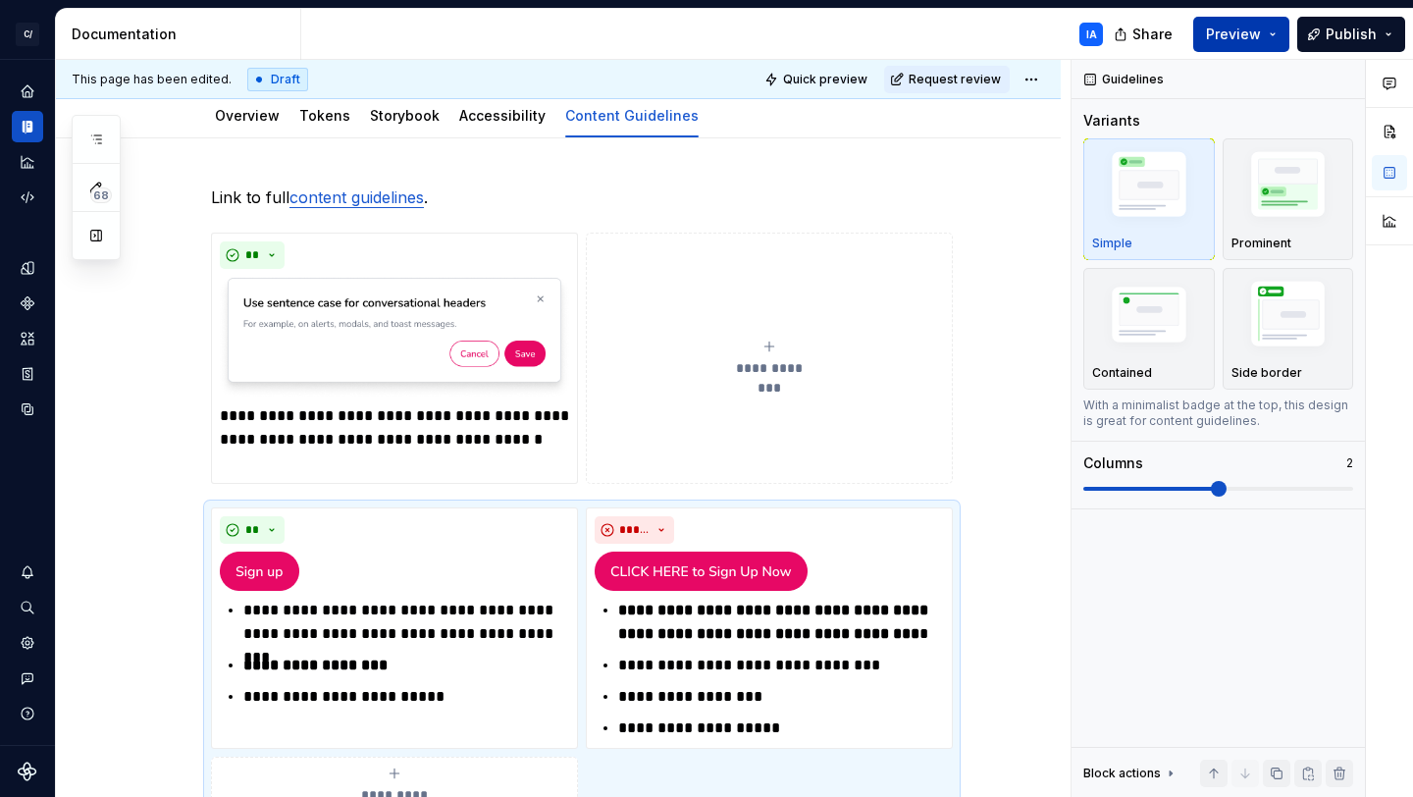
click at [1266, 34] on button "Preview" at bounding box center [1242, 34] width 96 height 35
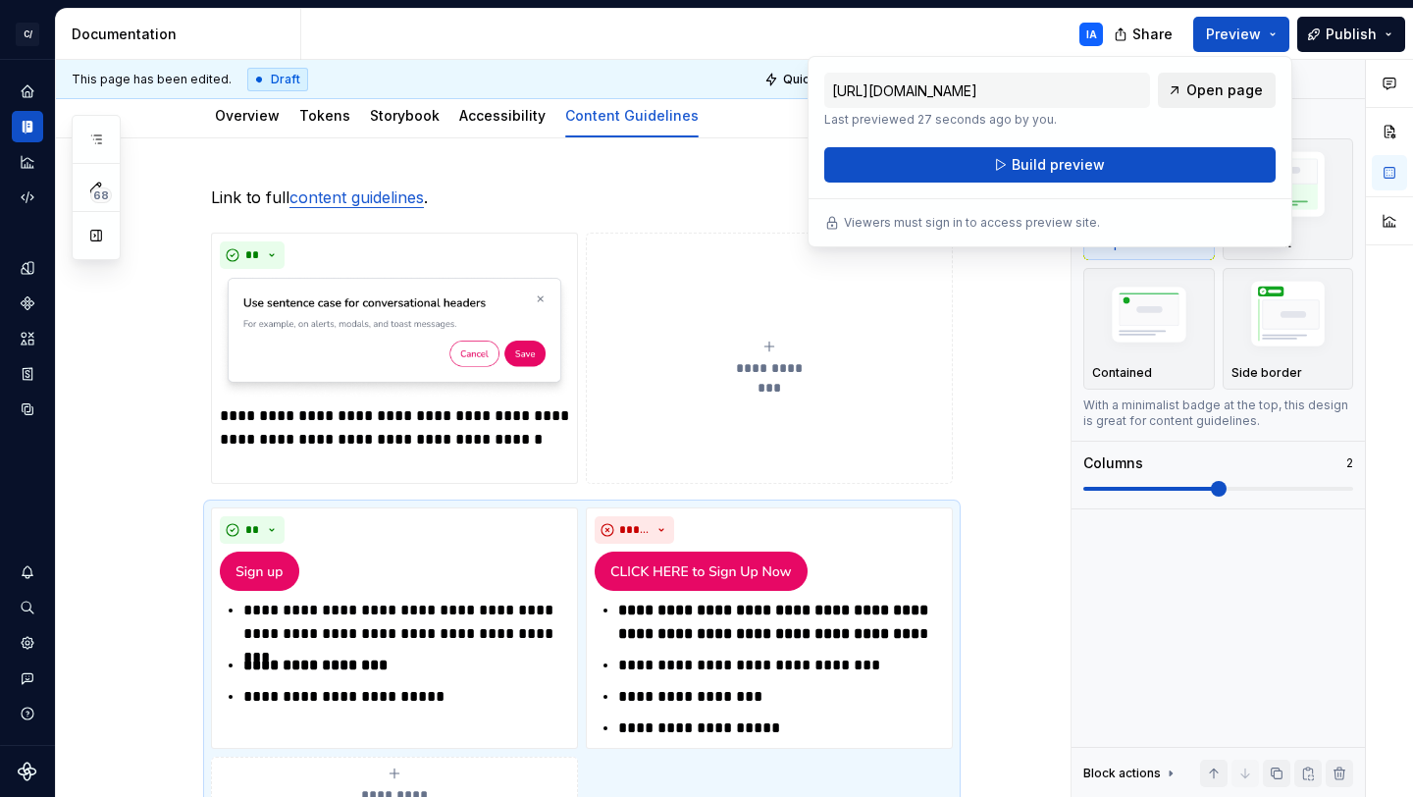
click at [1221, 91] on span "Open page" at bounding box center [1225, 90] width 77 height 20
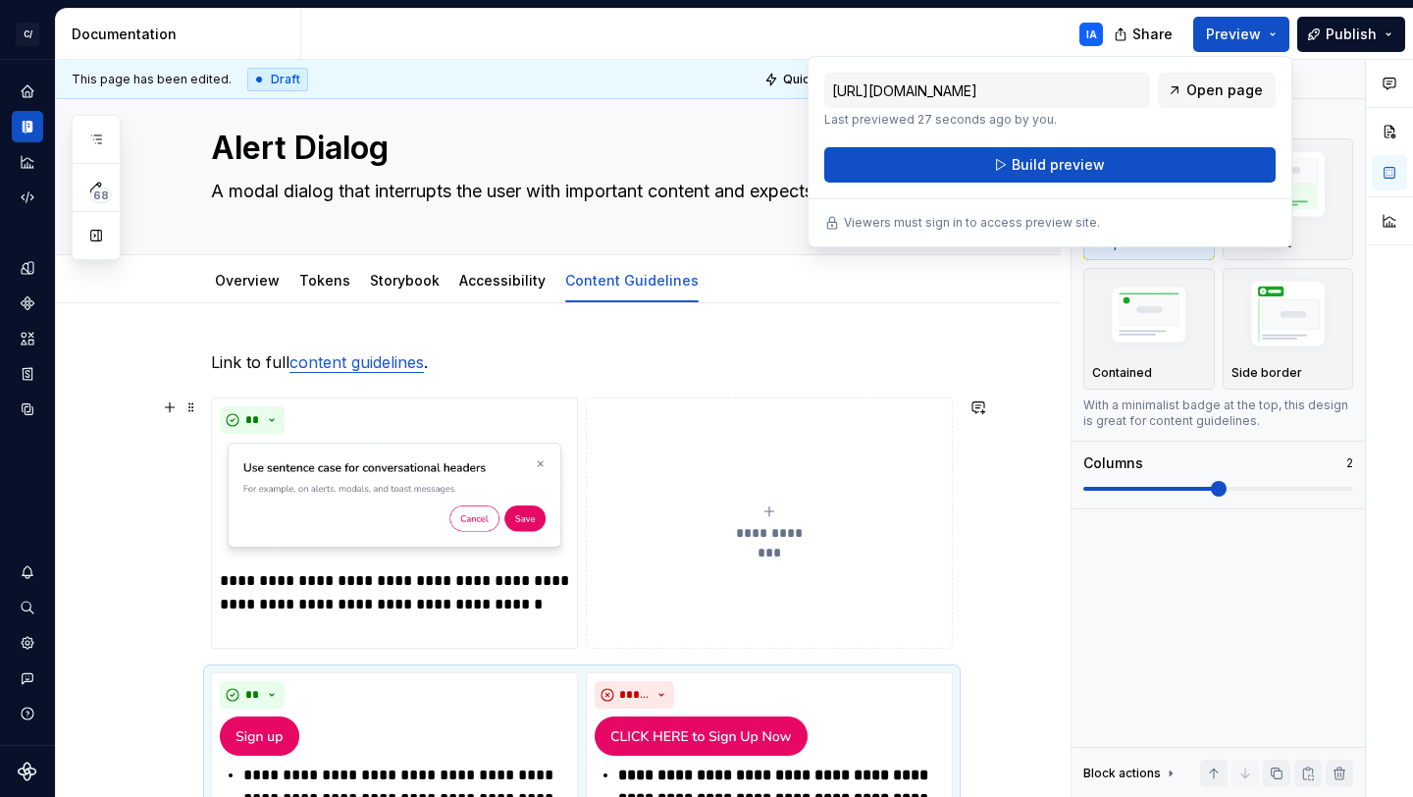
scroll to position [0, 0]
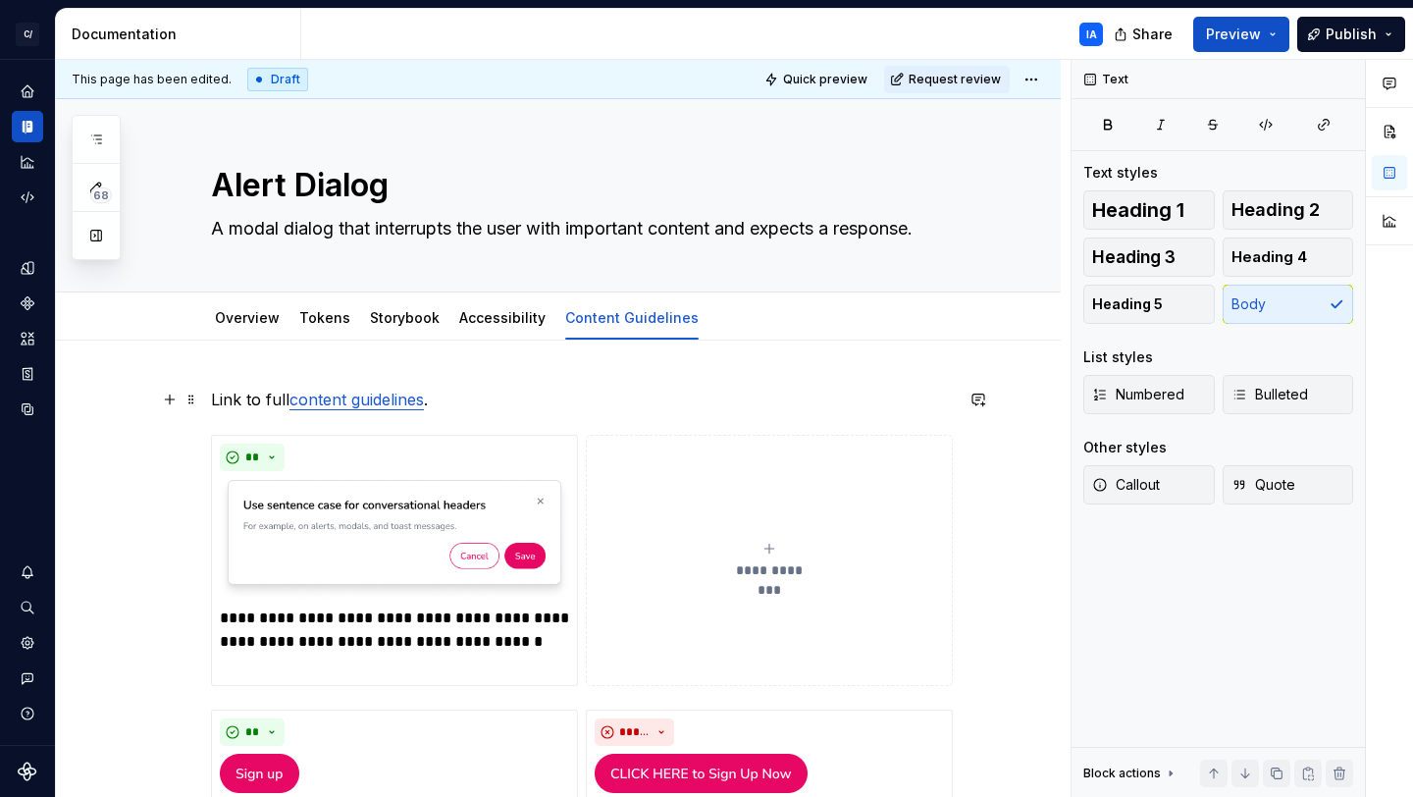
click at [933, 406] on p "Link to full content guidelines ." at bounding box center [582, 400] width 742 height 24
click at [941, 78] on span "Request review" at bounding box center [955, 80] width 92 height 16
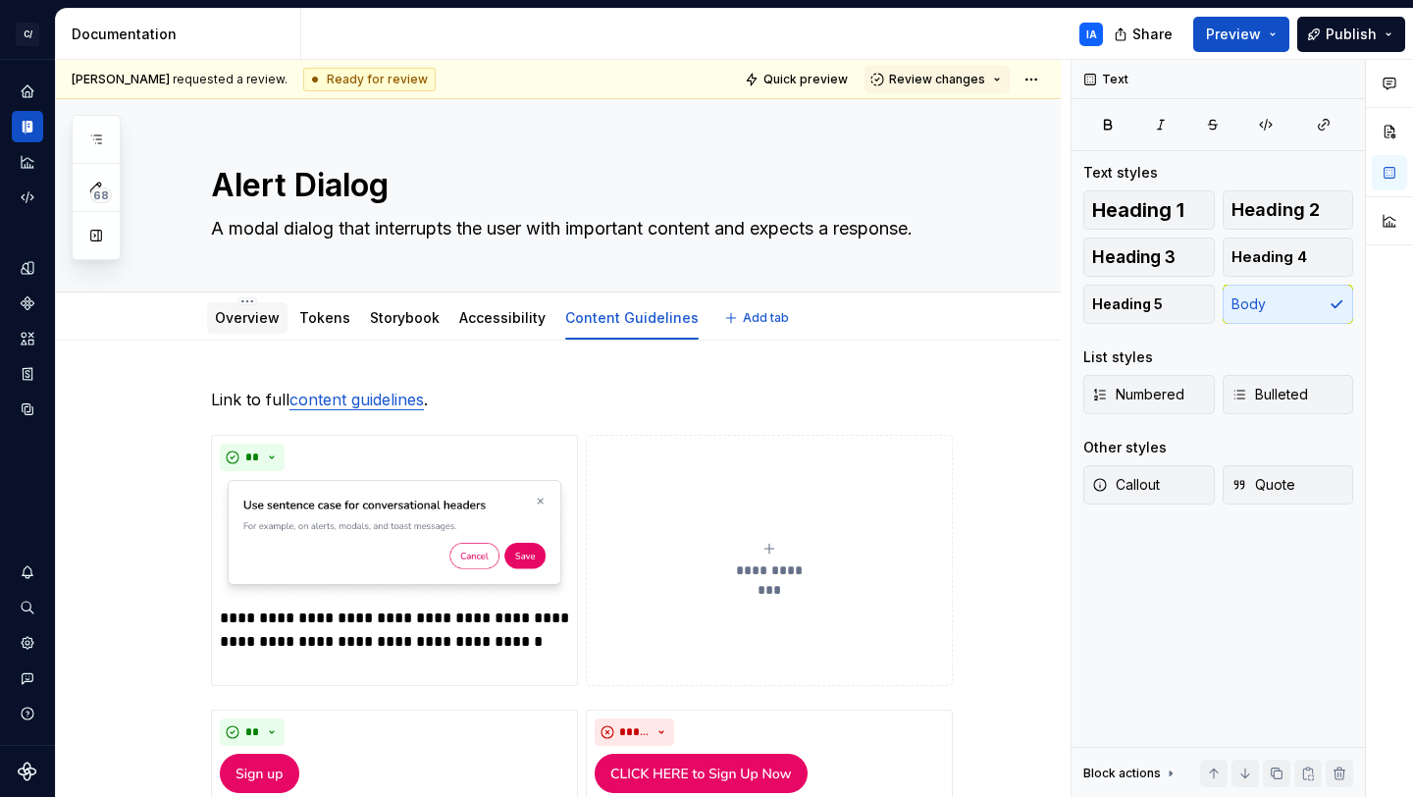
click at [246, 322] on link "Overview" at bounding box center [247, 317] width 65 height 17
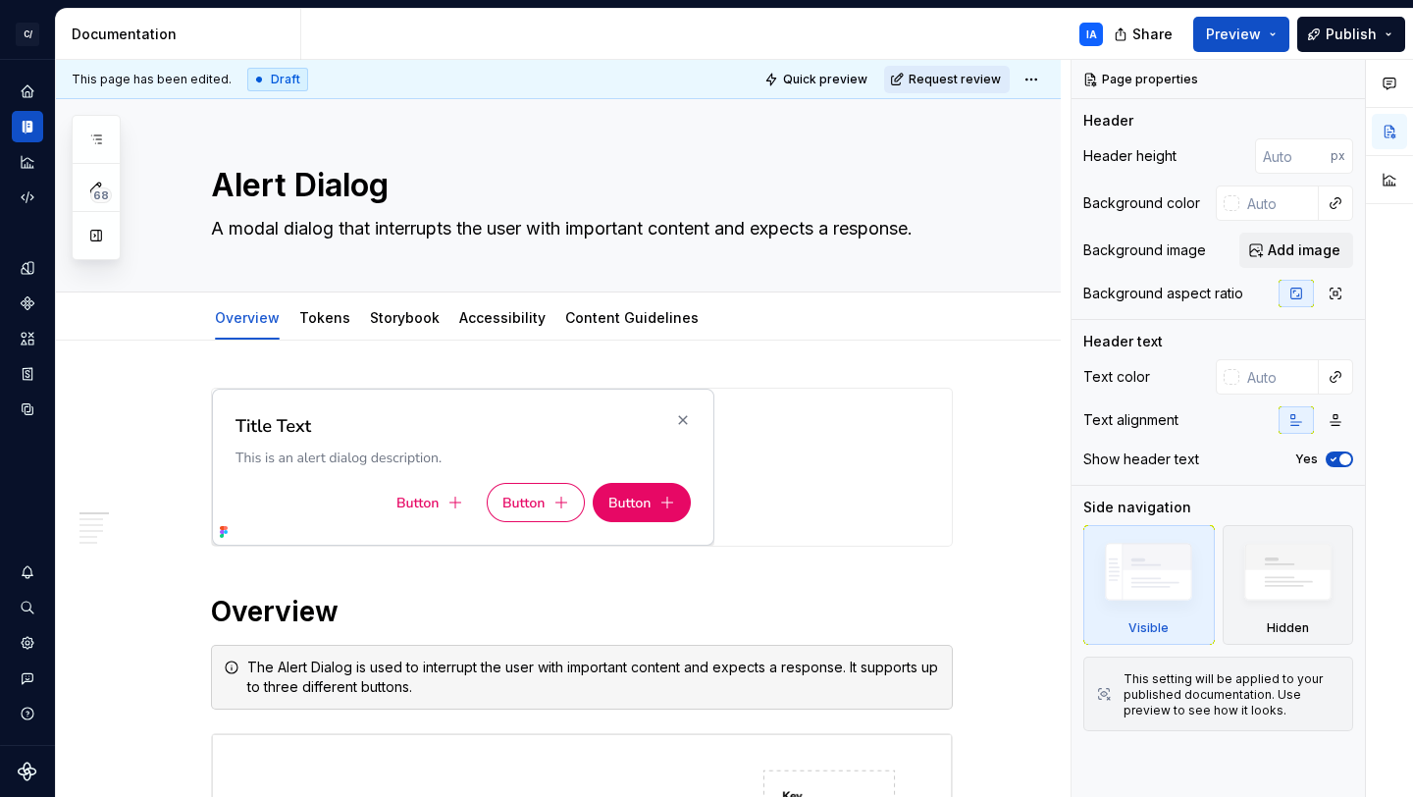
click at [934, 75] on span "Request review" at bounding box center [955, 80] width 92 height 16
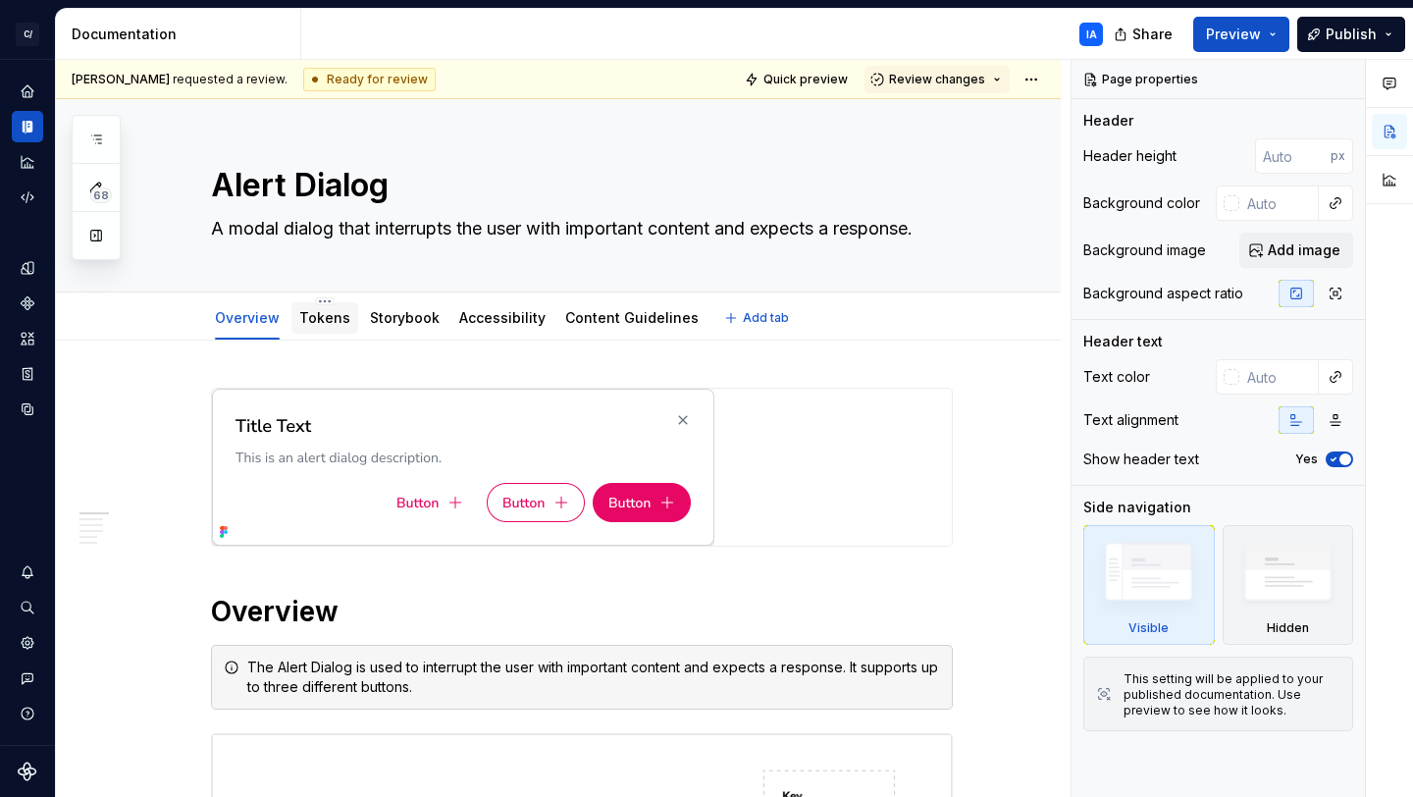
click at [315, 322] on link "Tokens" at bounding box center [324, 317] width 51 height 17
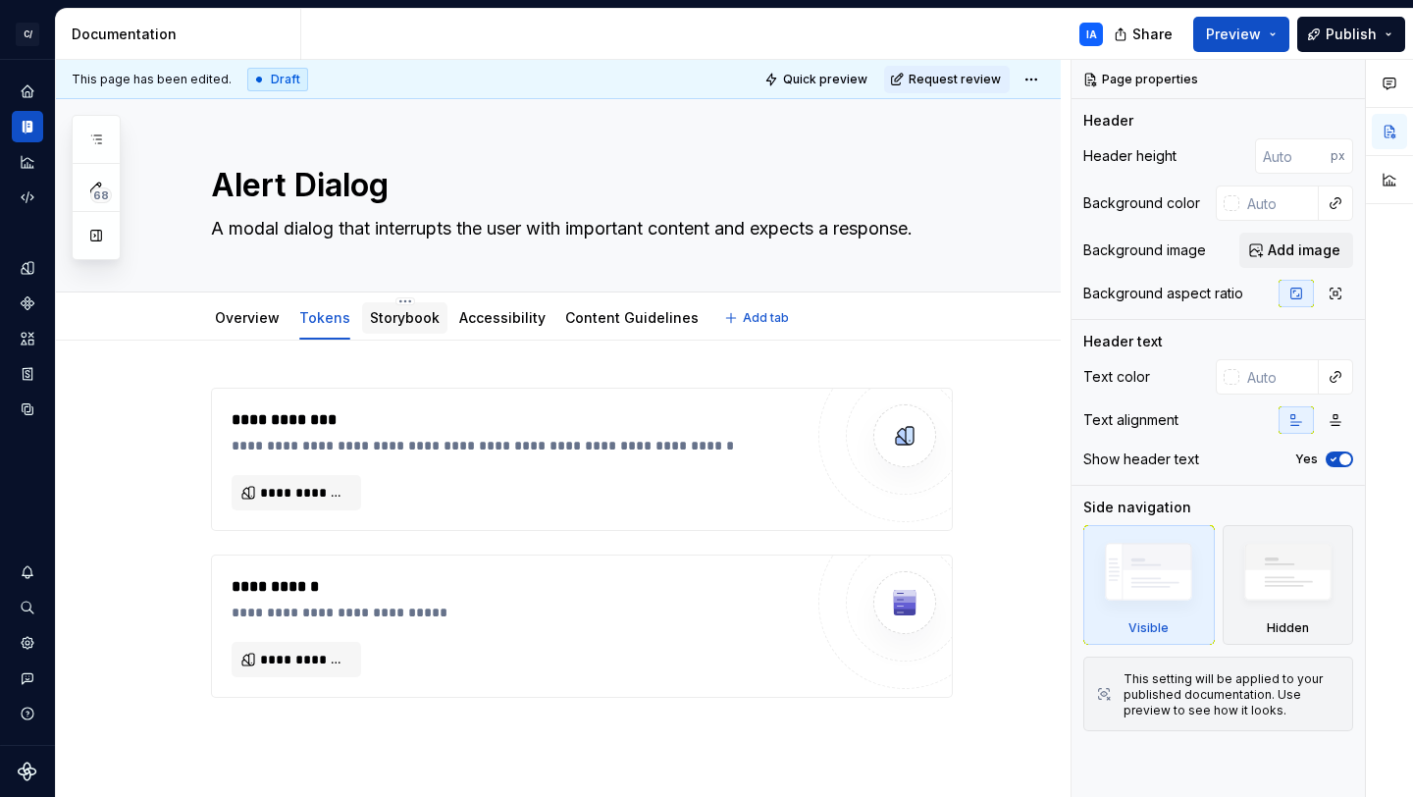
click at [412, 316] on link "Storybook" at bounding box center [405, 317] width 70 height 17
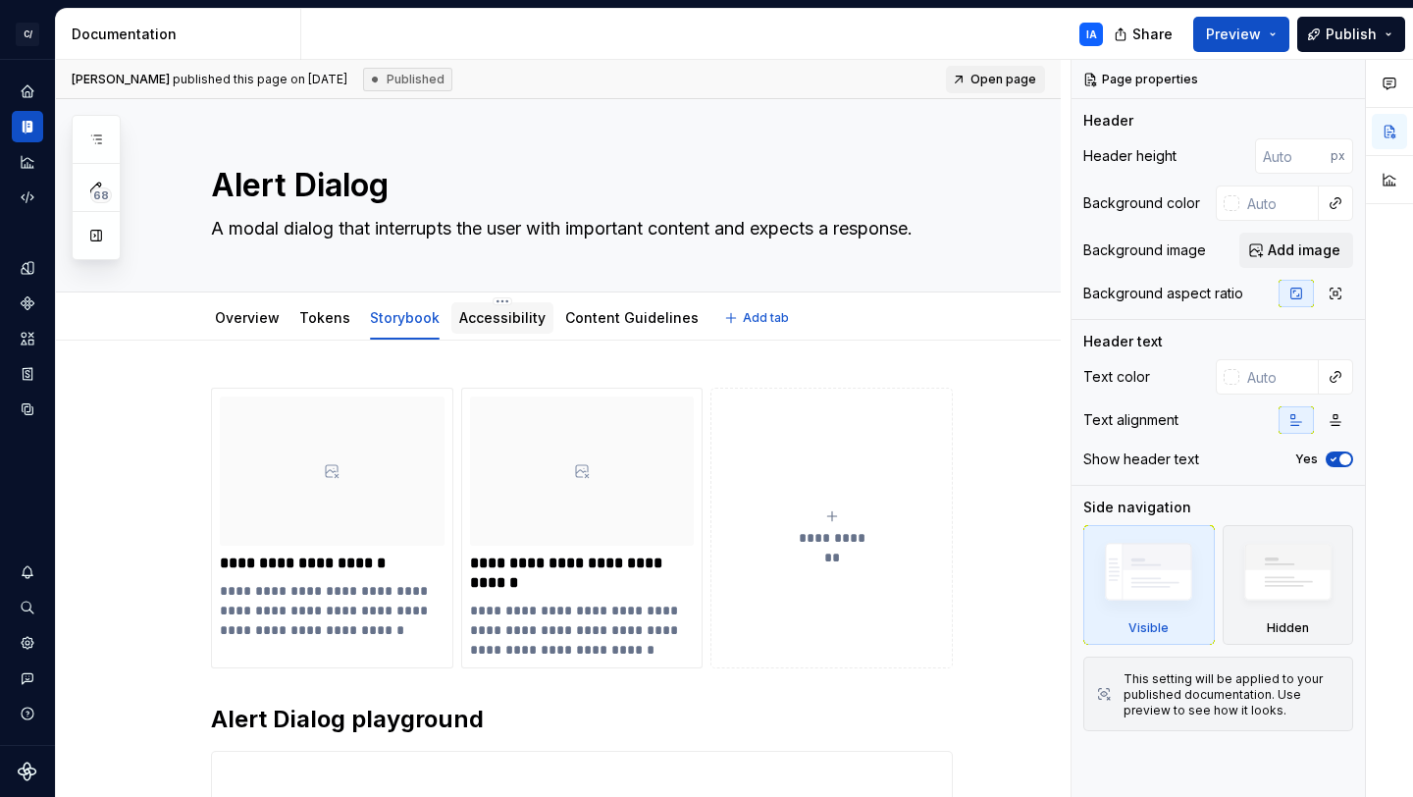
click at [506, 326] on div "Accessibility" at bounding box center [502, 318] width 86 height 20
click at [492, 323] on link "Accessibility" at bounding box center [502, 317] width 86 height 17
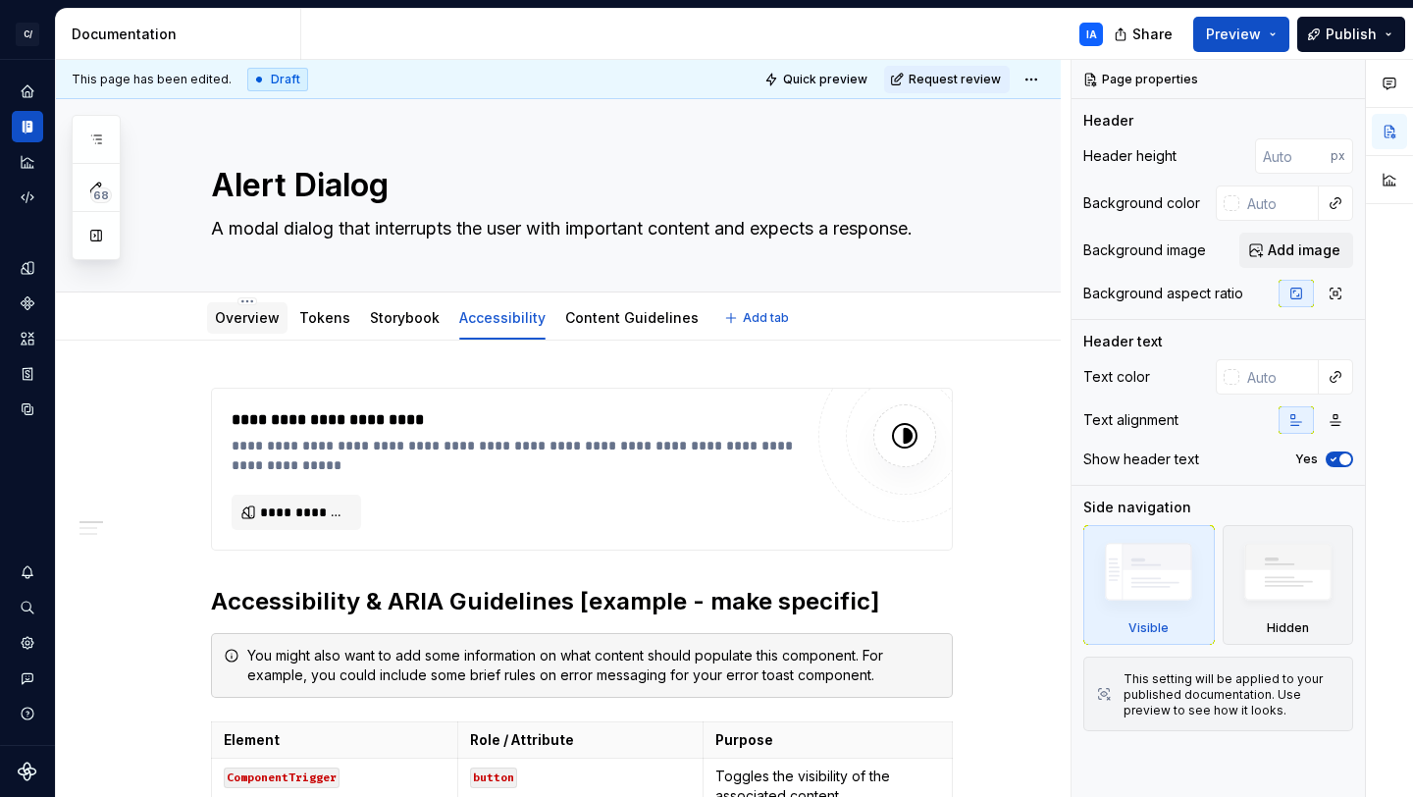
click at [248, 327] on div "Overview" at bounding box center [247, 318] width 65 height 20
click at [242, 321] on link "Overview" at bounding box center [247, 317] width 65 height 17
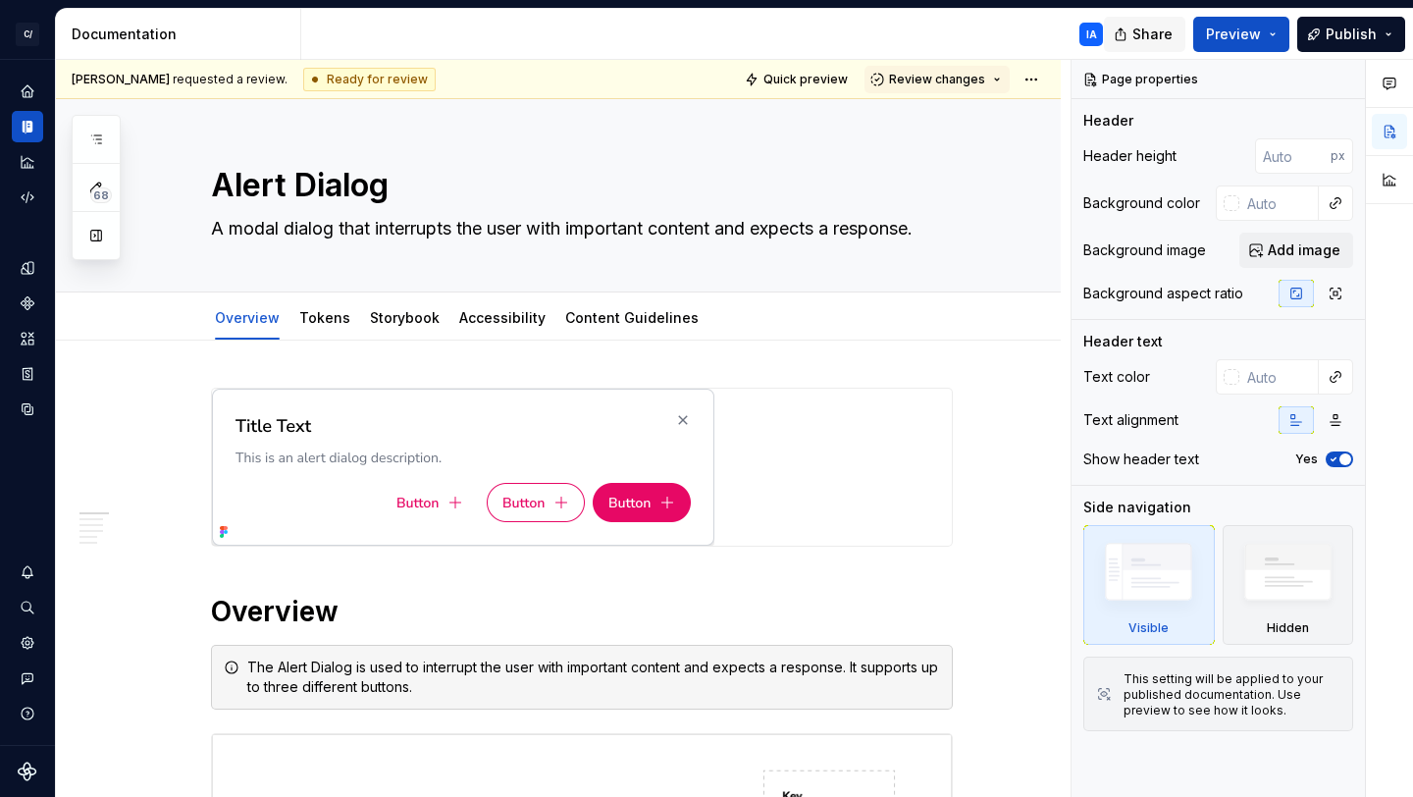
click at [1164, 37] on span "Share" at bounding box center [1153, 35] width 40 height 20
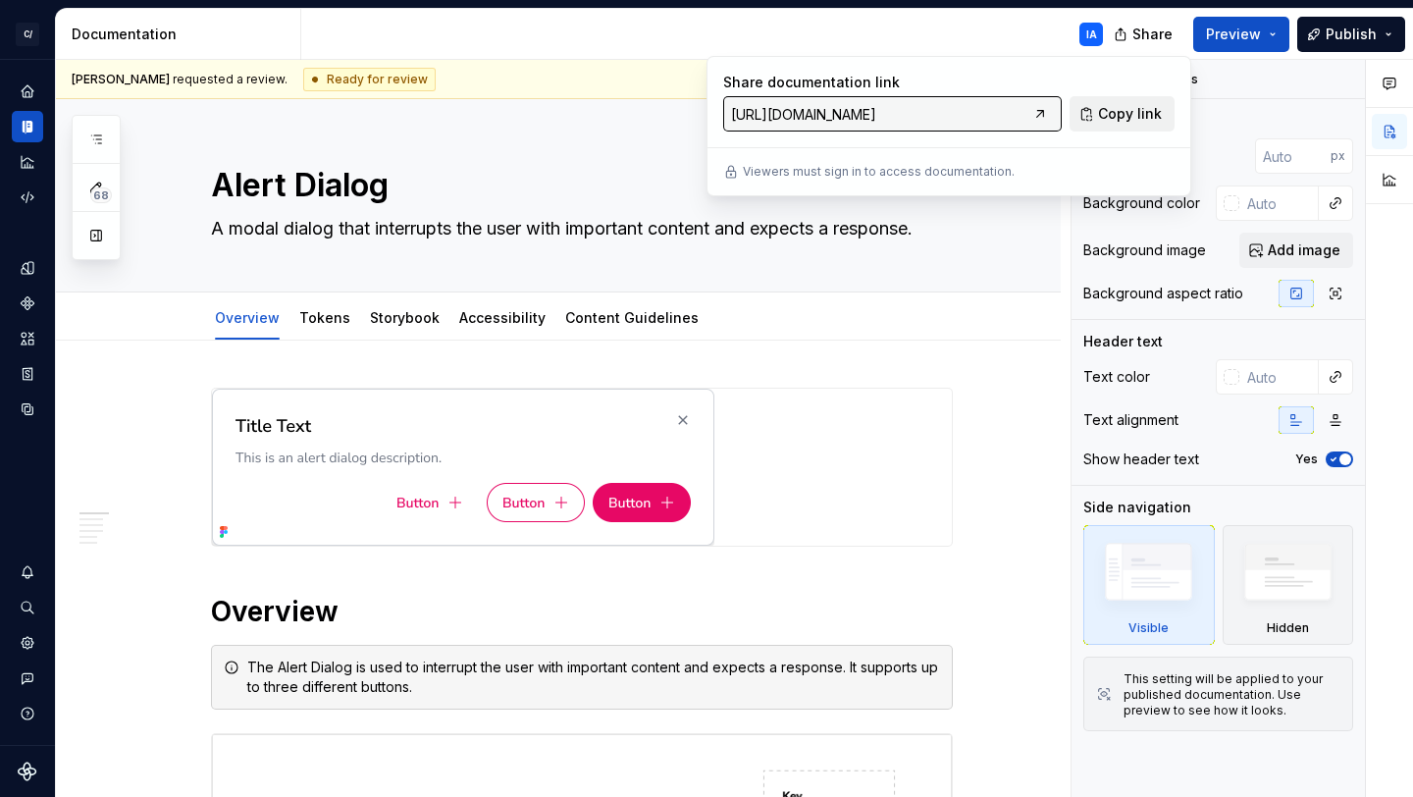
click at [1130, 113] on span "Copy link" at bounding box center [1130, 114] width 64 height 20
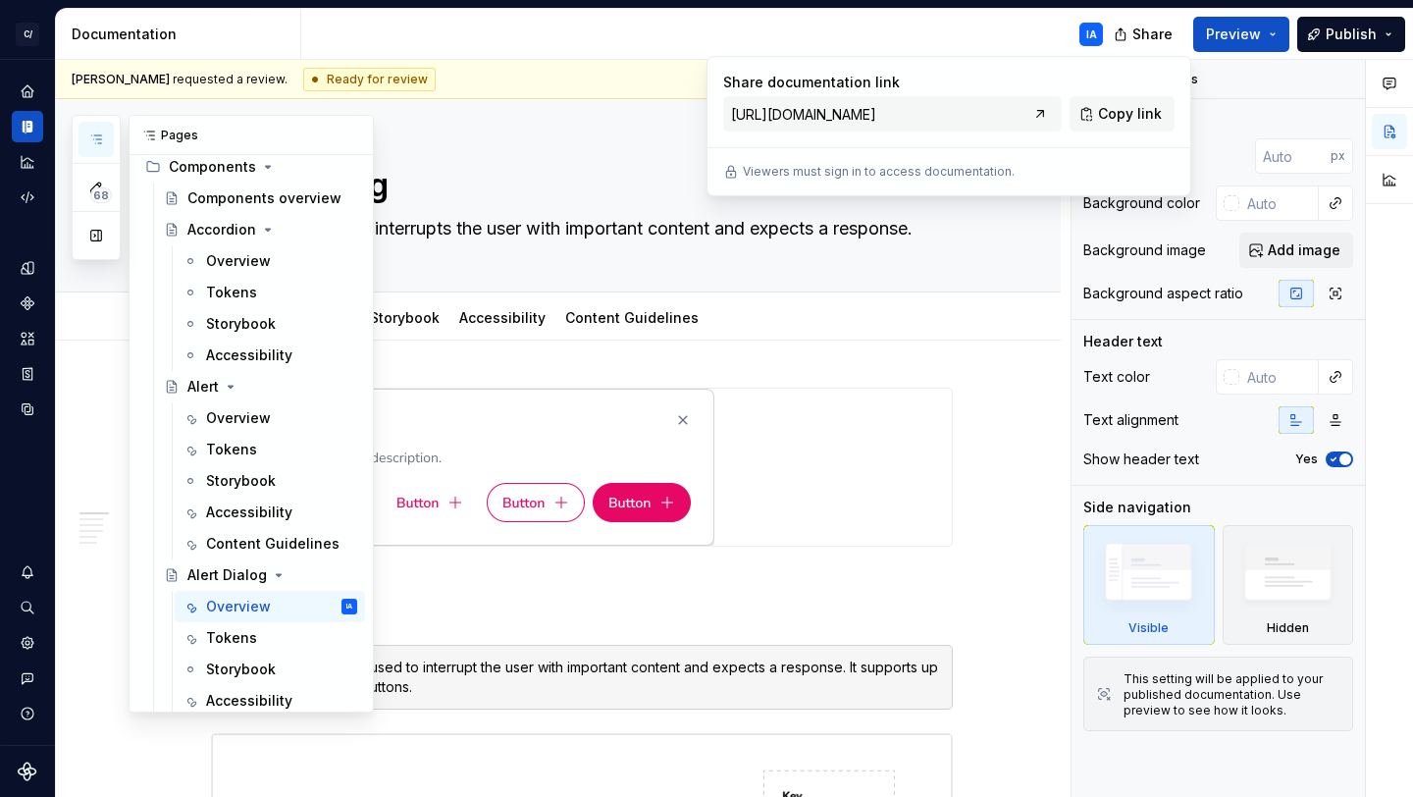
click at [93, 136] on icon "button" at bounding box center [96, 140] width 16 height 16
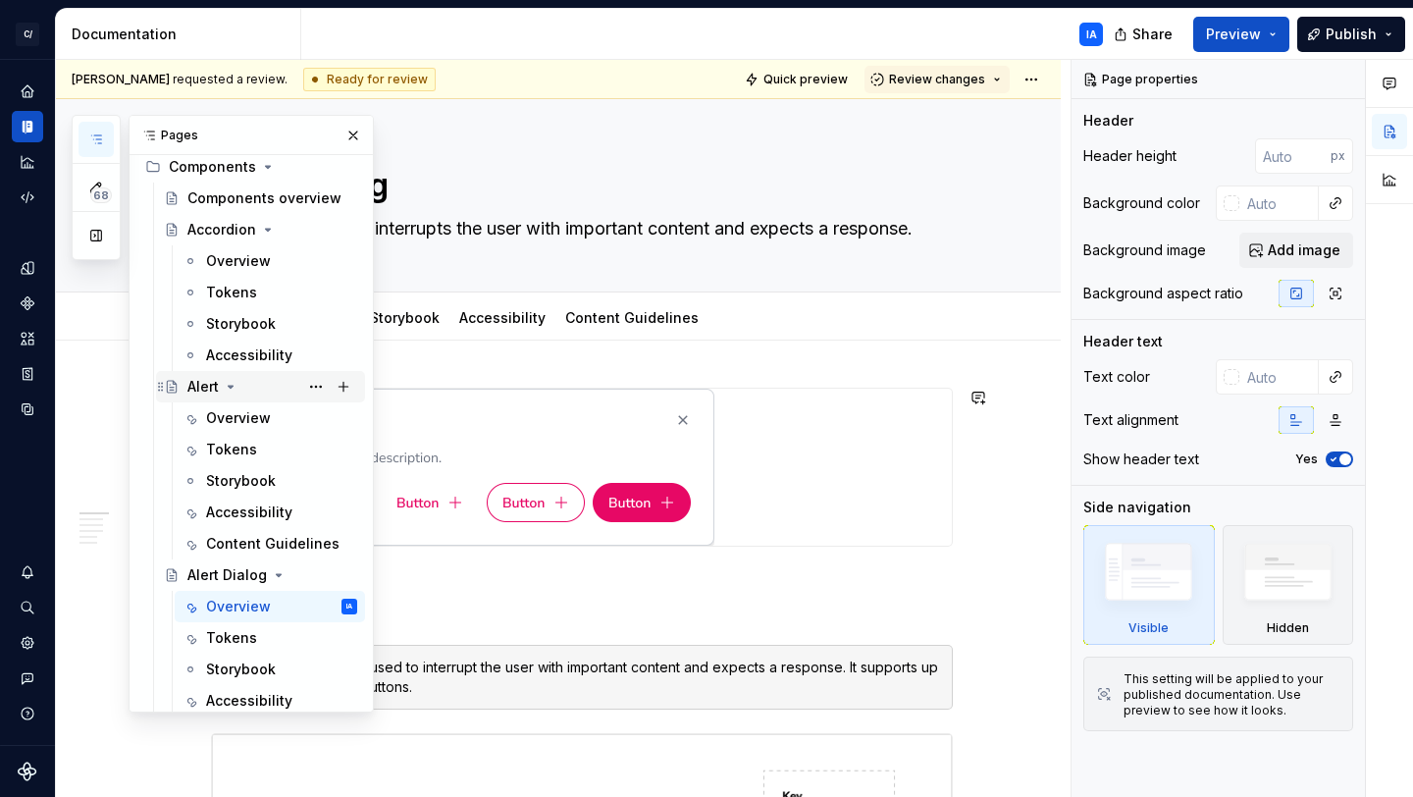
click at [199, 390] on div "Alert" at bounding box center [202, 387] width 31 height 20
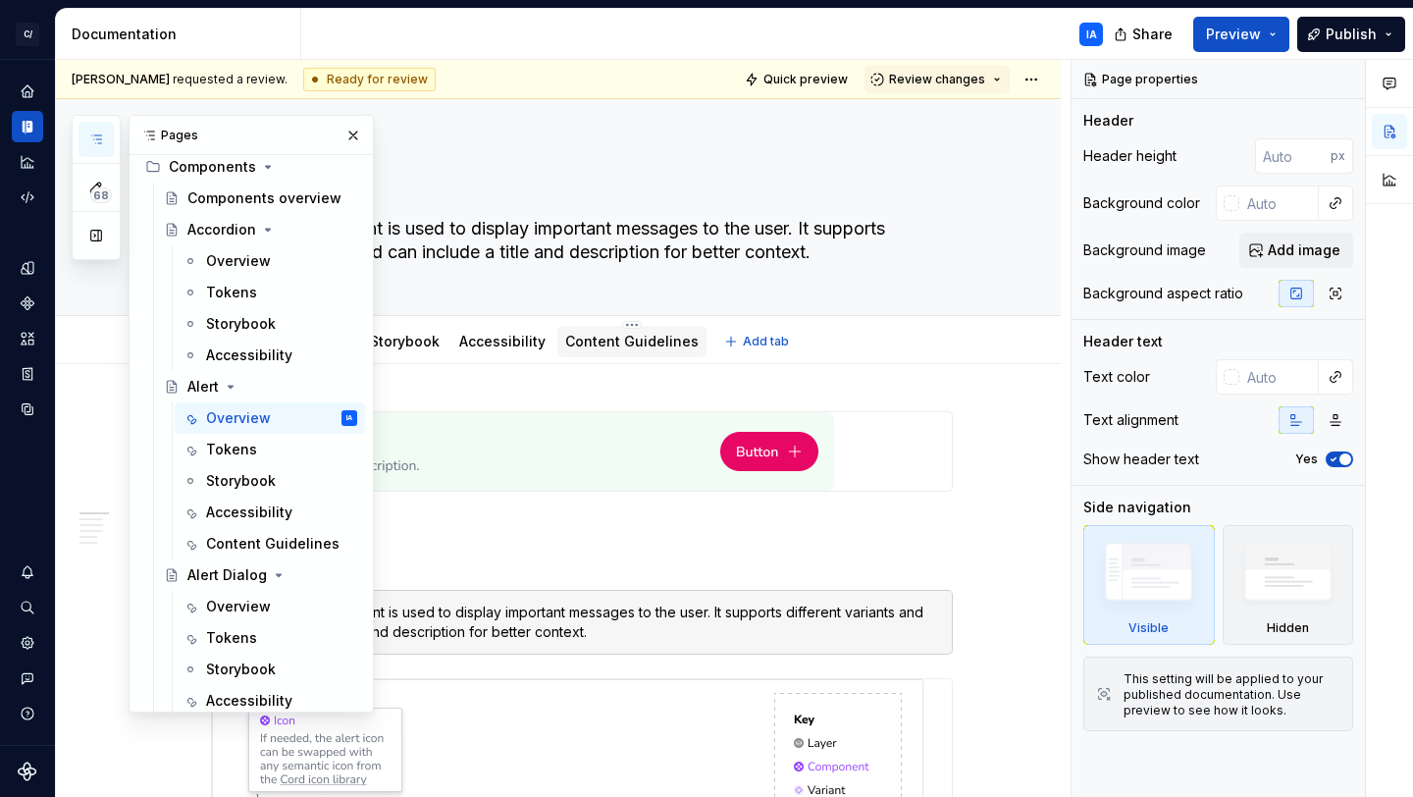
click at [637, 342] on link "Content Guidelines" at bounding box center [631, 341] width 133 height 17
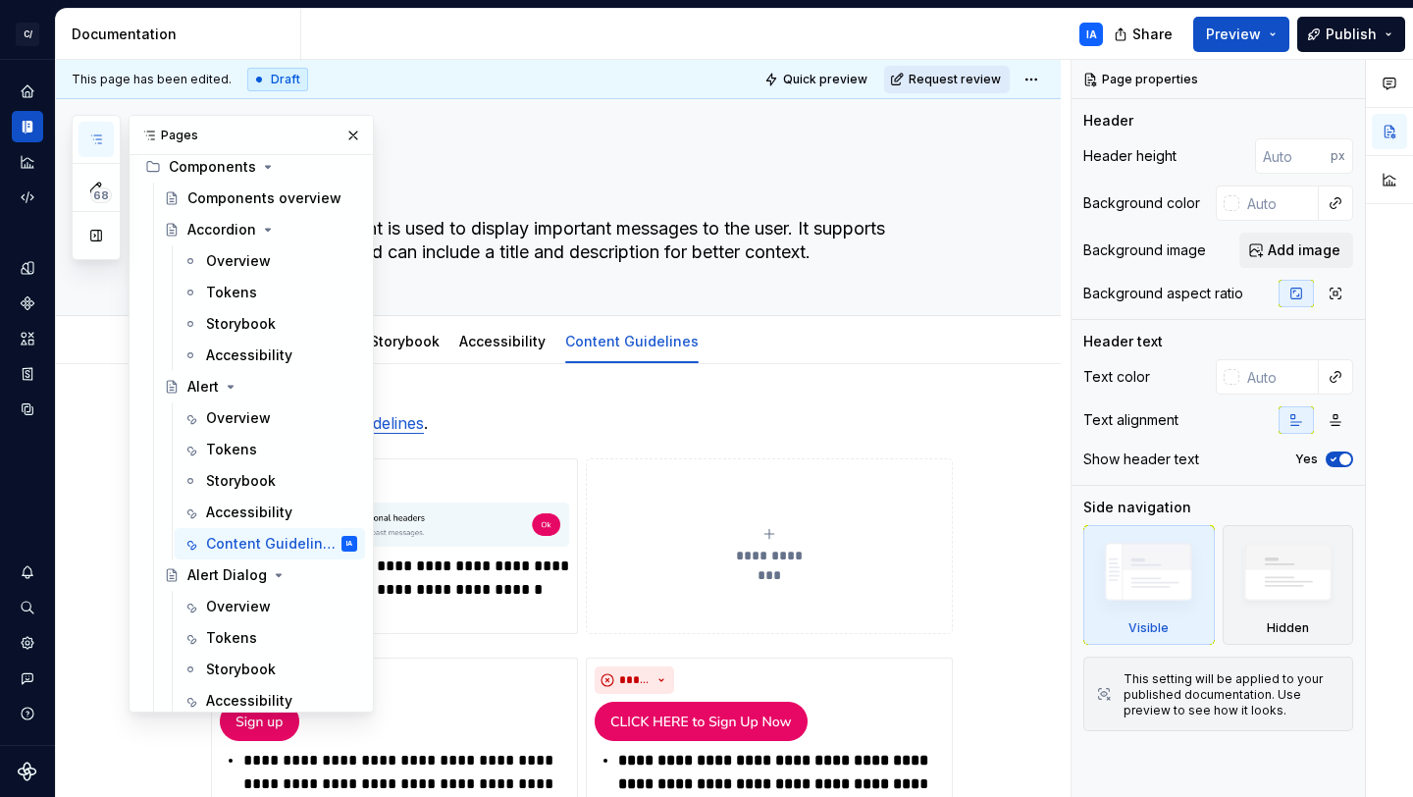
click at [954, 79] on span "Request review" at bounding box center [955, 80] width 92 height 16
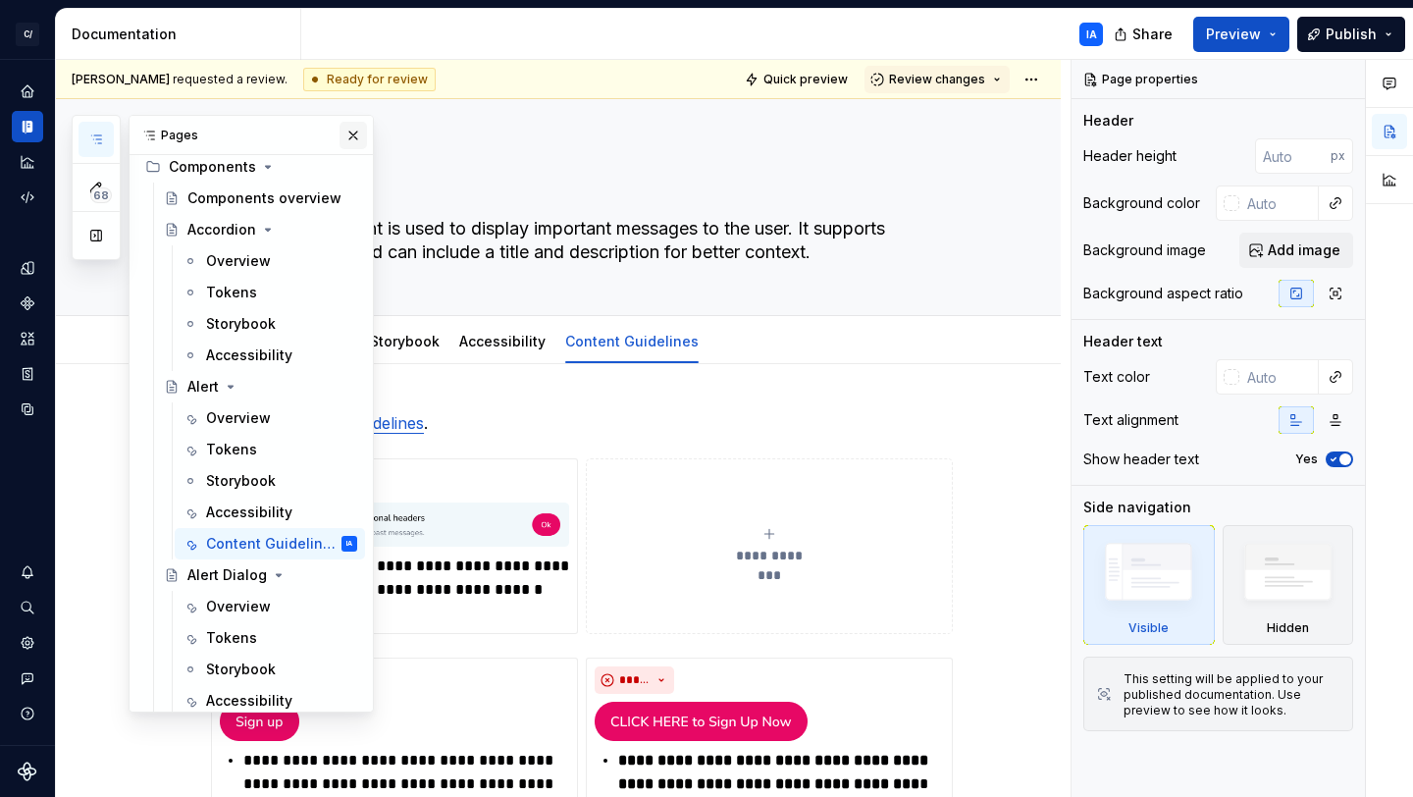
click at [341, 129] on button "button" at bounding box center [353, 135] width 27 height 27
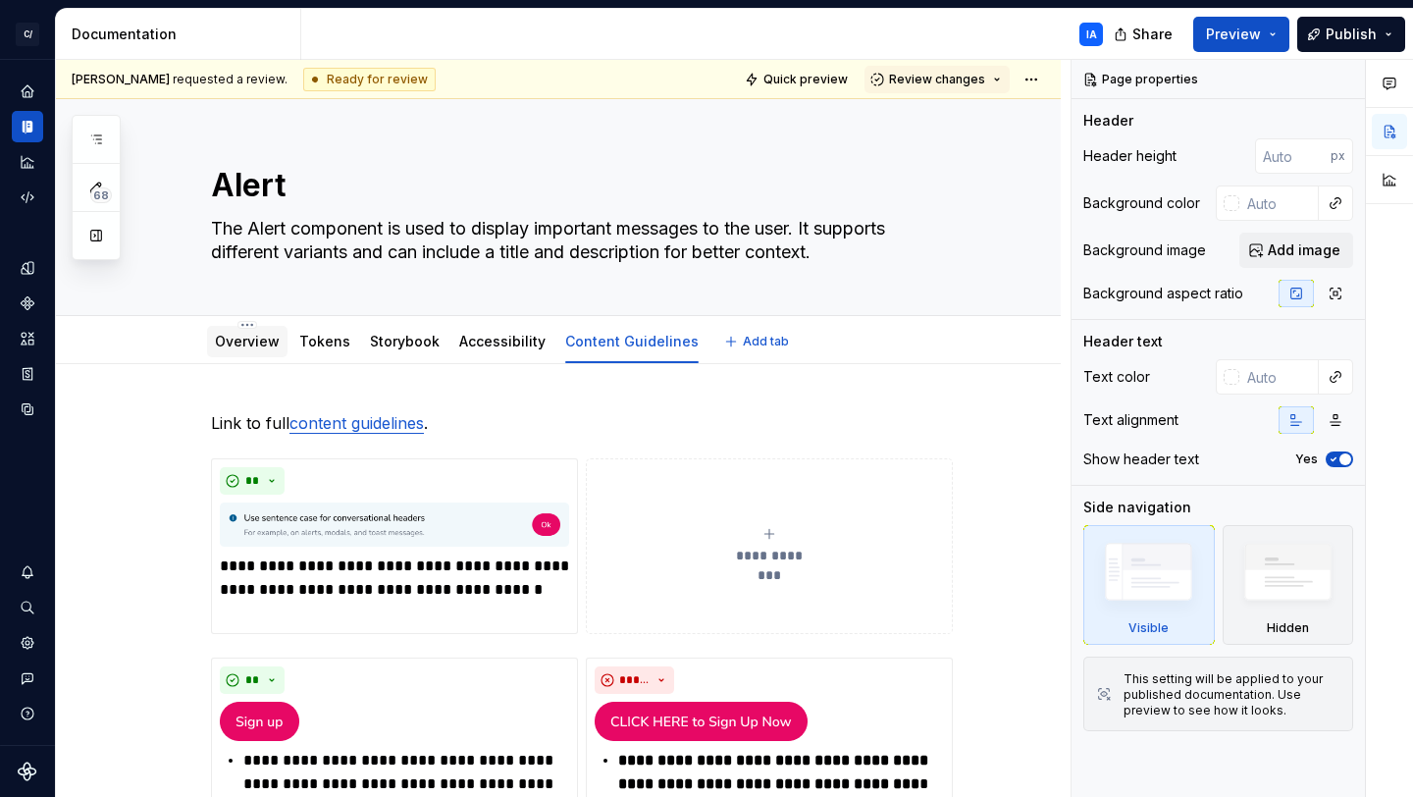
click at [243, 340] on link "Overview" at bounding box center [247, 341] width 65 height 17
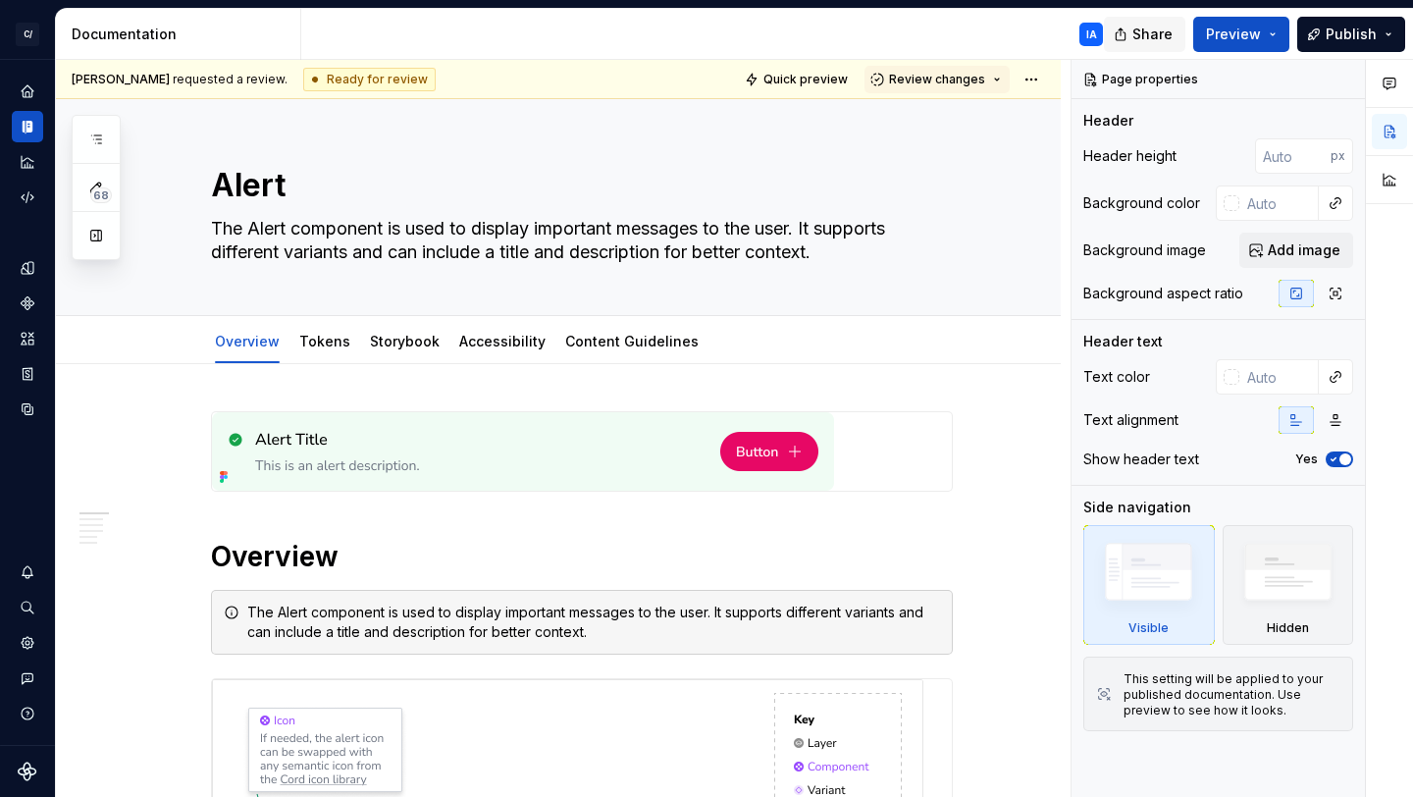
click at [1168, 31] on span "Share" at bounding box center [1153, 35] width 40 height 20
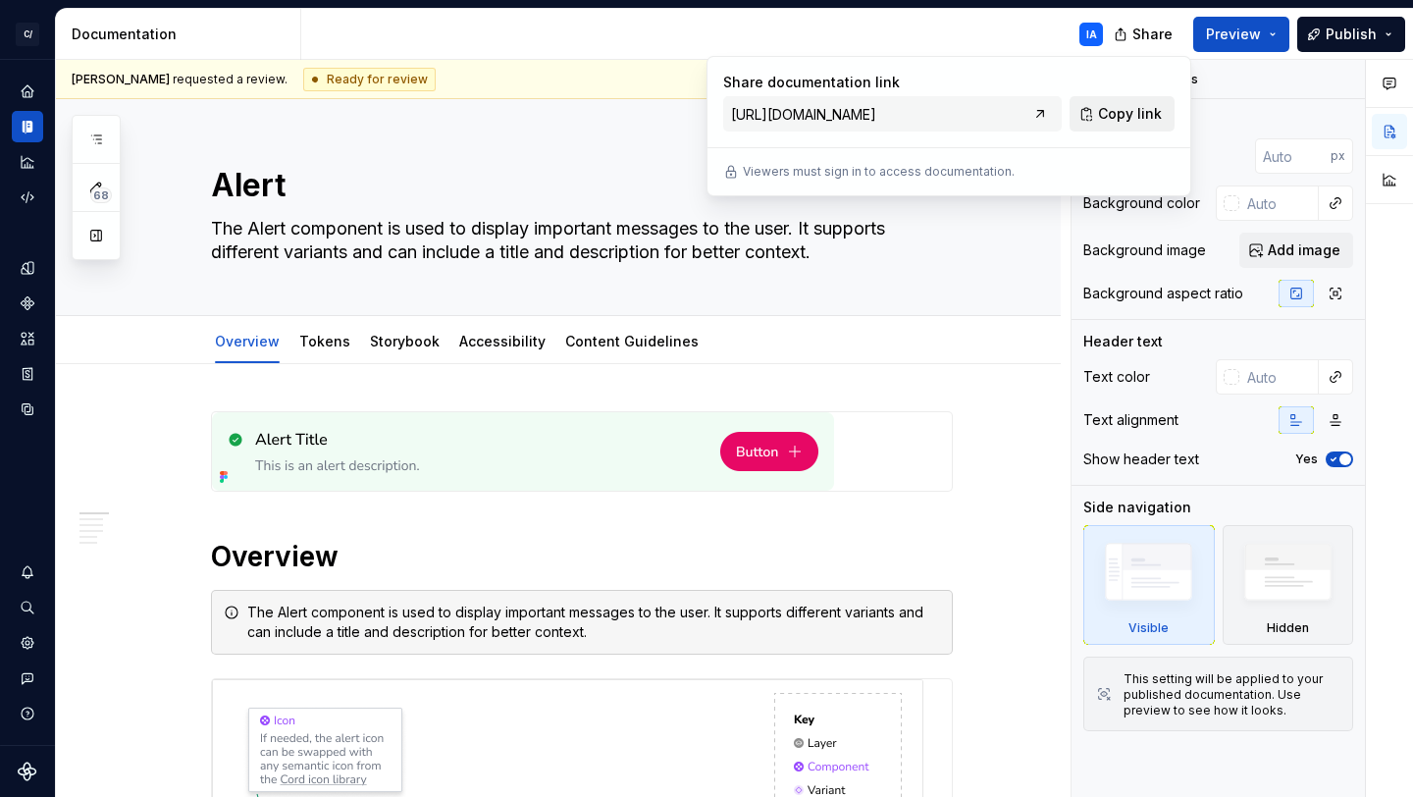
click at [1145, 113] on span "Copy link" at bounding box center [1130, 114] width 64 height 20
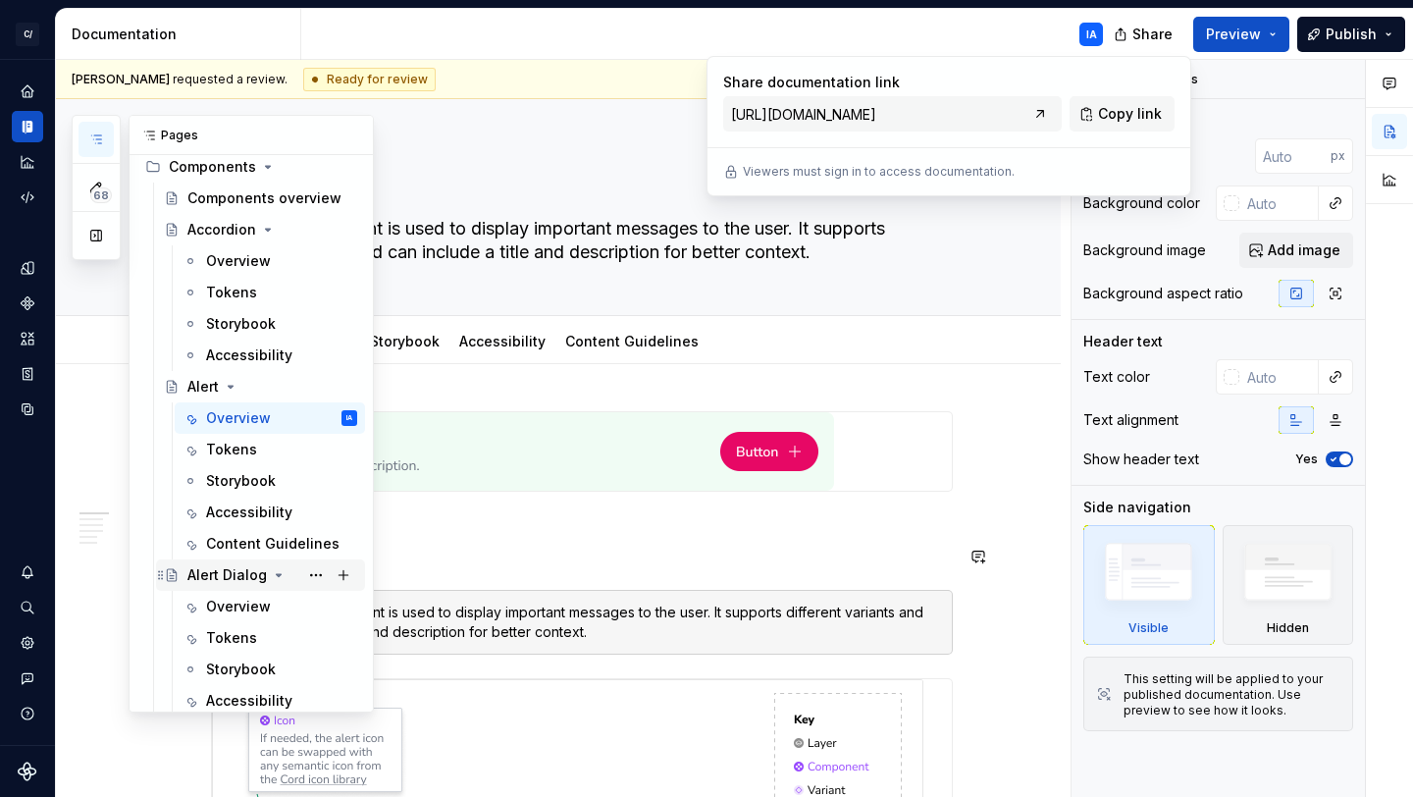
click at [212, 576] on div "Alert Dialog" at bounding box center [227, 575] width 80 height 20
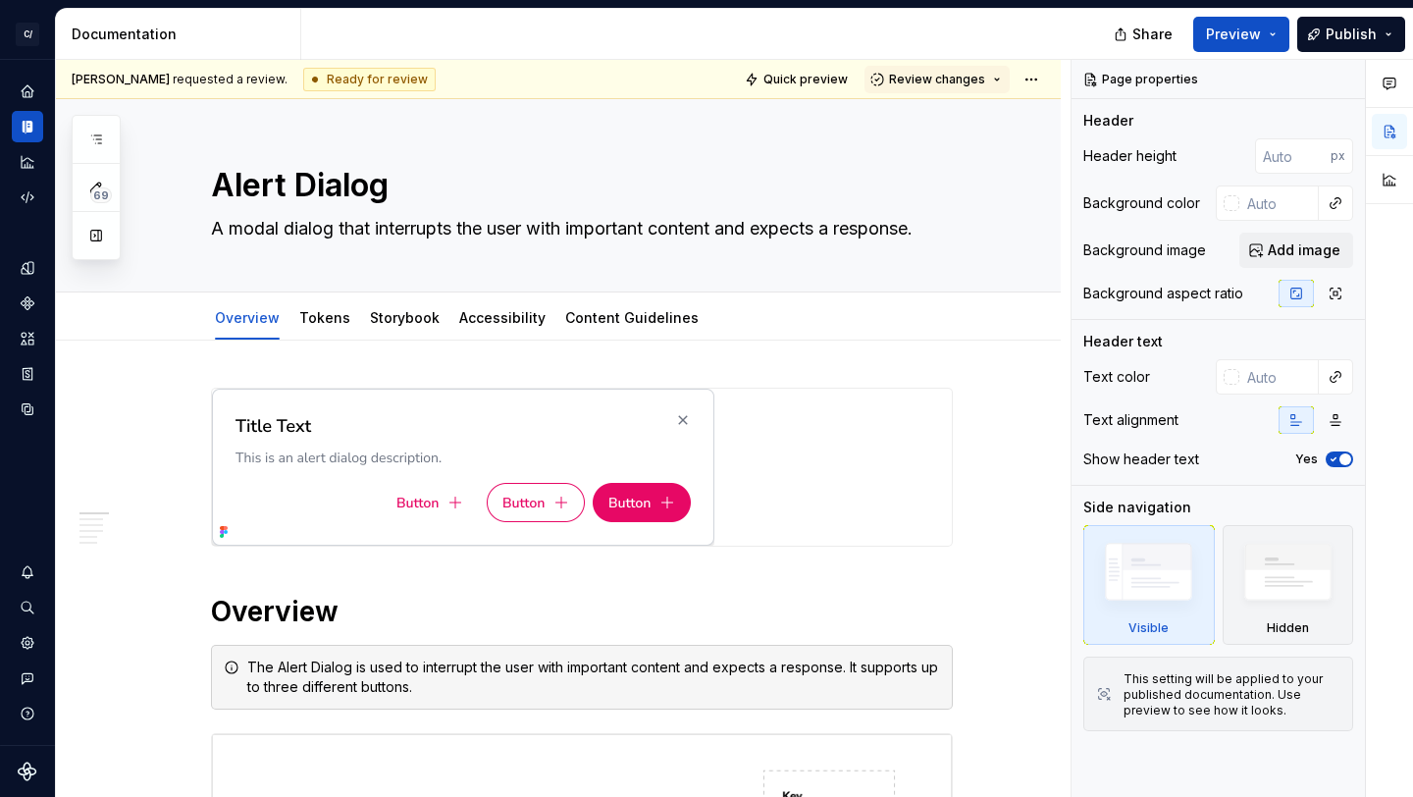
type textarea "*"
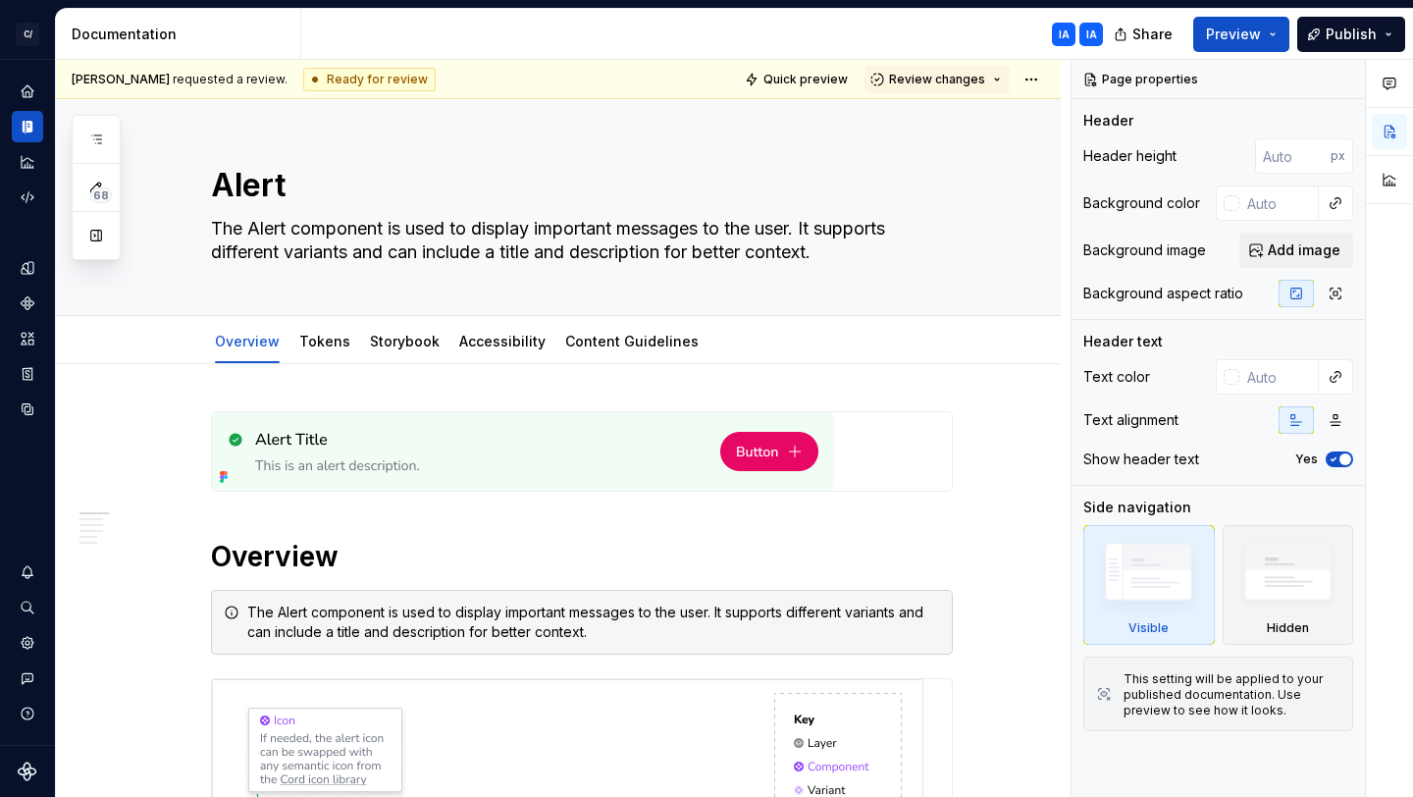
type textarea "*"
